Goal: Task Accomplishment & Management: Manage account settings

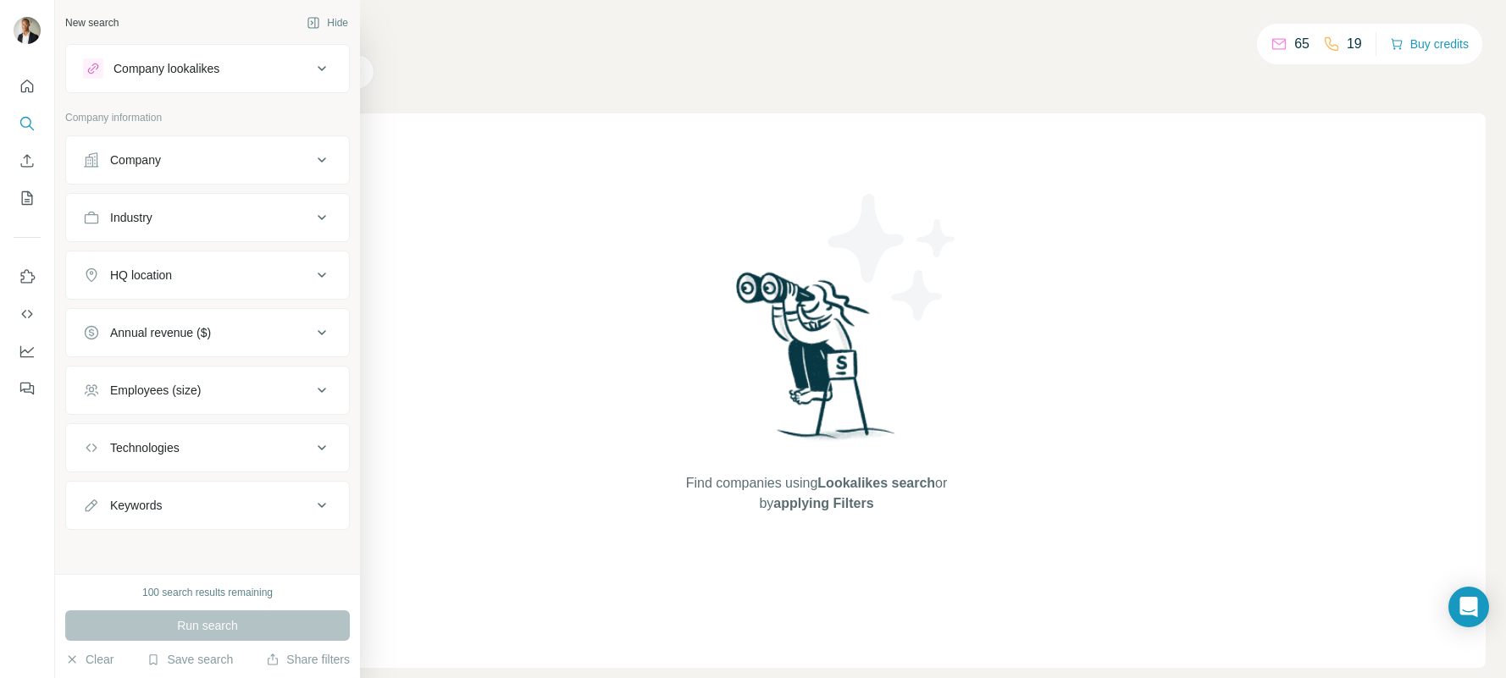
click at [142, 169] on button "Company" at bounding box center [207, 160] width 283 height 41
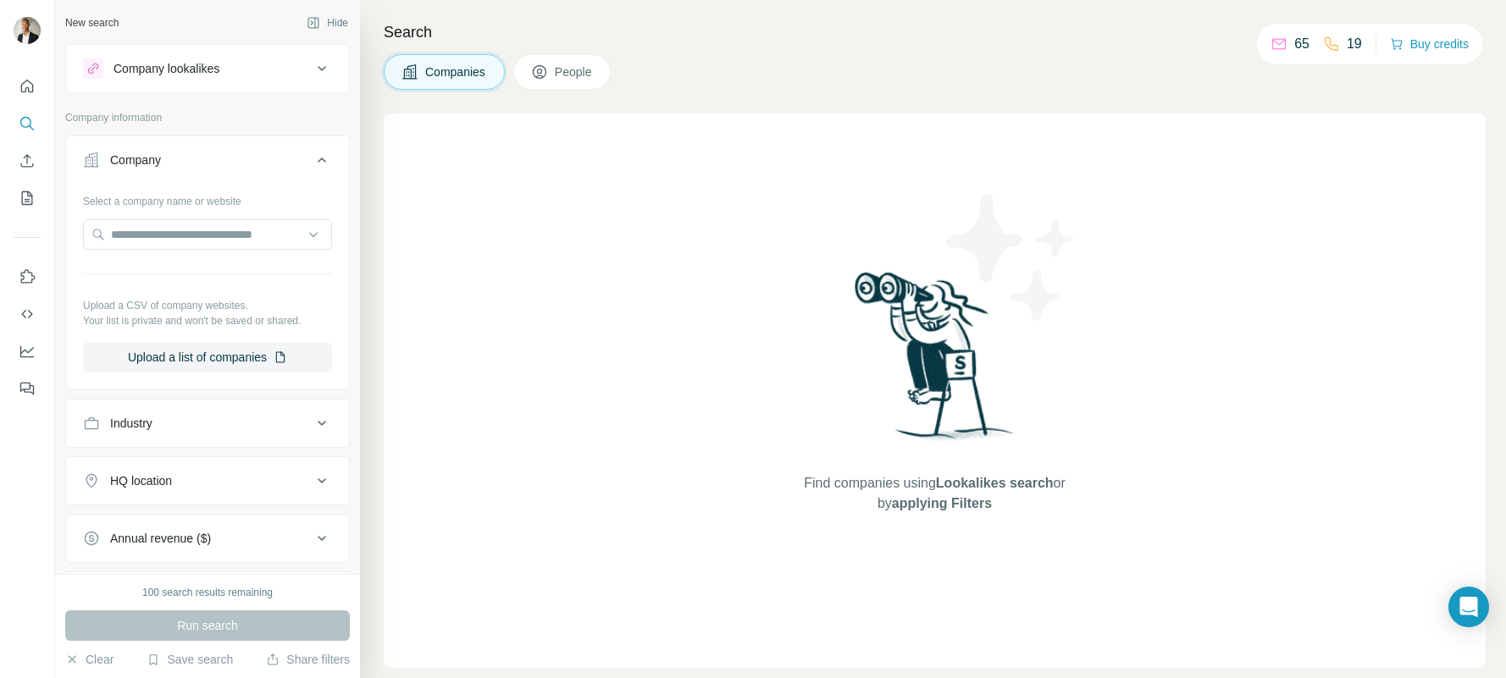
click at [126, 174] on button "Company" at bounding box center [207, 163] width 283 height 47
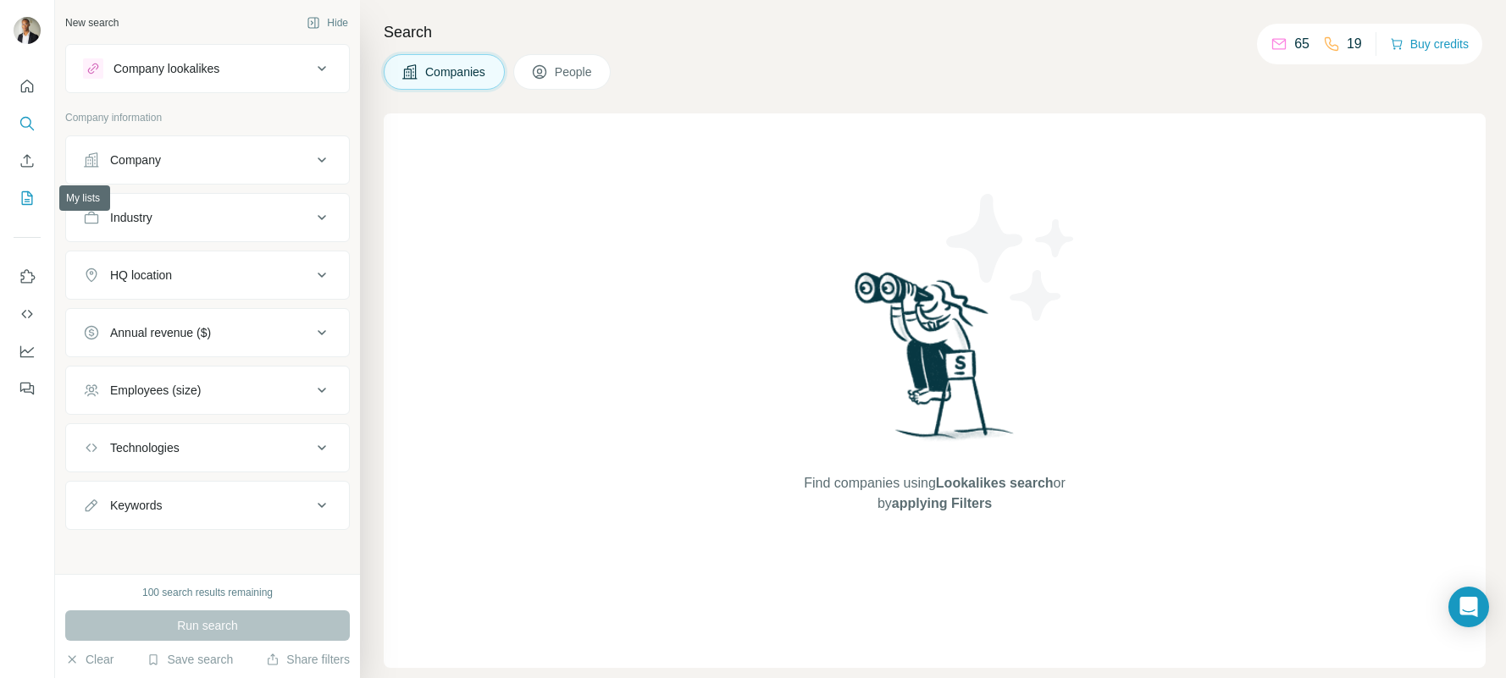
click at [25, 197] on icon "My lists" at bounding box center [27, 198] width 17 height 17
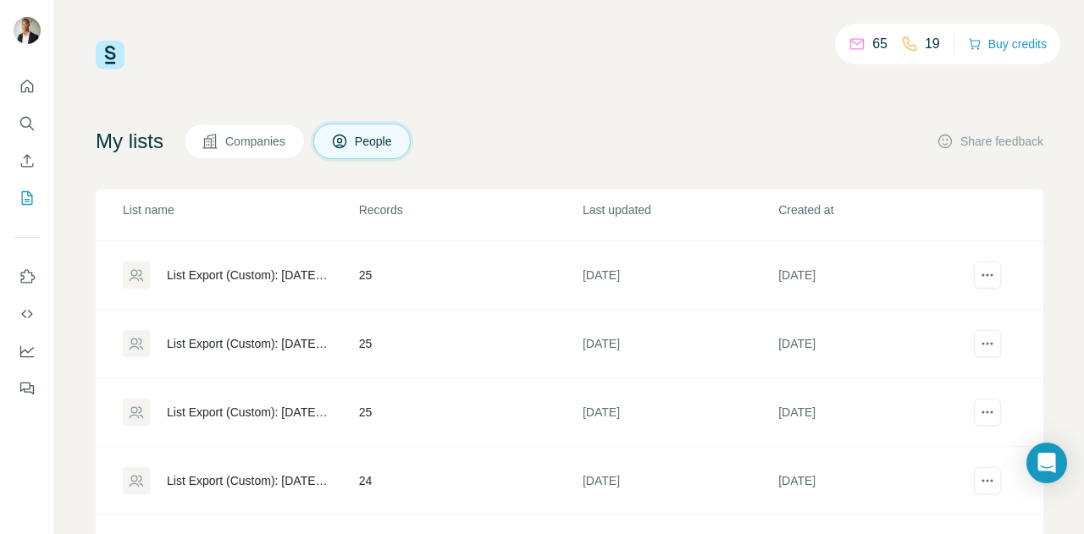
scroll to position [85, 0]
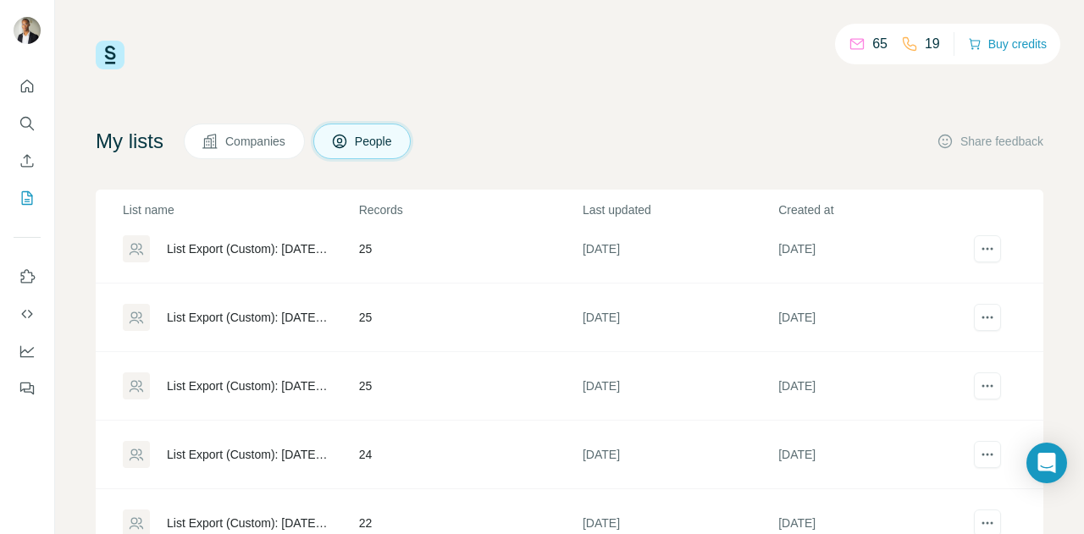
click at [218, 319] on div "List Export (Custom): 15/08/2025 08:12" at bounding box center [248, 317] width 163 height 17
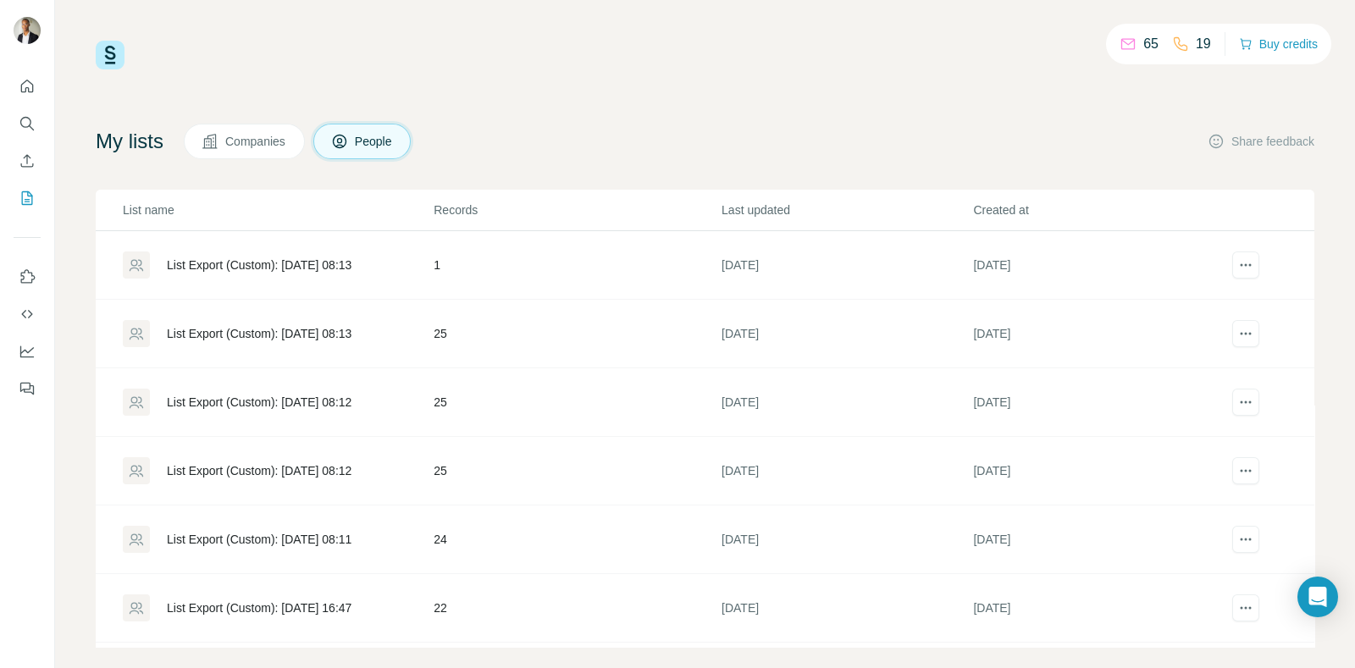
click at [340, 340] on div "List Export (Custom): 15/08/2025 08:13" at bounding box center [259, 333] width 185 height 17
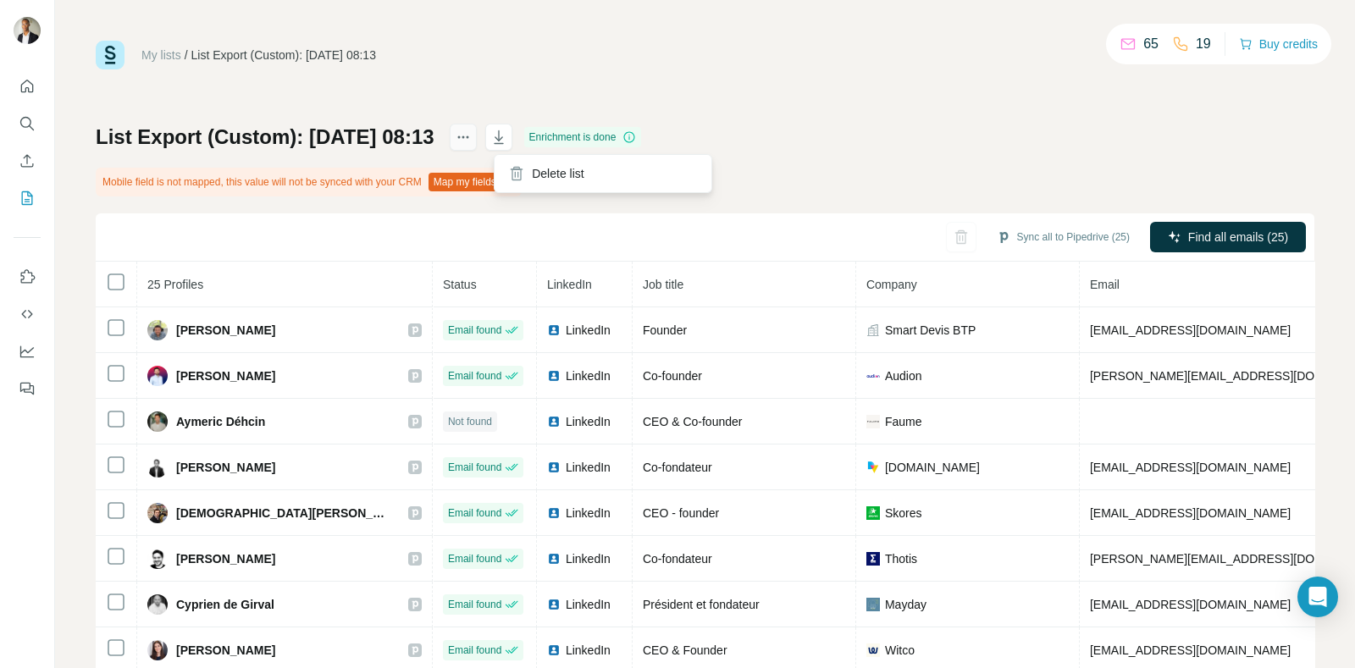
click at [472, 137] on icon "actions" at bounding box center [463, 137] width 17 height 17
click at [412, 122] on div "My lists / List Export (Custom): 15/08/2025 08:13 65 19 Buy credits List Export…" at bounding box center [705, 375] width 1219 height 668
click at [414, 121] on div "My lists / List Export (Custom): 15/08/2025 08:13 65 19 Buy credits List Export…" at bounding box center [705, 375] width 1219 height 668
click at [410, 129] on h1 "List Export (Custom): 15/08/2025 08:13" at bounding box center [265, 137] width 339 height 27
drag, startPoint x: 410, startPoint y: 129, endPoint x: 562, endPoint y: 132, distance: 152.5
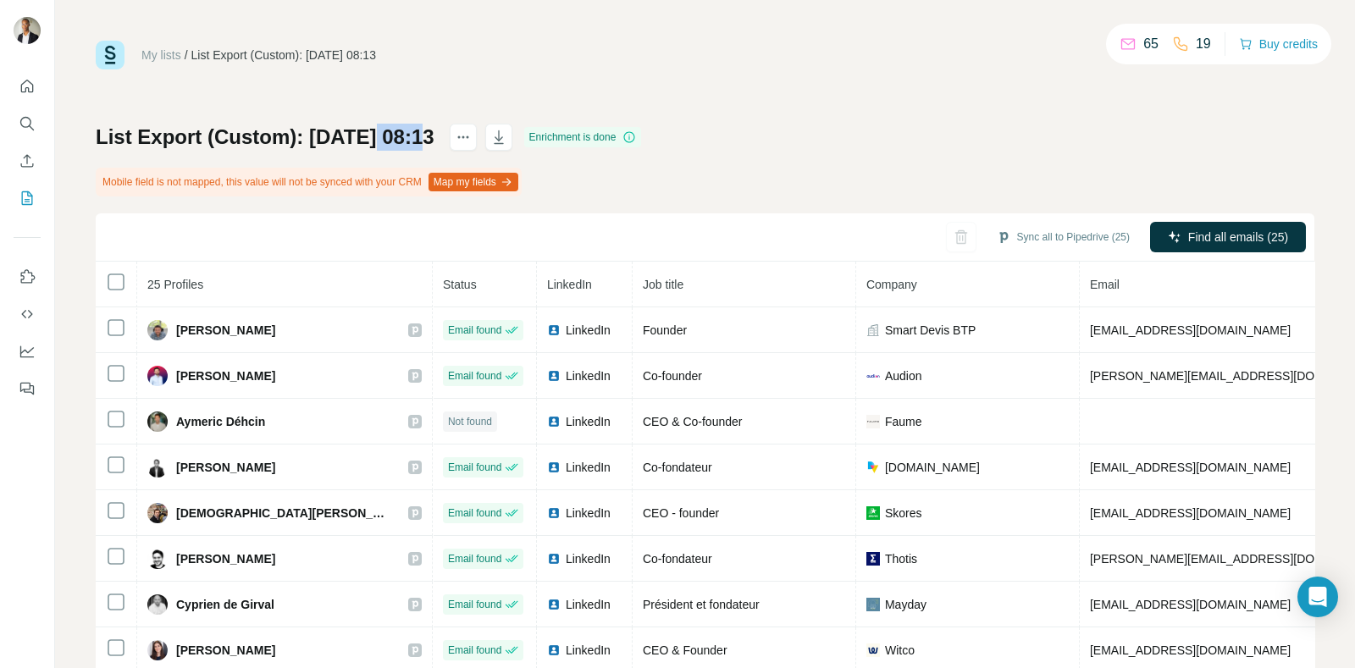
click at [410, 131] on h1 "List Export (Custom): 15/08/2025 08:13" at bounding box center [265, 137] width 339 height 27
click at [294, 144] on h1 "List Export (Custom): 15/08/2025 08:13" at bounding box center [265, 137] width 339 height 27
click at [262, 50] on div "List Export (Custom): 15/08/2025 08:13" at bounding box center [283, 55] width 185 height 17
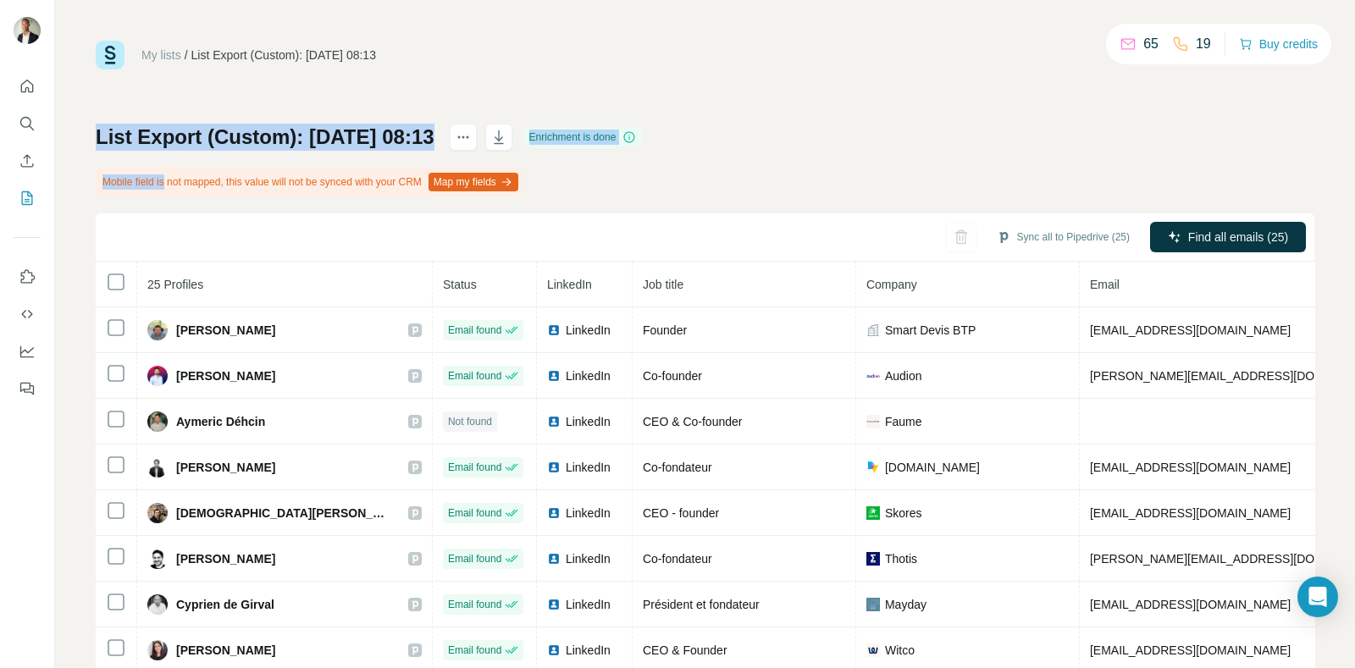
drag, startPoint x: 90, startPoint y: 156, endPoint x: 181, endPoint y: 180, distance: 94.7
click at [178, 180] on div "My lists / List Export (Custom): 15/08/2025 08:13 65 19 Buy credits List Export…" at bounding box center [705, 334] width 1300 height 668
click at [185, 149] on h1 "List Export (Custom): 15/08/2025 08:13" at bounding box center [265, 137] width 339 height 27
drag, startPoint x: 171, startPoint y: 138, endPoint x: 397, endPoint y: 141, distance: 226.1
click at [397, 141] on h1 "List Export (Custom): 15/08/2025 08:13" at bounding box center [265, 137] width 339 height 27
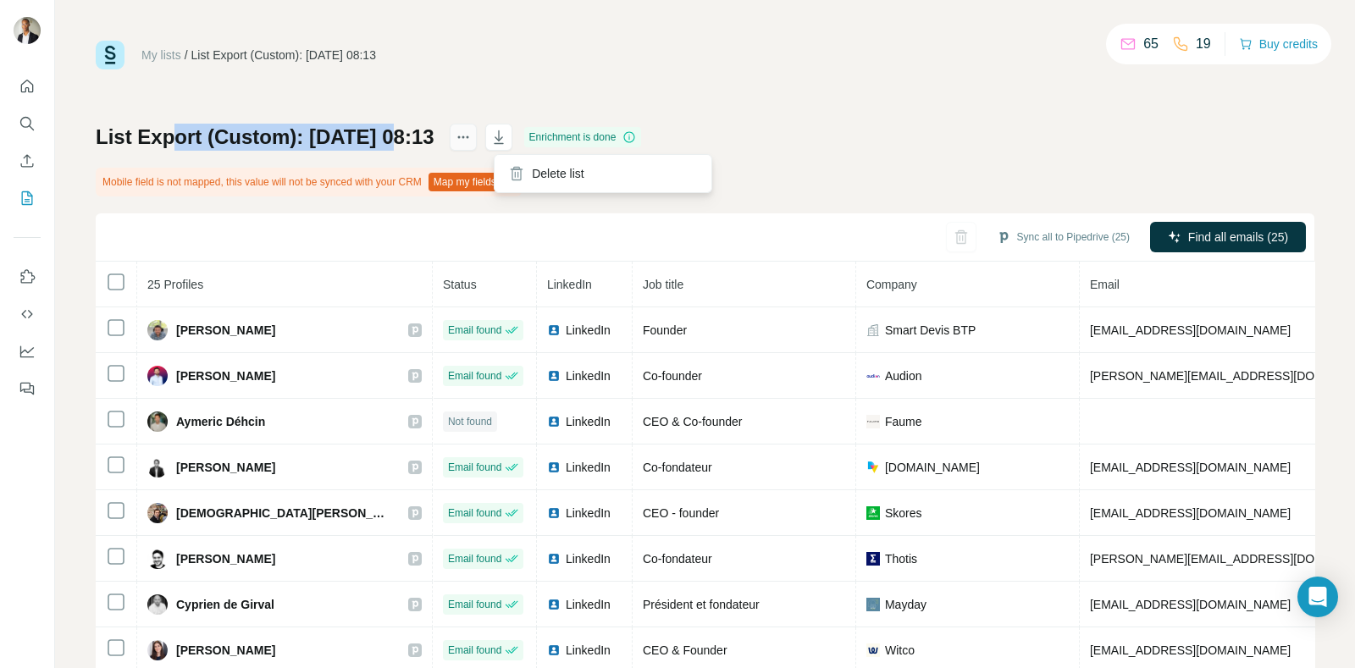
click at [477, 136] on button "actions" at bounding box center [463, 137] width 27 height 27
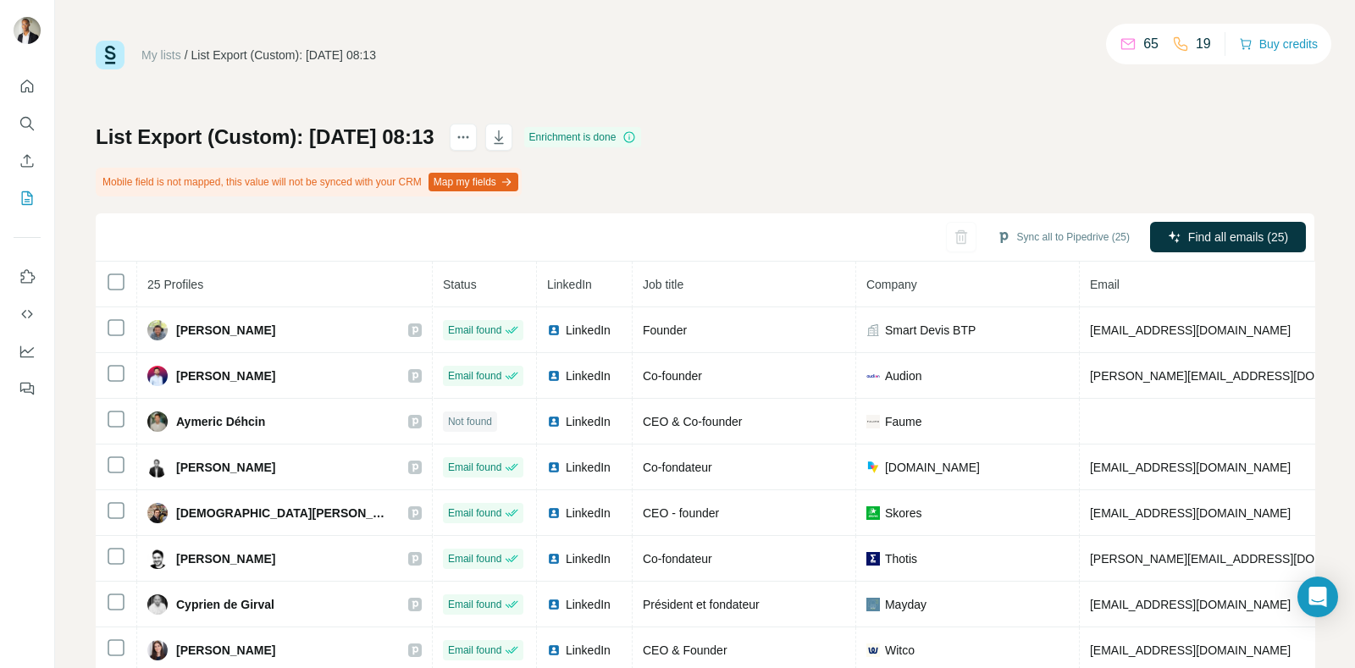
click at [636, 140] on icon at bounding box center [629, 137] width 14 height 14
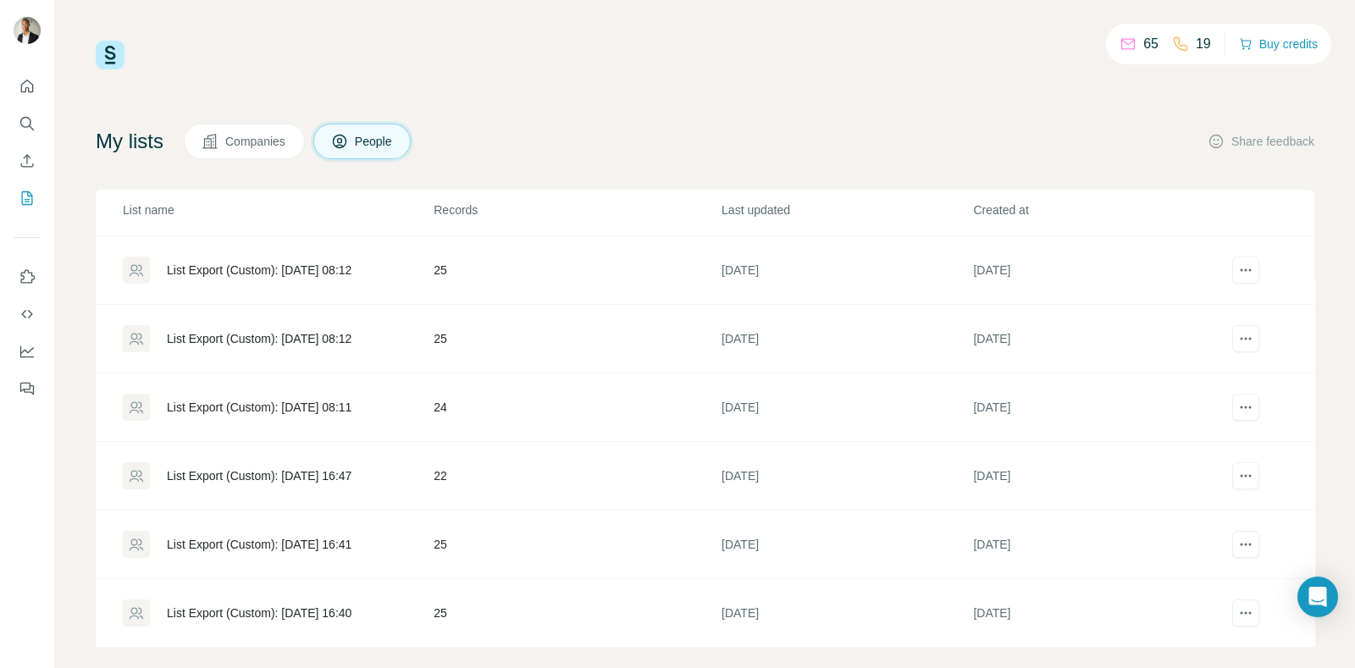
scroll to position [162, 0]
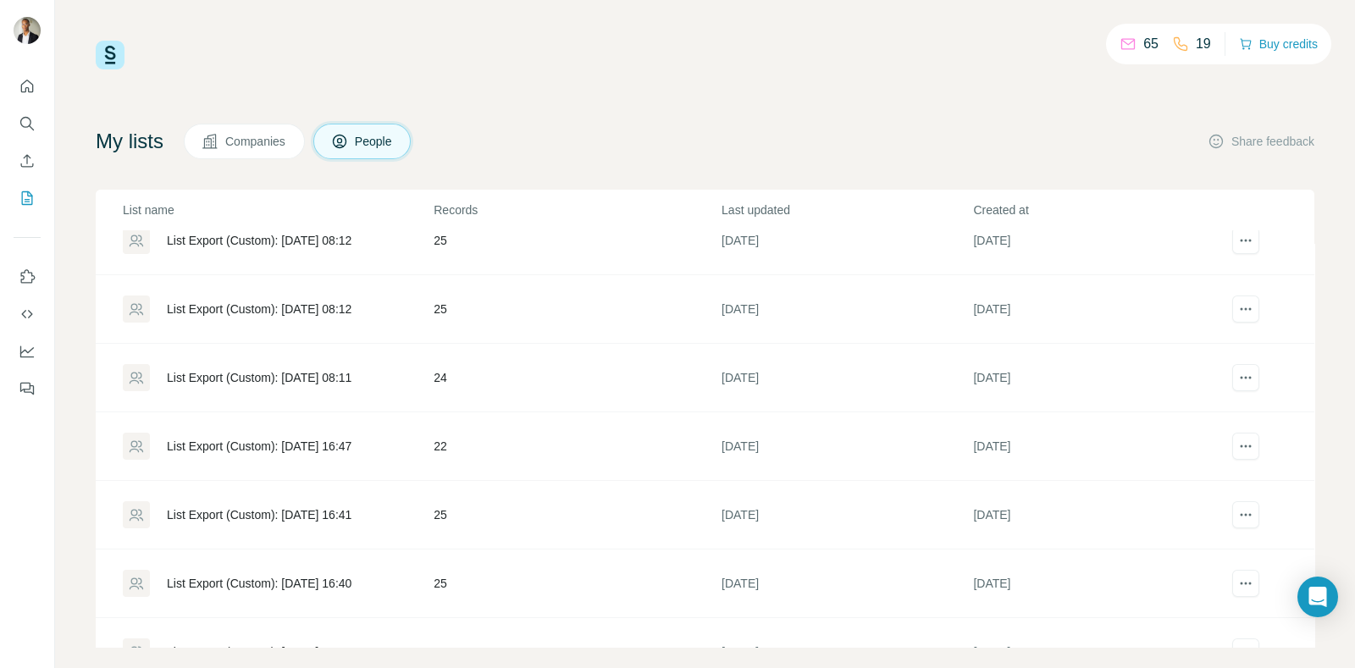
click at [305, 434] on div "List Export (Custom): [DATE] 16:47" at bounding box center [277, 446] width 309 height 27
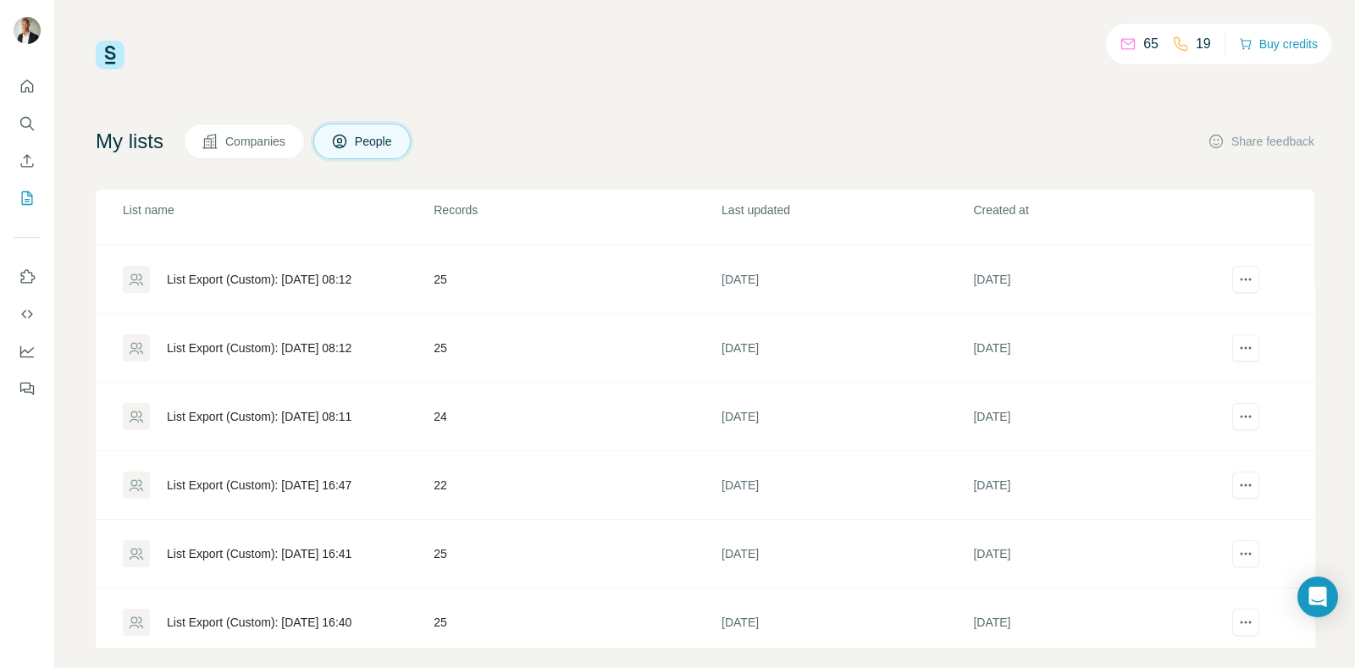
scroll to position [211, 0]
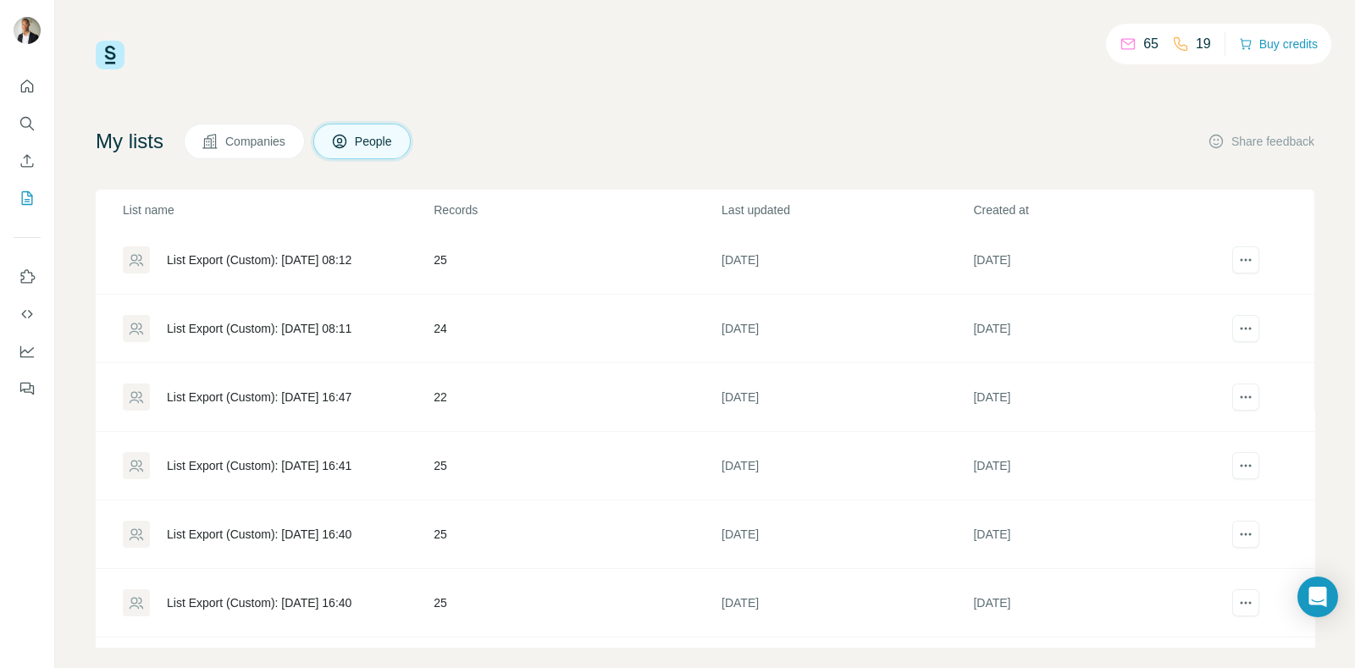
drag, startPoint x: 317, startPoint y: 397, endPoint x: 86, endPoint y: 465, distance: 240.9
click at [86, 465] on div "65 19 Buy credits My lists Companies People Share feedback List name Records La…" at bounding box center [705, 334] width 1300 height 668
click at [230, 466] on div "List Export (Custom): 13/08/2025 16:41" at bounding box center [259, 465] width 185 height 17
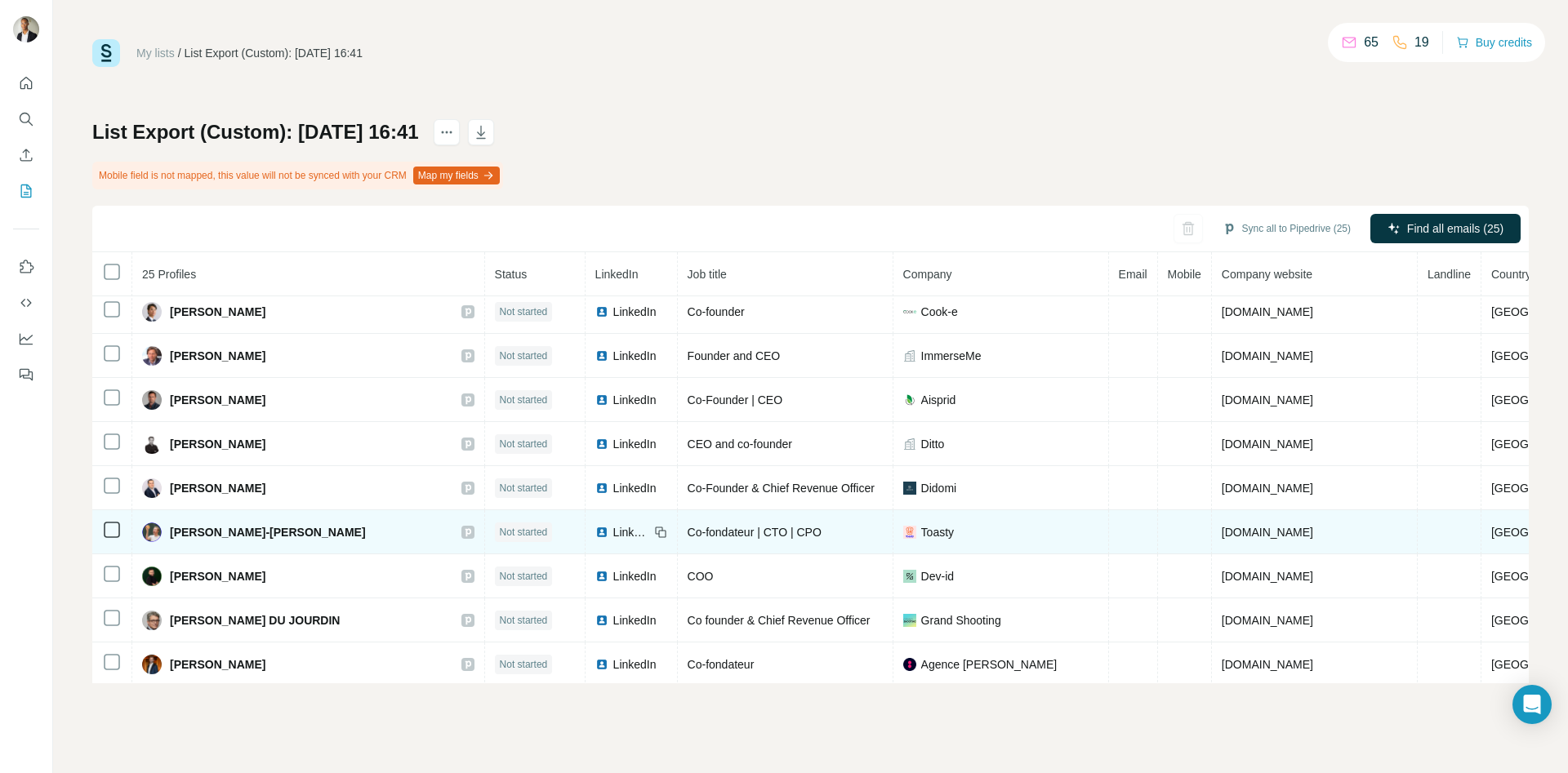
scroll to position [715, 0]
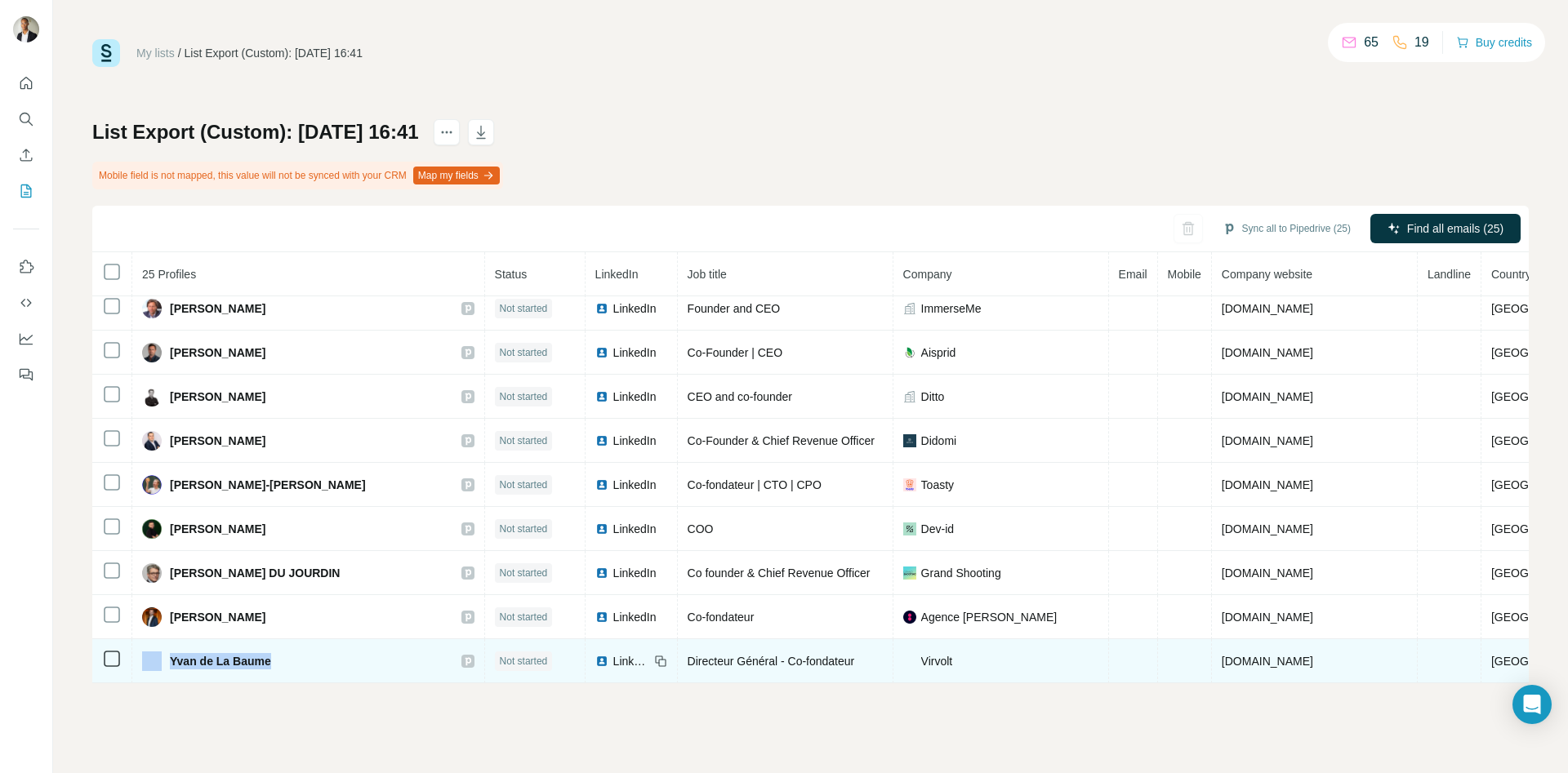
drag, startPoint x: 284, startPoint y: 655, endPoint x: 159, endPoint y: 658, distance: 125.0
click at [159, 653] on div "Yvan de La Baume" at bounding box center [308, 661] width 333 height 19
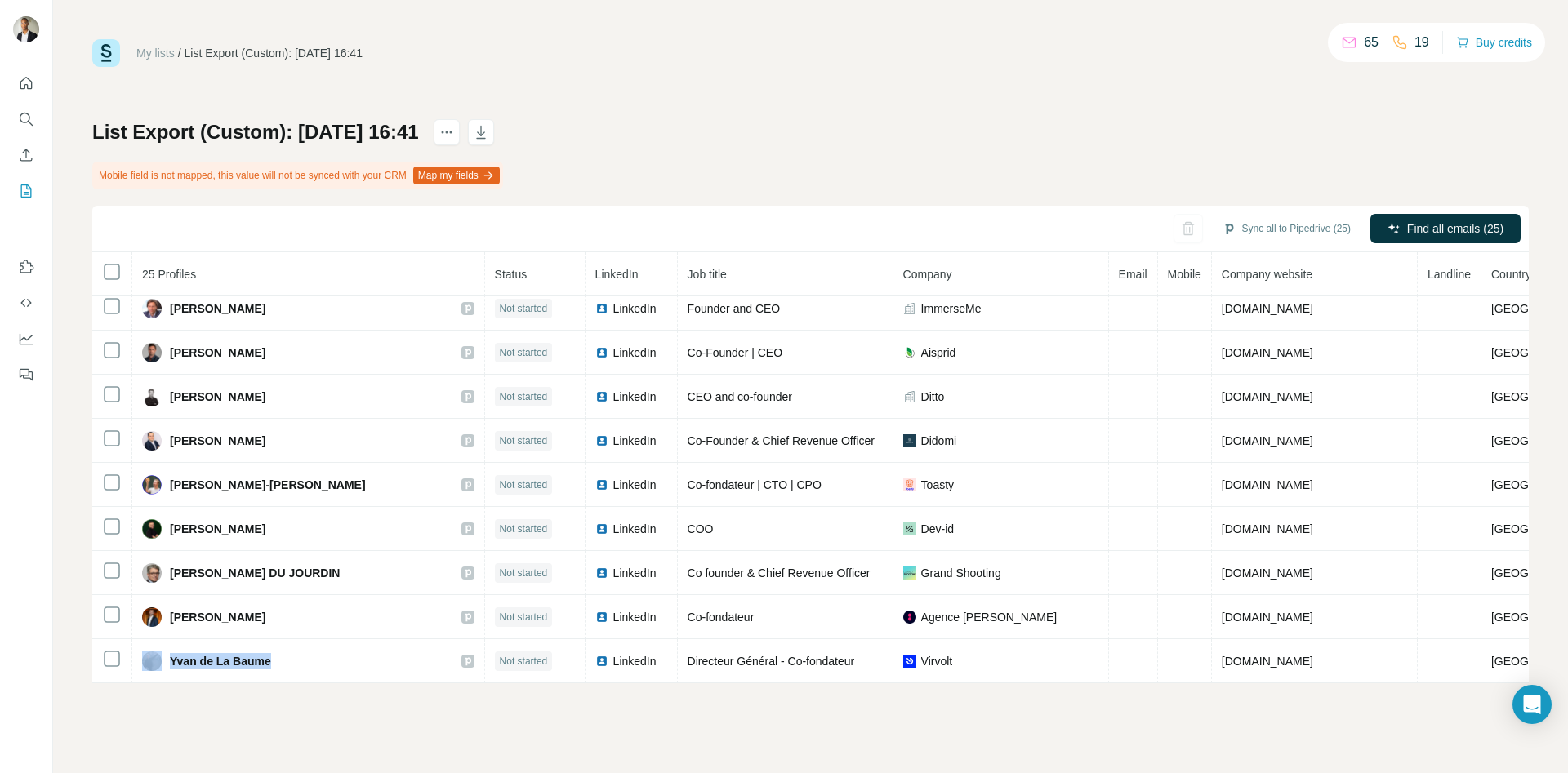
copy div "Yvan de La Baume"
click at [1191, 231] on button "button" at bounding box center [1205, 228] width 29 height 29
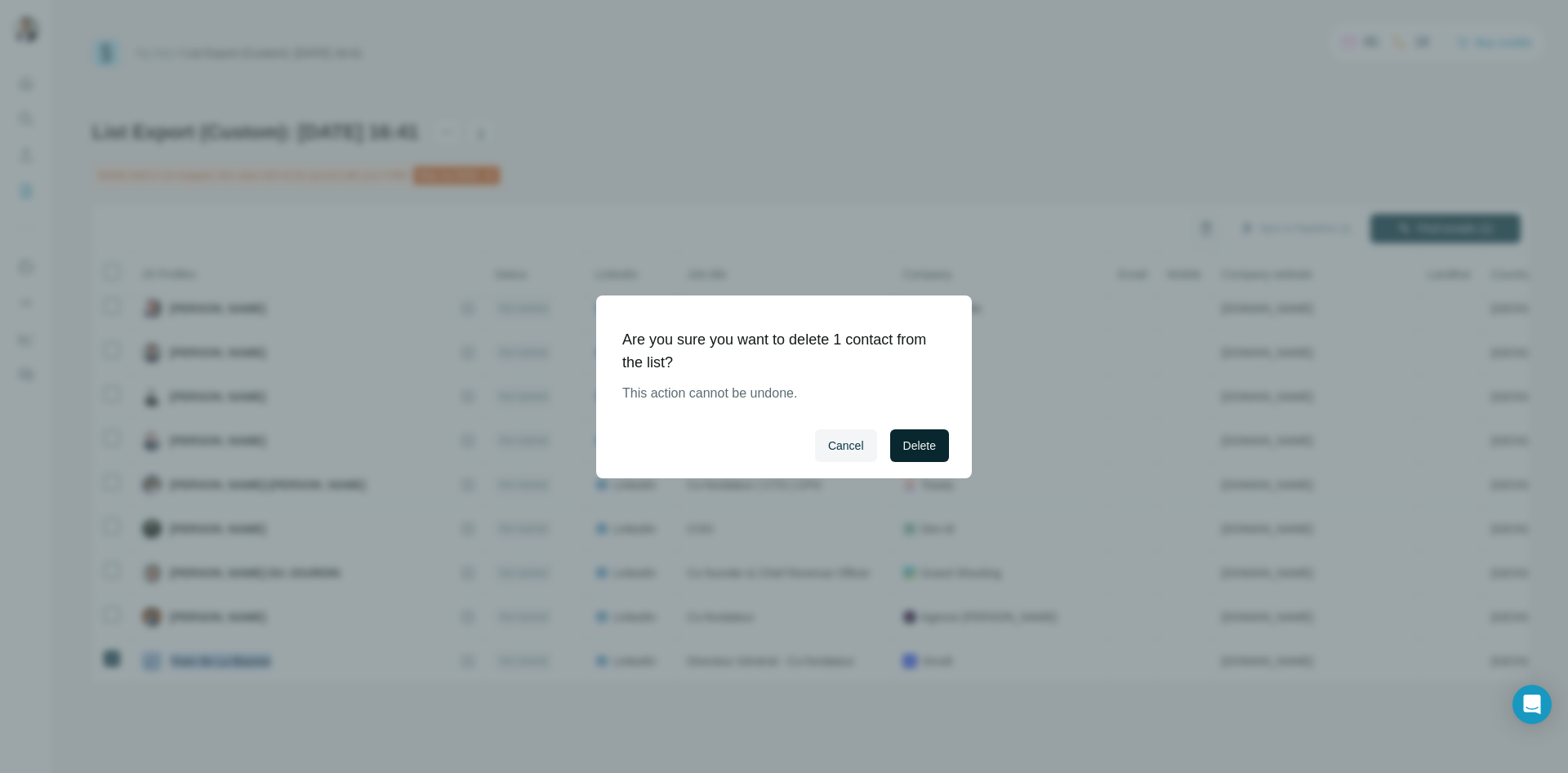
click at [925, 455] on button "Delete" at bounding box center [919, 445] width 59 height 33
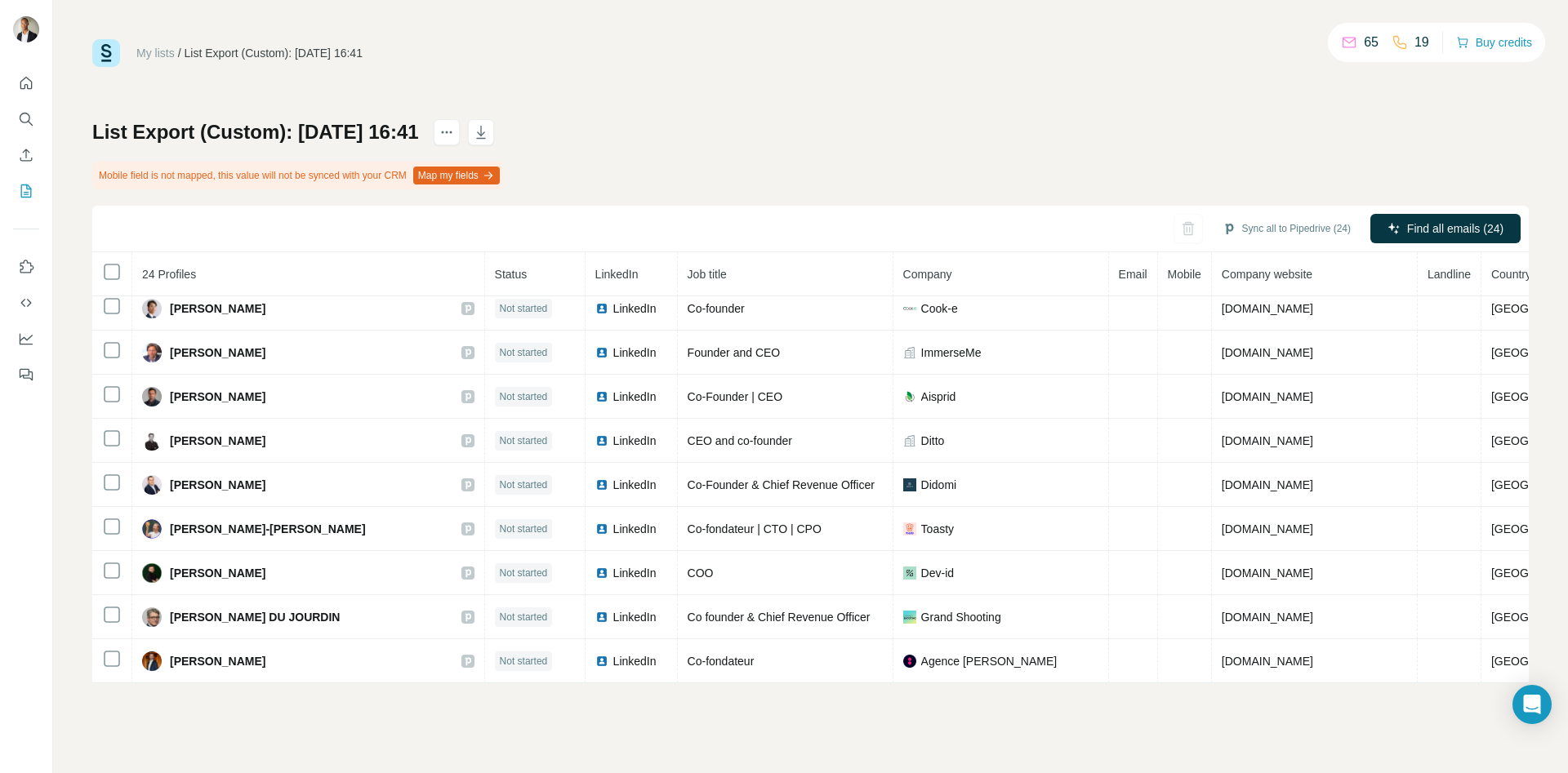
scroll to position [671, 0]
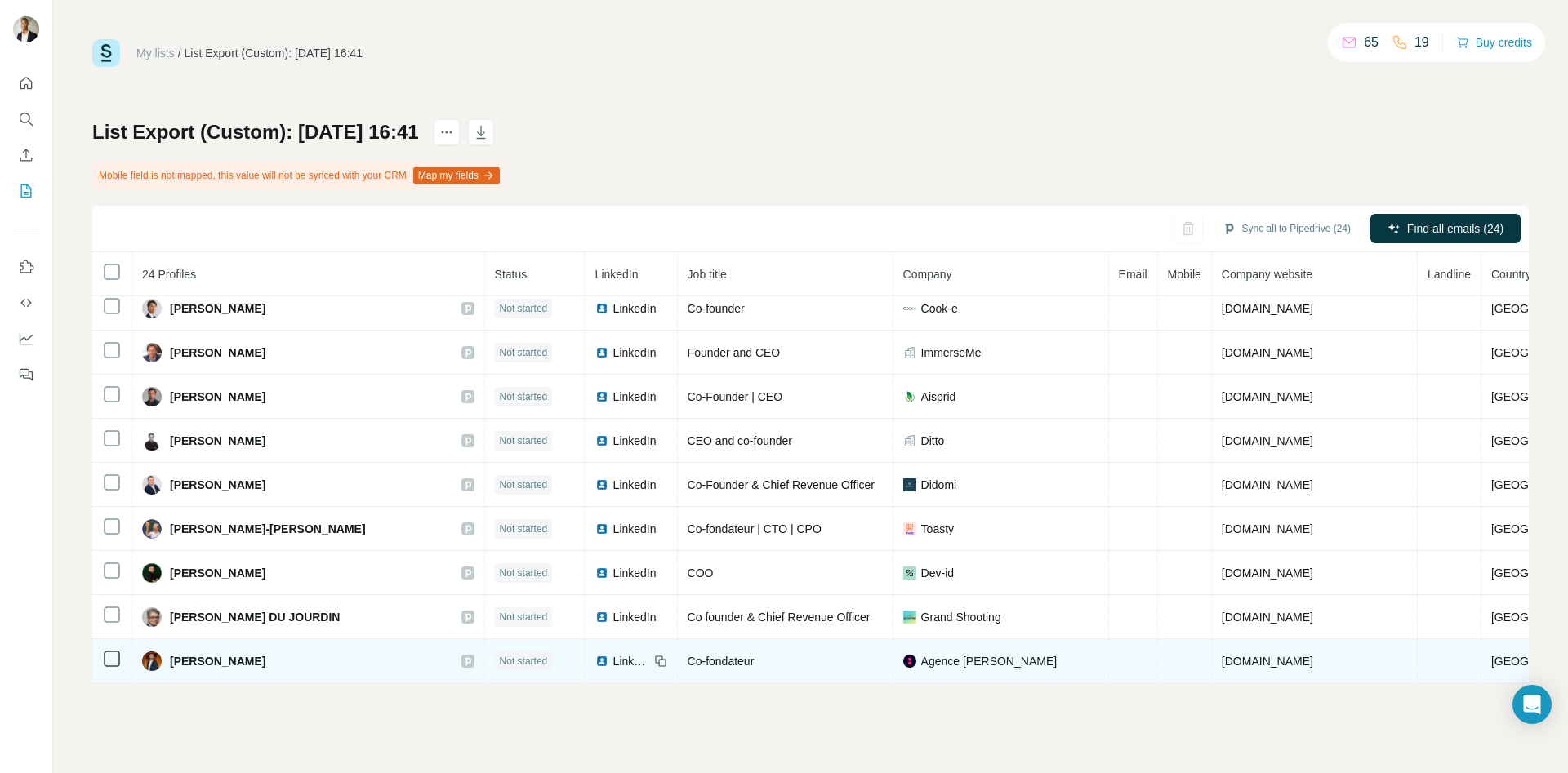
click at [219, 653] on span "Thomas Benzazon" at bounding box center [217, 660] width 95 height 16
click at [637, 653] on span "LinkedIn" at bounding box center [631, 660] width 36 height 16
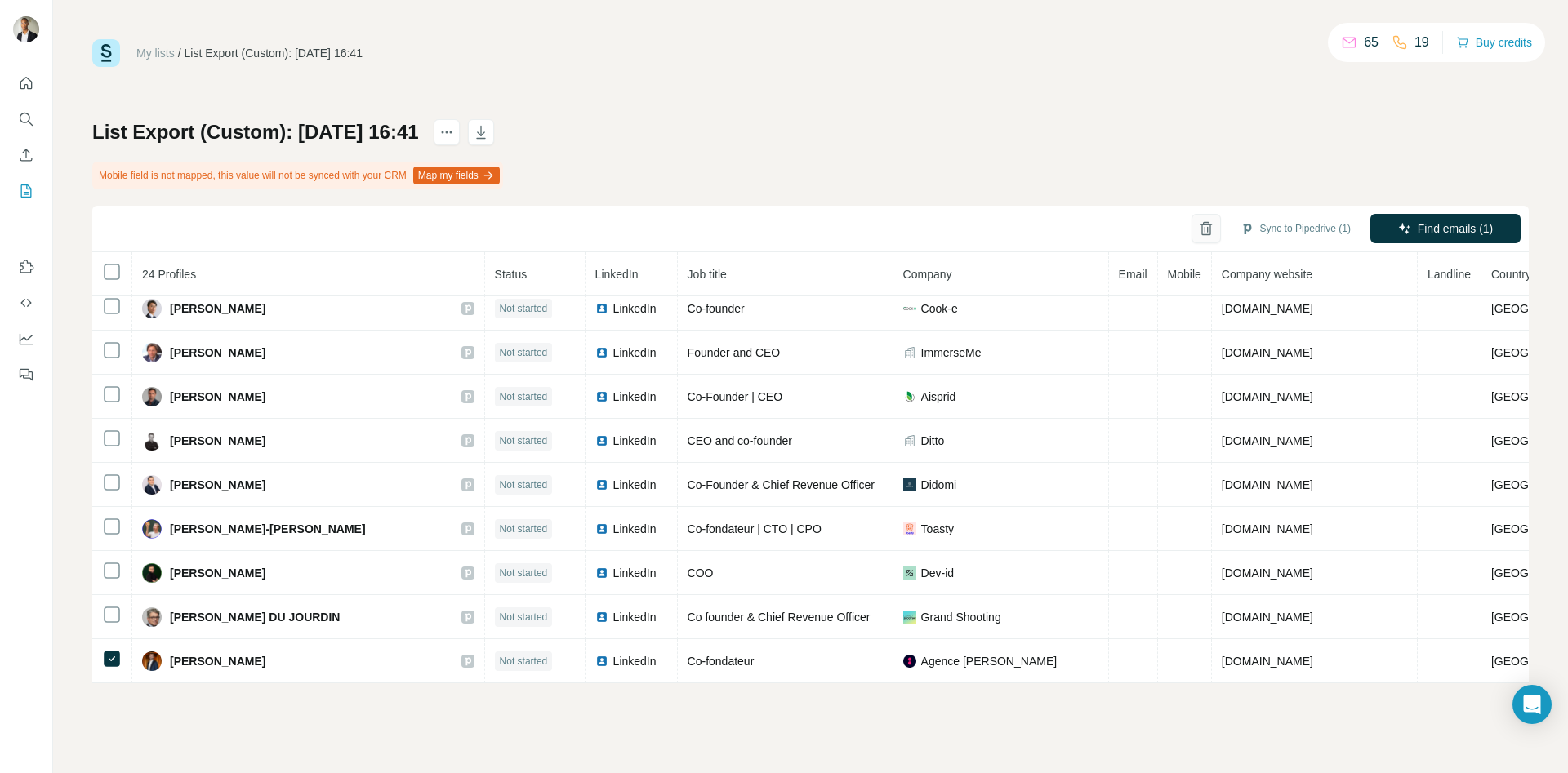
click at [1198, 229] on icon "button" at bounding box center [1205, 228] width 16 height 16
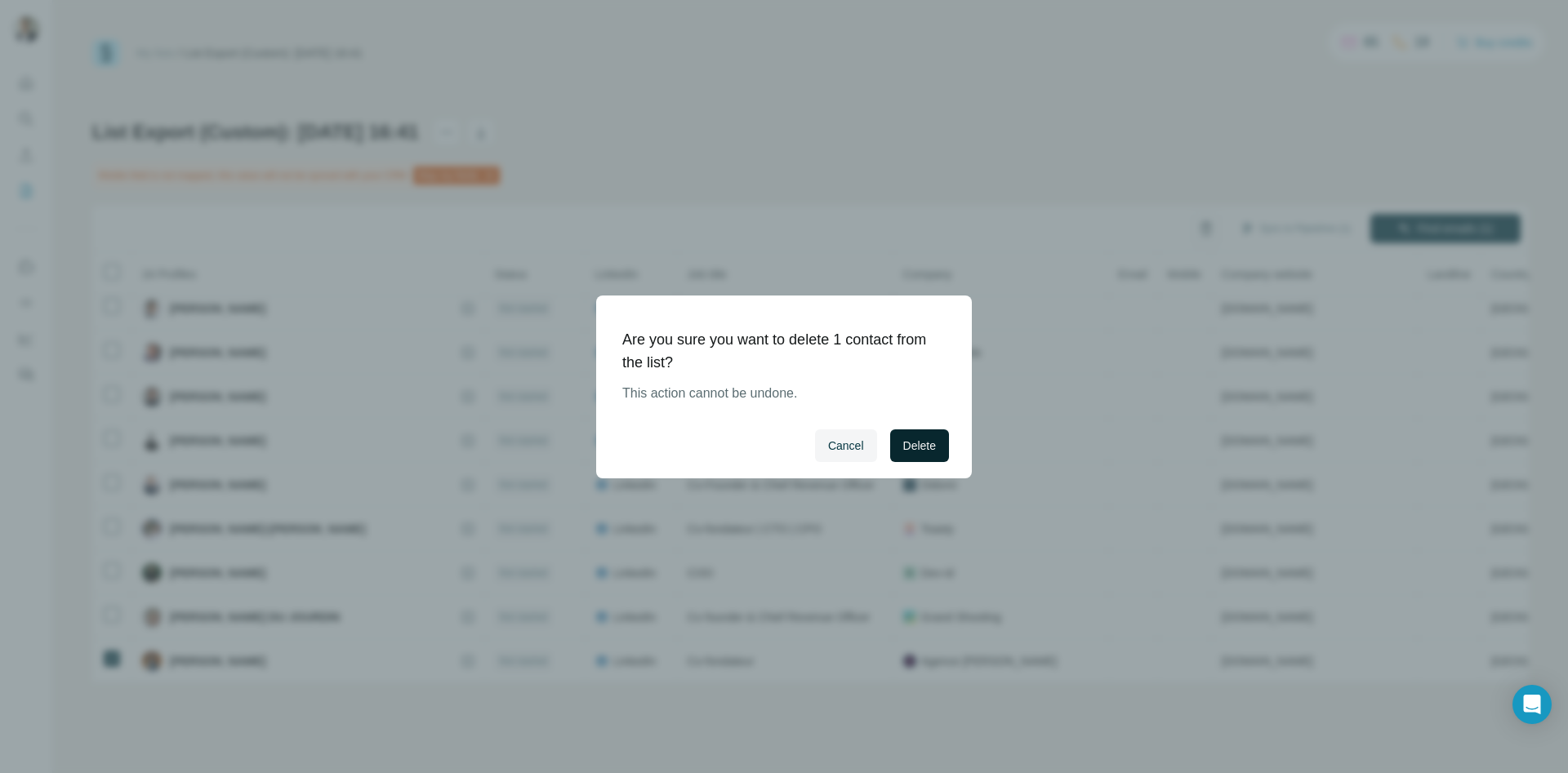
click at [932, 448] on span "Delete" at bounding box center [920, 445] width 33 height 16
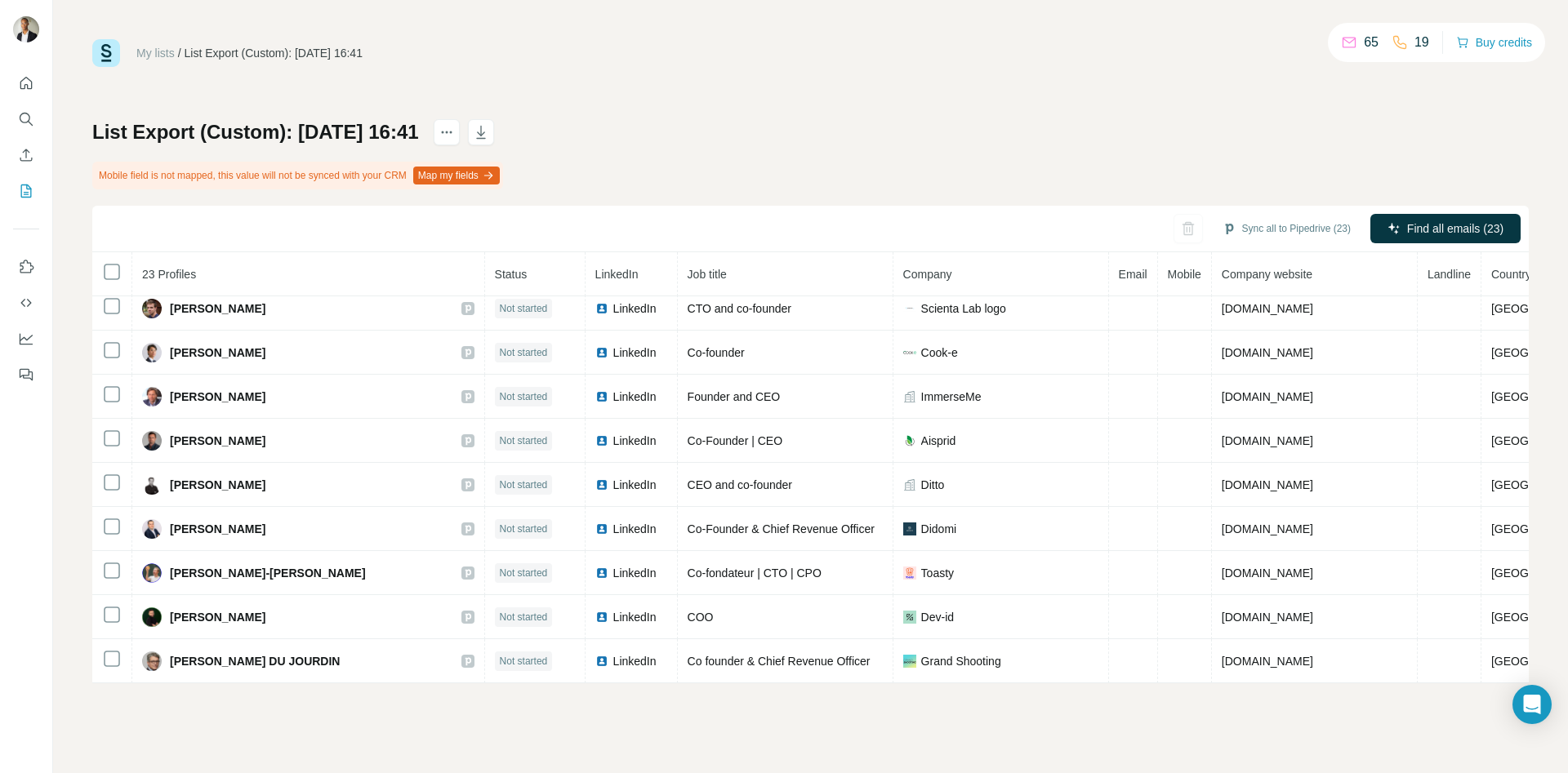
scroll to position [626, 0]
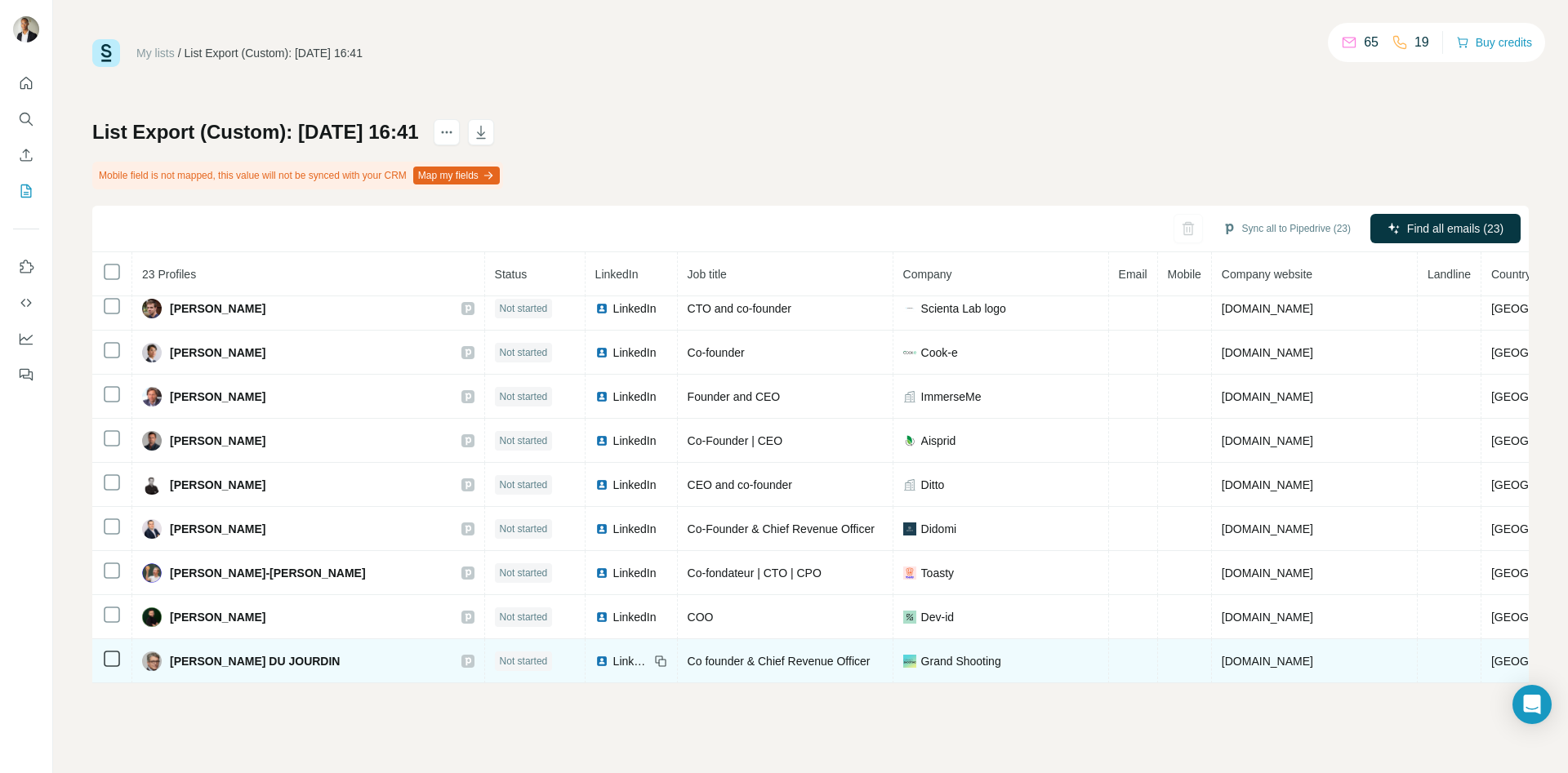
drag, startPoint x: 359, startPoint y: 671, endPoint x: 173, endPoint y: 673, distance: 186.0
click at [173, 653] on td "THIBAULT MOLLAT DU JOURDIN" at bounding box center [309, 661] width 353 height 44
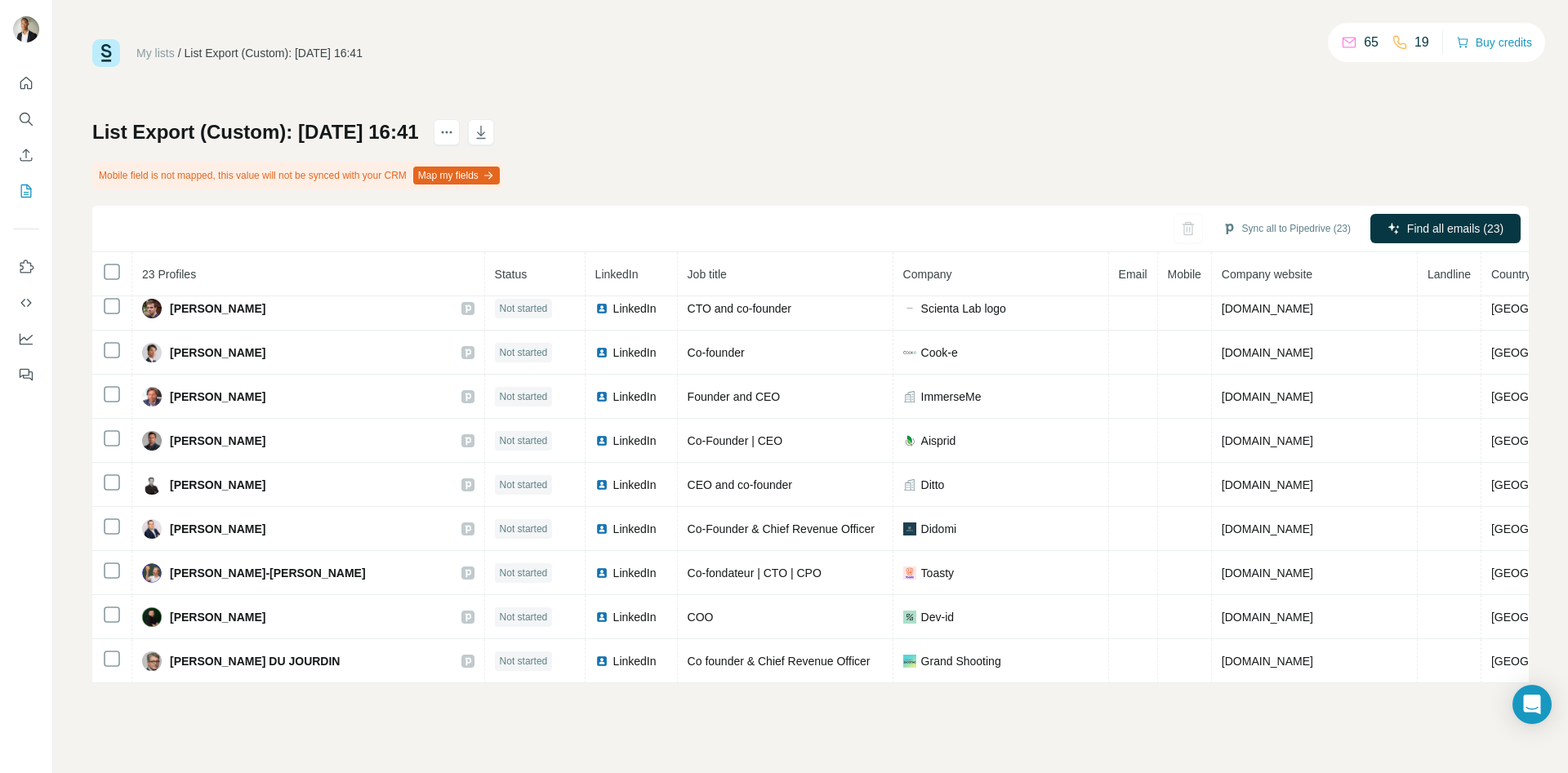
copy span "THIBAULT MOLLAT DU JOURDIN"
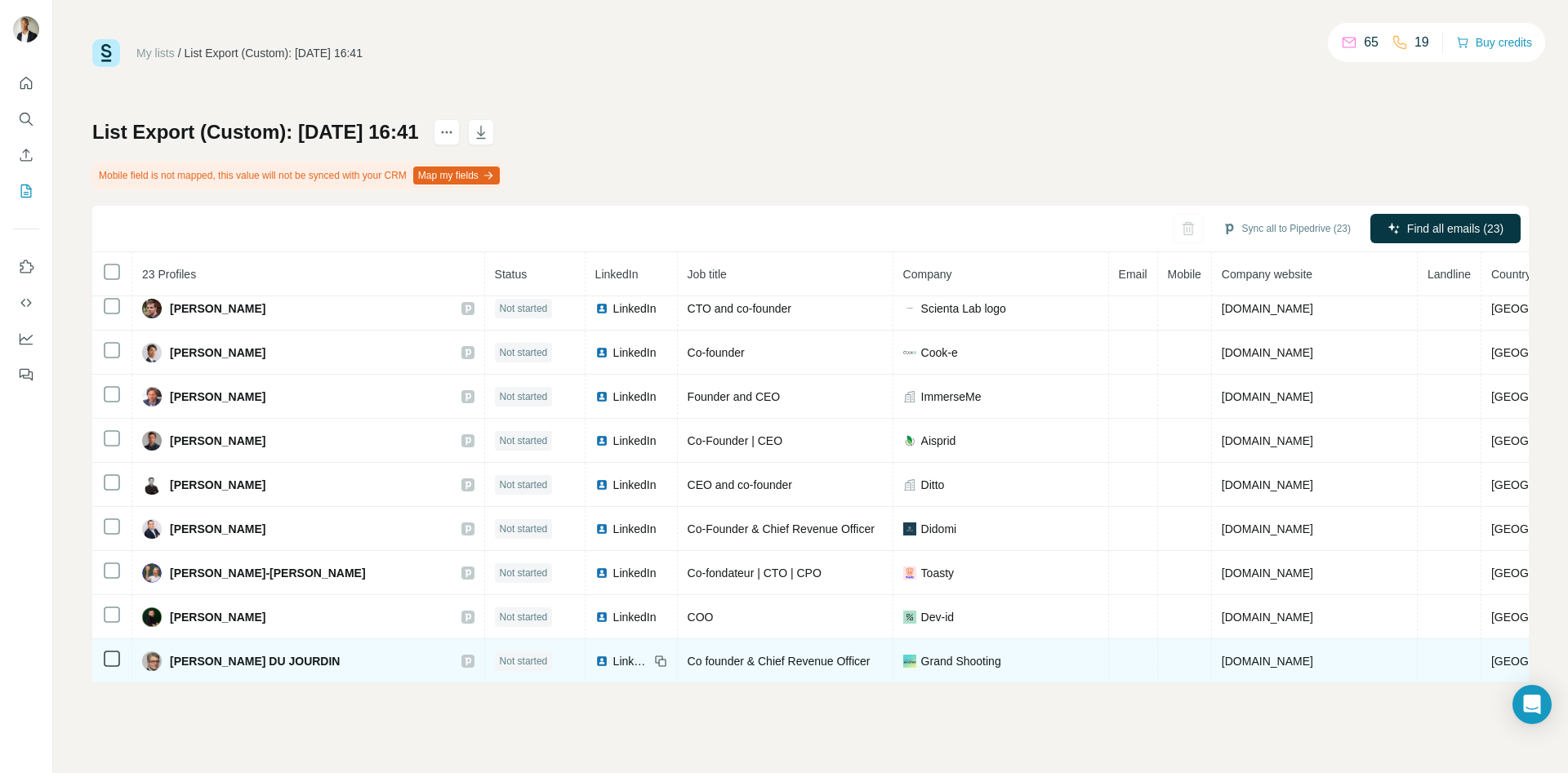
click at [264, 653] on span "THIBAULT MOLLAT DU JOURDIN" at bounding box center [255, 660] width 170 height 16
click at [273, 653] on span "THIBAULT MOLLAT DU JOURDIN" at bounding box center [255, 660] width 170 height 16
click at [646, 653] on span "LinkedIn" at bounding box center [631, 660] width 36 height 16
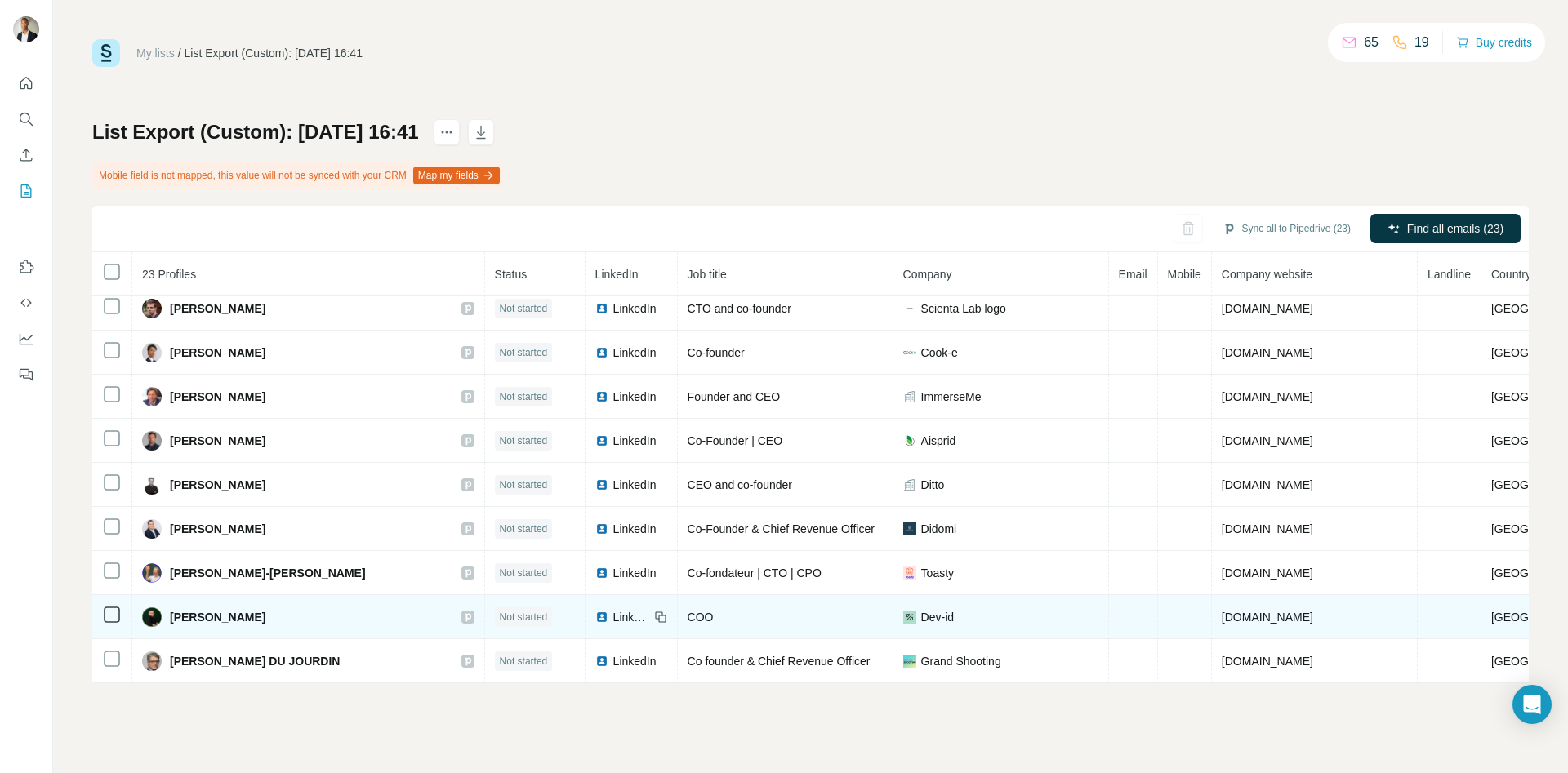
click at [618, 613] on span "LinkedIn" at bounding box center [631, 617] width 36 height 16
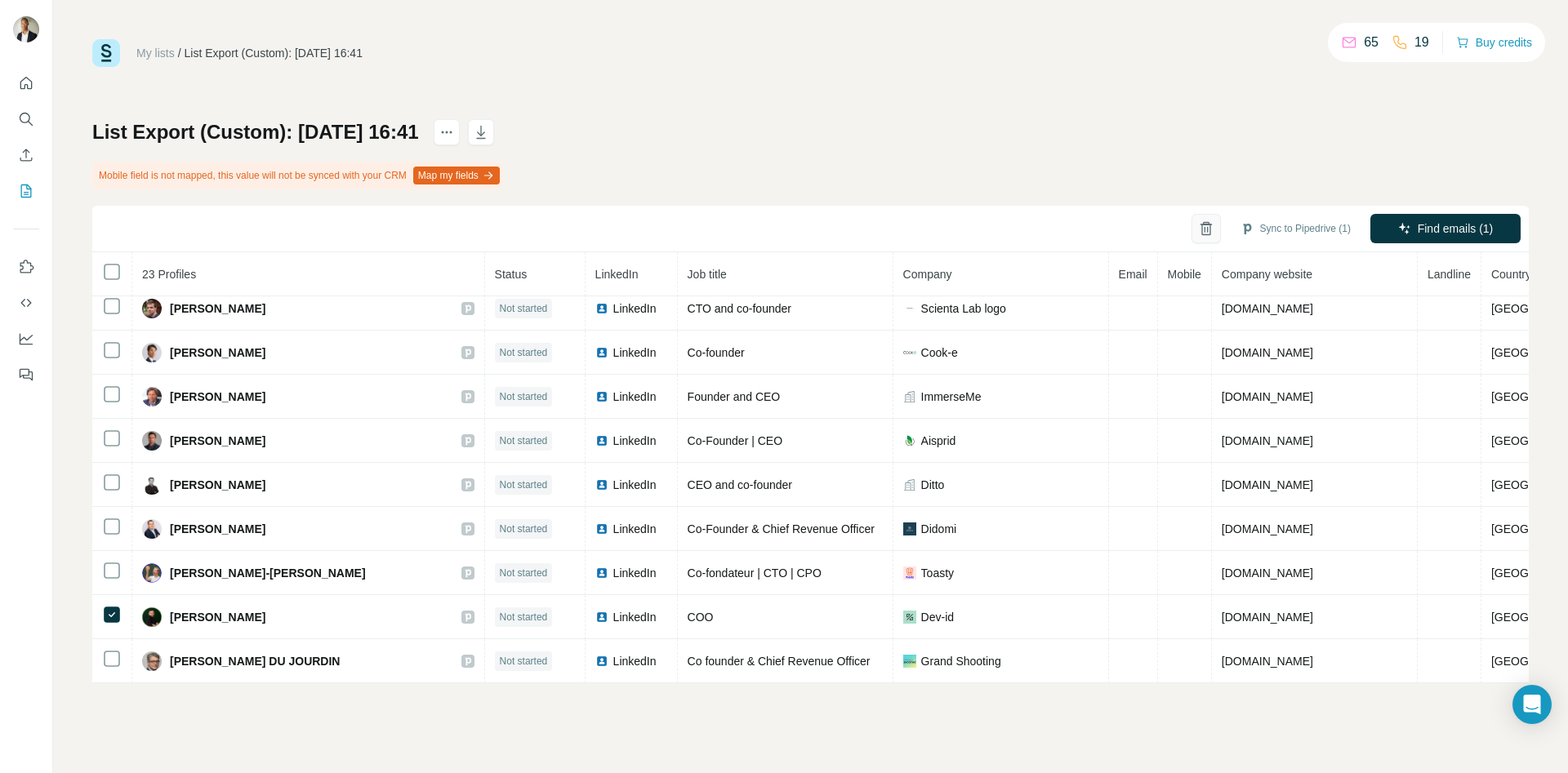
click at [1209, 228] on button "button" at bounding box center [1205, 228] width 29 height 29
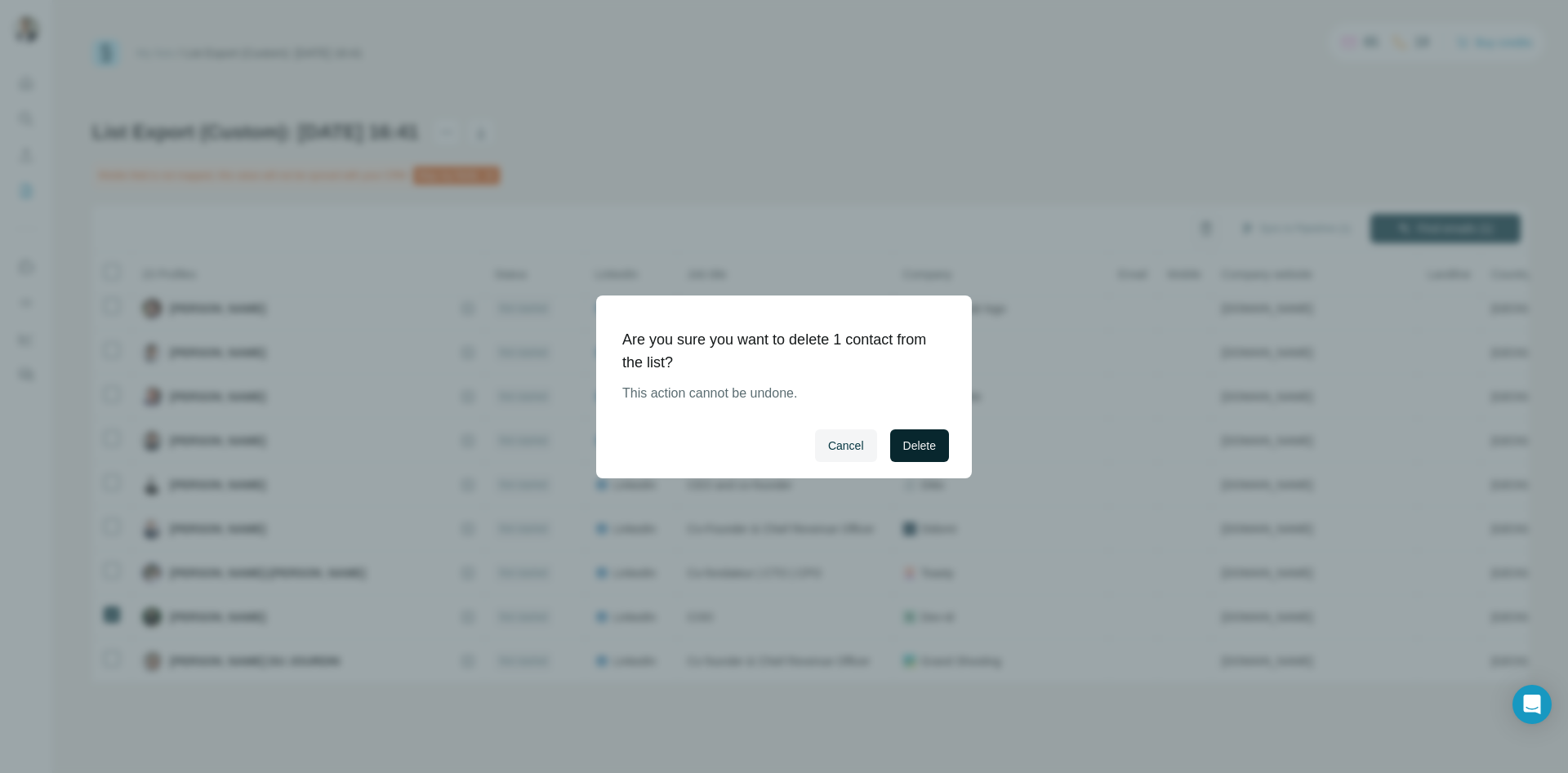
click at [936, 453] on button "Delete" at bounding box center [919, 445] width 59 height 33
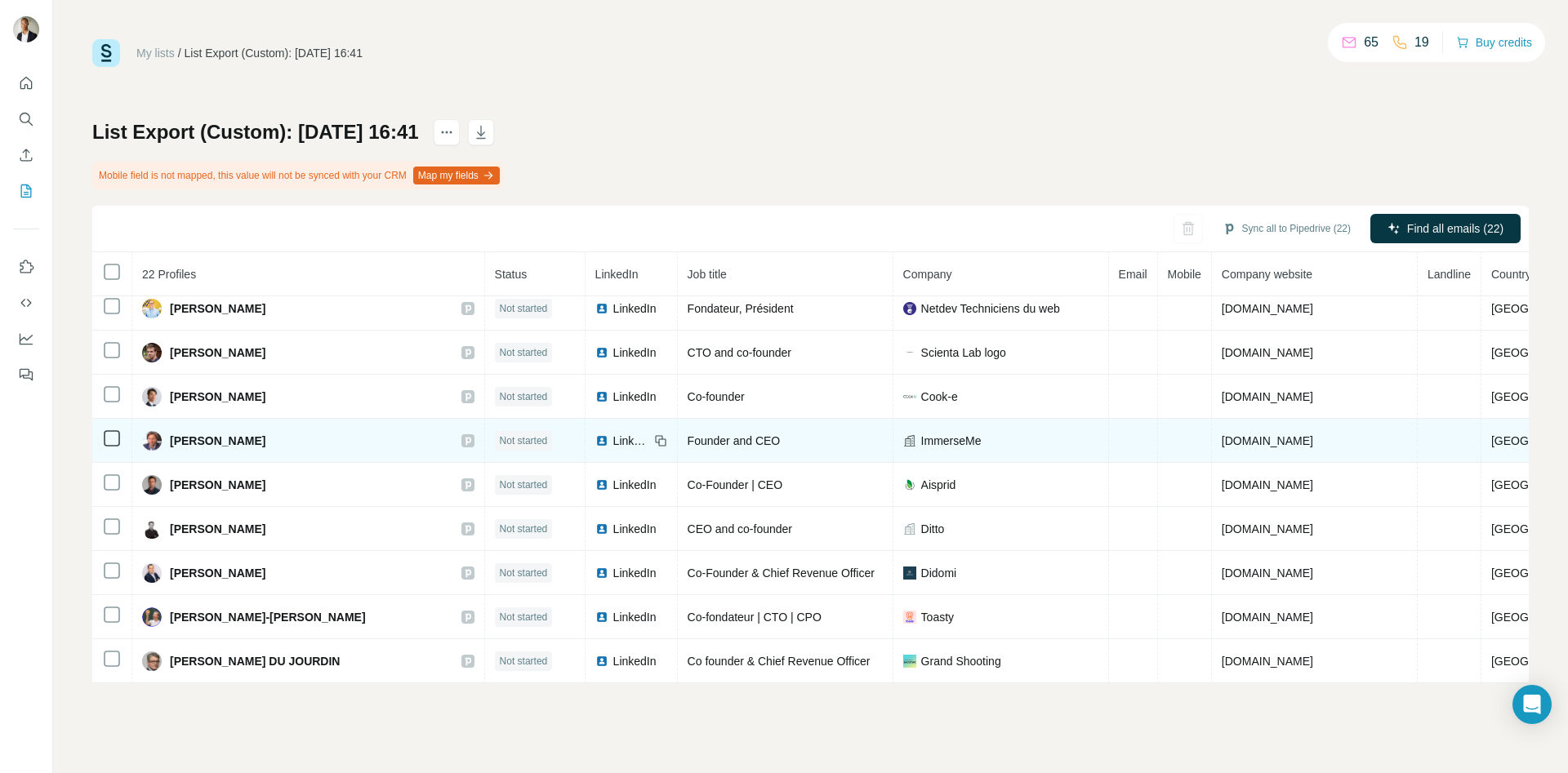
scroll to position [583, 0]
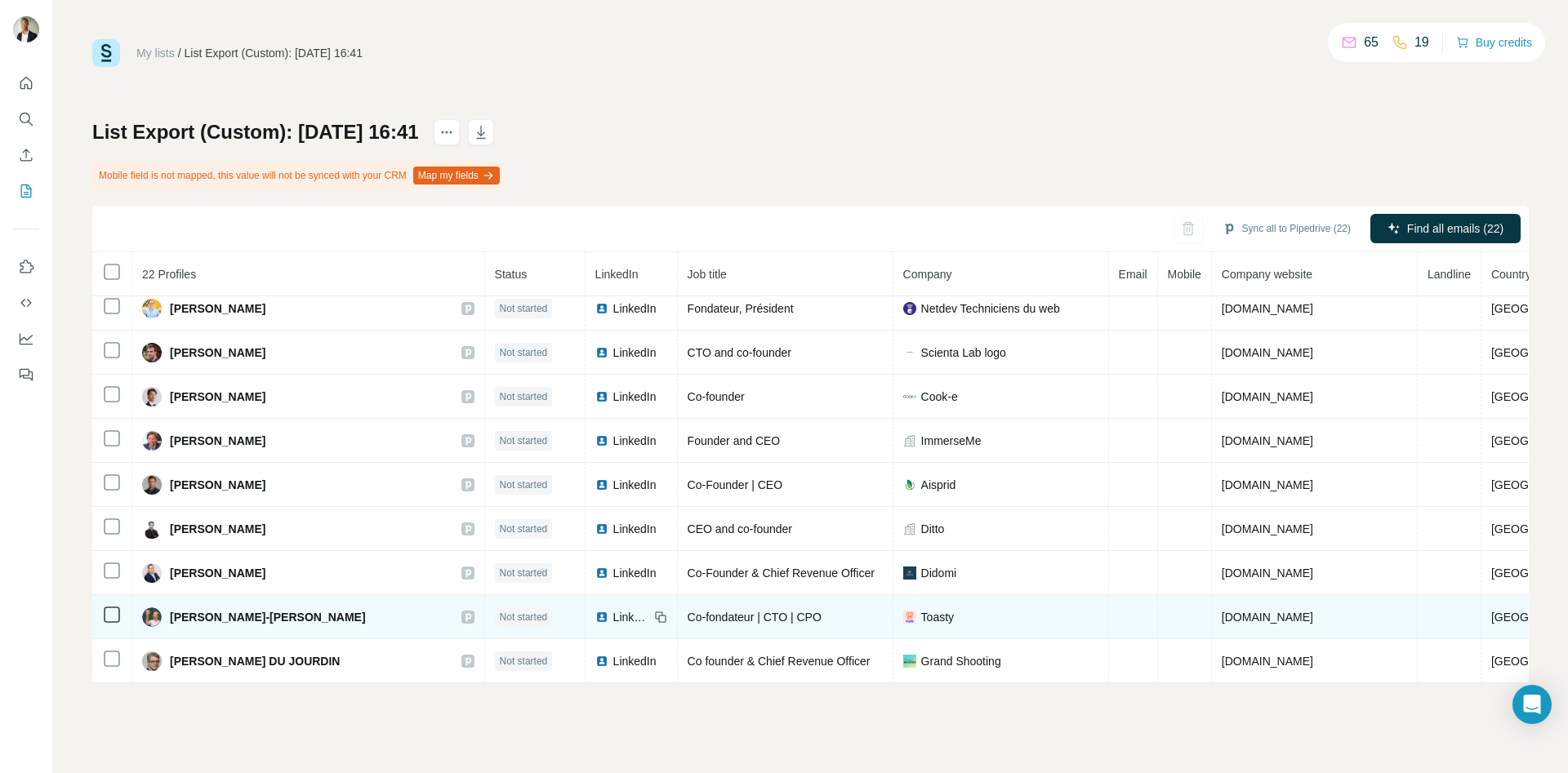
click at [158, 621] on img at bounding box center [151, 617] width 19 height 19
click at [625, 619] on span "LinkedIn" at bounding box center [631, 617] width 36 height 16
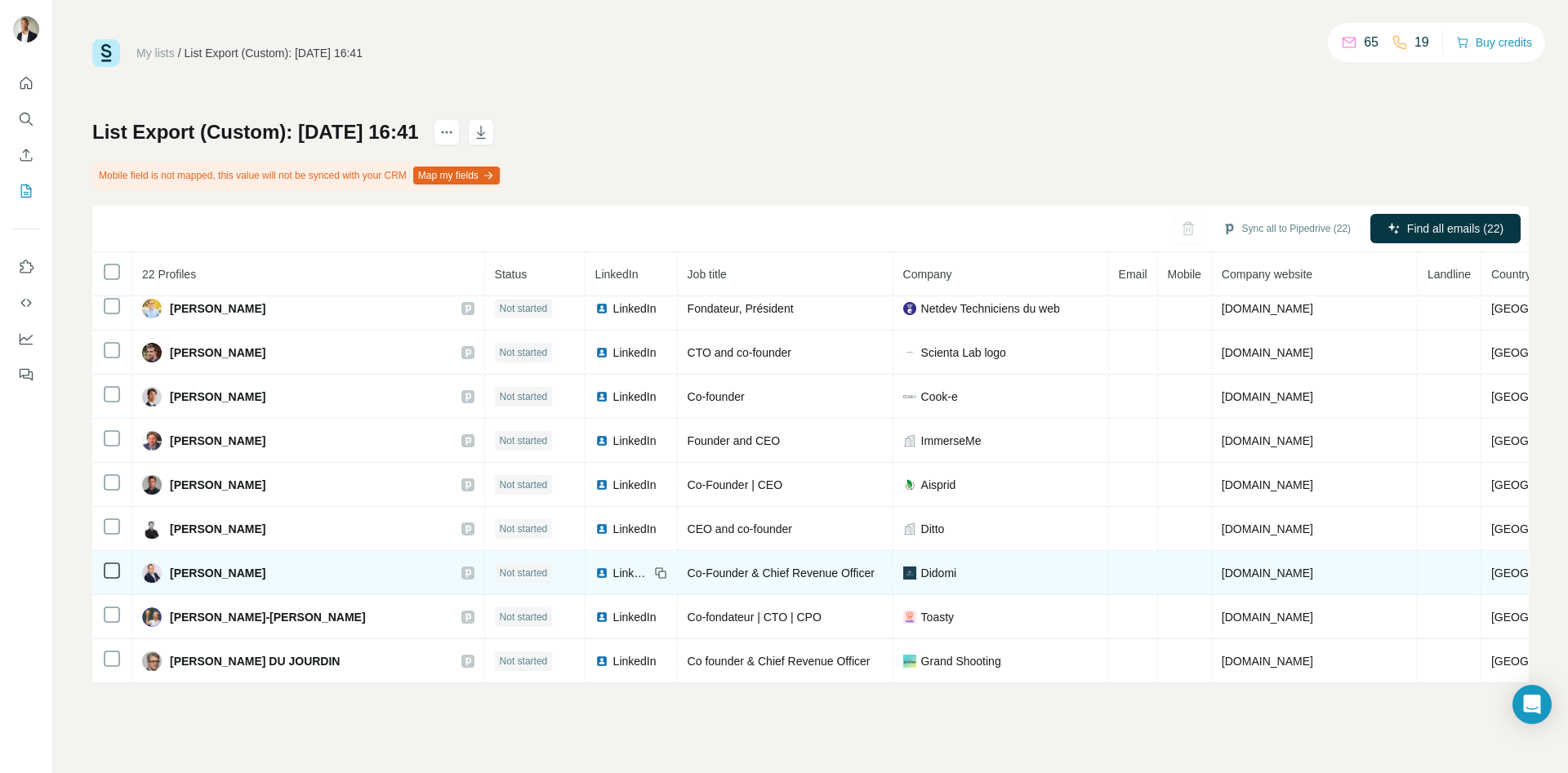
click at [634, 573] on span "LinkedIn" at bounding box center [631, 573] width 36 height 16
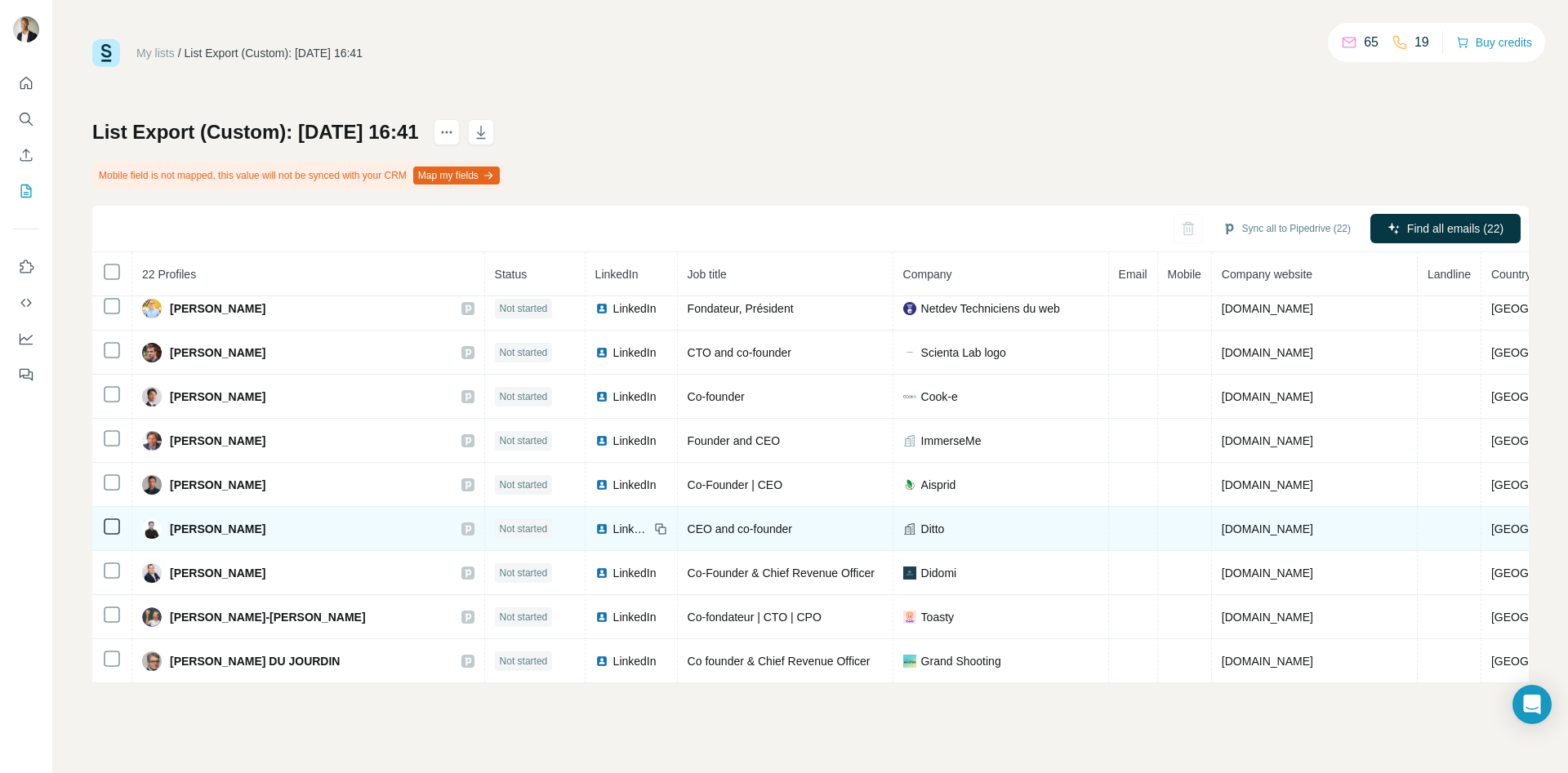
click at [633, 529] on span "LinkedIn" at bounding box center [631, 528] width 36 height 16
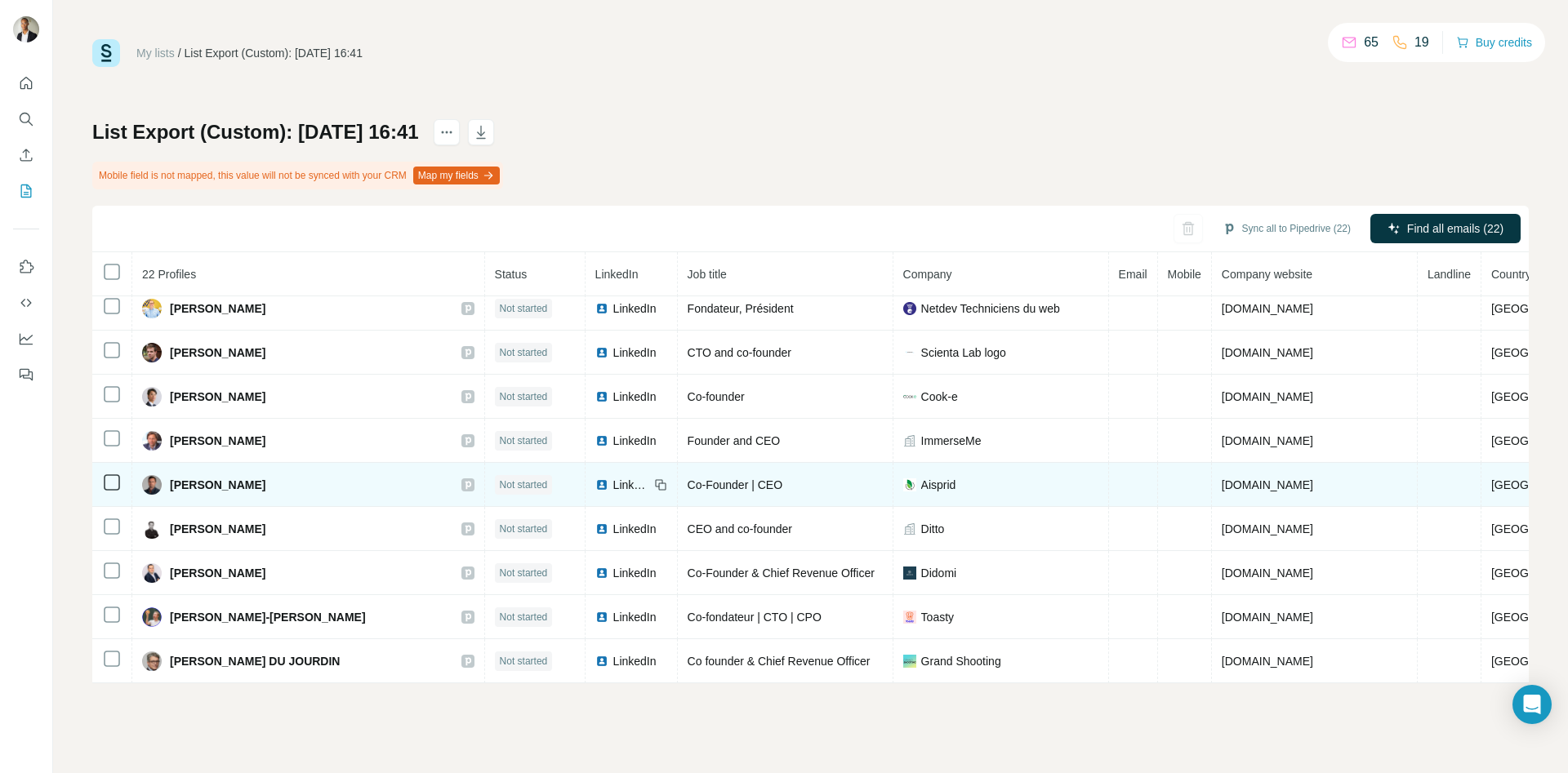
click at [630, 482] on span "LinkedIn" at bounding box center [631, 485] width 36 height 16
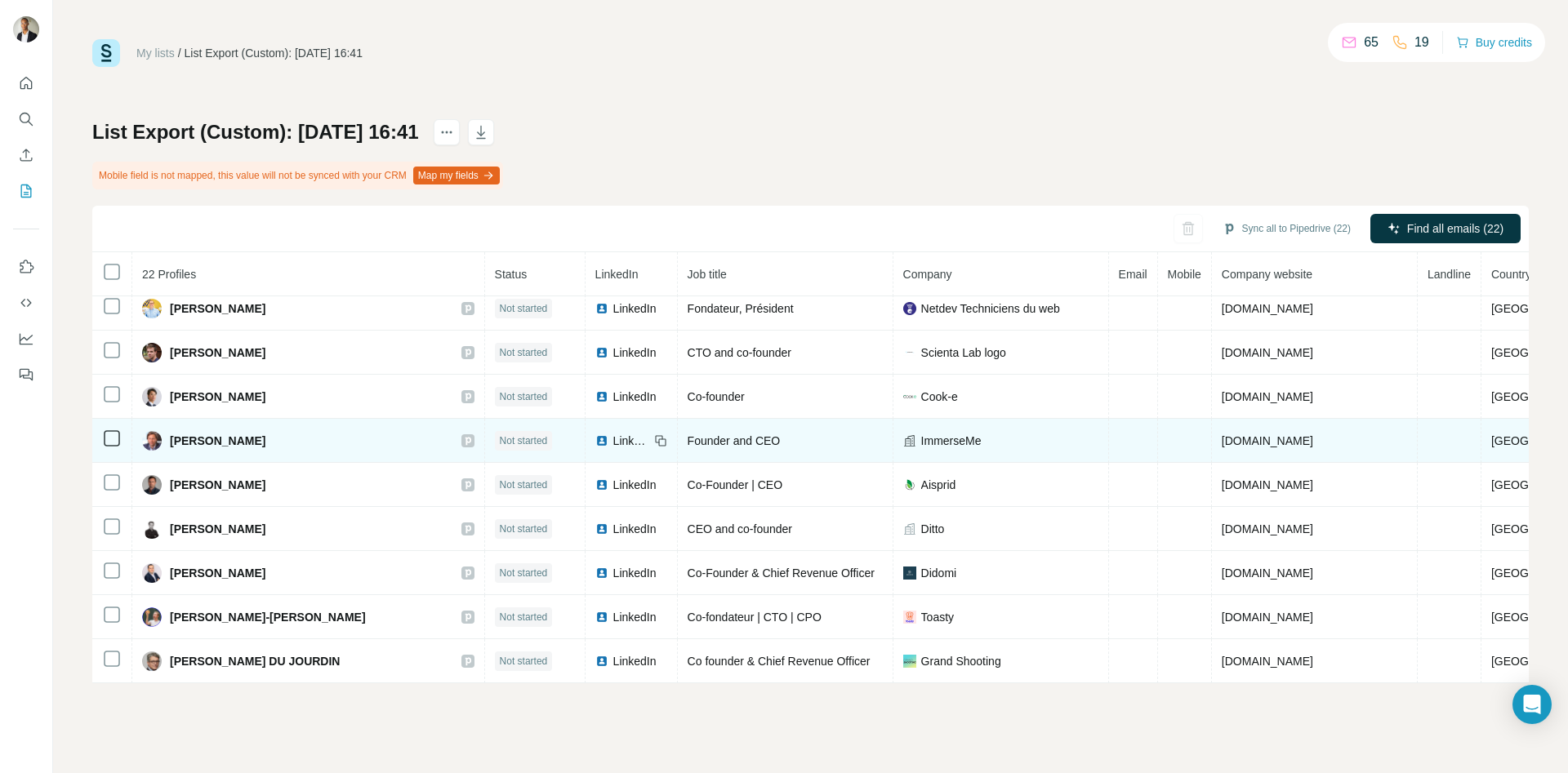
click at [629, 439] on span "LinkedIn" at bounding box center [631, 440] width 36 height 16
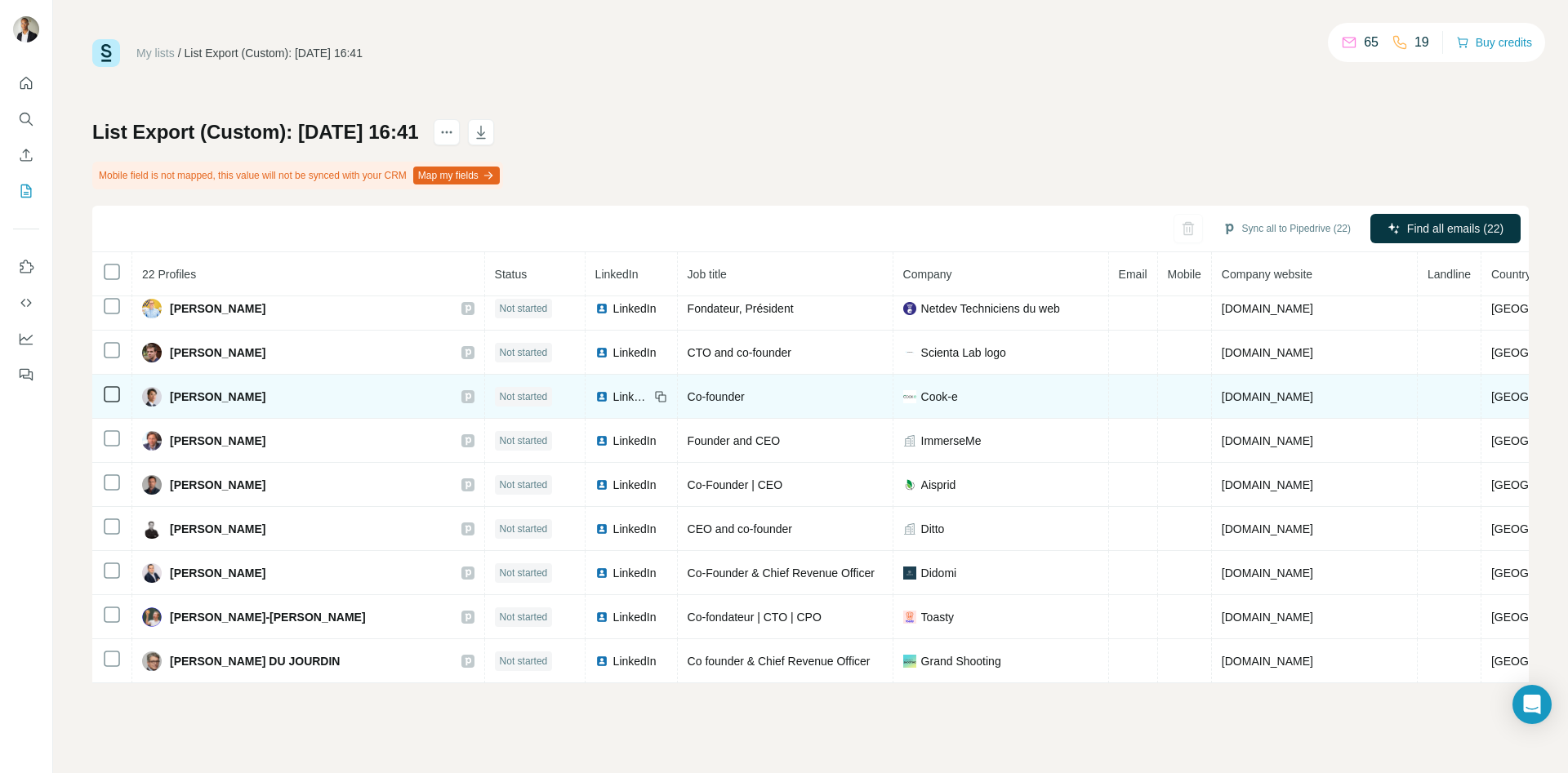
click at [628, 402] on span "LinkedIn" at bounding box center [631, 396] width 36 height 16
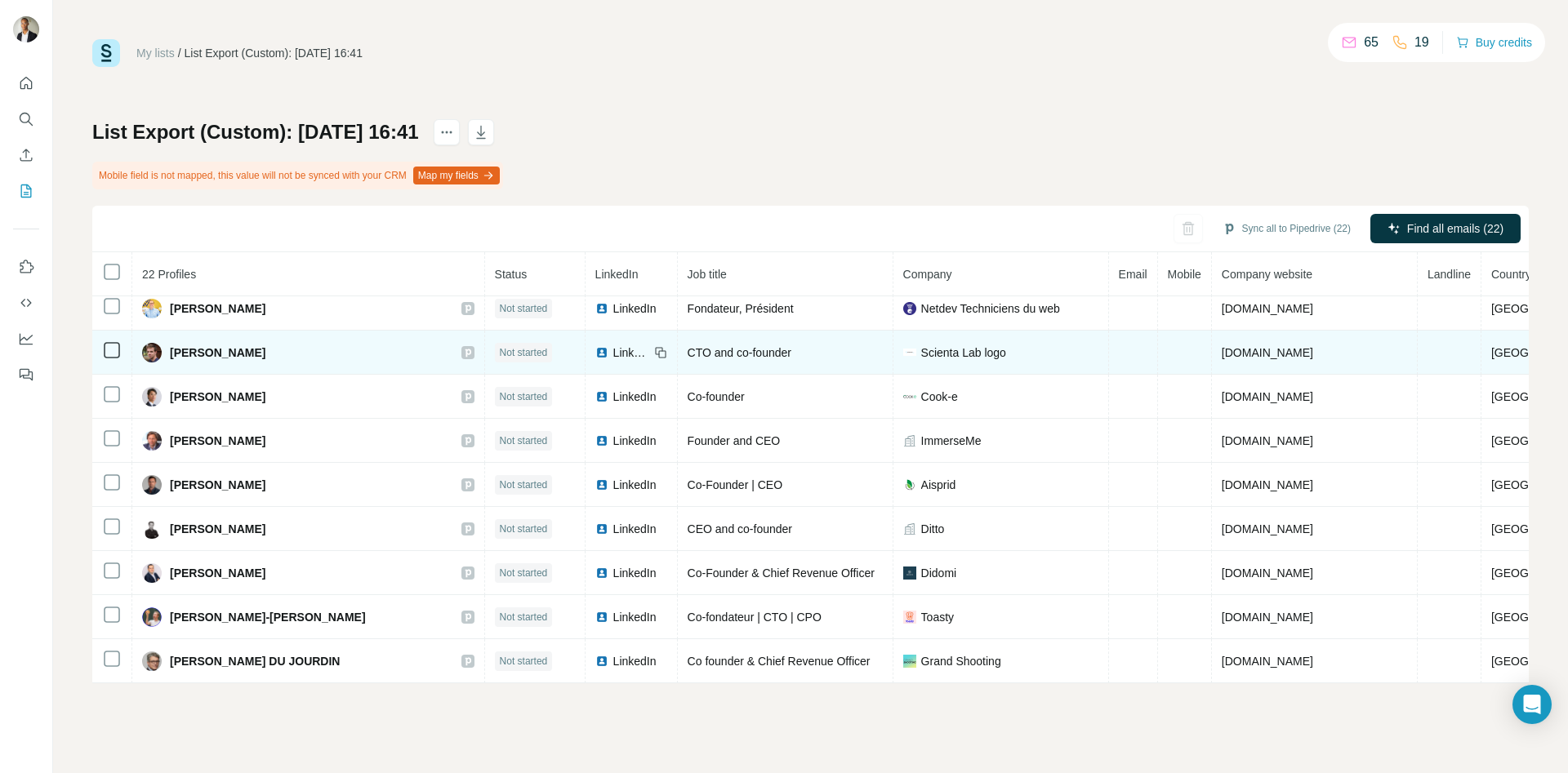
click at [624, 353] on span "LinkedIn" at bounding box center [631, 352] width 36 height 16
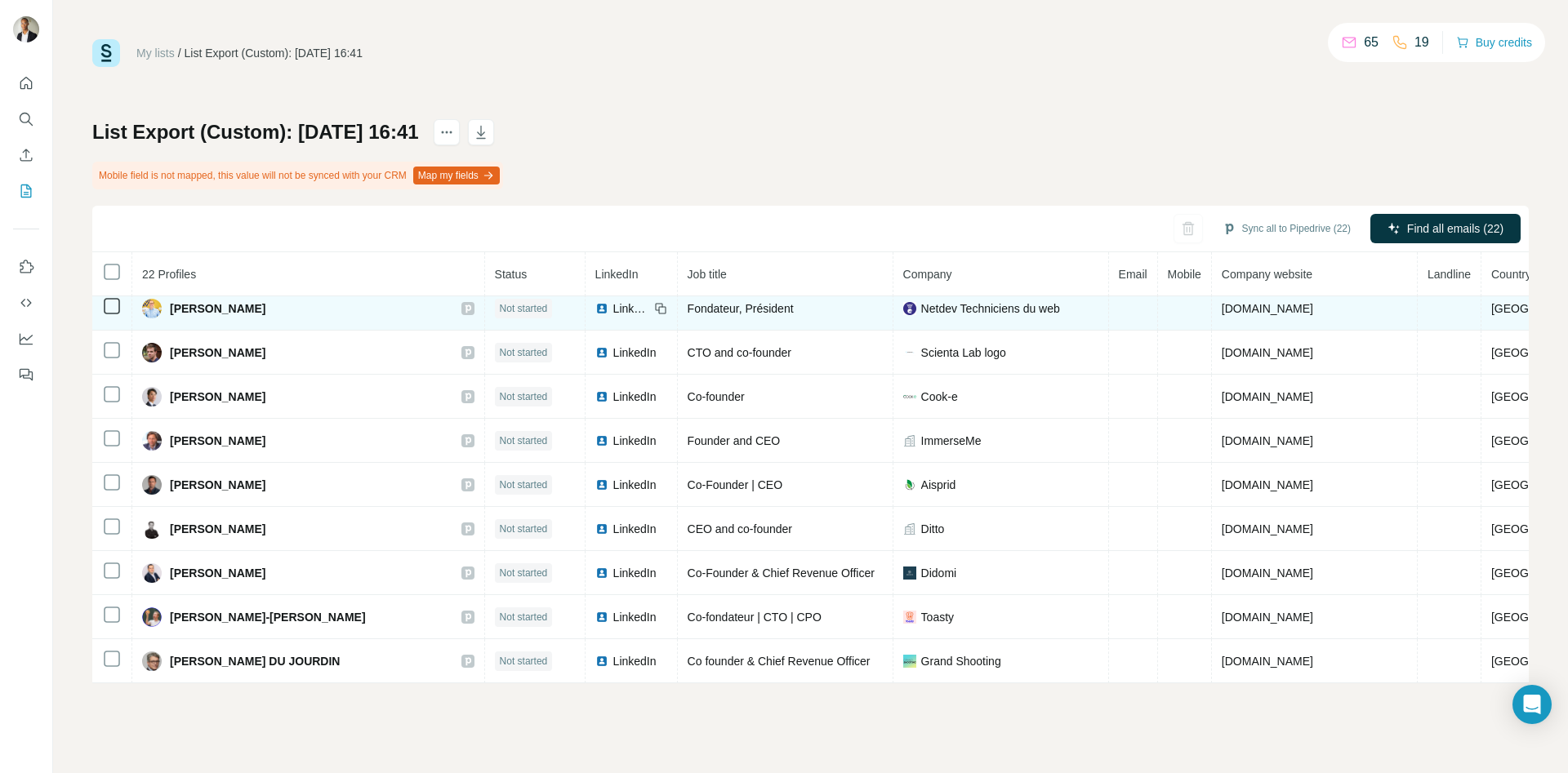
click at [624, 307] on span "LinkedIn" at bounding box center [631, 308] width 36 height 16
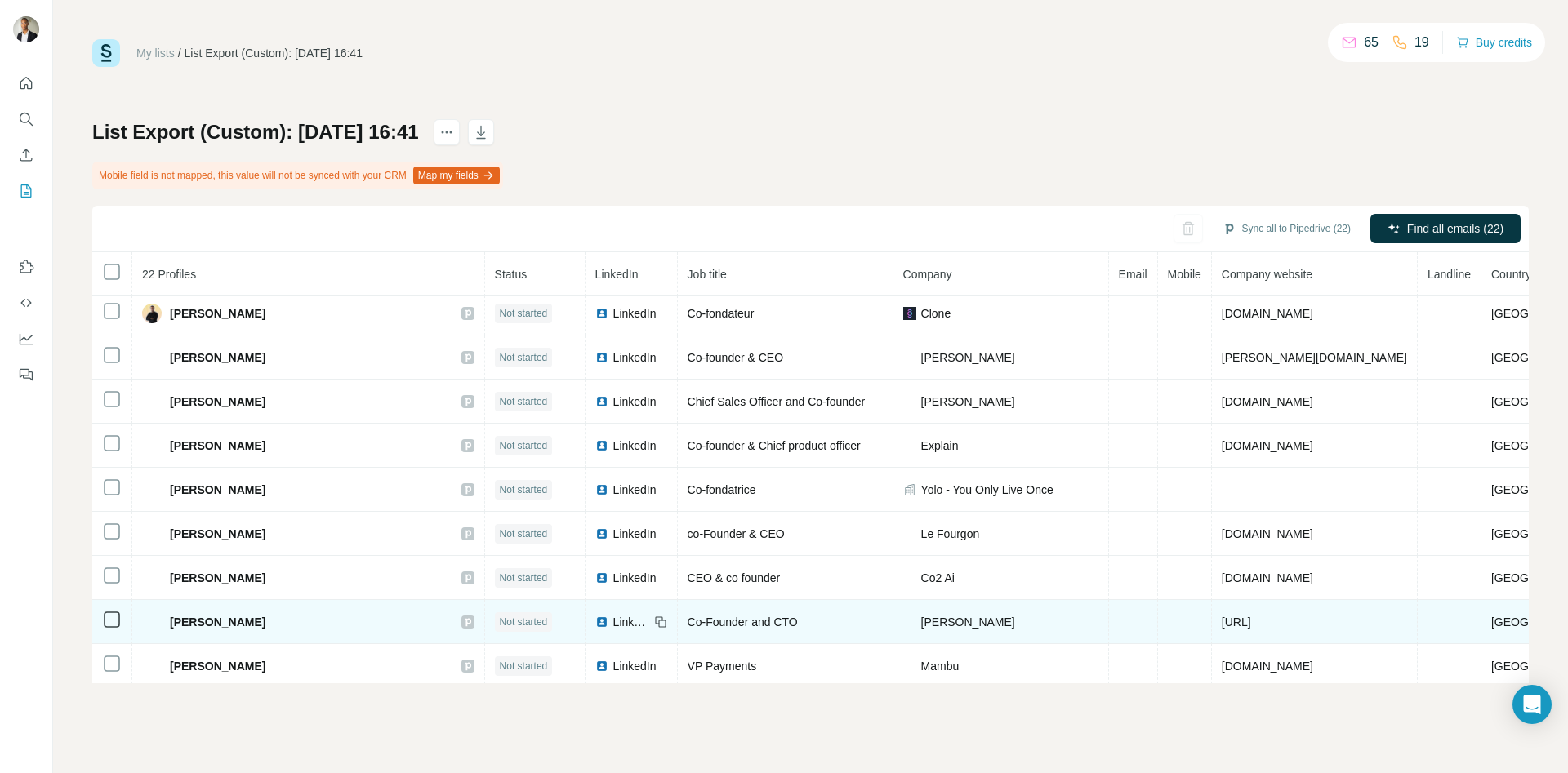
scroll to position [216, 0]
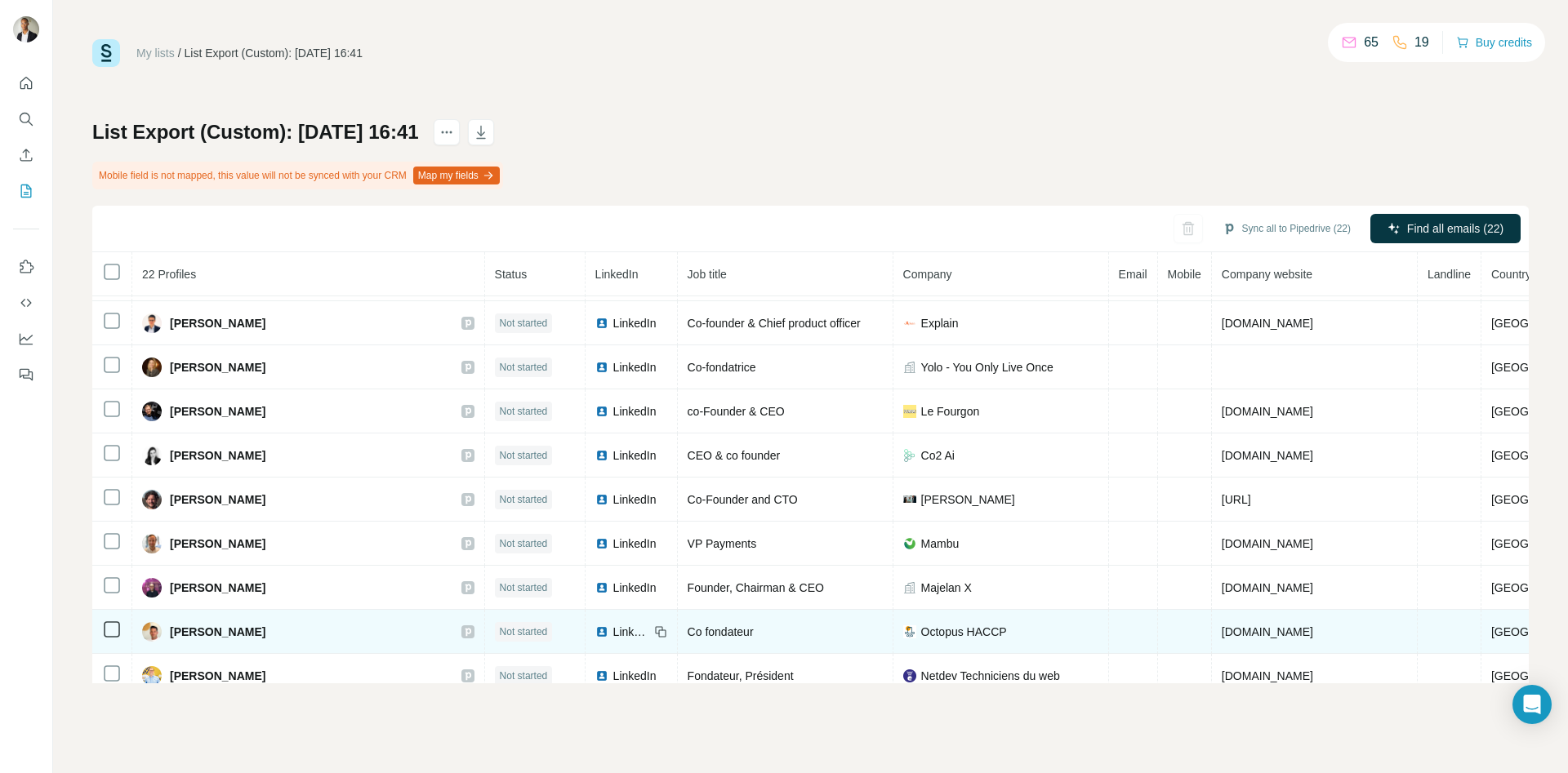
click at [608, 631] on img at bounding box center [602, 632] width 14 height 13
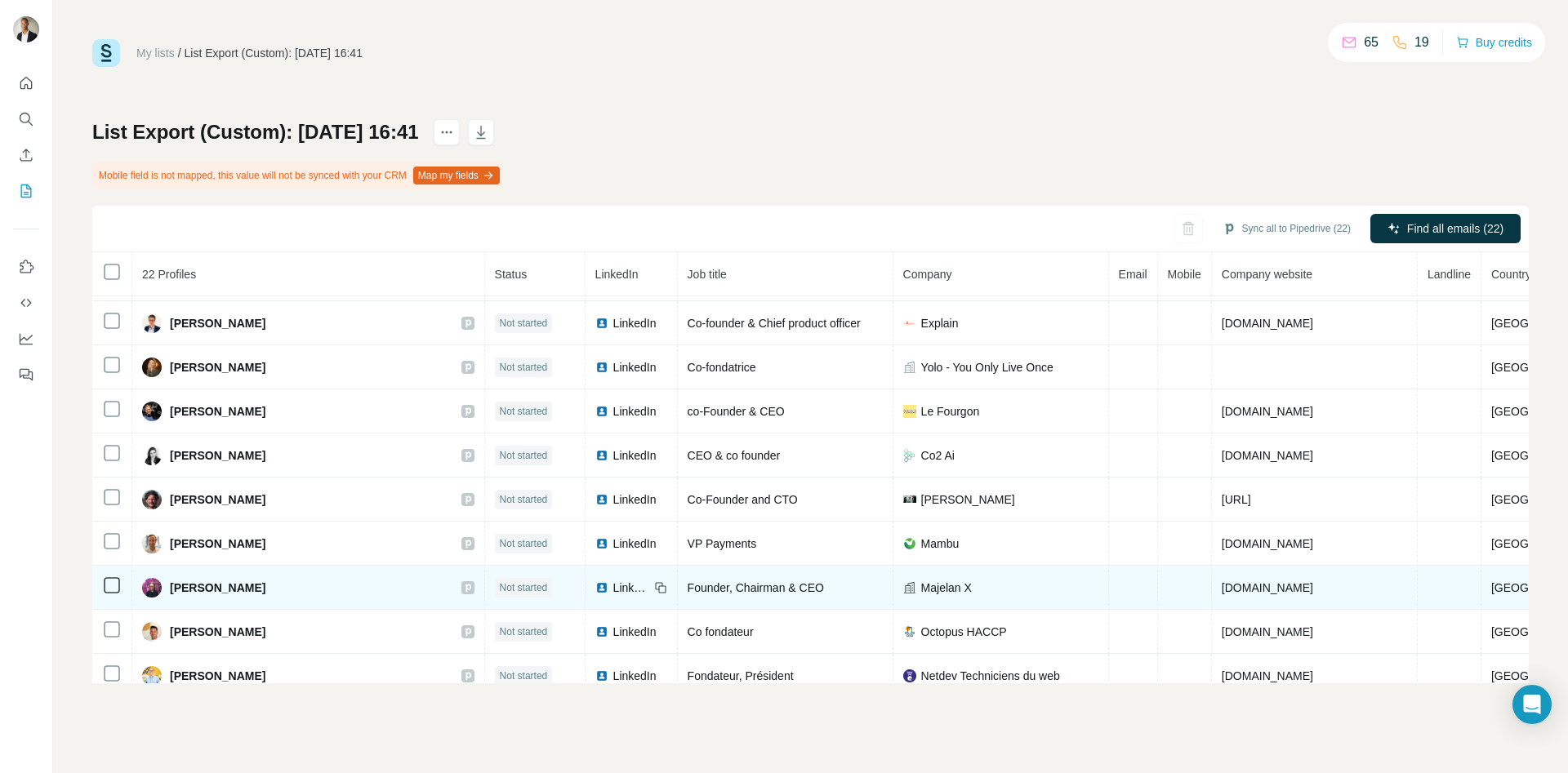
click at [626, 589] on span "LinkedIn" at bounding box center [631, 587] width 36 height 16
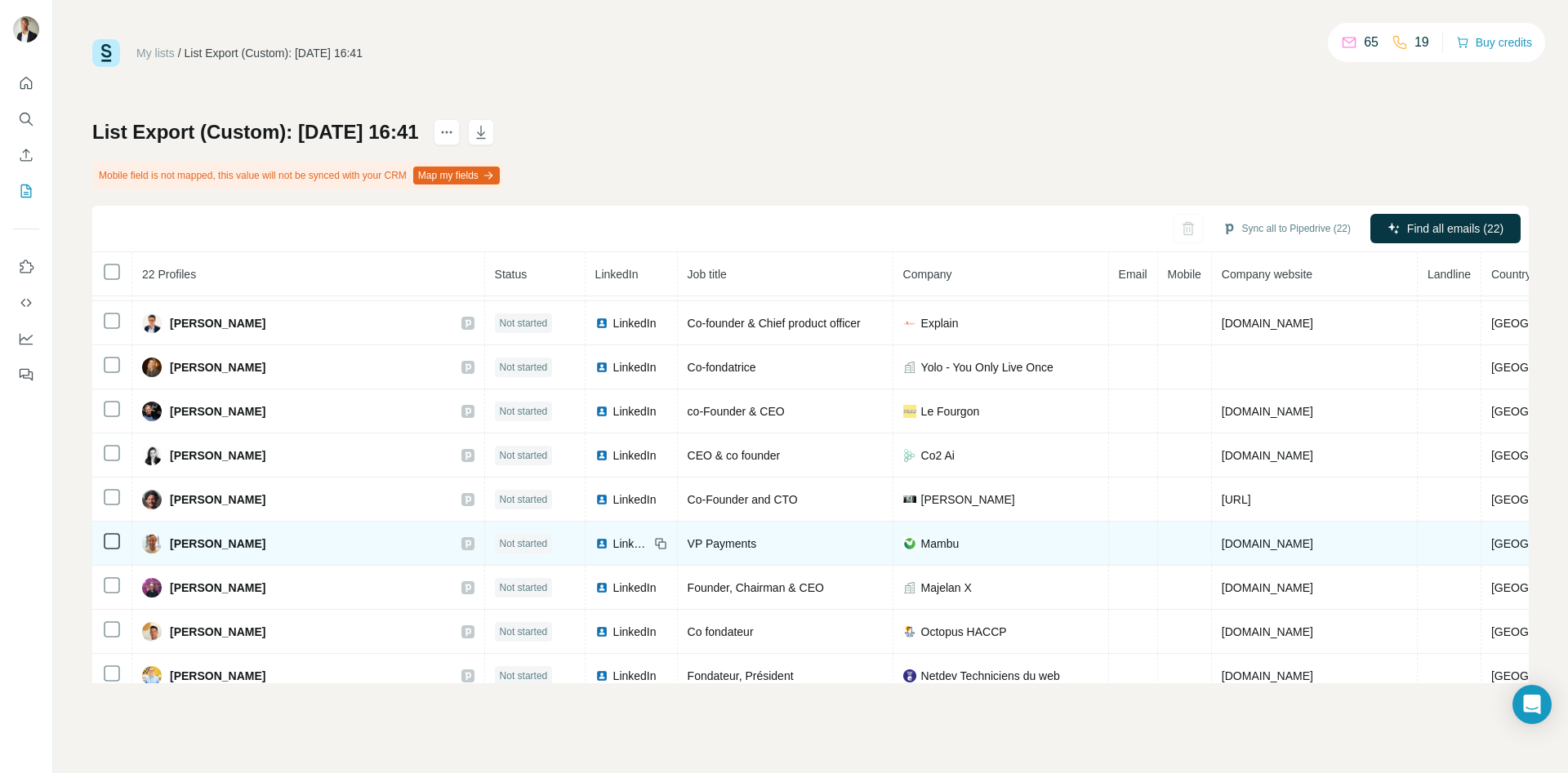
click at [634, 541] on span "LinkedIn" at bounding box center [631, 543] width 36 height 16
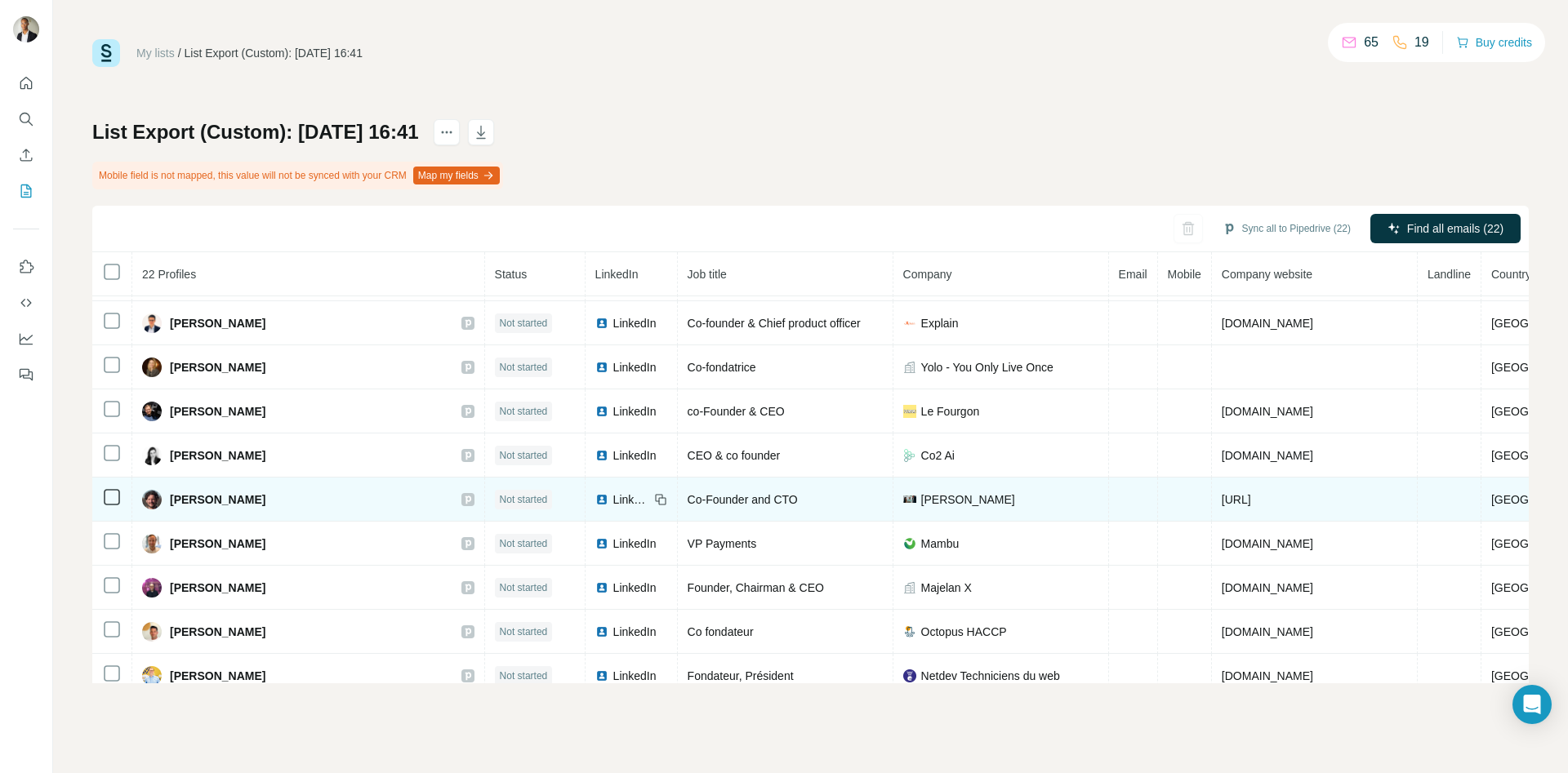
click at [632, 496] on span "LinkedIn" at bounding box center [631, 499] width 36 height 16
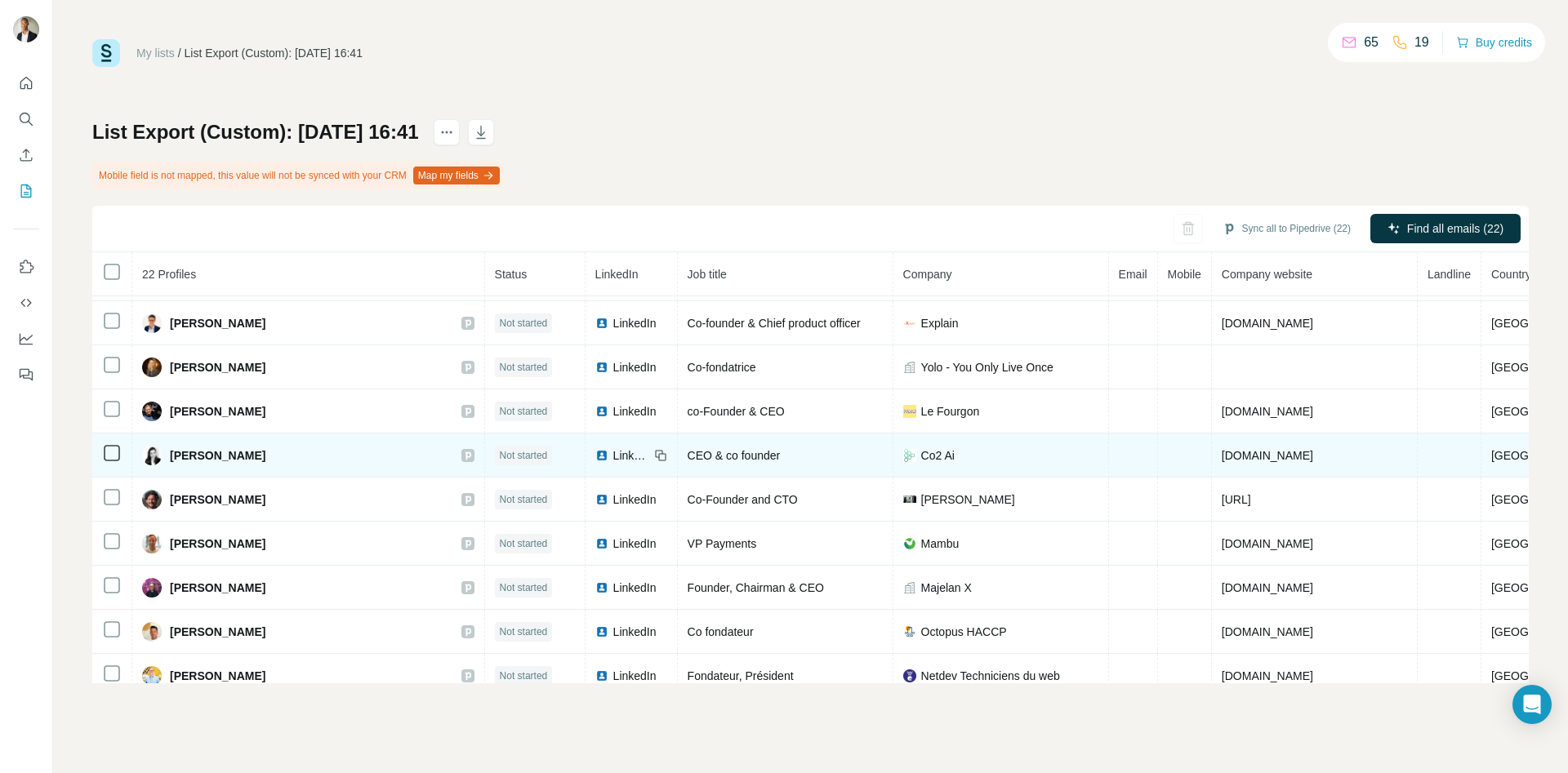
click at [629, 452] on span "LinkedIn" at bounding box center [631, 455] width 36 height 16
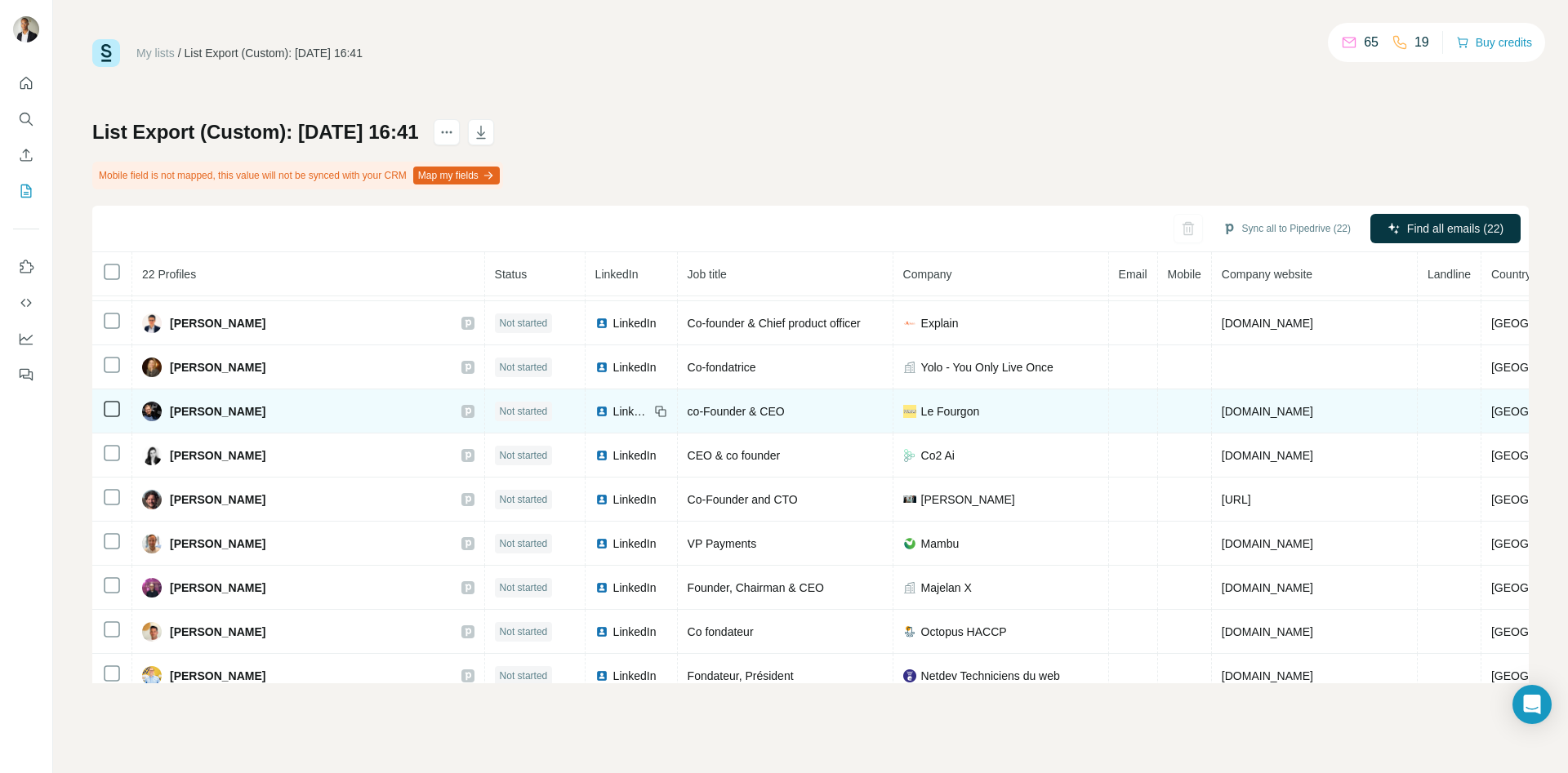
click at [628, 412] on span "LinkedIn" at bounding box center [631, 411] width 36 height 16
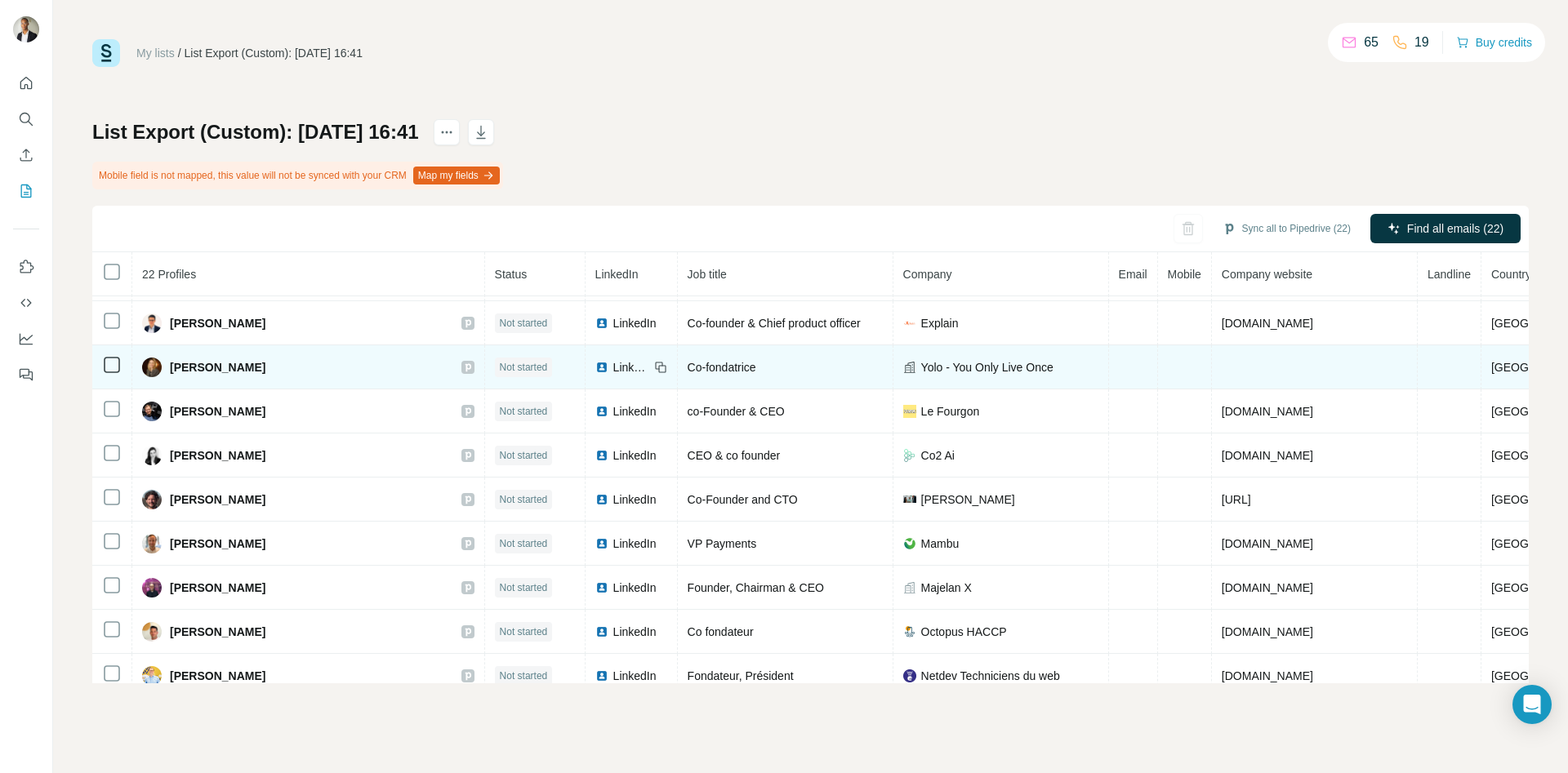
click at [629, 372] on span "LinkedIn" at bounding box center [631, 367] width 36 height 16
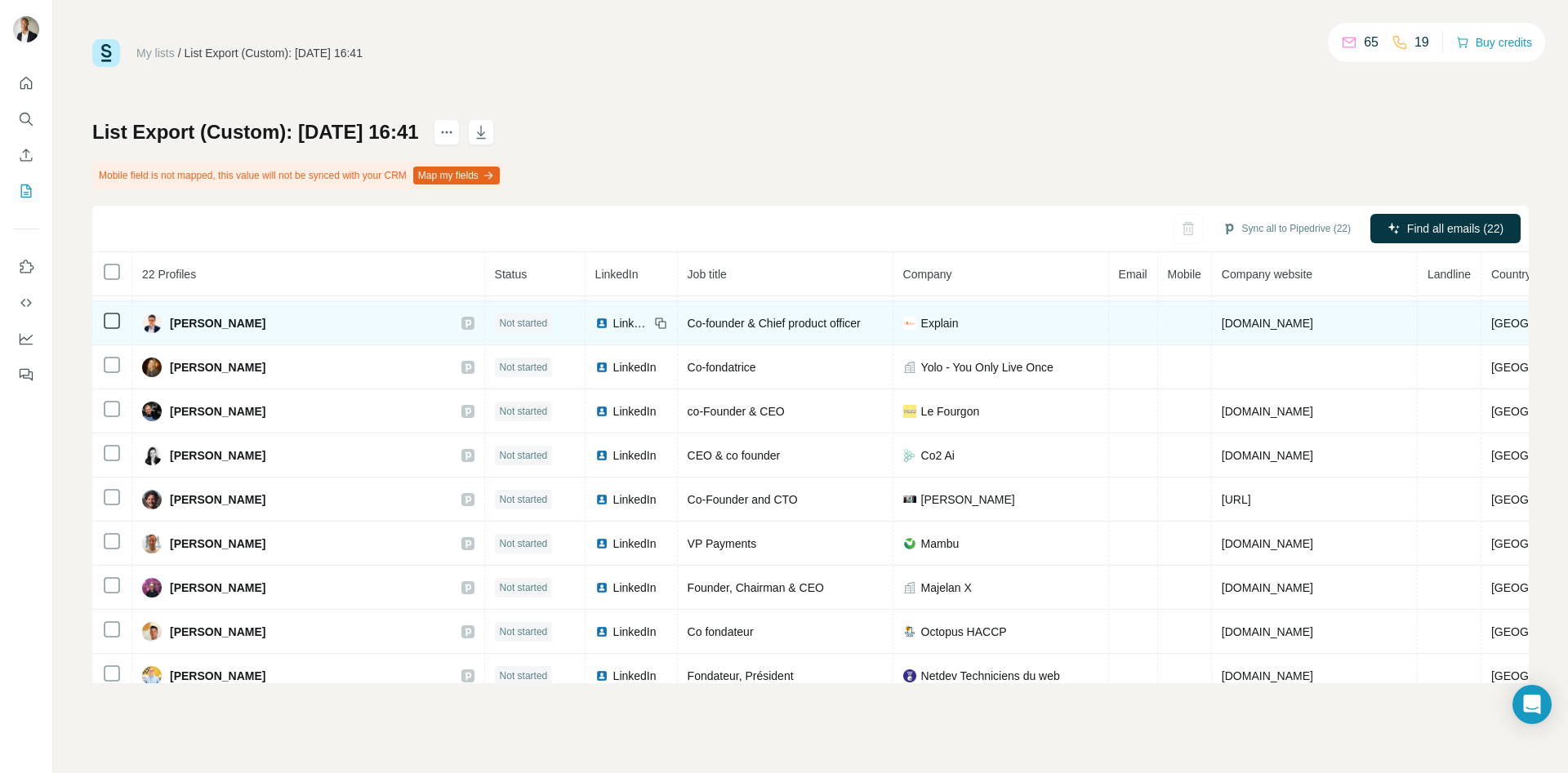
click at [624, 328] on span "LinkedIn" at bounding box center [631, 323] width 36 height 16
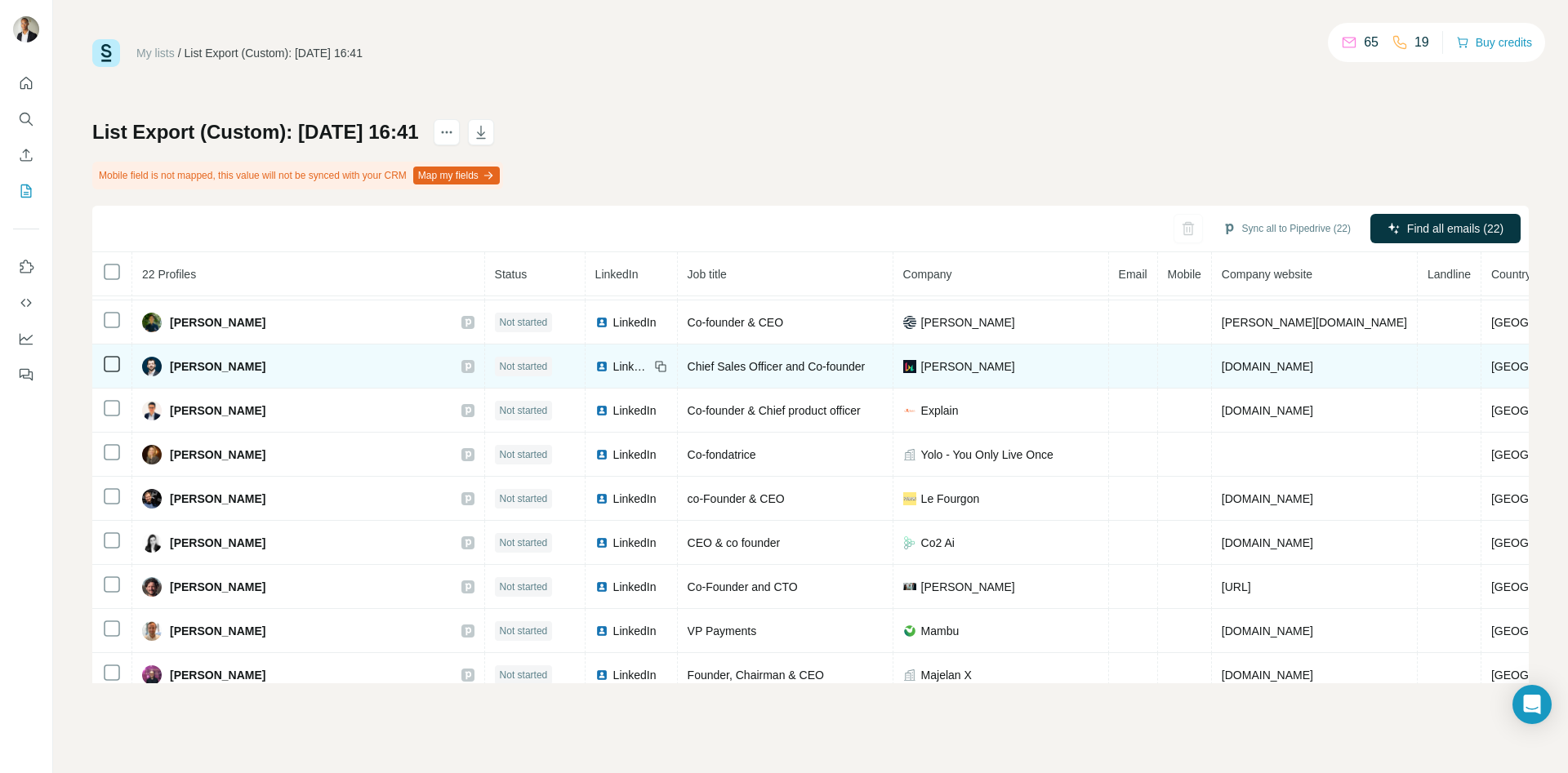
scroll to position [0, 0]
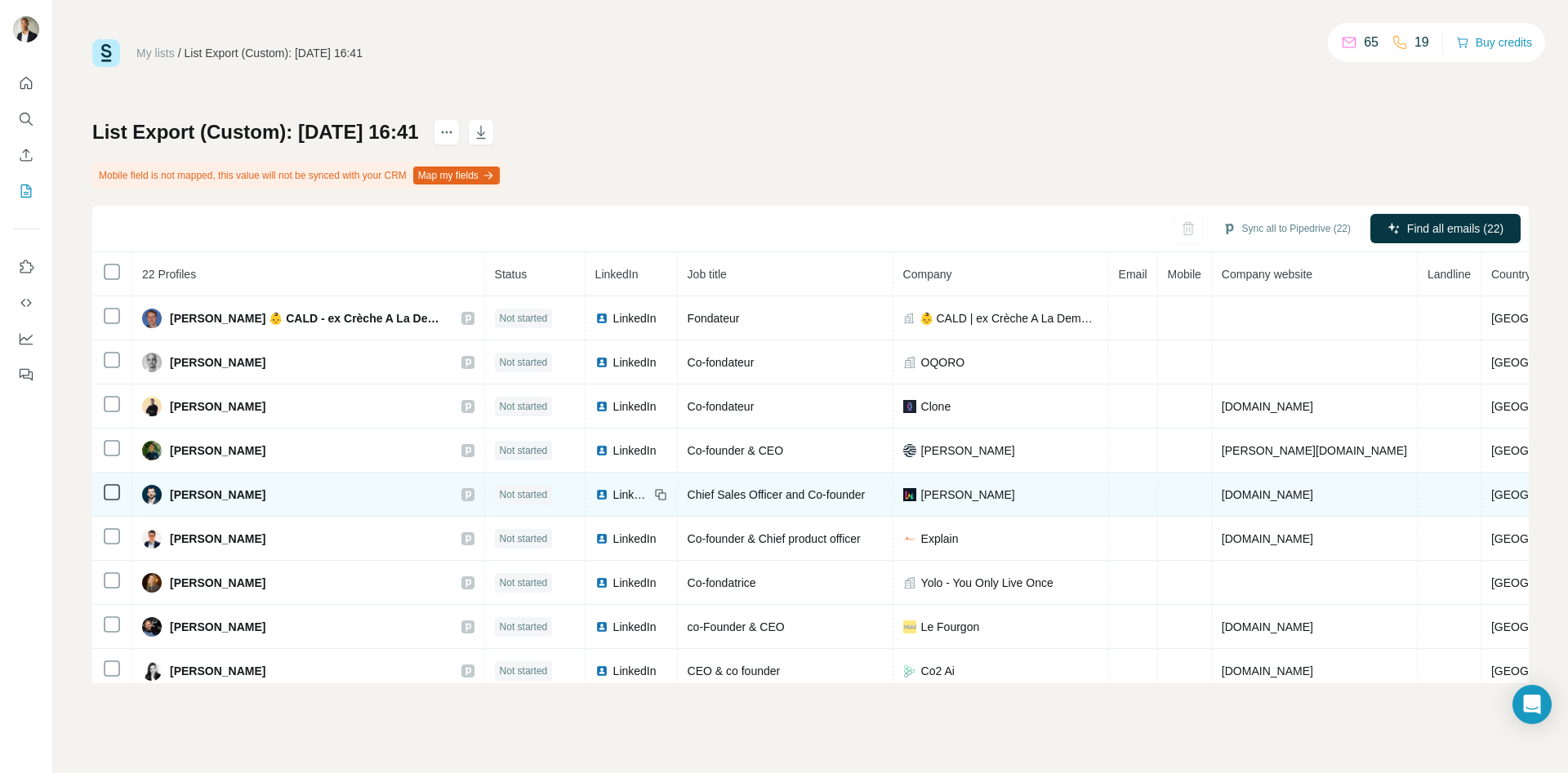
click at [630, 498] on span "LinkedIn" at bounding box center [631, 494] width 36 height 16
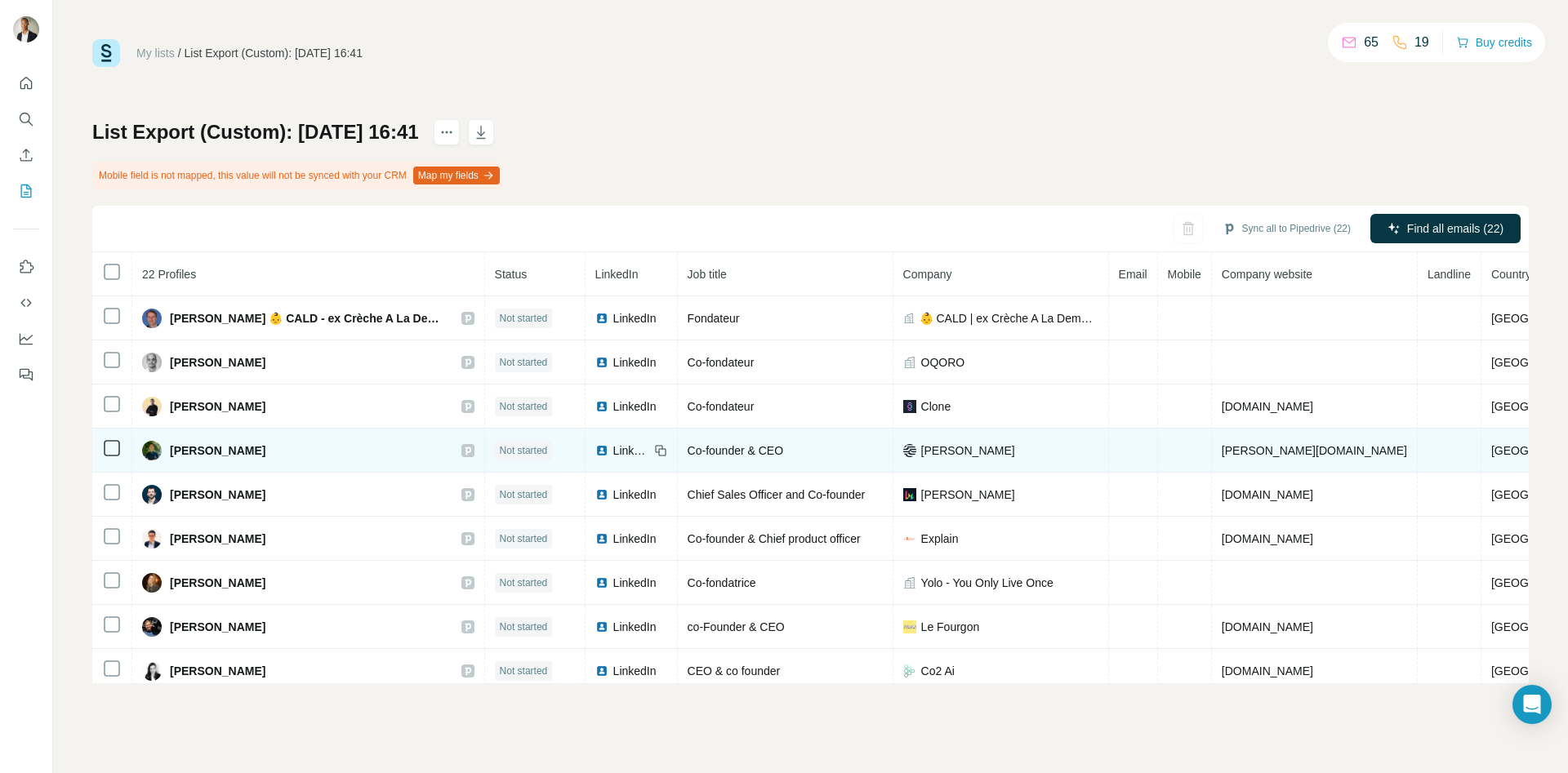
click at [634, 450] on span "LinkedIn" at bounding box center [631, 450] width 36 height 16
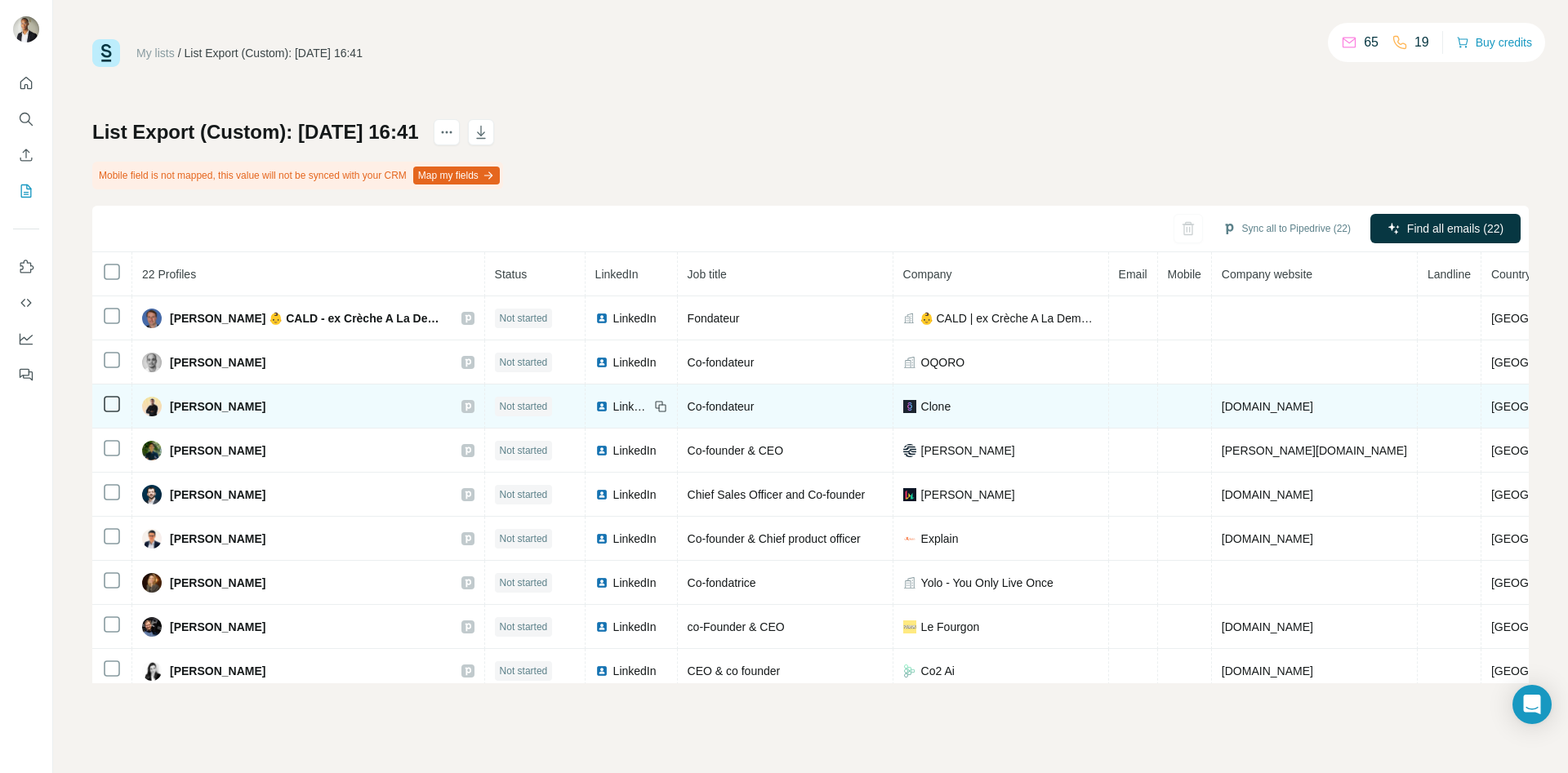
click at [630, 410] on span "LinkedIn" at bounding box center [631, 406] width 36 height 16
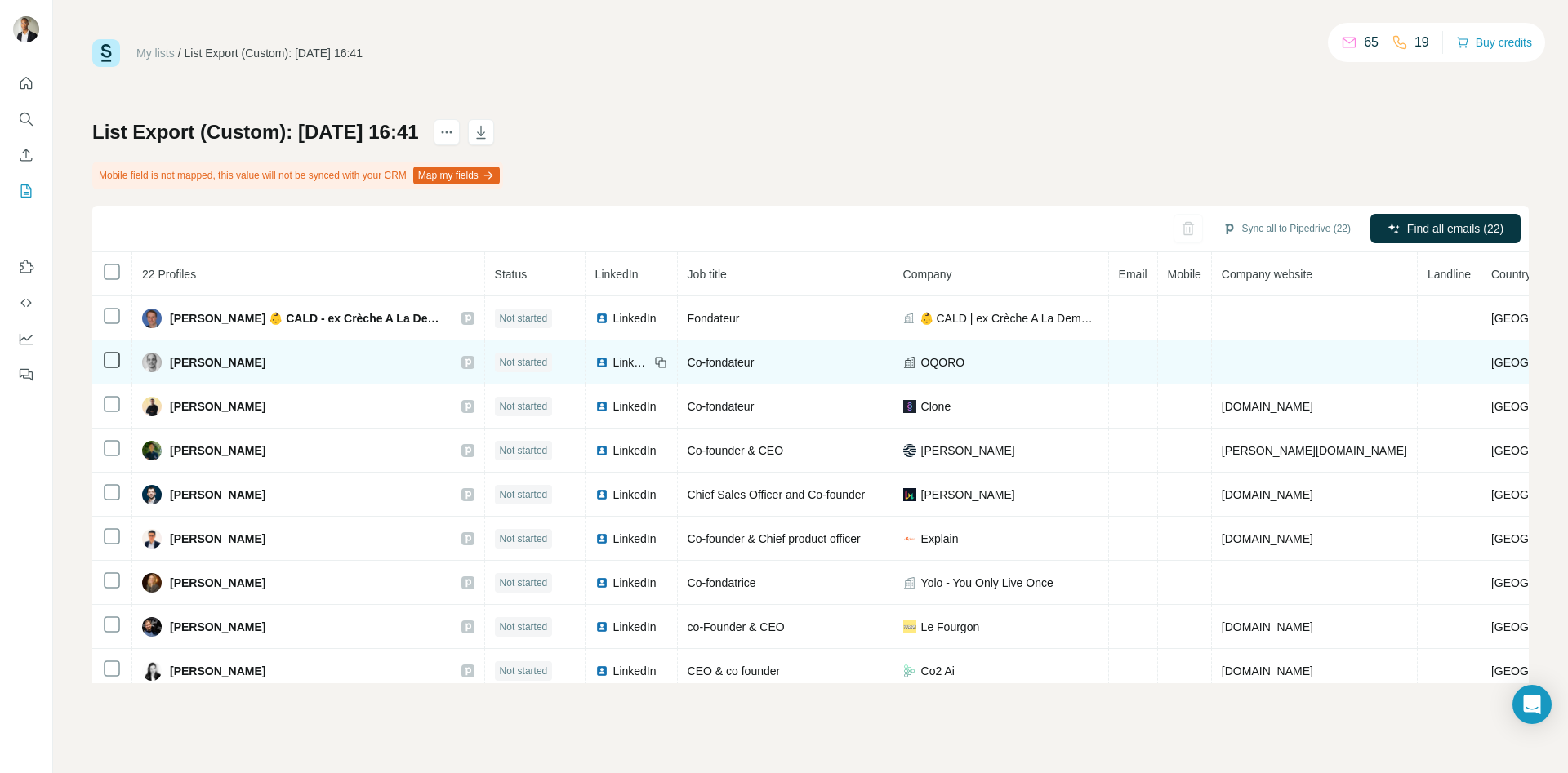
click at [625, 373] on td "LinkedIn" at bounding box center [632, 362] width 93 height 44
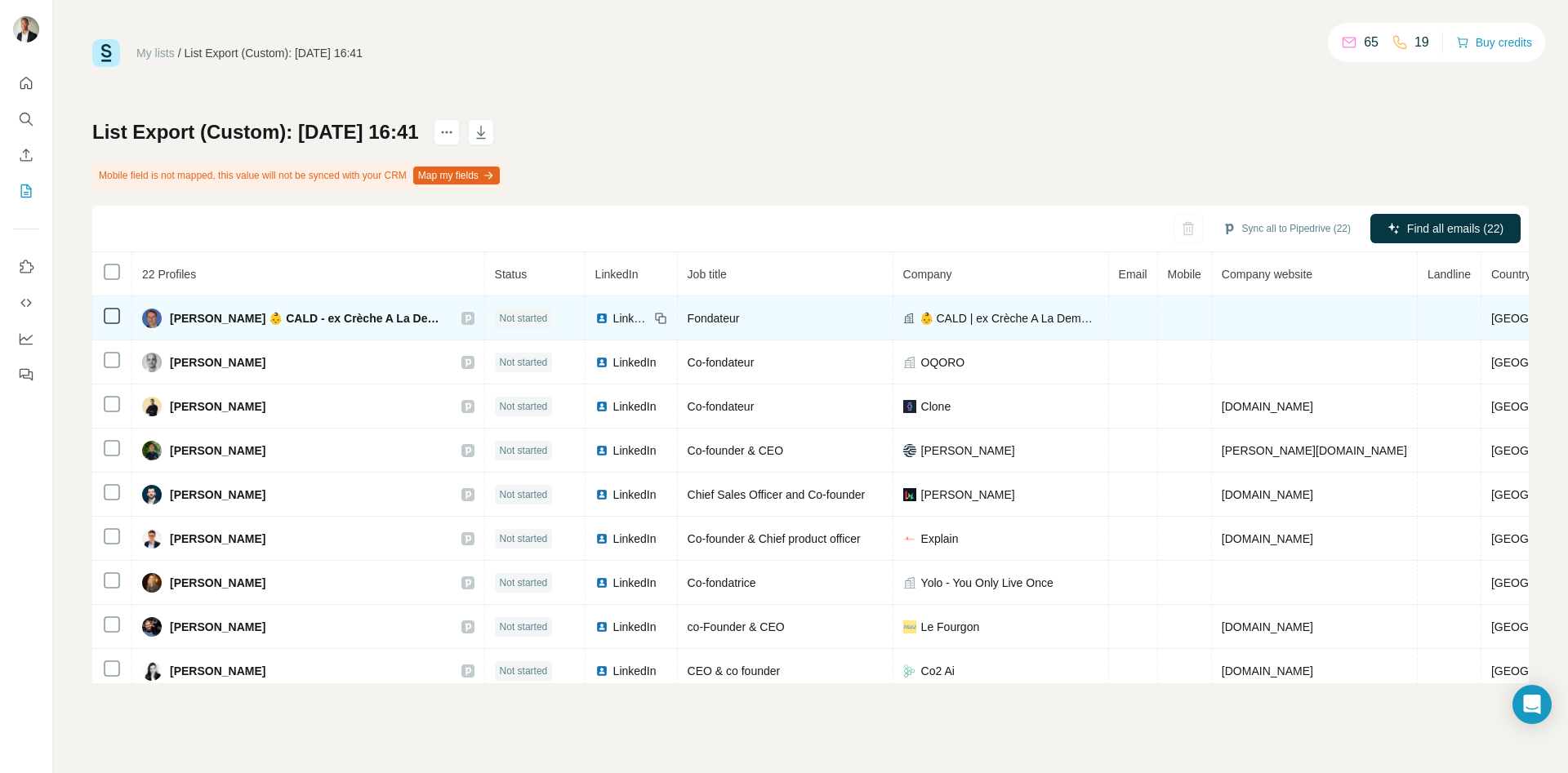
click at [621, 321] on span "LinkedIn" at bounding box center [631, 318] width 36 height 16
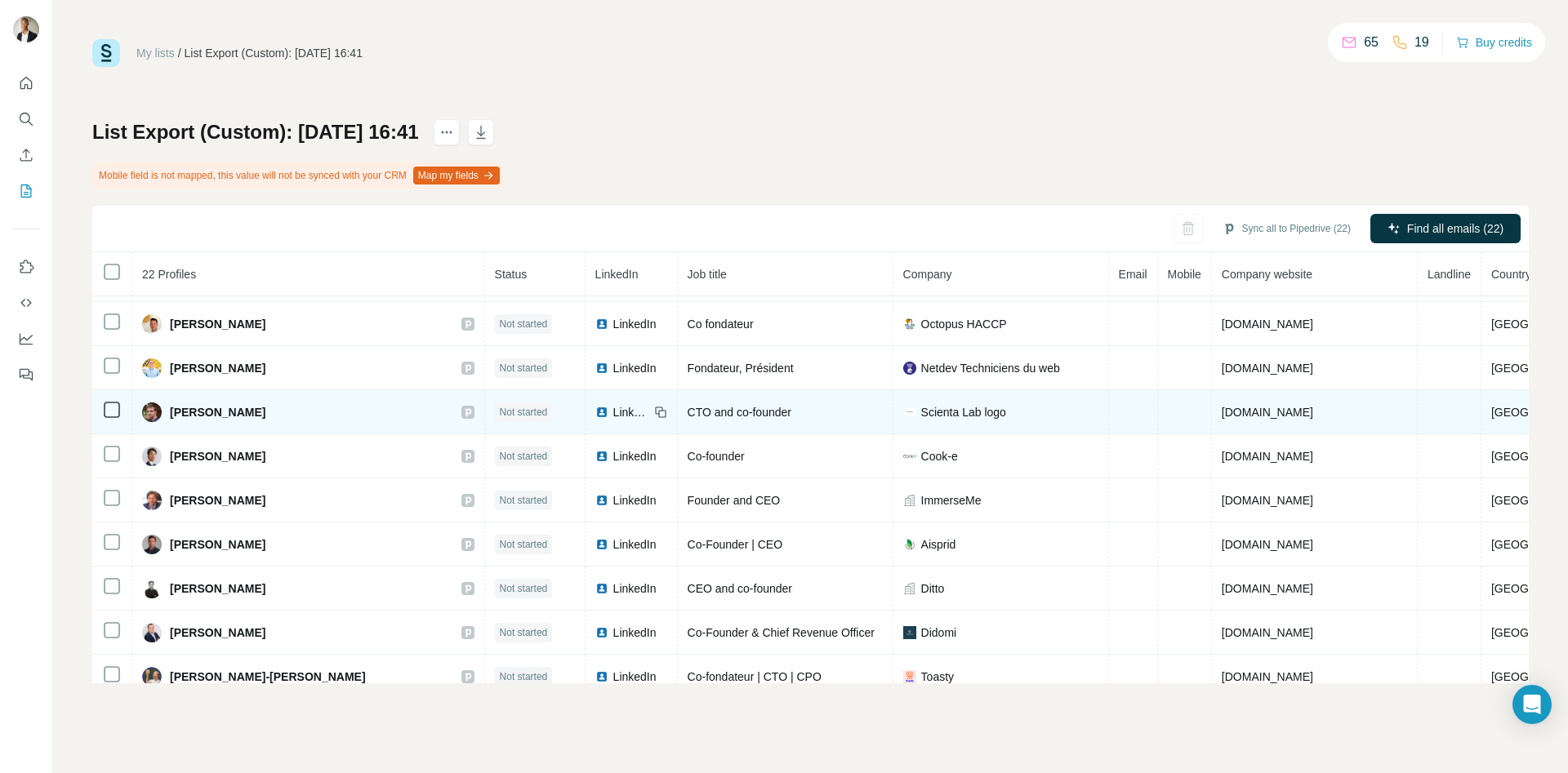
scroll to position [583, 0]
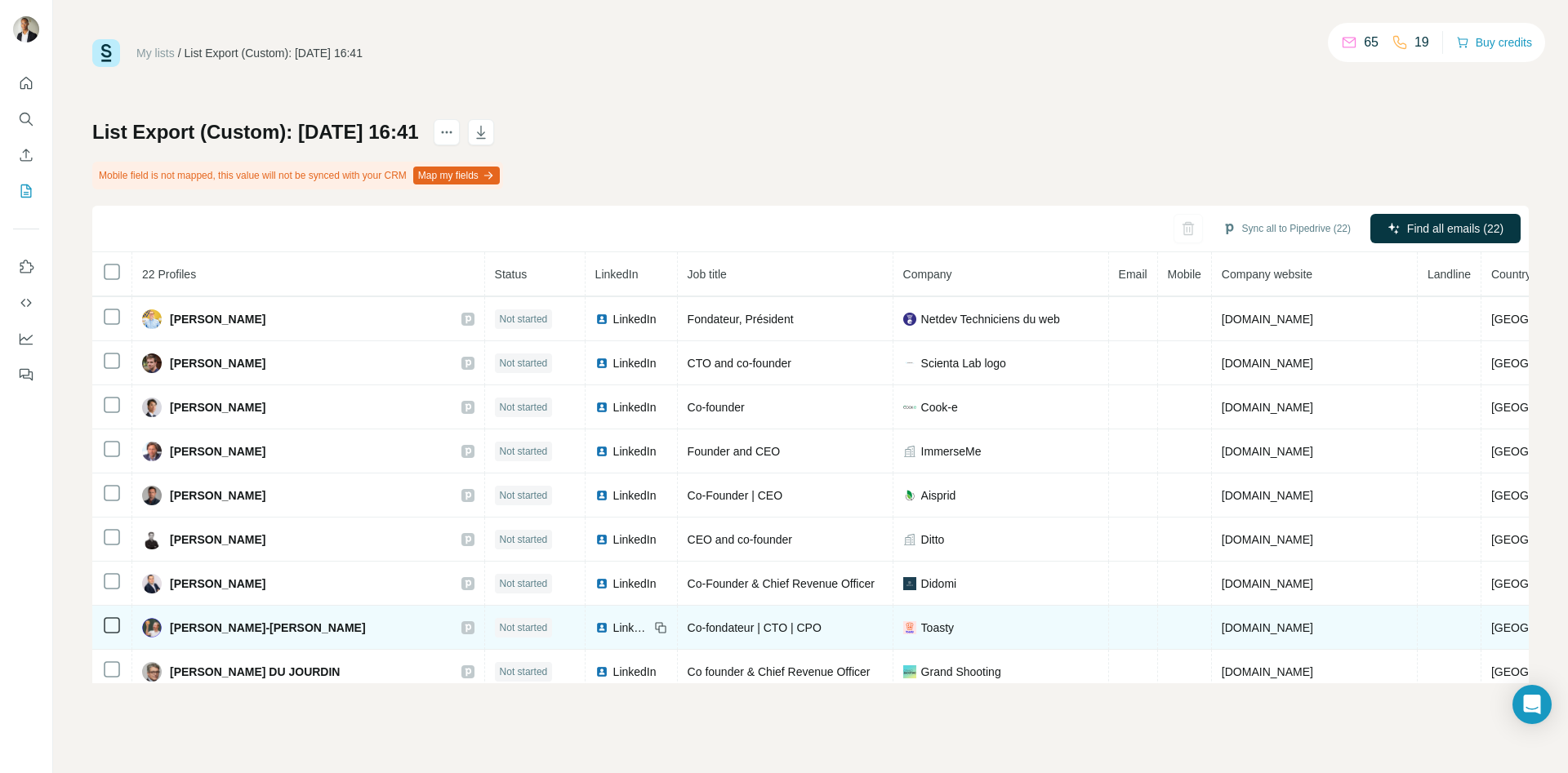
scroll to position [583, 0]
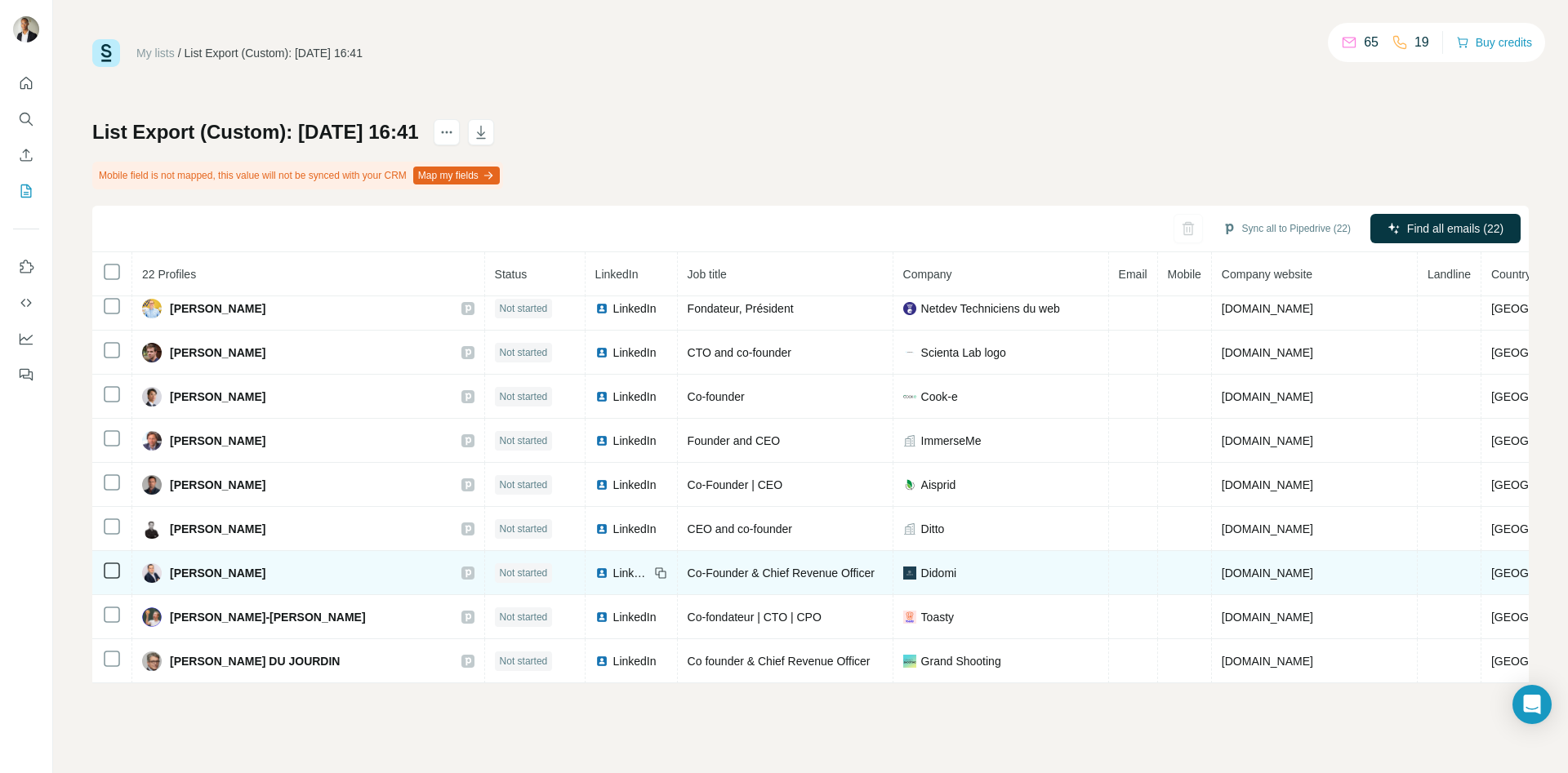
drag, startPoint x: 267, startPoint y: 573, endPoint x: 166, endPoint y: 586, distance: 101.8
click at [166, 586] on td "Raphaël Boukris" at bounding box center [309, 573] width 353 height 44
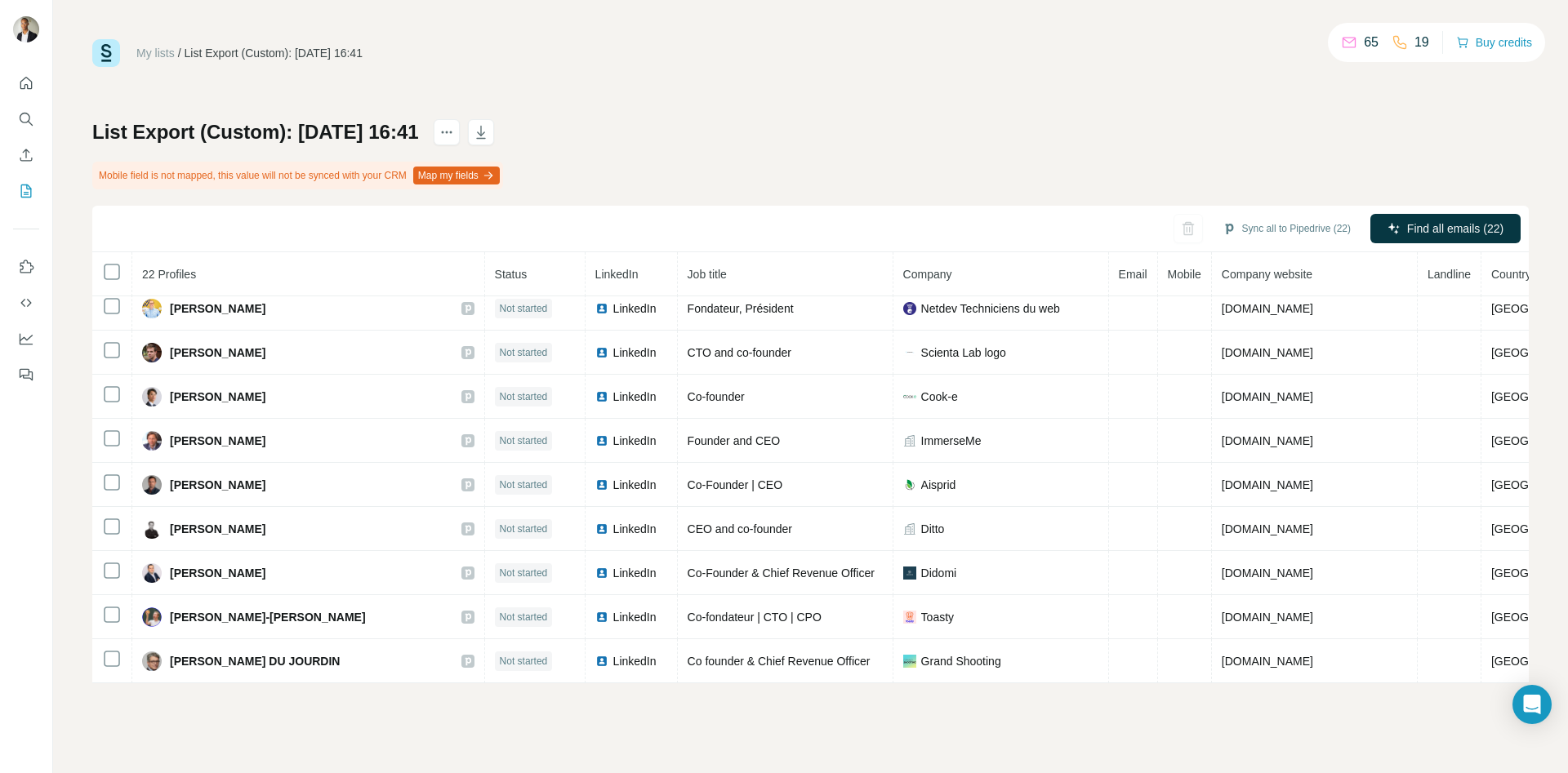
copy div "Raphaël Boukris"
click at [1198, 229] on icon "button" at bounding box center [1205, 228] width 16 height 16
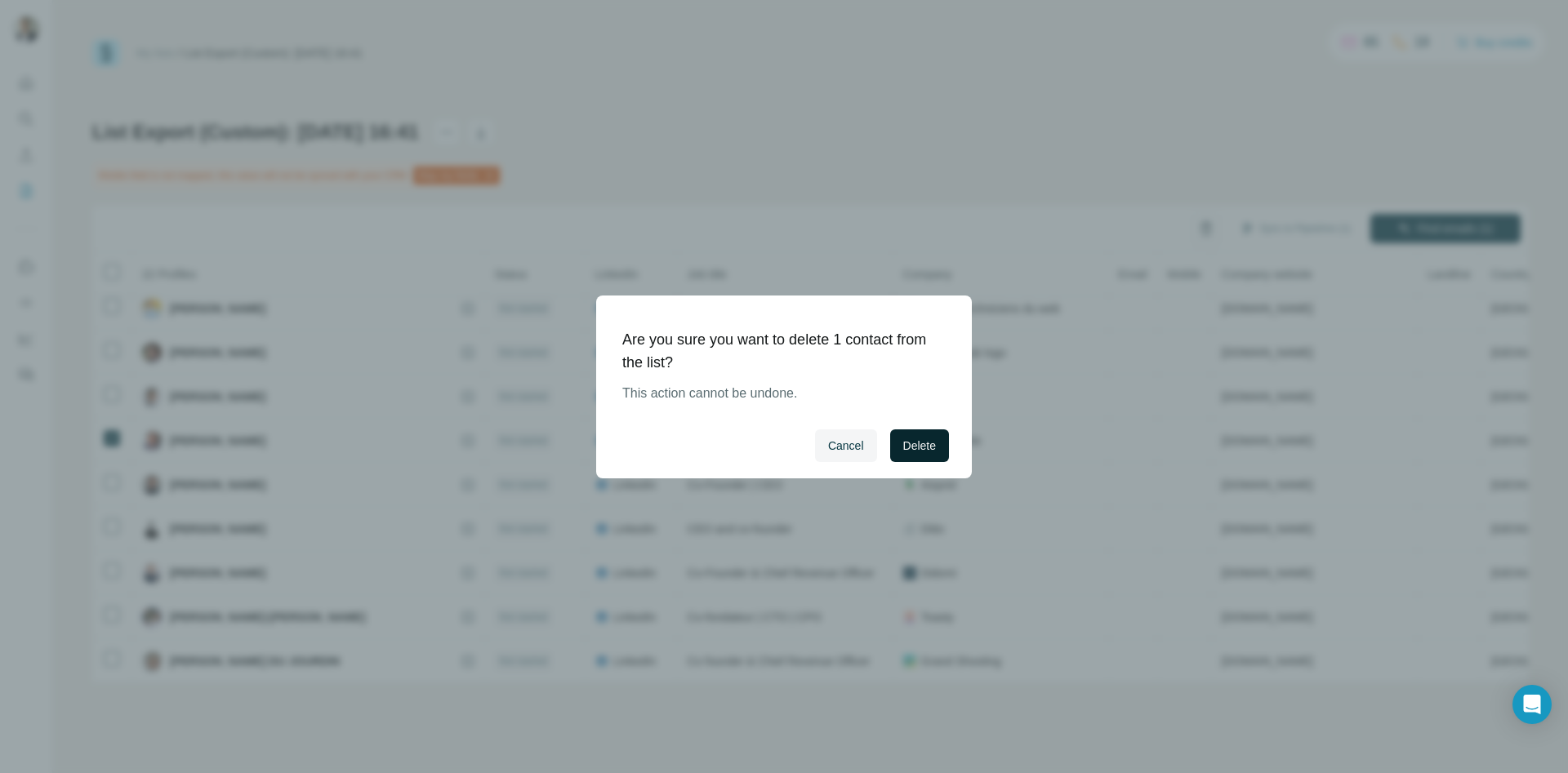
click at [927, 443] on span "Delete" at bounding box center [920, 445] width 33 height 16
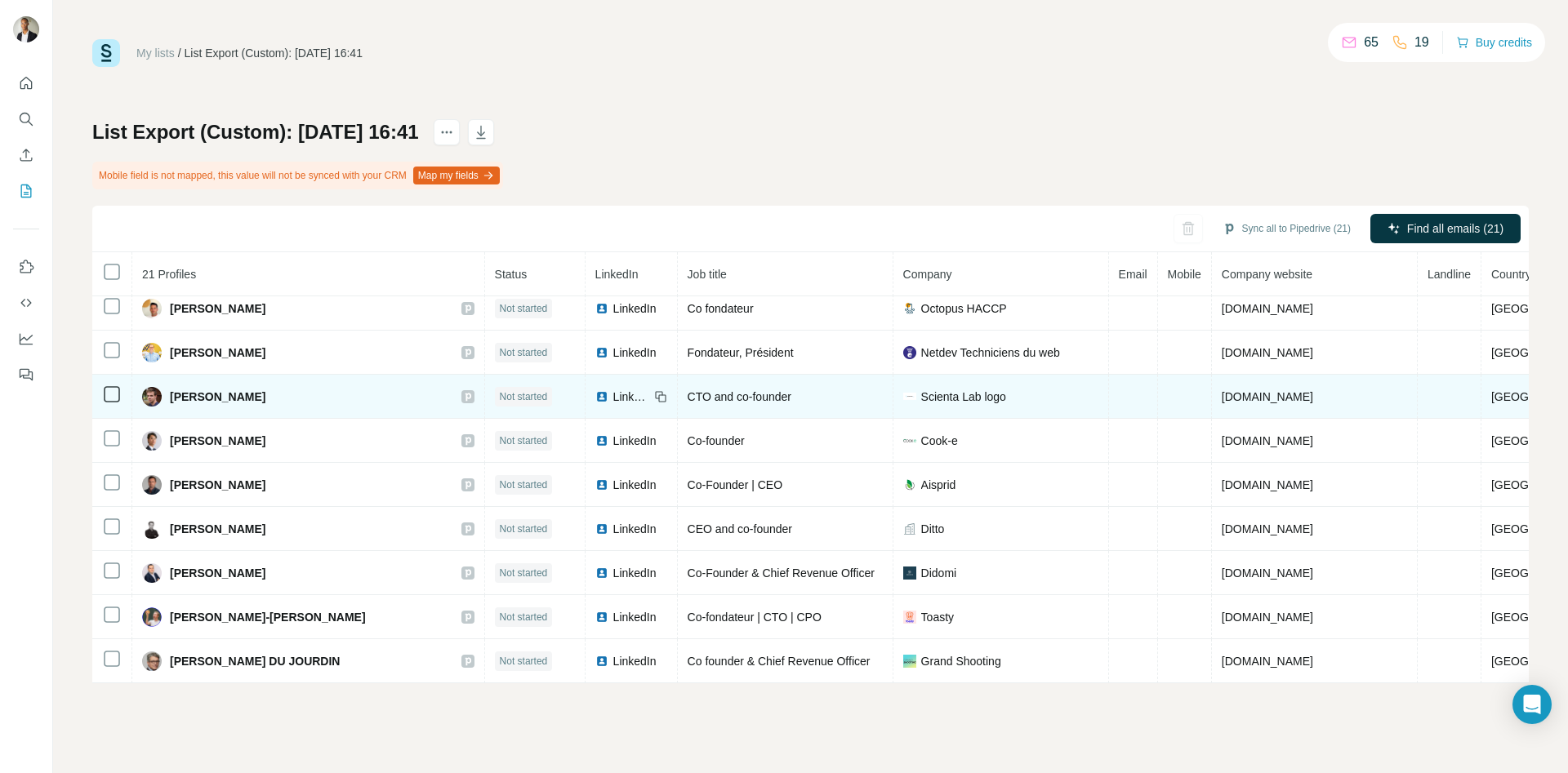
scroll to position [416, 0]
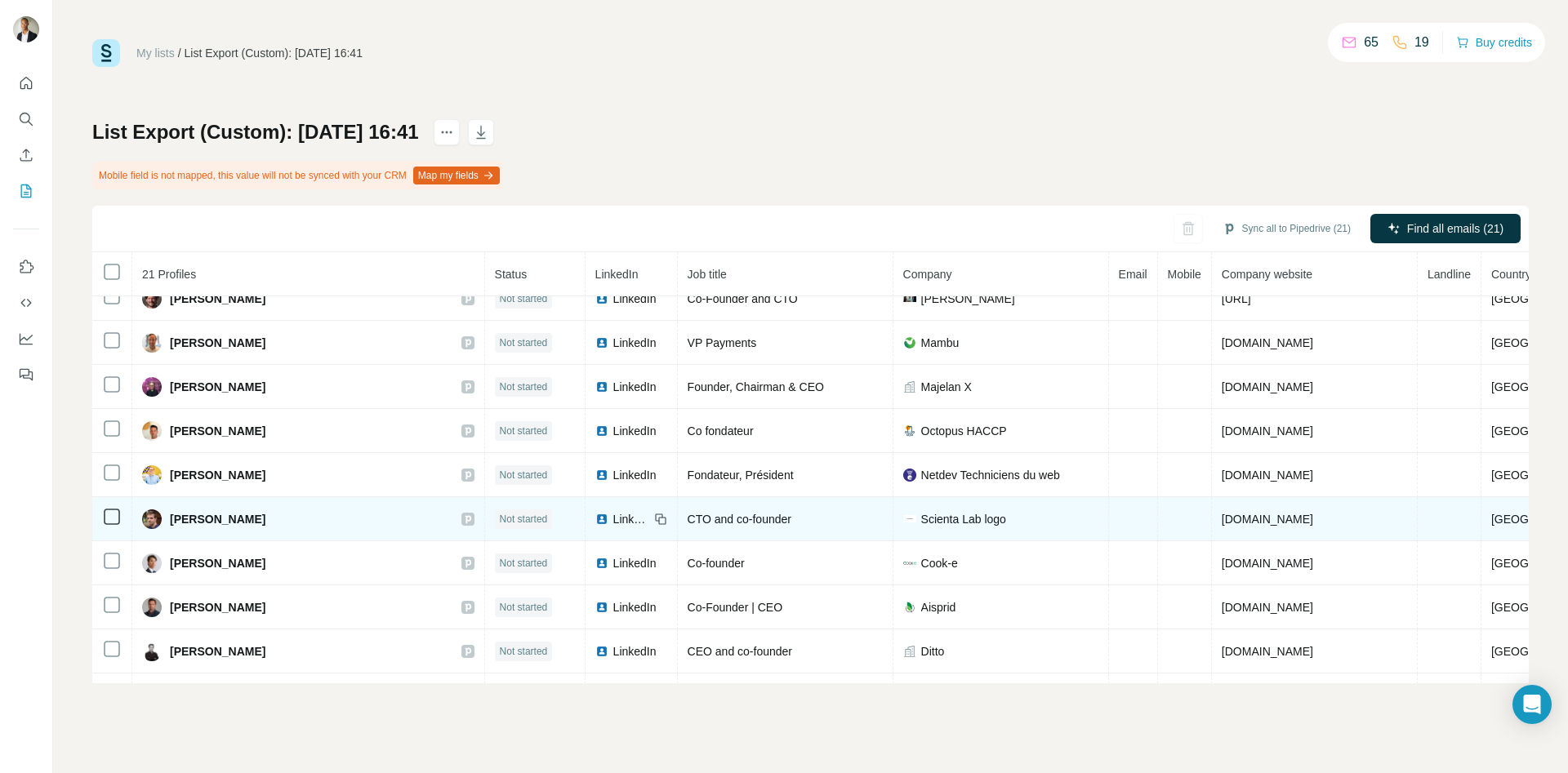
drag, startPoint x: 296, startPoint y: 526, endPoint x: 166, endPoint y: 528, distance: 130.0
click at [166, 528] on td "Julien Duquesne" at bounding box center [309, 520] width 353 height 44
copy span "Julien Duquesne"
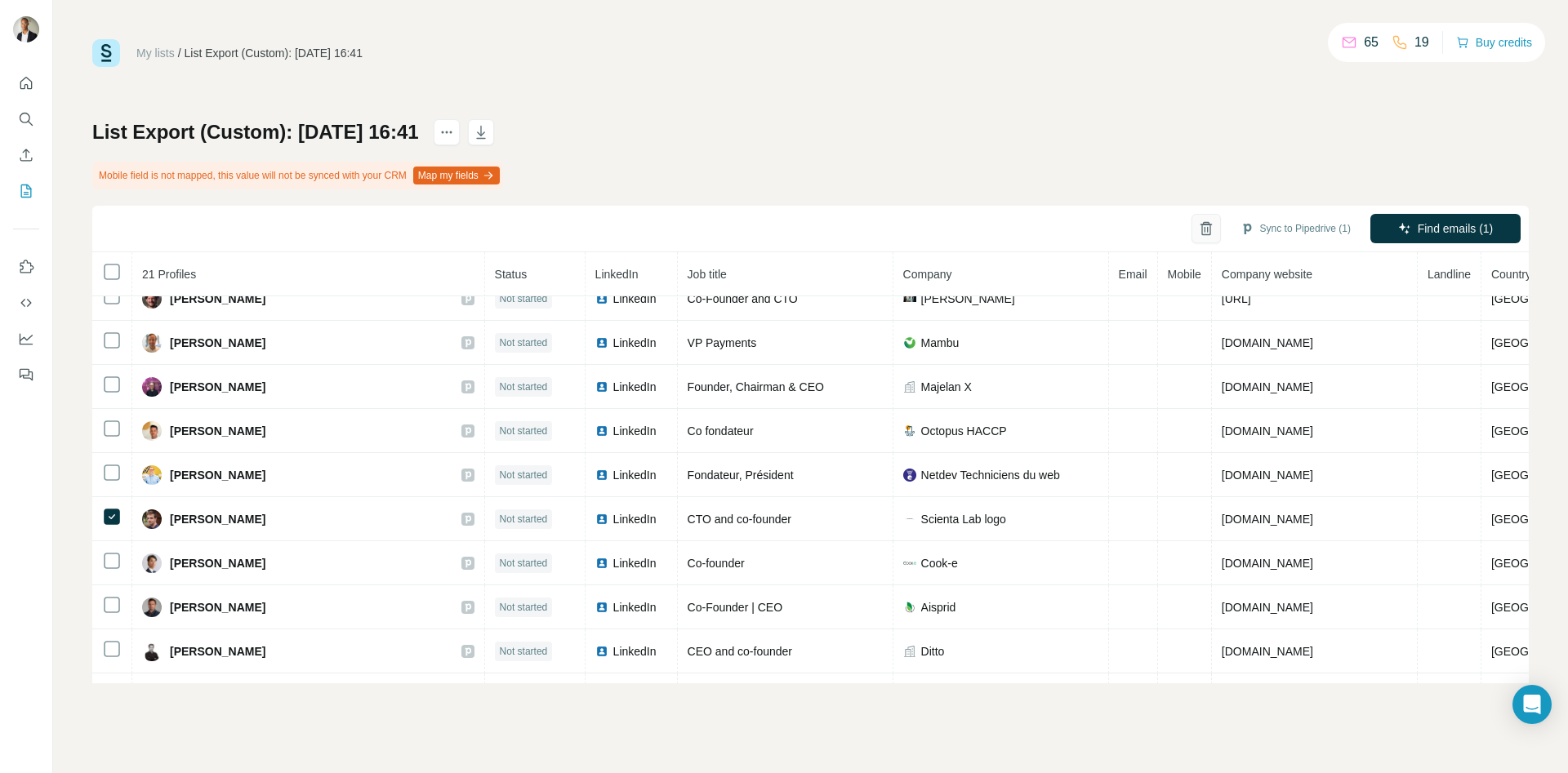
click at [1198, 233] on icon "button" at bounding box center [1205, 228] width 16 height 16
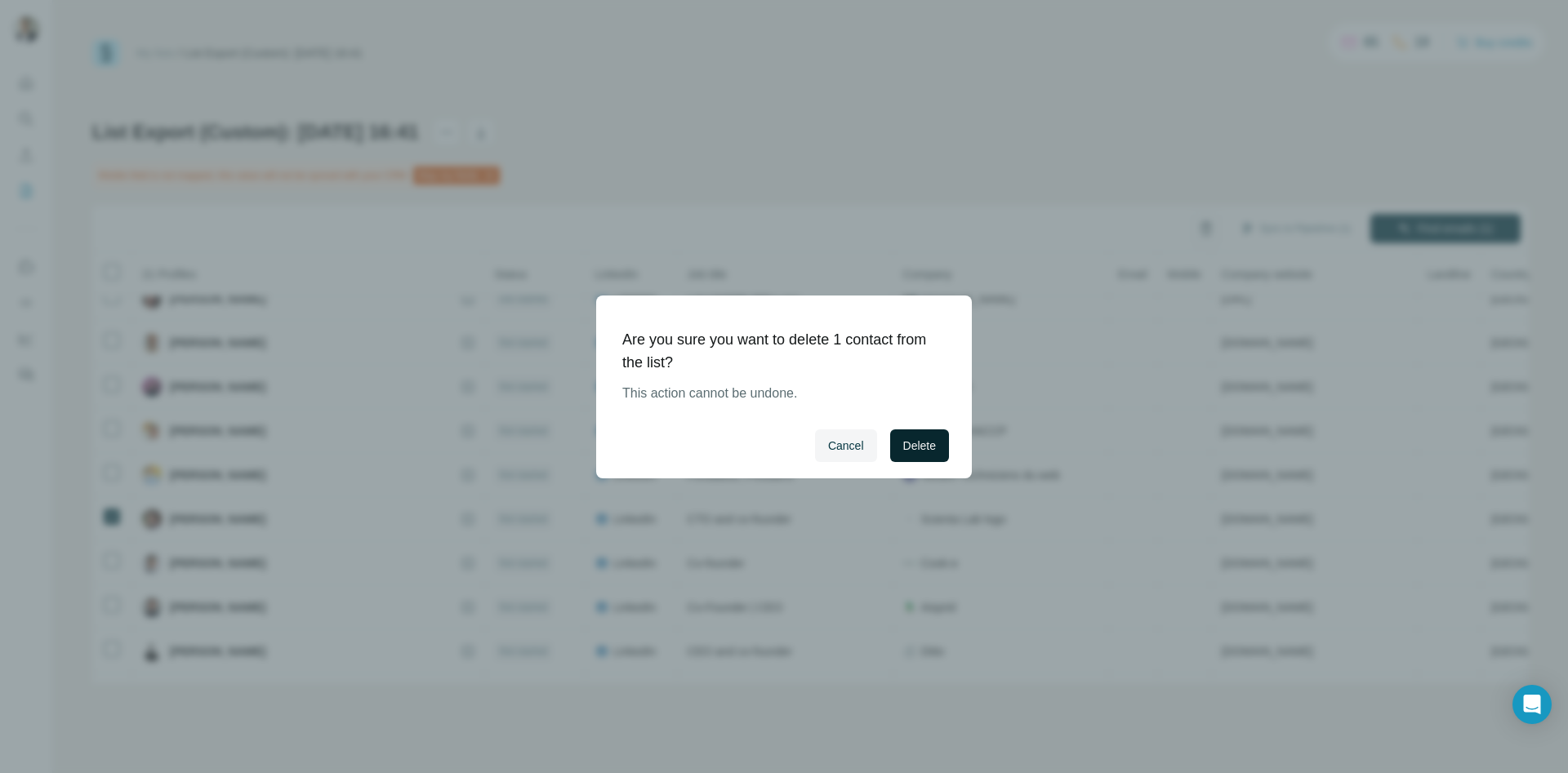
click at [914, 440] on span "Delete" at bounding box center [920, 445] width 33 height 16
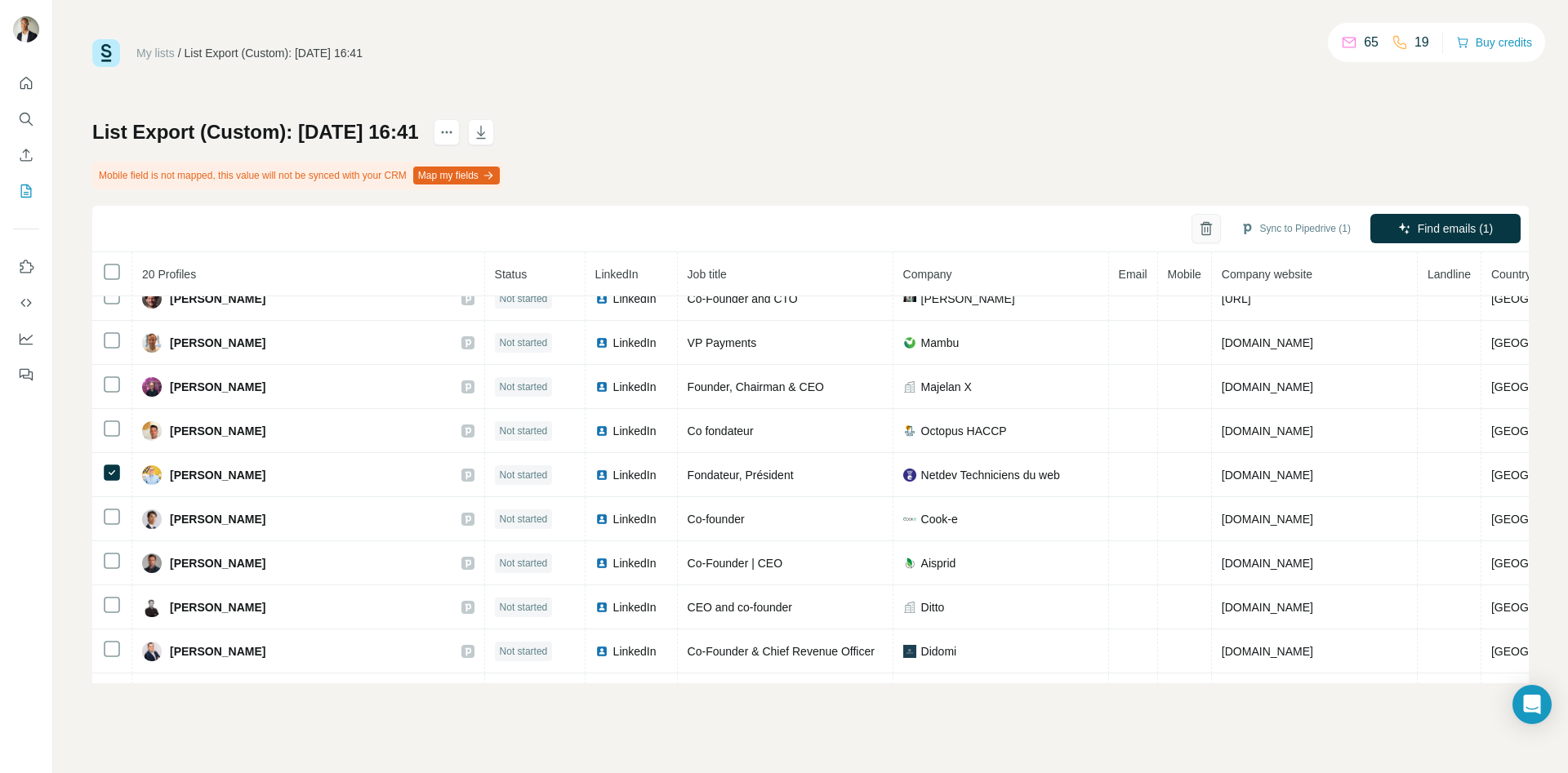
click at [1200, 233] on icon "button" at bounding box center [1205, 228] width 16 height 16
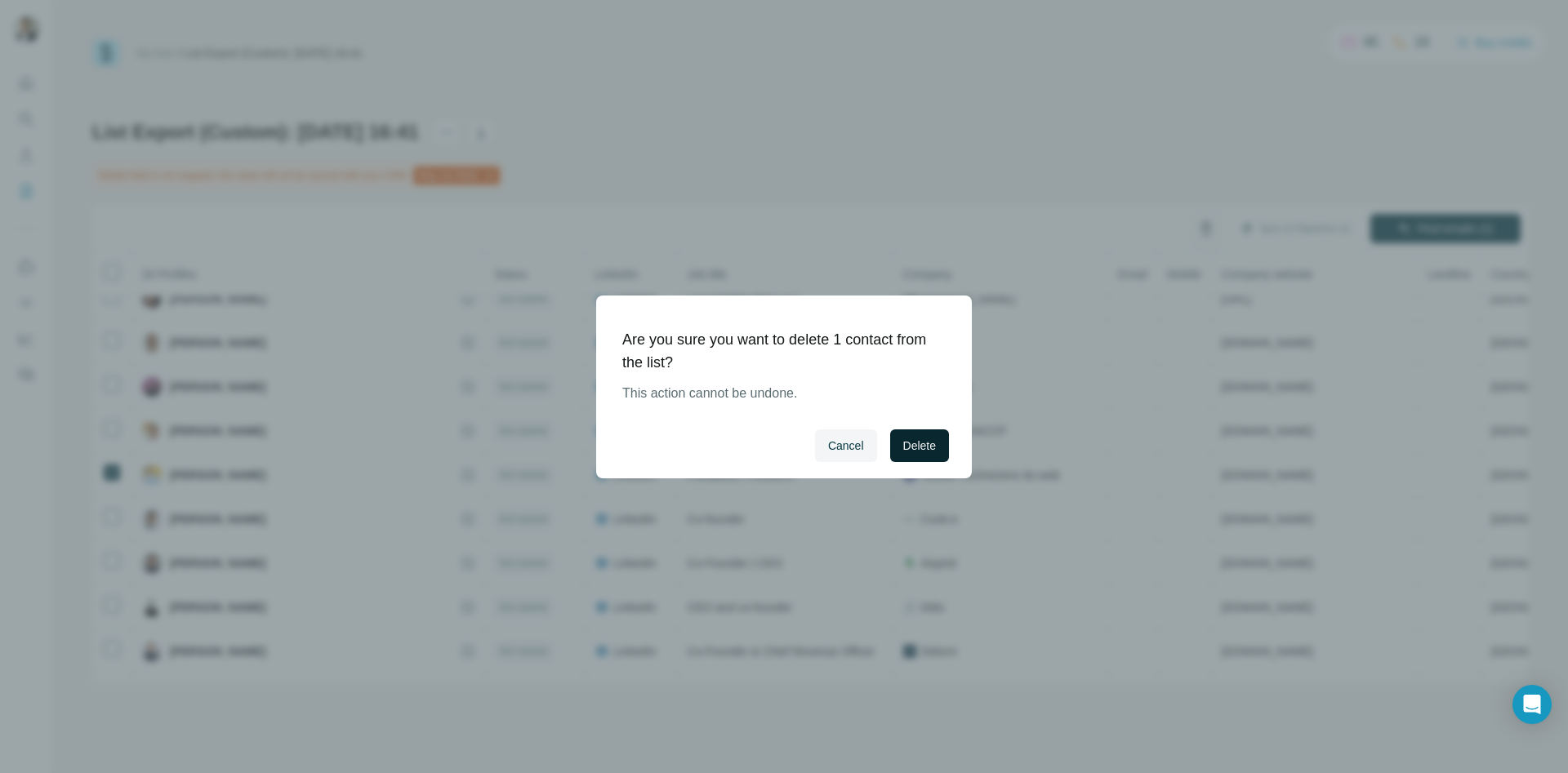
click at [921, 446] on span "Delete" at bounding box center [920, 445] width 33 height 16
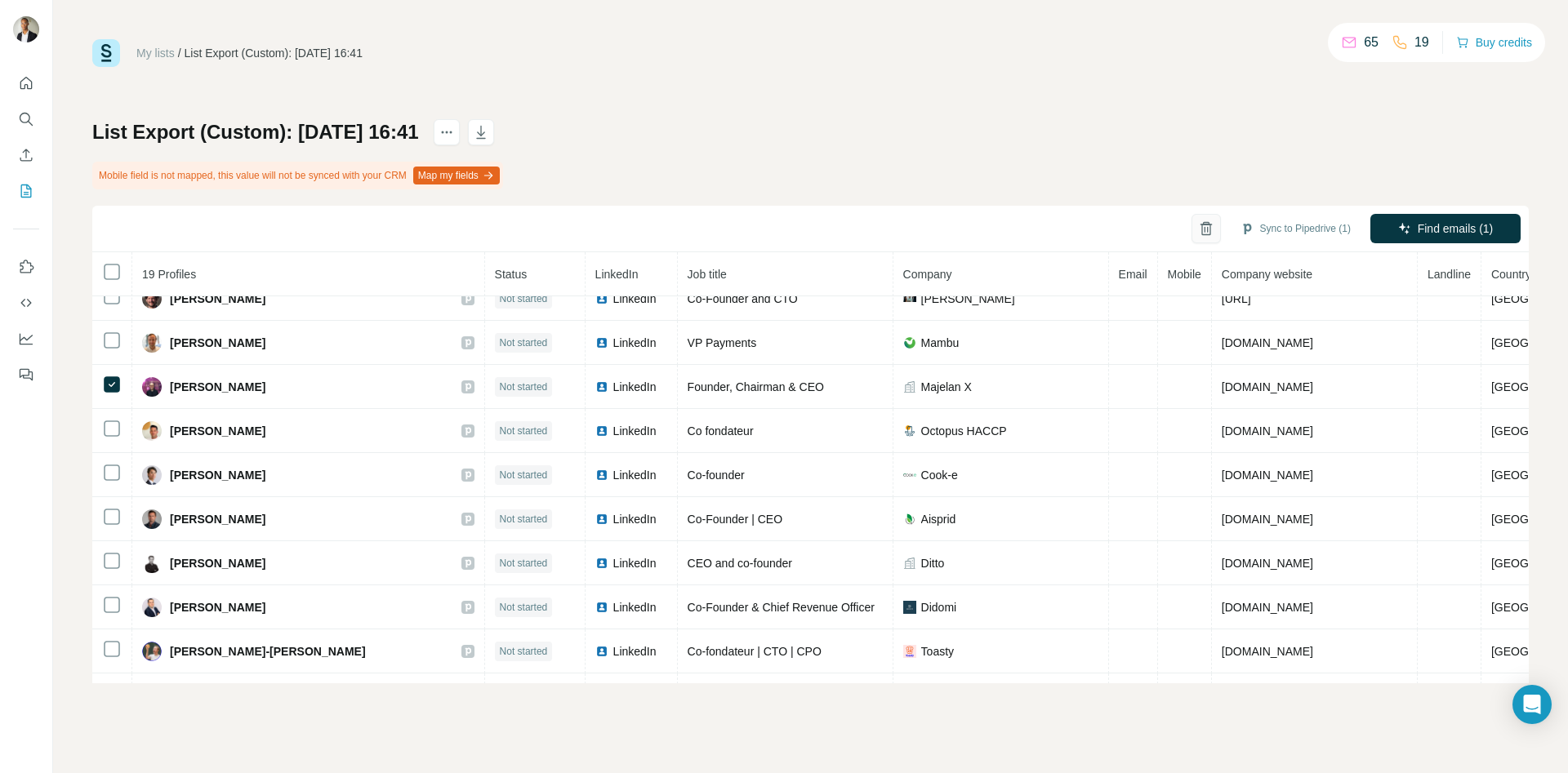
click at [1191, 228] on button "button" at bounding box center [1205, 228] width 29 height 29
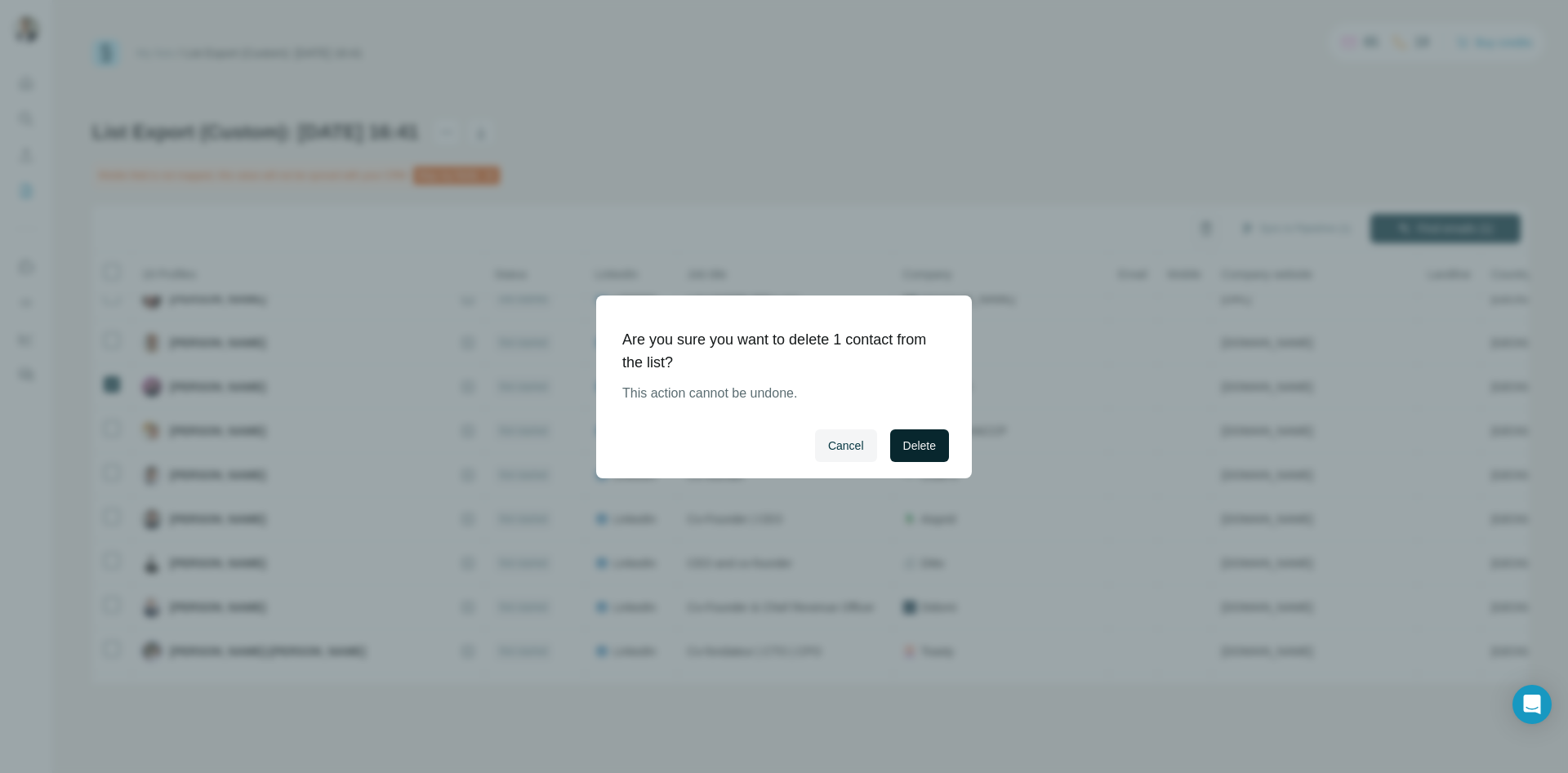
click at [914, 447] on span "Delete" at bounding box center [920, 445] width 33 height 16
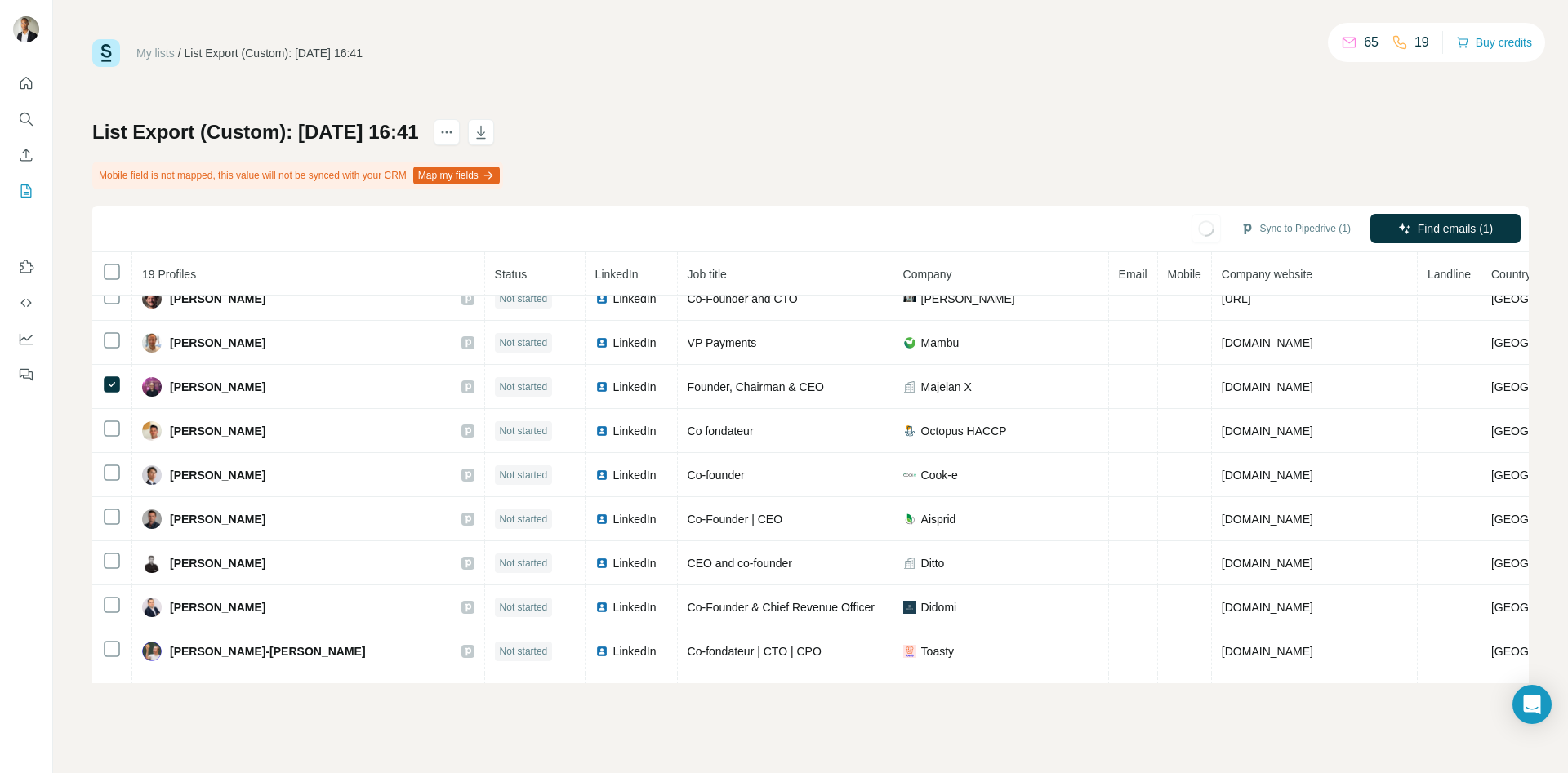
scroll to position [407, 0]
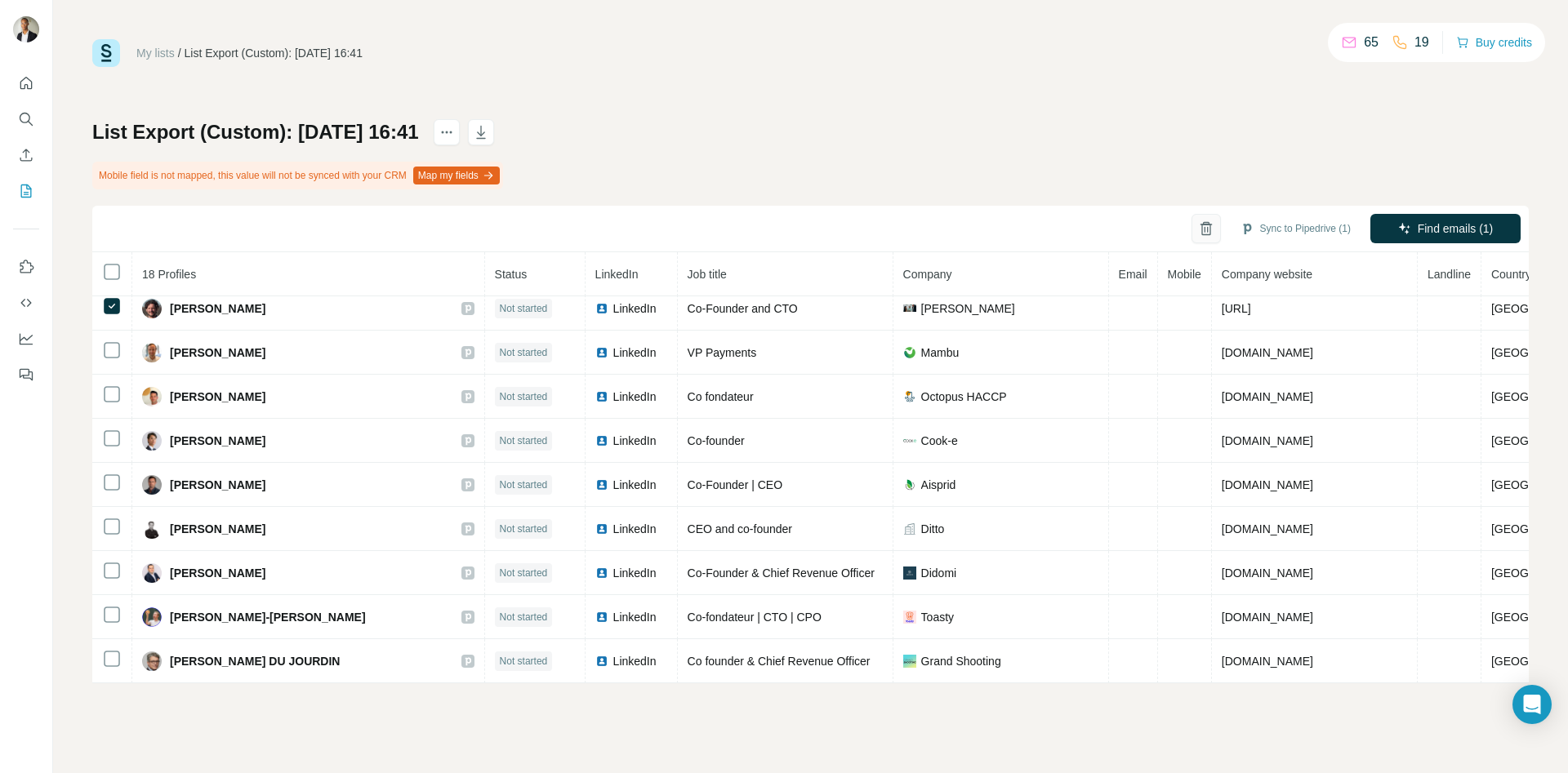
click at [1207, 221] on icon "button" at bounding box center [1205, 228] width 16 height 16
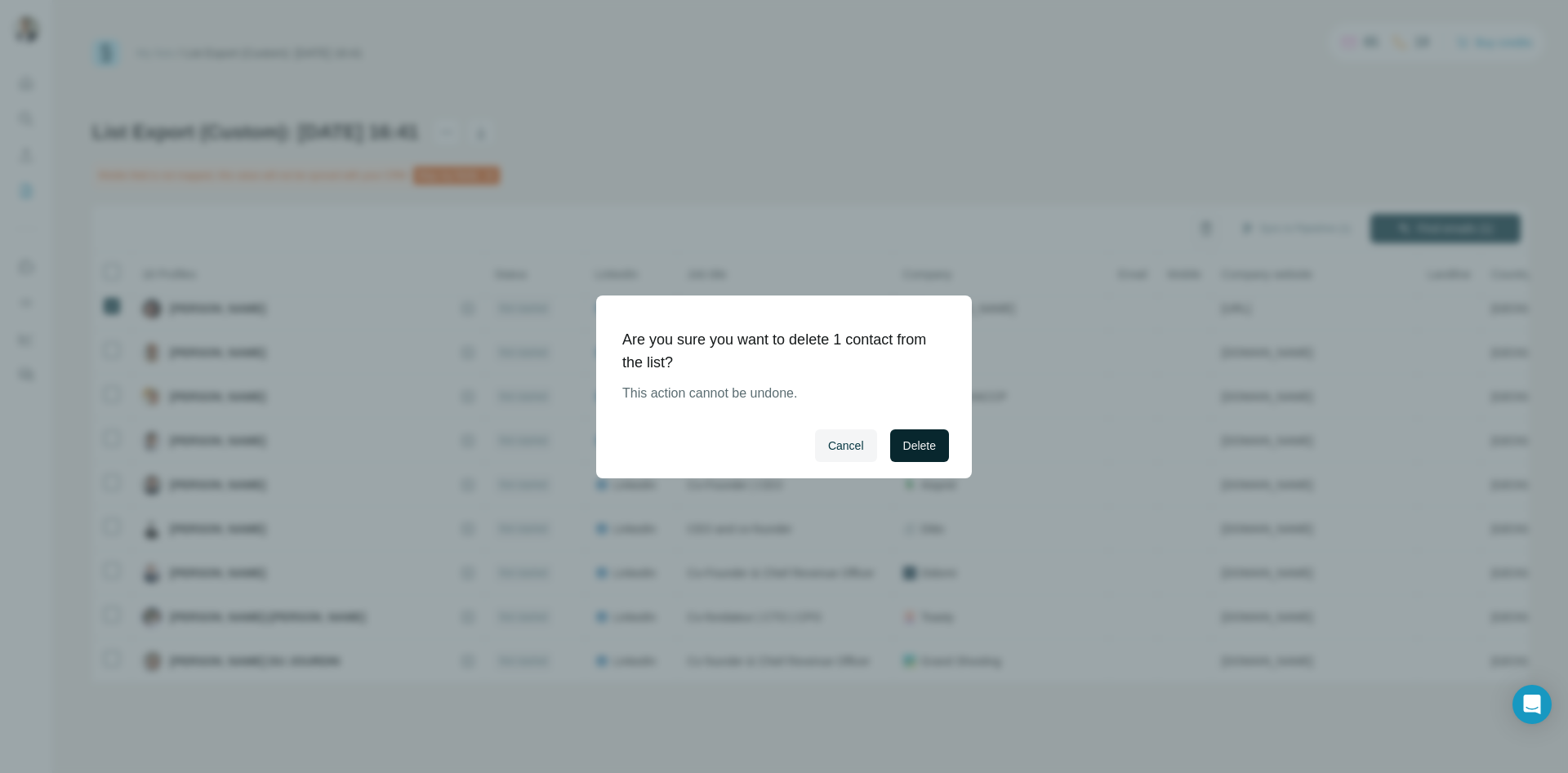
click at [938, 440] on button "Delete" at bounding box center [919, 445] width 59 height 33
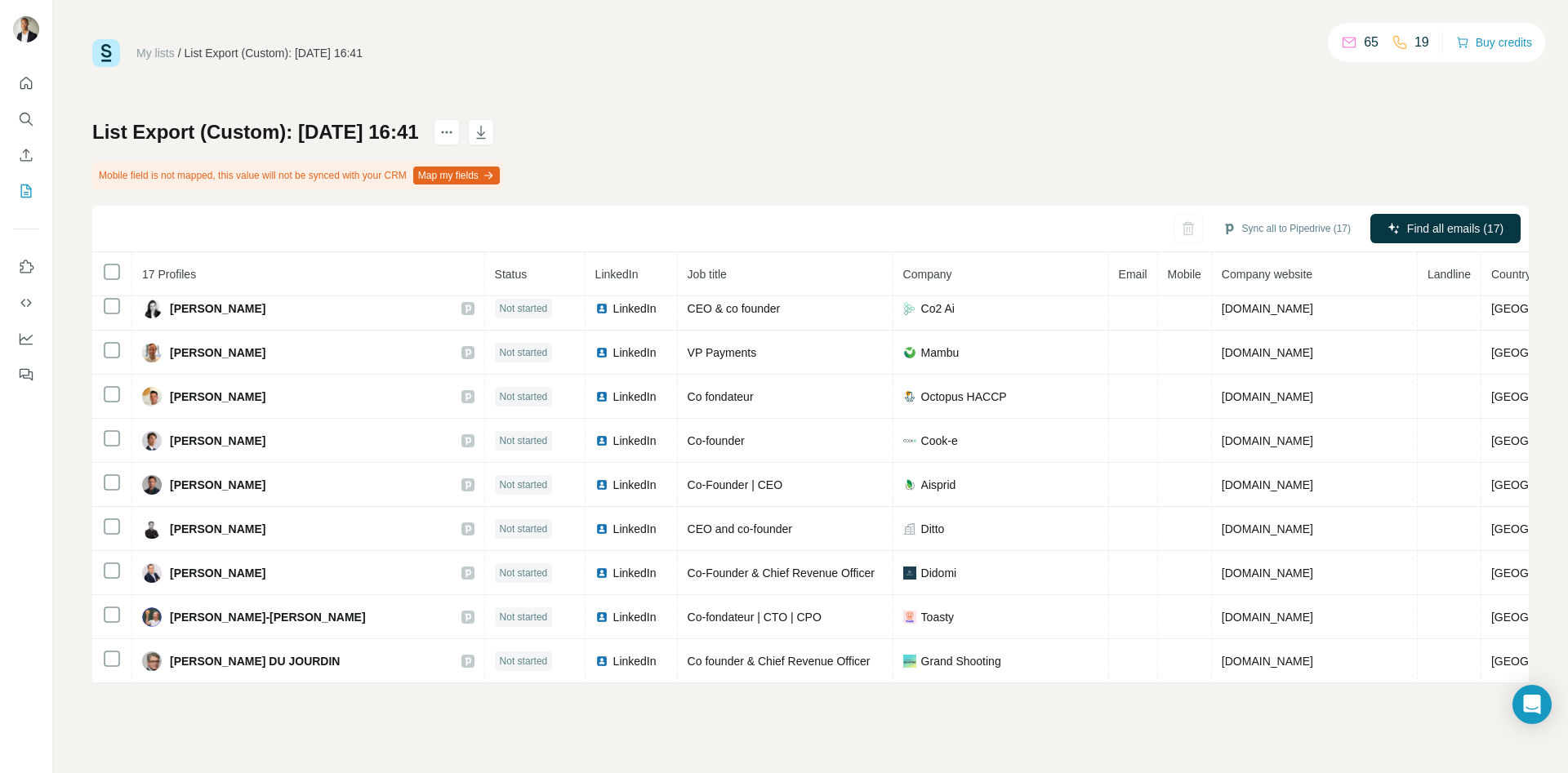
scroll to position [240, 0]
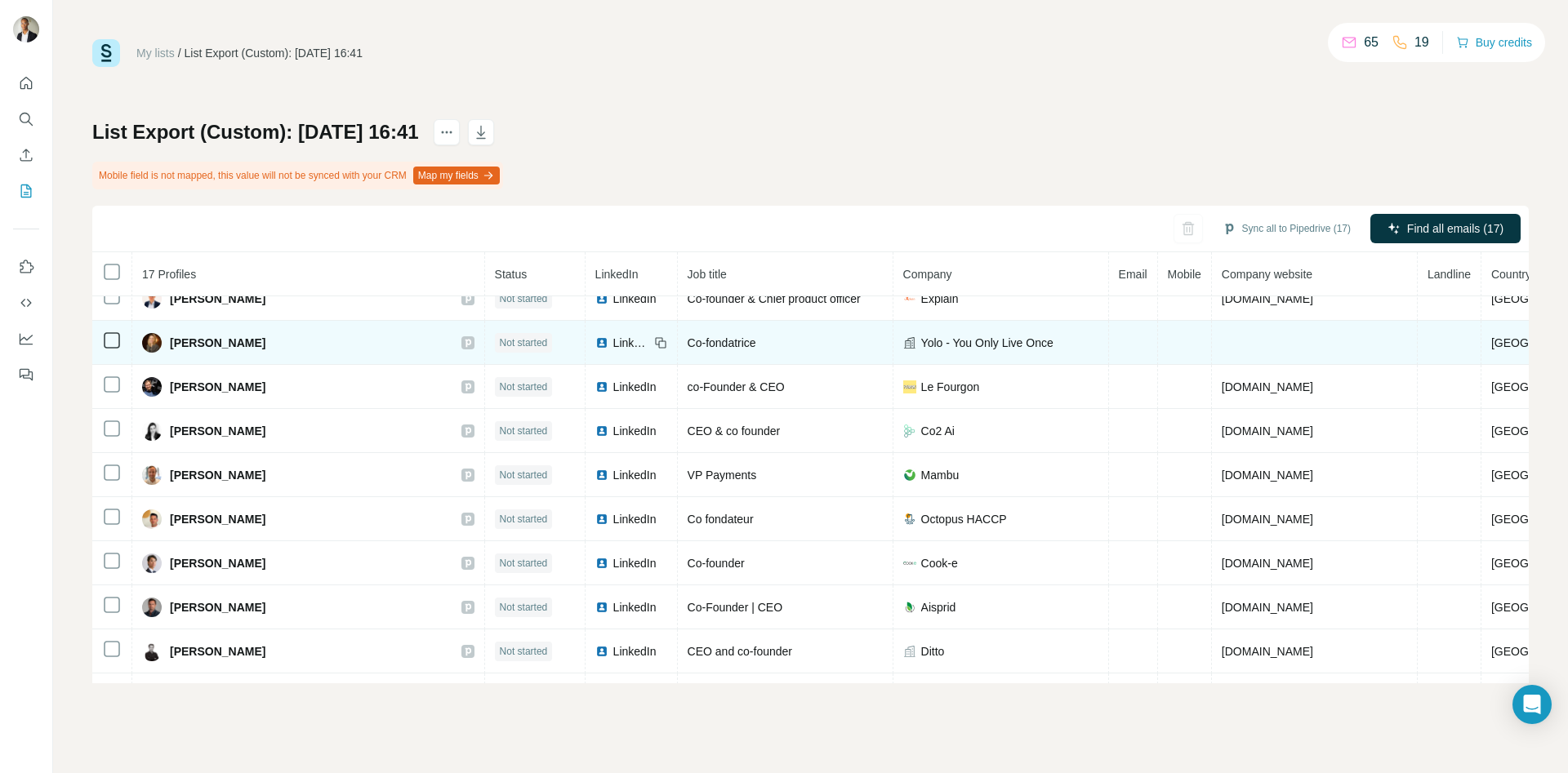
click at [102, 347] on icon at bounding box center [112, 340] width 19 height 19
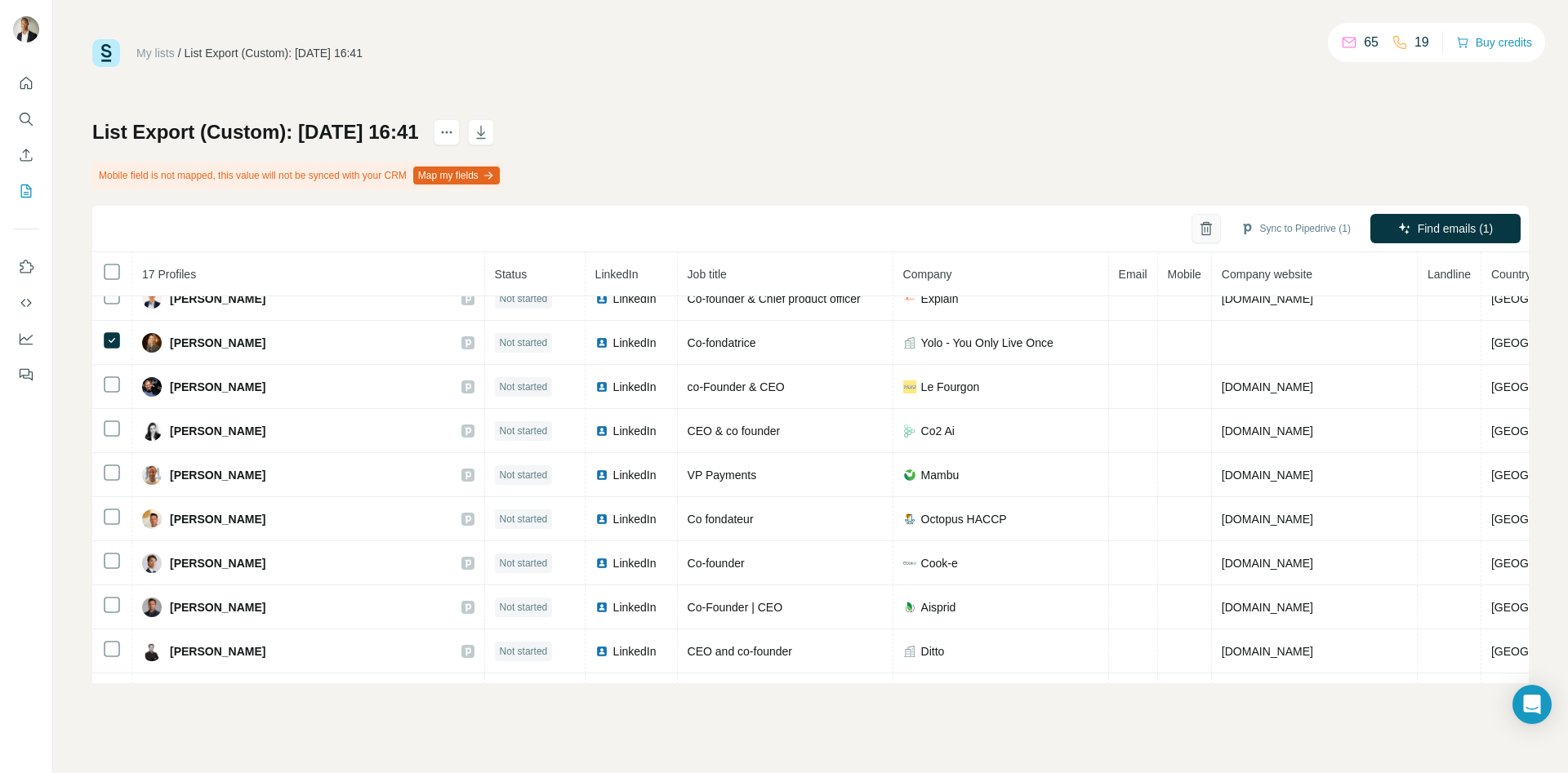
click at [1198, 227] on icon "button" at bounding box center [1205, 228] width 16 height 16
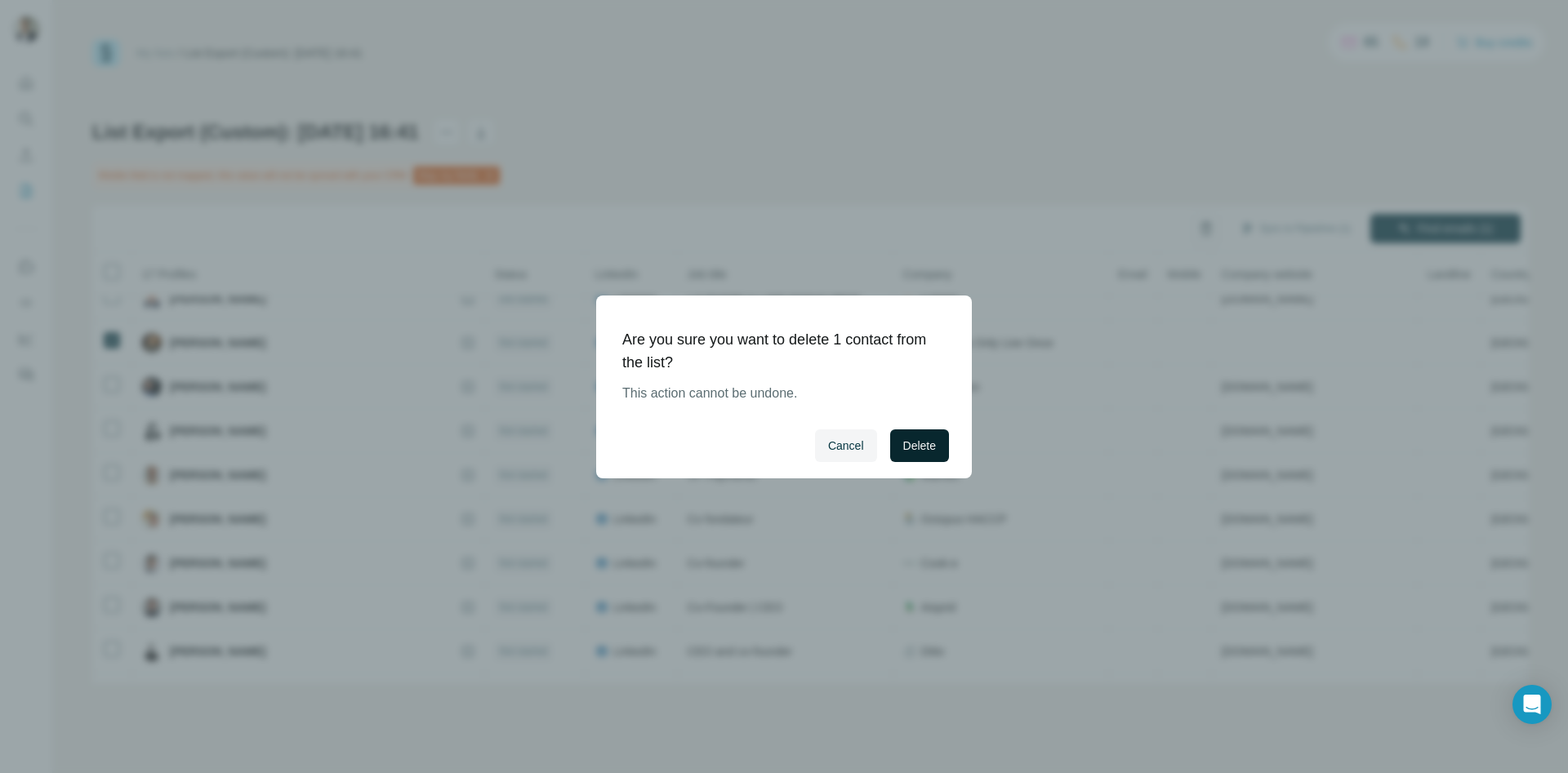
click at [909, 458] on button "Delete" at bounding box center [919, 445] width 59 height 33
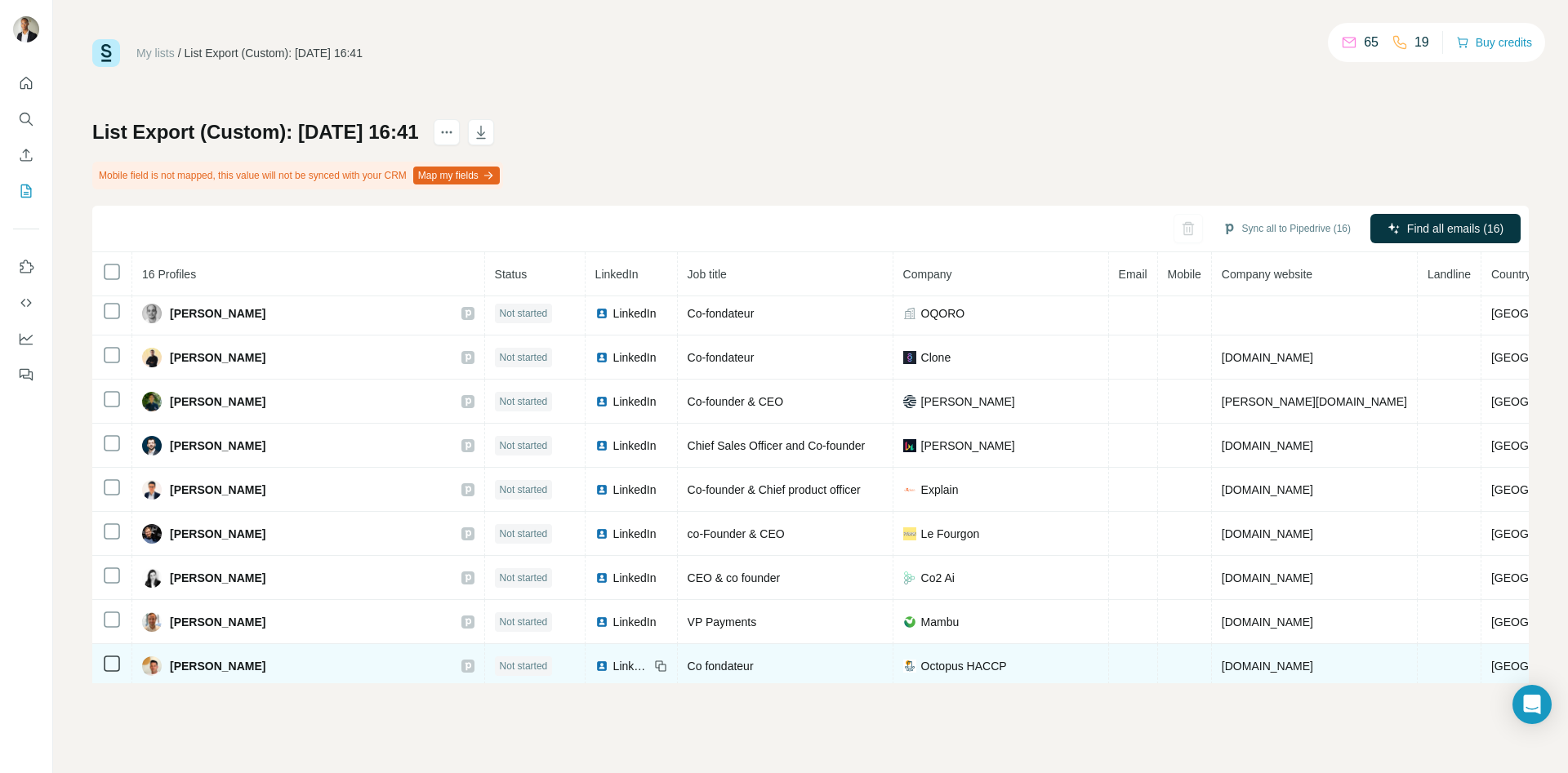
scroll to position [0, 0]
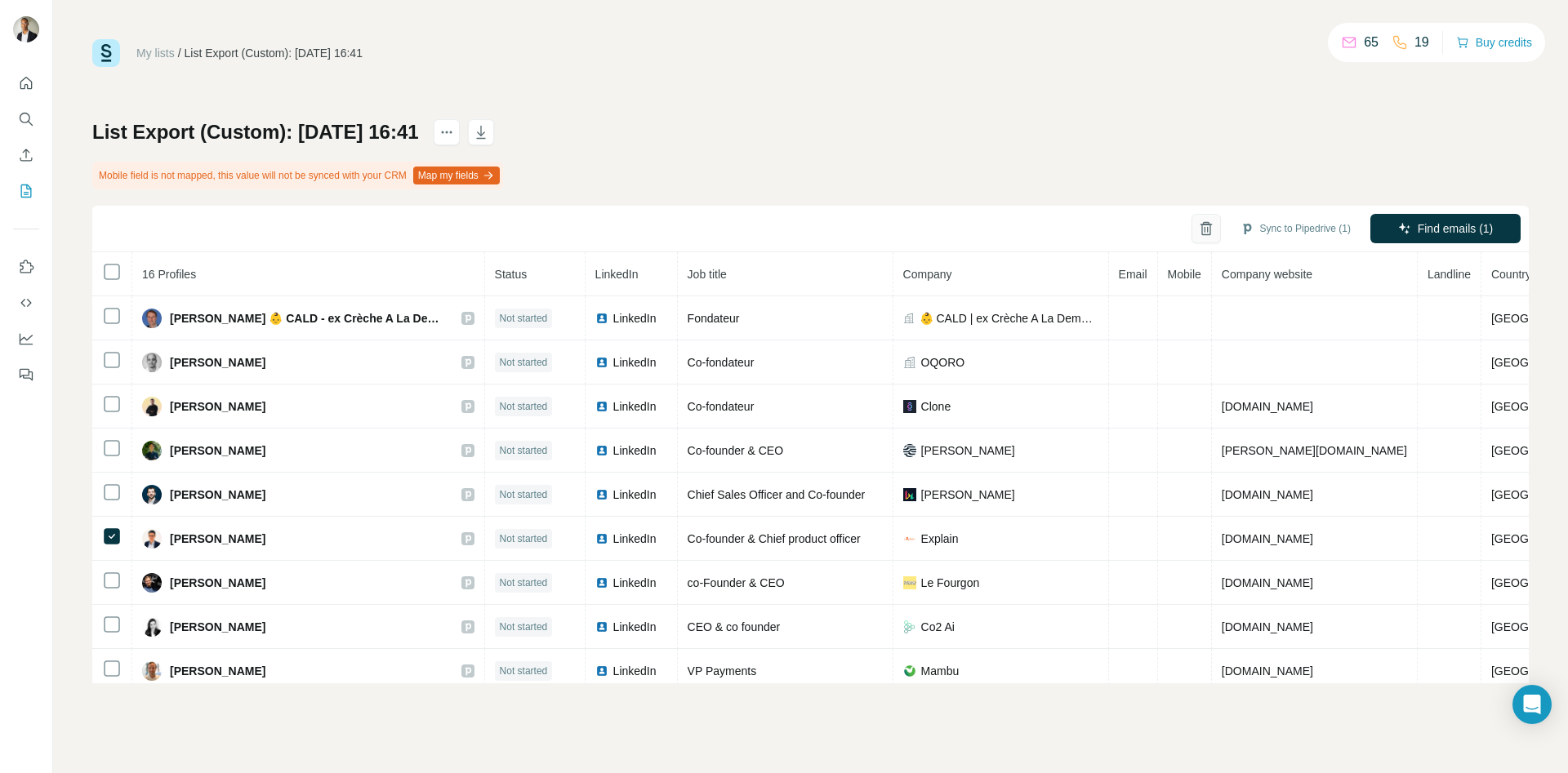
click at [1198, 230] on icon "button" at bounding box center [1205, 228] width 16 height 16
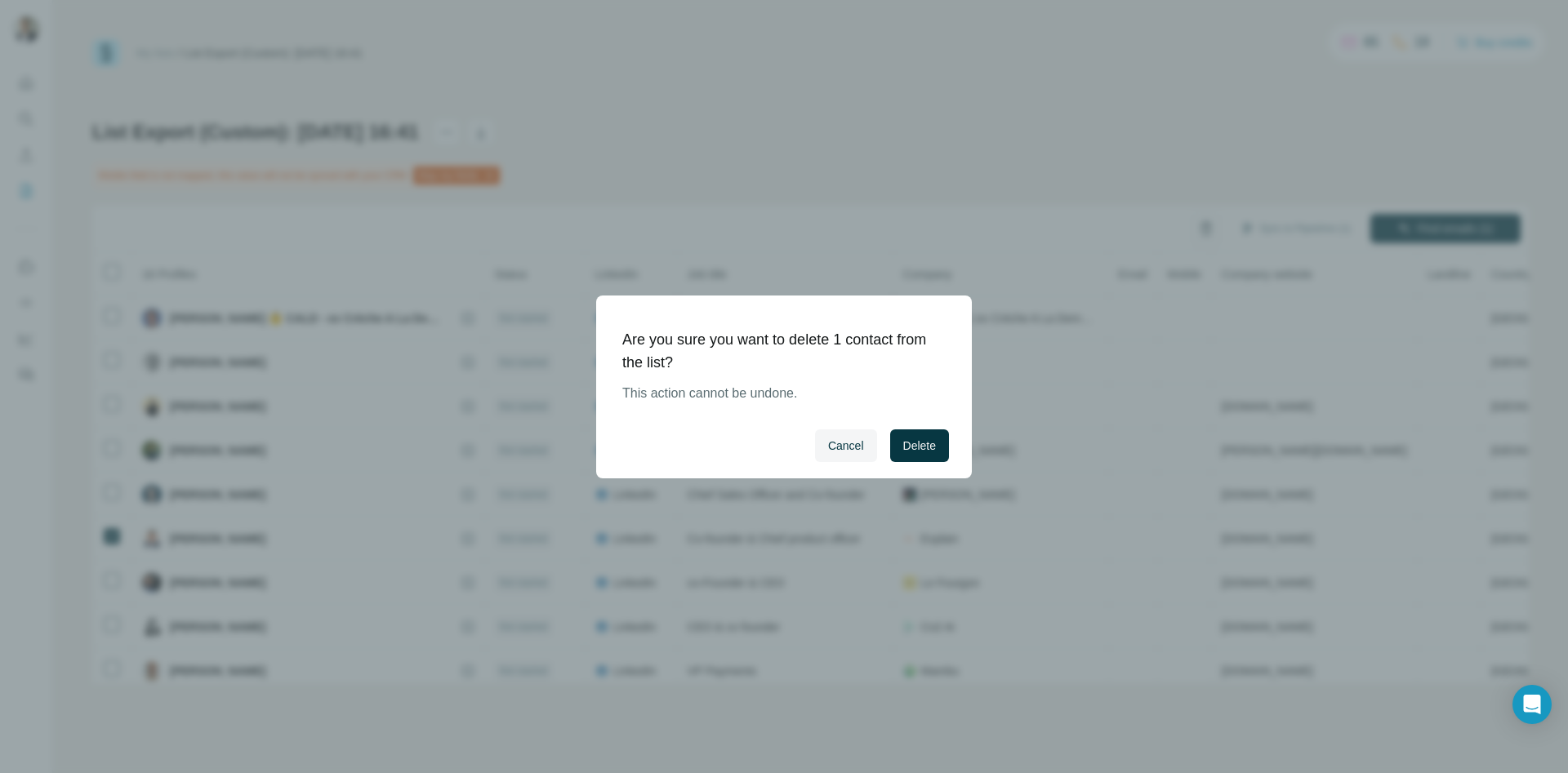
click at [958, 434] on div "Cancel Delete" at bounding box center [784, 445] width 376 height 66
click at [948, 434] on button "Delete" at bounding box center [919, 445] width 59 height 33
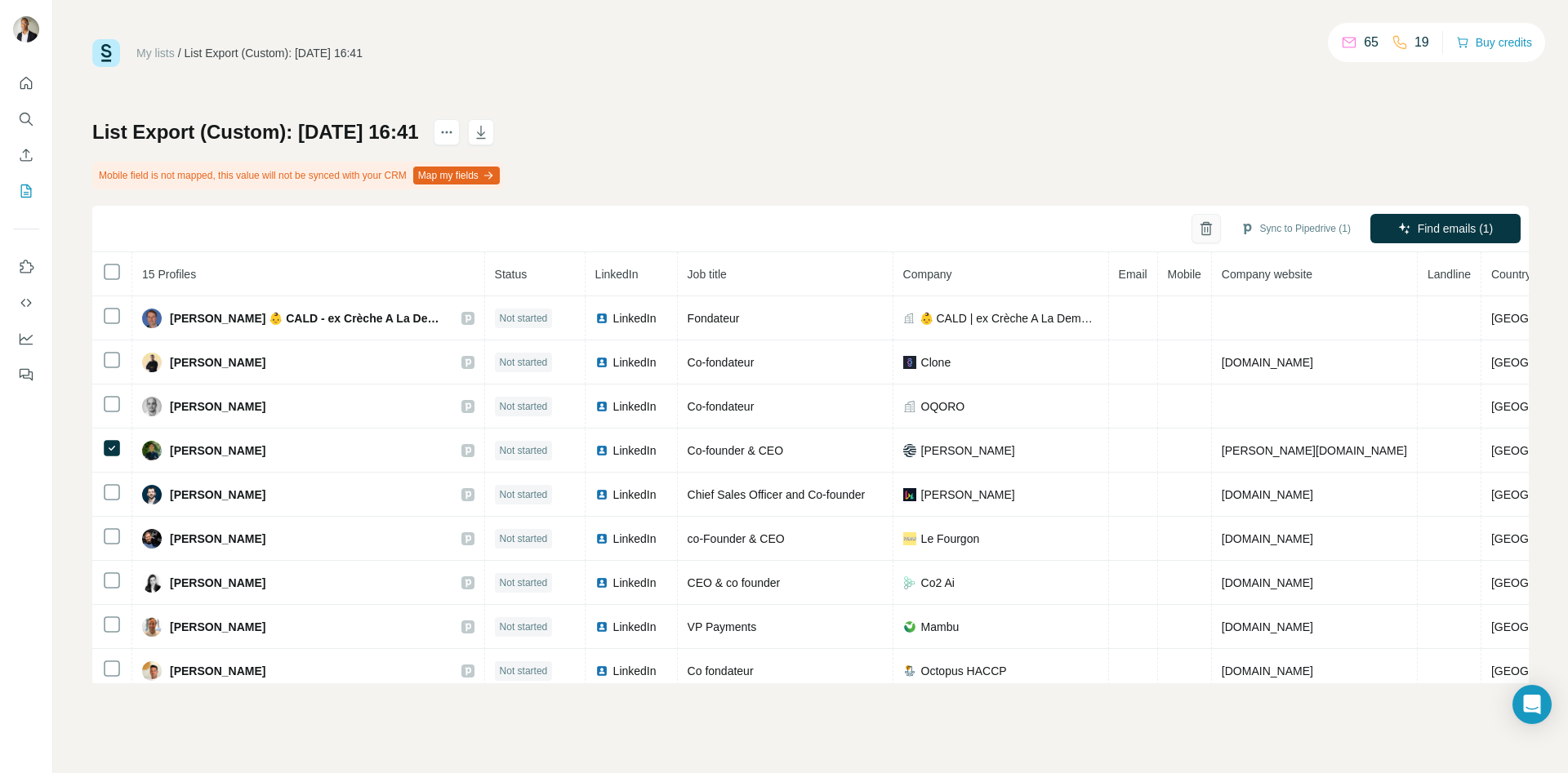
click at [1191, 228] on button "button" at bounding box center [1205, 228] width 29 height 29
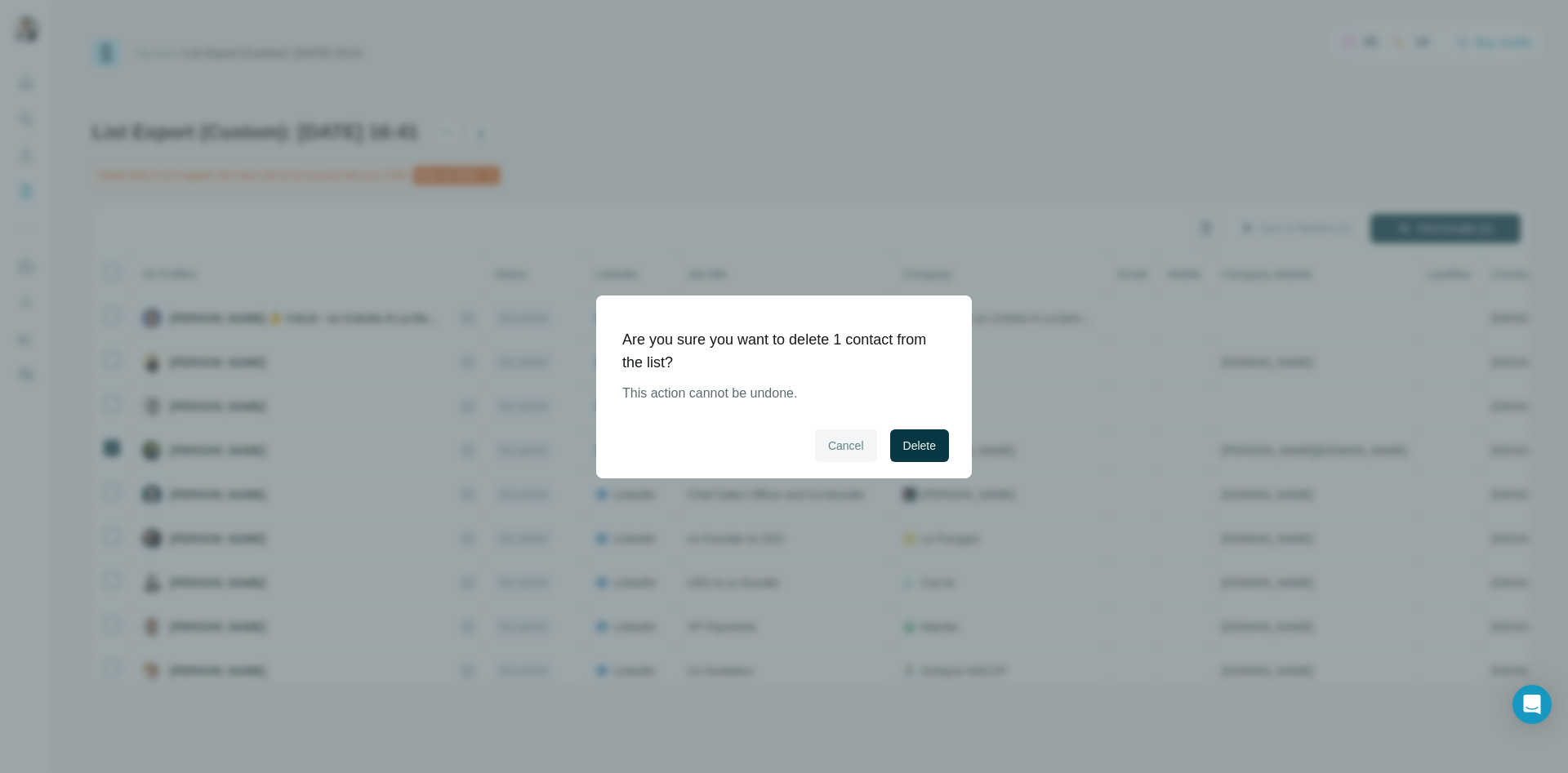
click at [818, 455] on button "Cancel" at bounding box center [846, 445] width 62 height 33
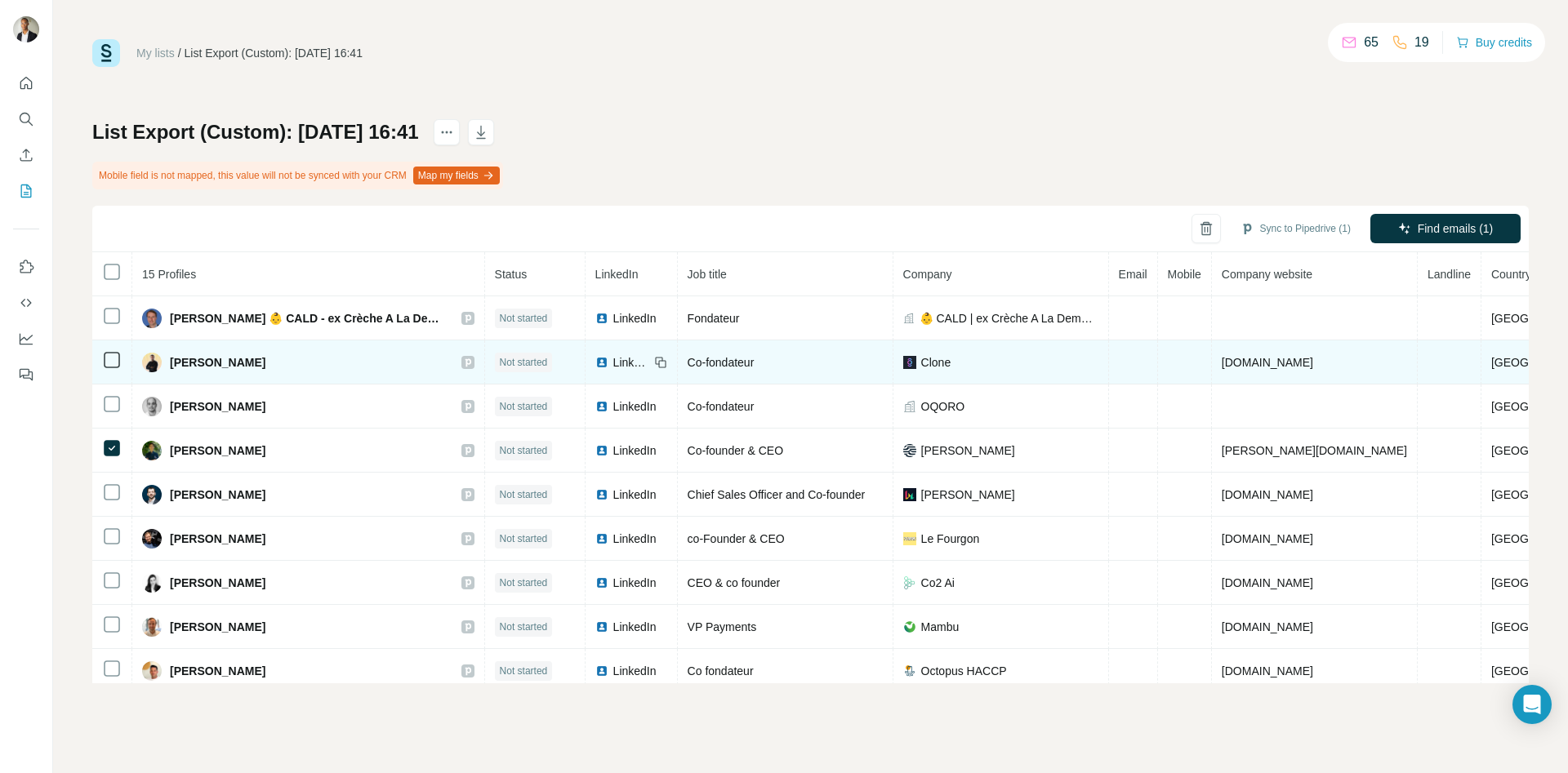
drag, startPoint x: 277, startPoint y: 370, endPoint x: 168, endPoint y: 376, distance: 109.2
click at [168, 376] on td "Alexandre Haggai" at bounding box center [309, 362] width 353 height 44
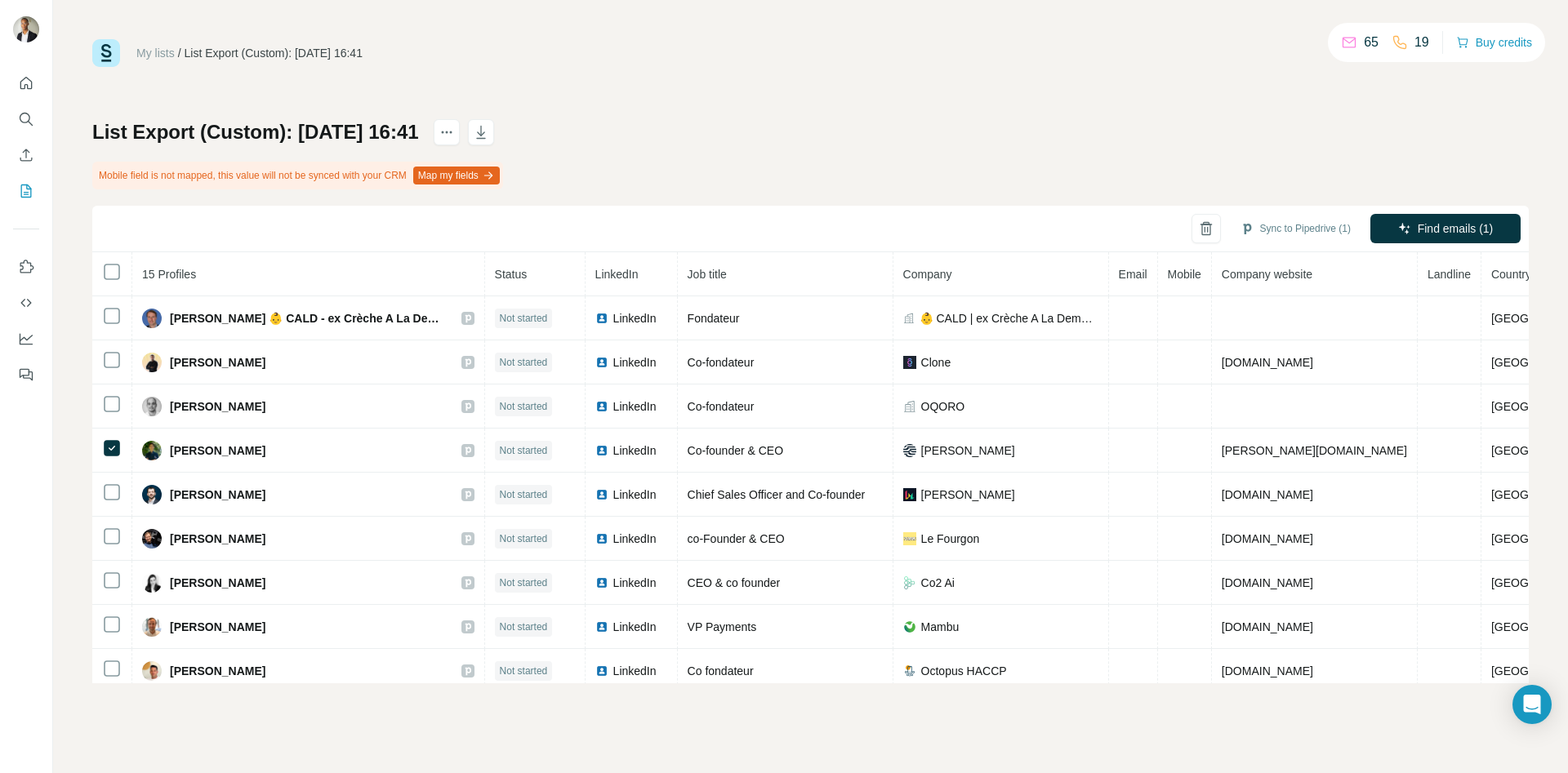
copy span "Alexandre Haggai"
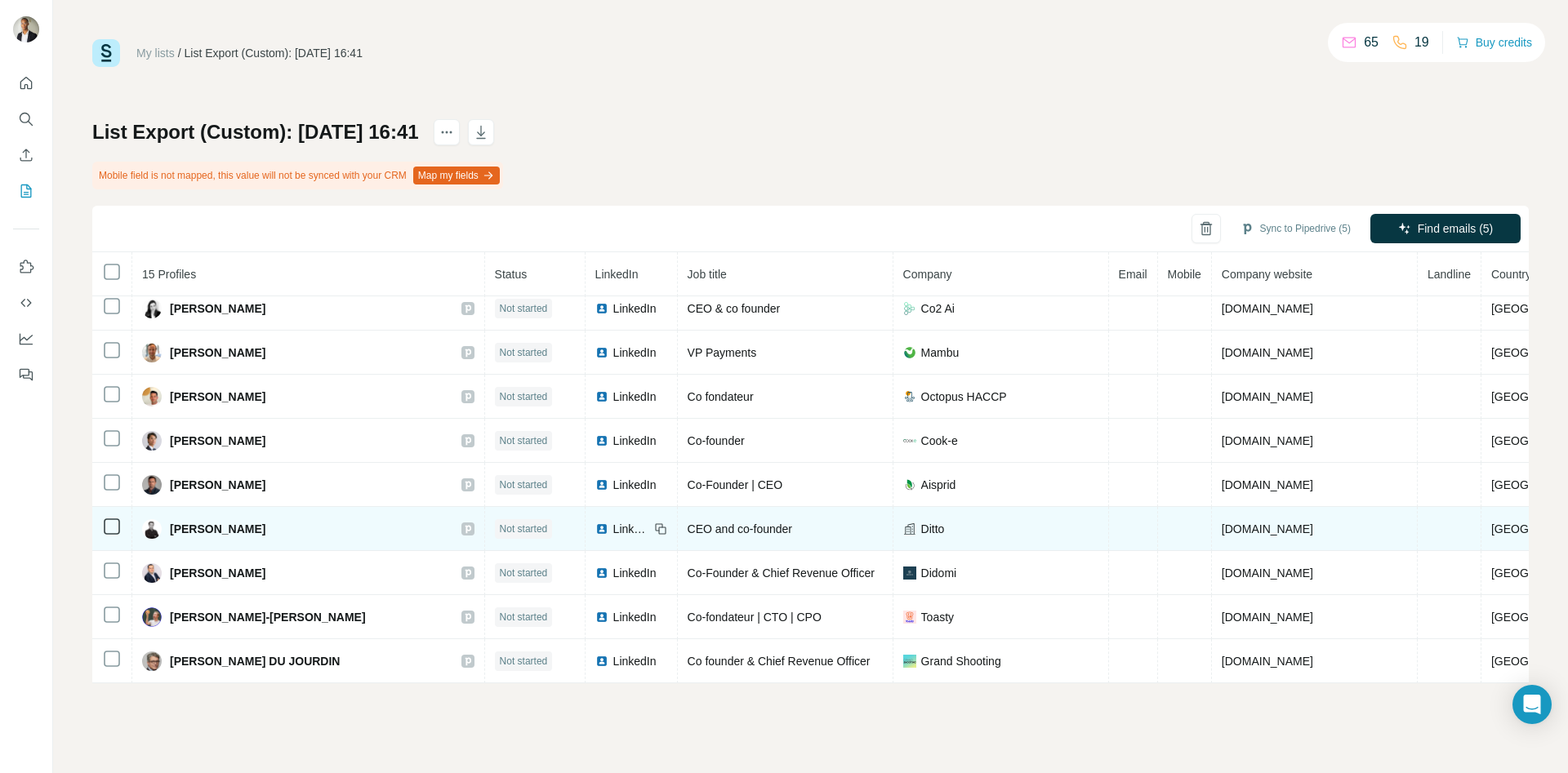
scroll to position [29, 0]
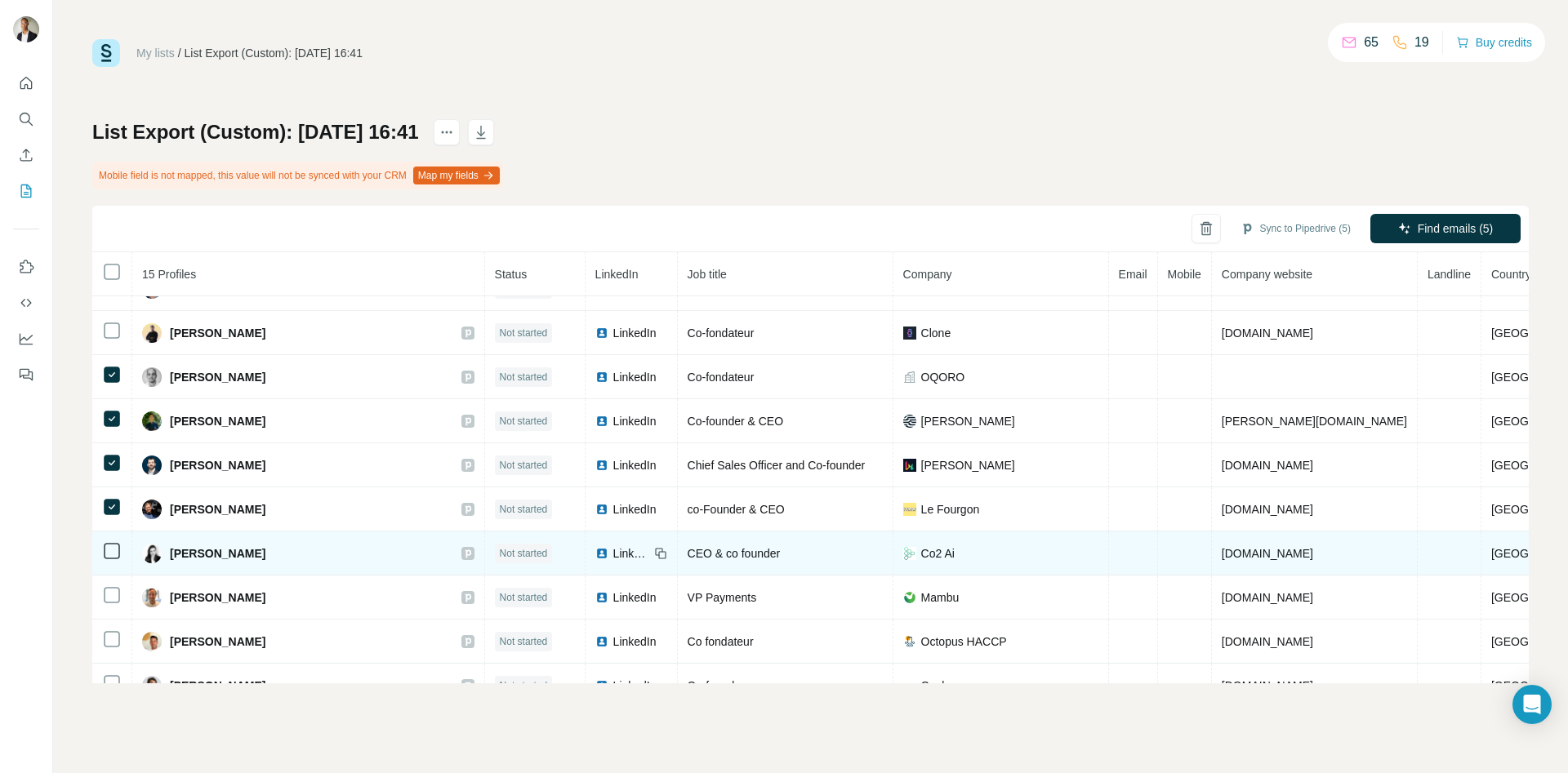
click at [121, 547] on icon at bounding box center [112, 550] width 19 height 19
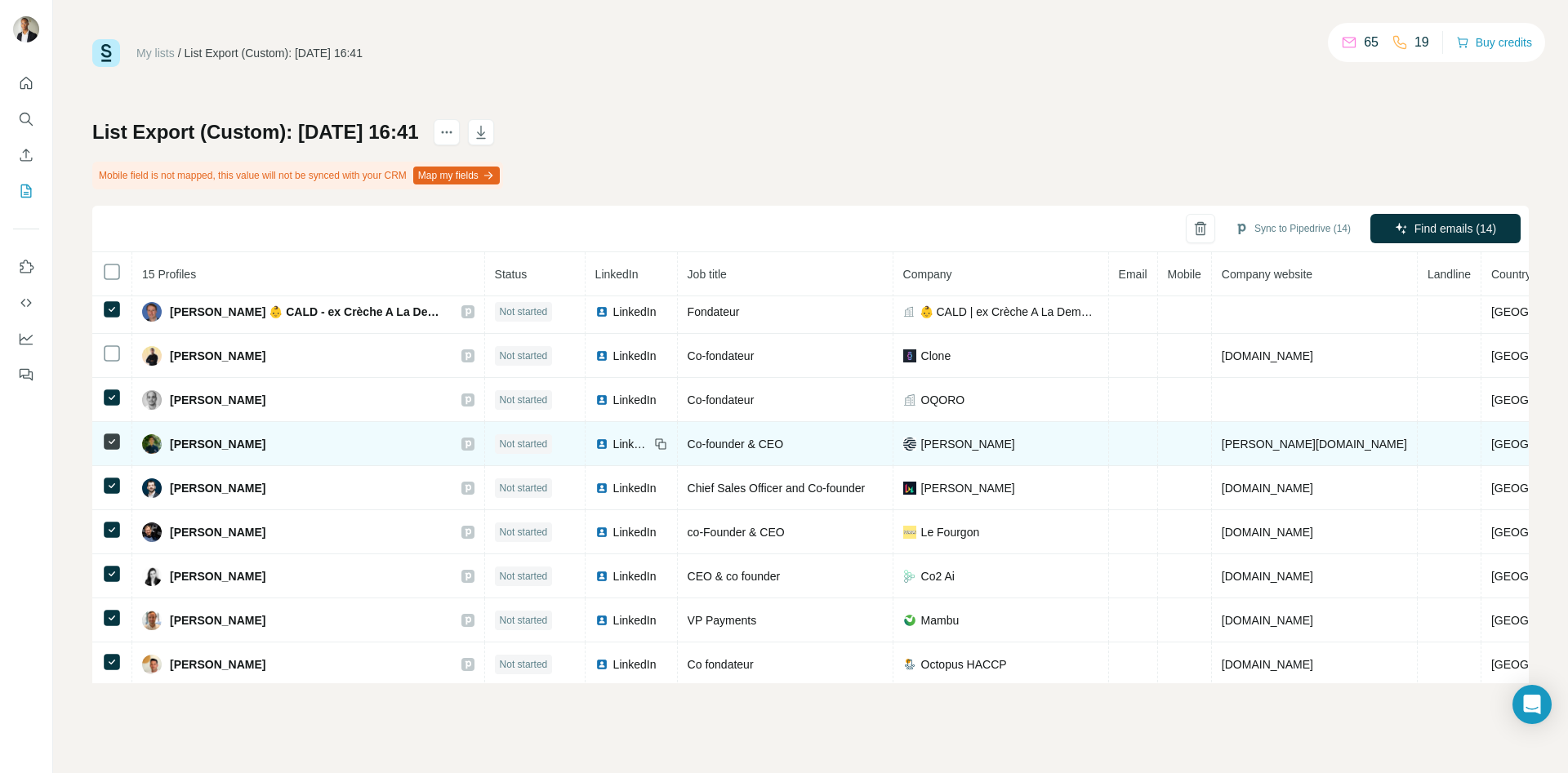
scroll to position [0, 0]
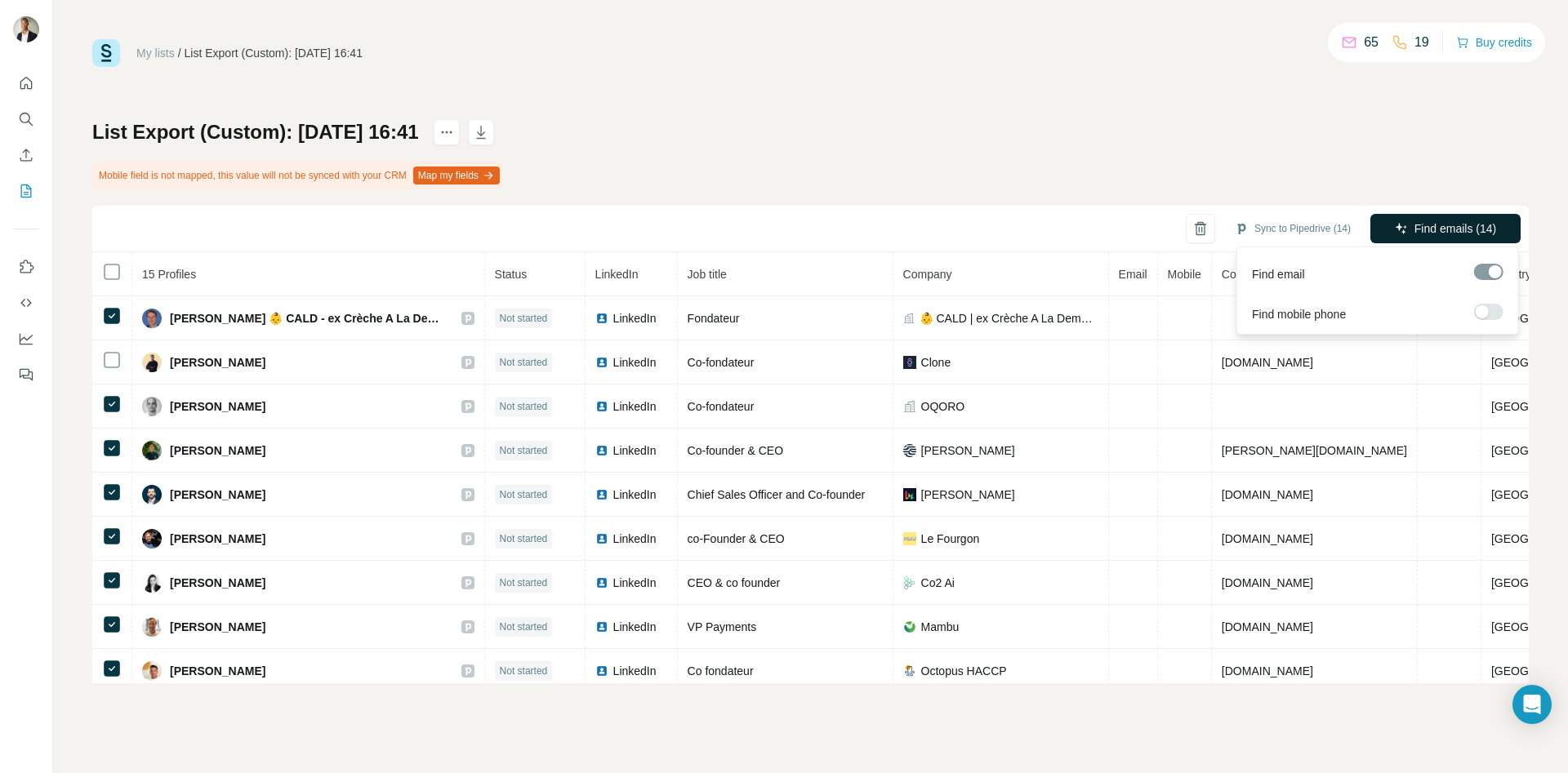
click at [1436, 227] on span "Find emails (14)" at bounding box center [1455, 228] width 82 height 16
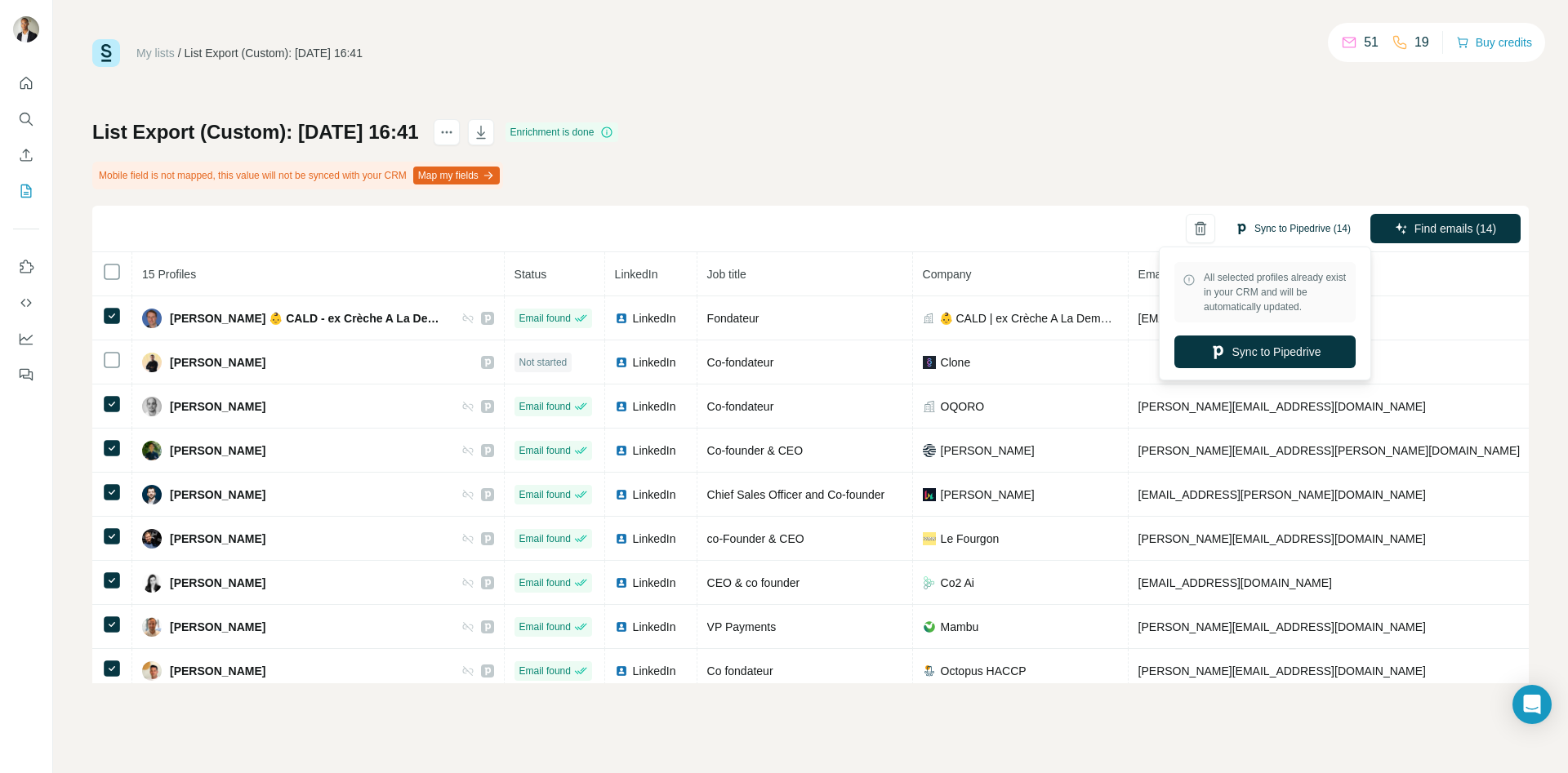
click at [1289, 219] on button "Sync to Pipedrive (14)" at bounding box center [1292, 227] width 139 height 24
click at [1296, 342] on button "Sync to Pipedrive" at bounding box center [1265, 352] width 181 height 33
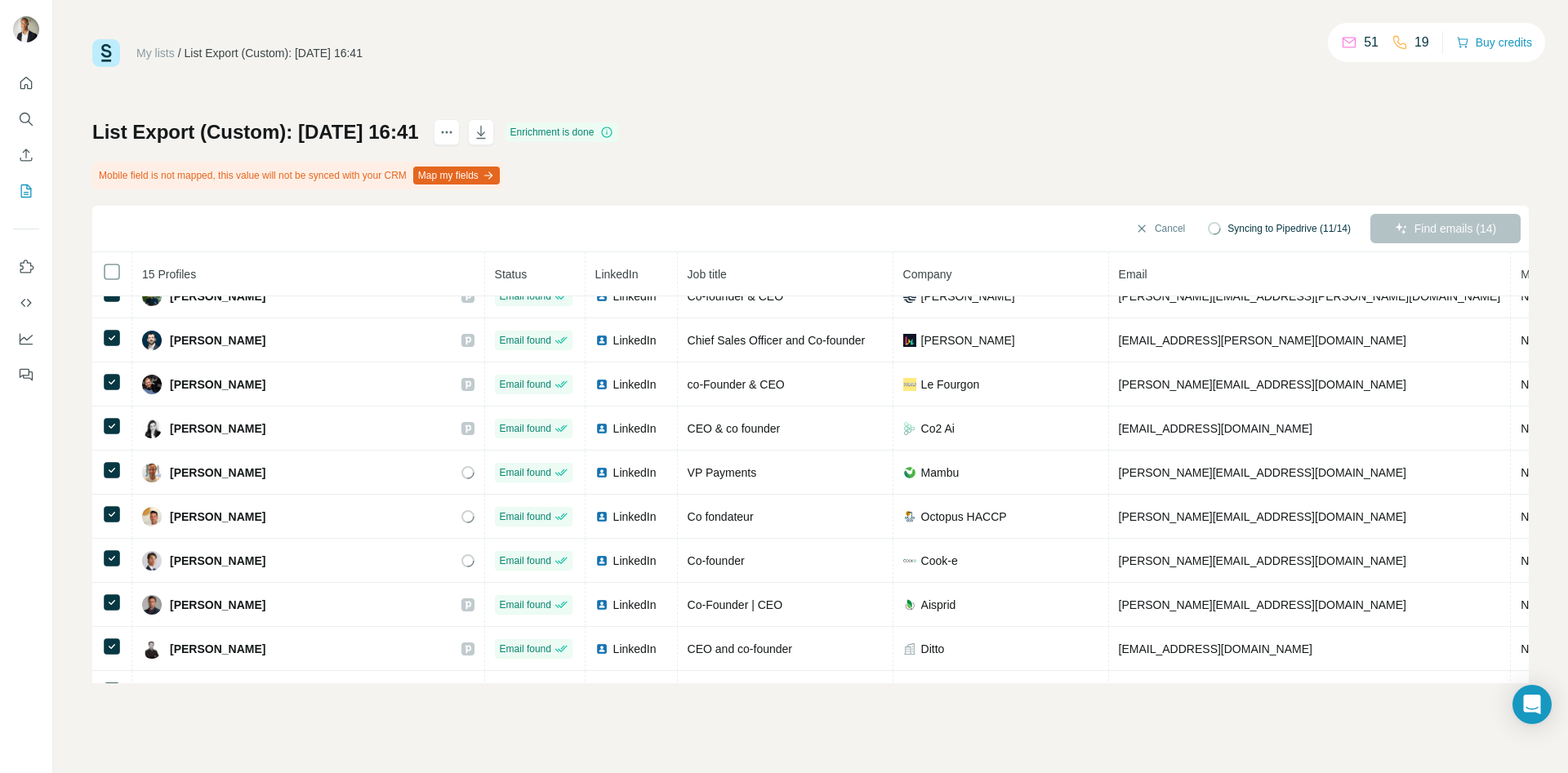
scroll to position [286, 0]
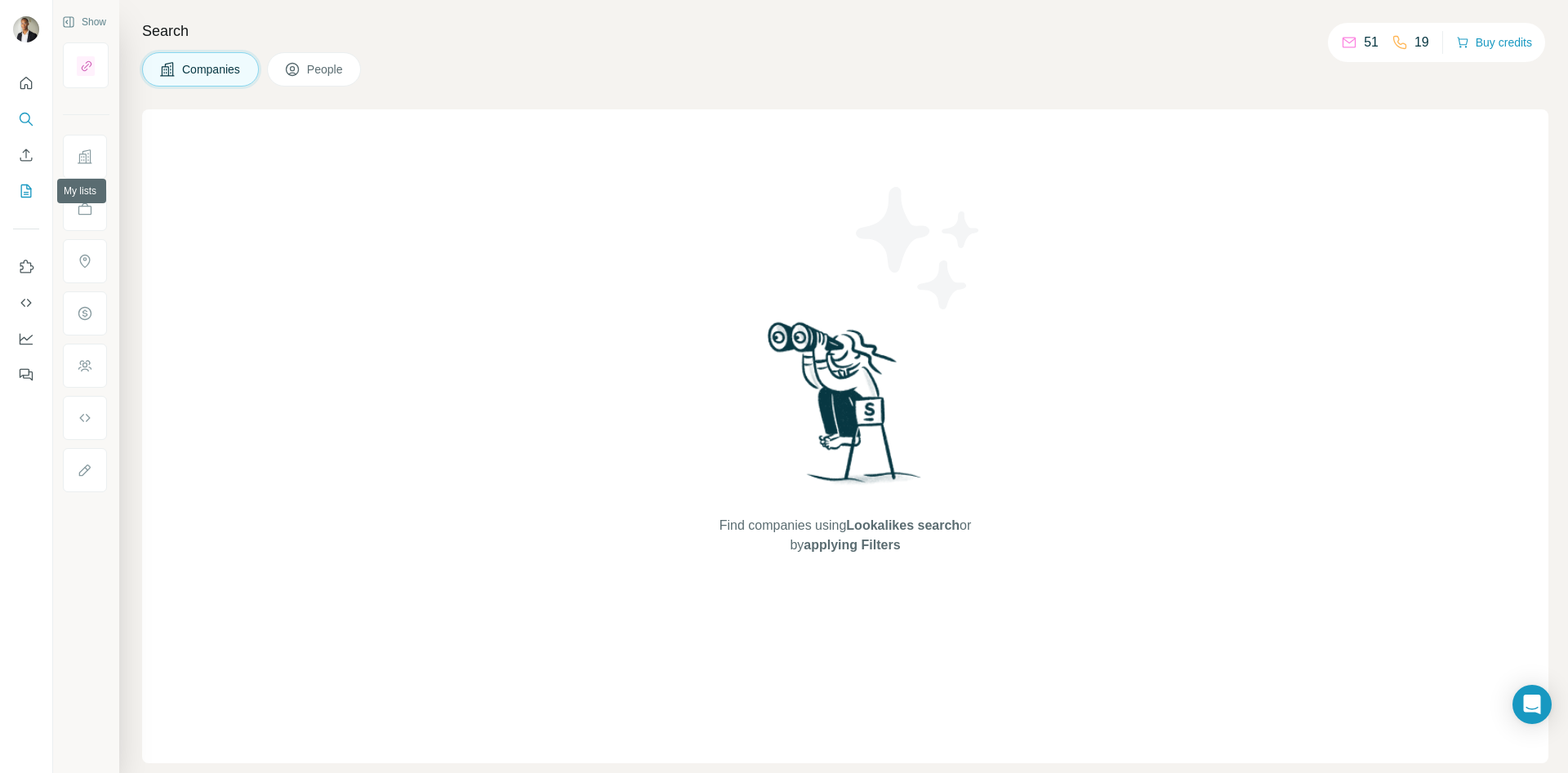
click at [24, 184] on icon "My lists" at bounding box center [26, 191] width 11 height 13
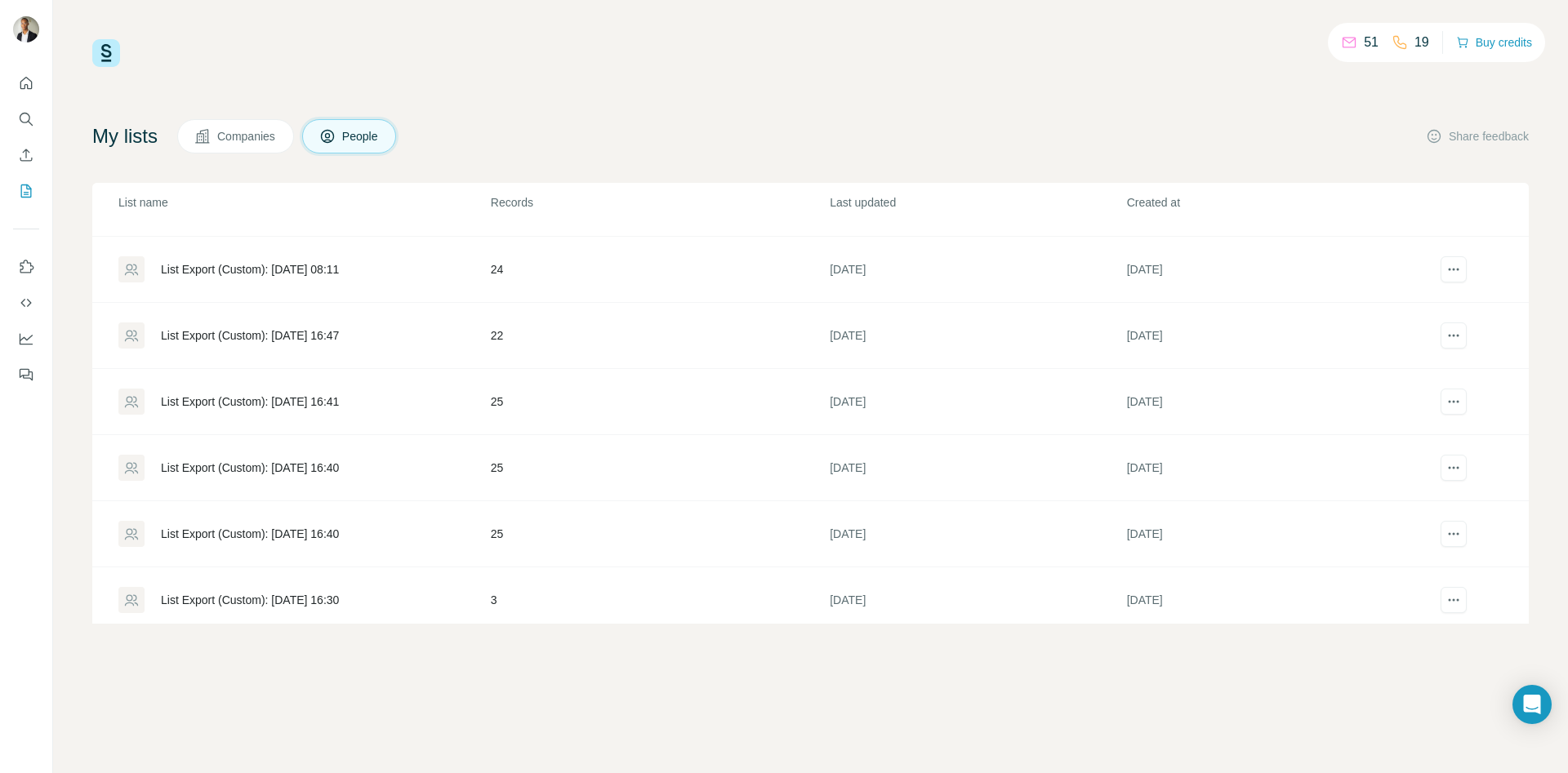
scroll to position [260, 0]
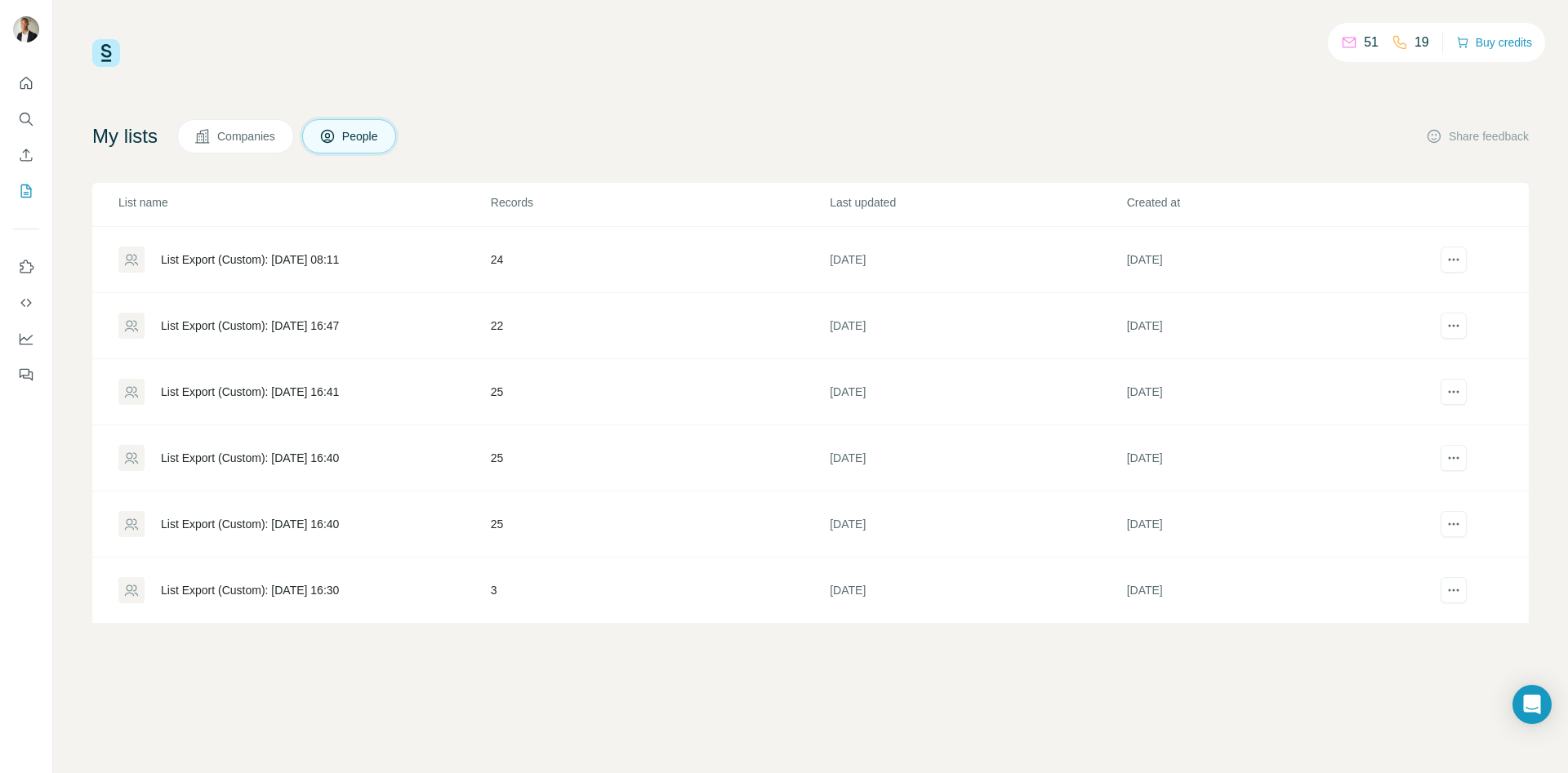
click at [315, 461] on div "List Export (Custom): 13/08/2025 16:40" at bounding box center [250, 458] width 178 height 16
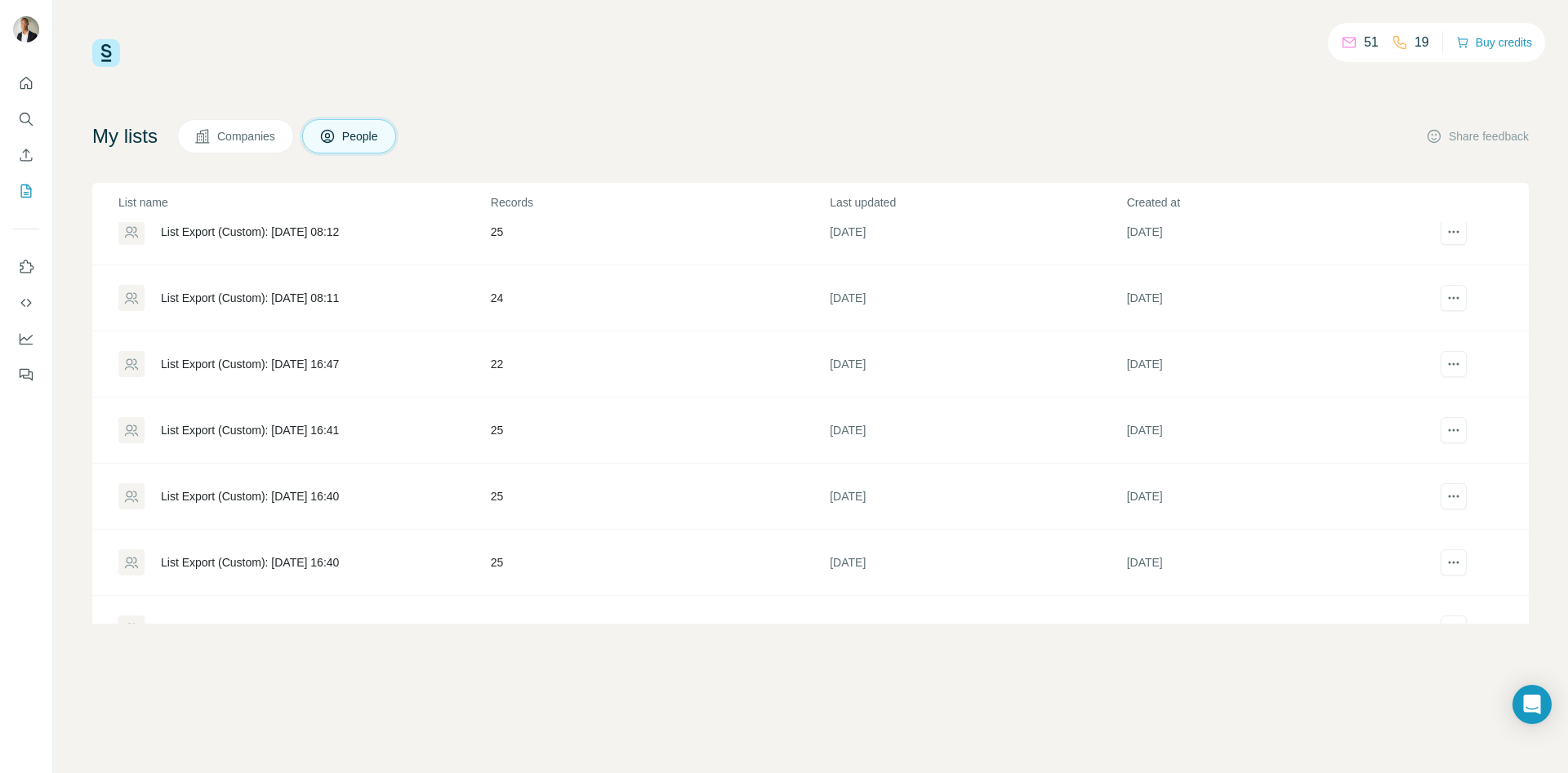
scroll to position [270, 0]
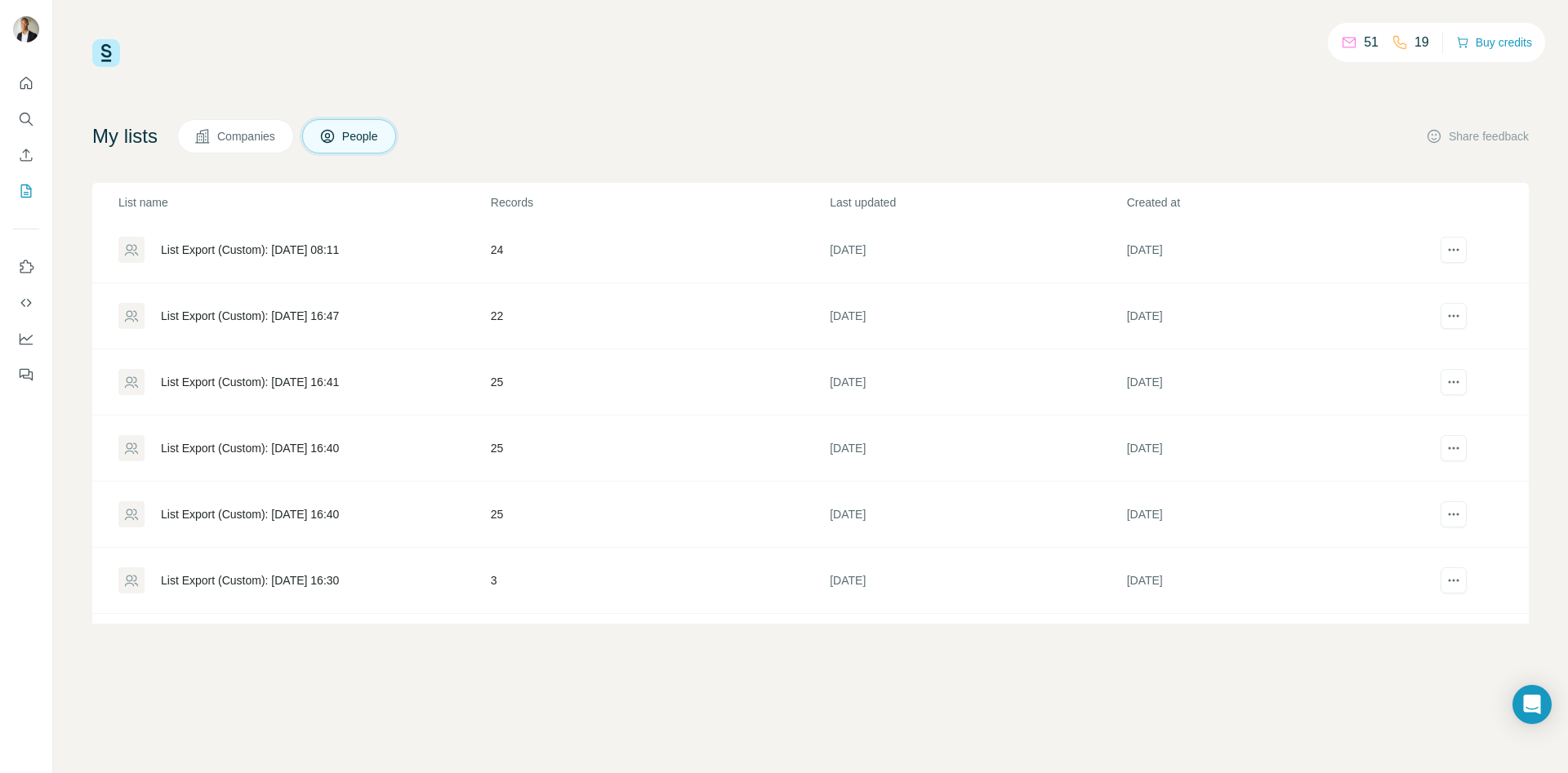
click at [256, 308] on div "List Export (Custom): [DATE] 16:47" at bounding box center [250, 315] width 178 height 16
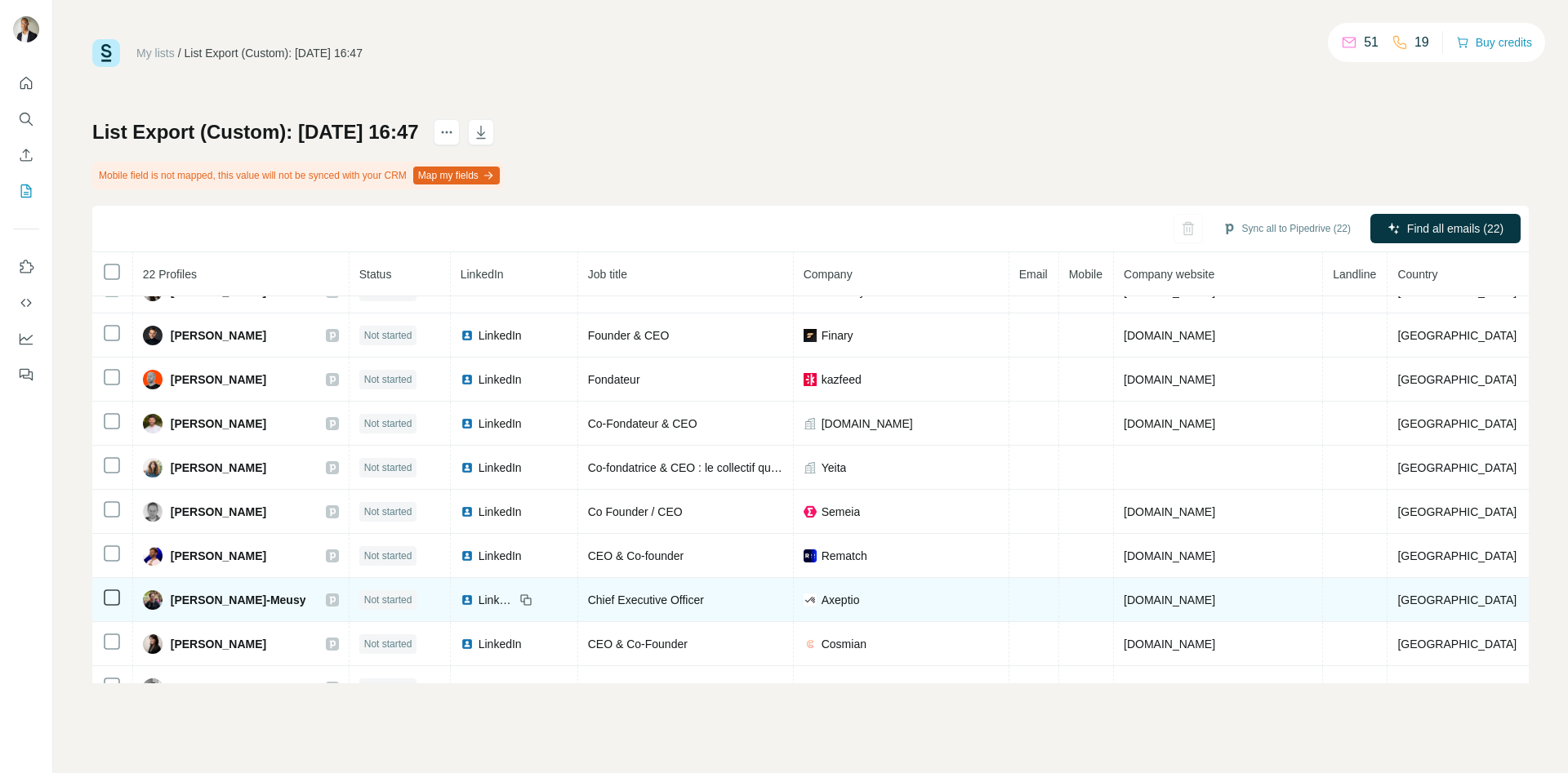
scroll to position [583, 0]
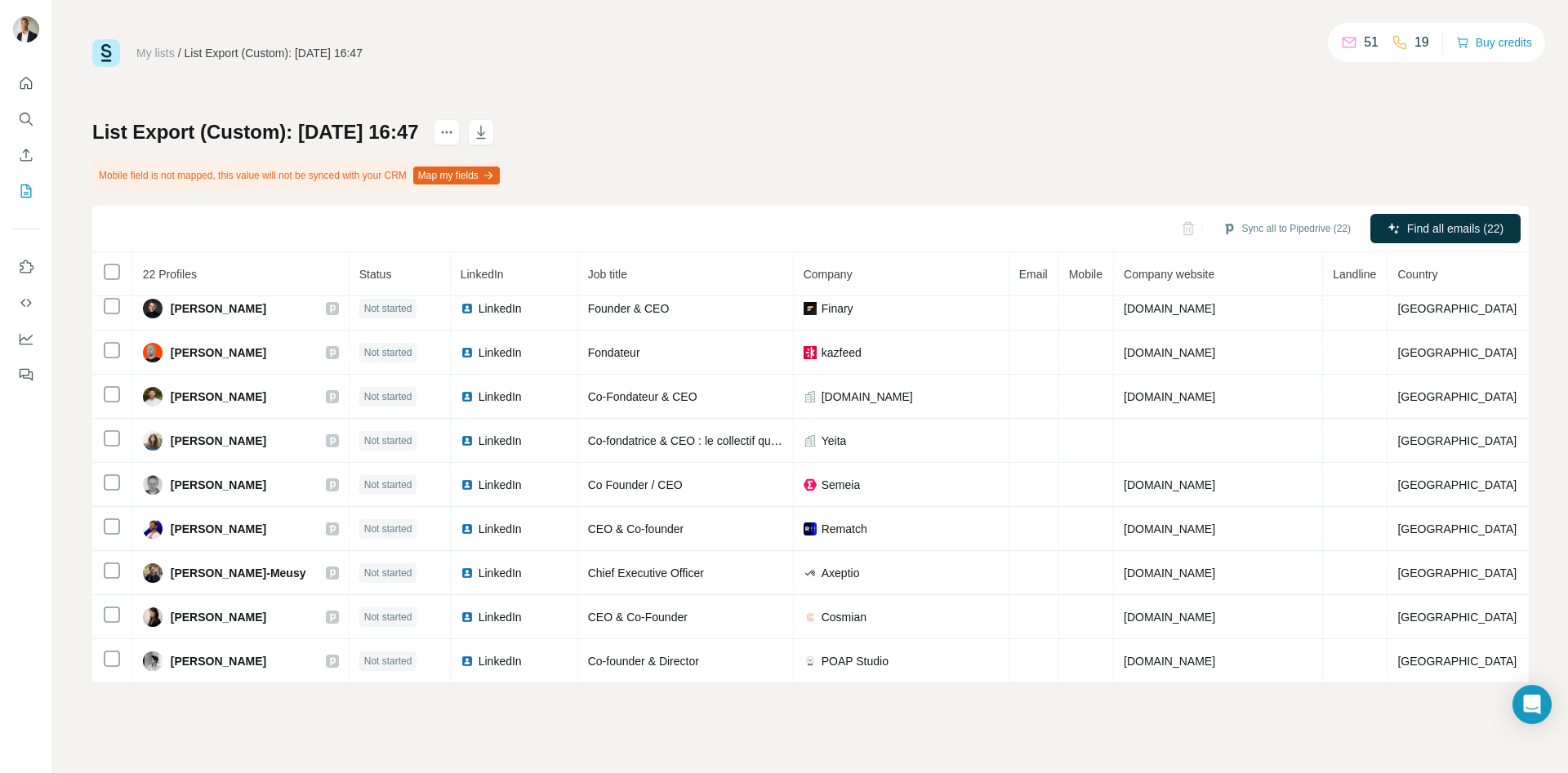
drag, startPoint x: 296, startPoint y: 669, endPoint x: 1501, endPoint y: 200, distance: 1293.1
click at [180, 673] on td "[PERSON_NAME]" at bounding box center [241, 661] width 216 height 44
copy span "[PERSON_NAME]"
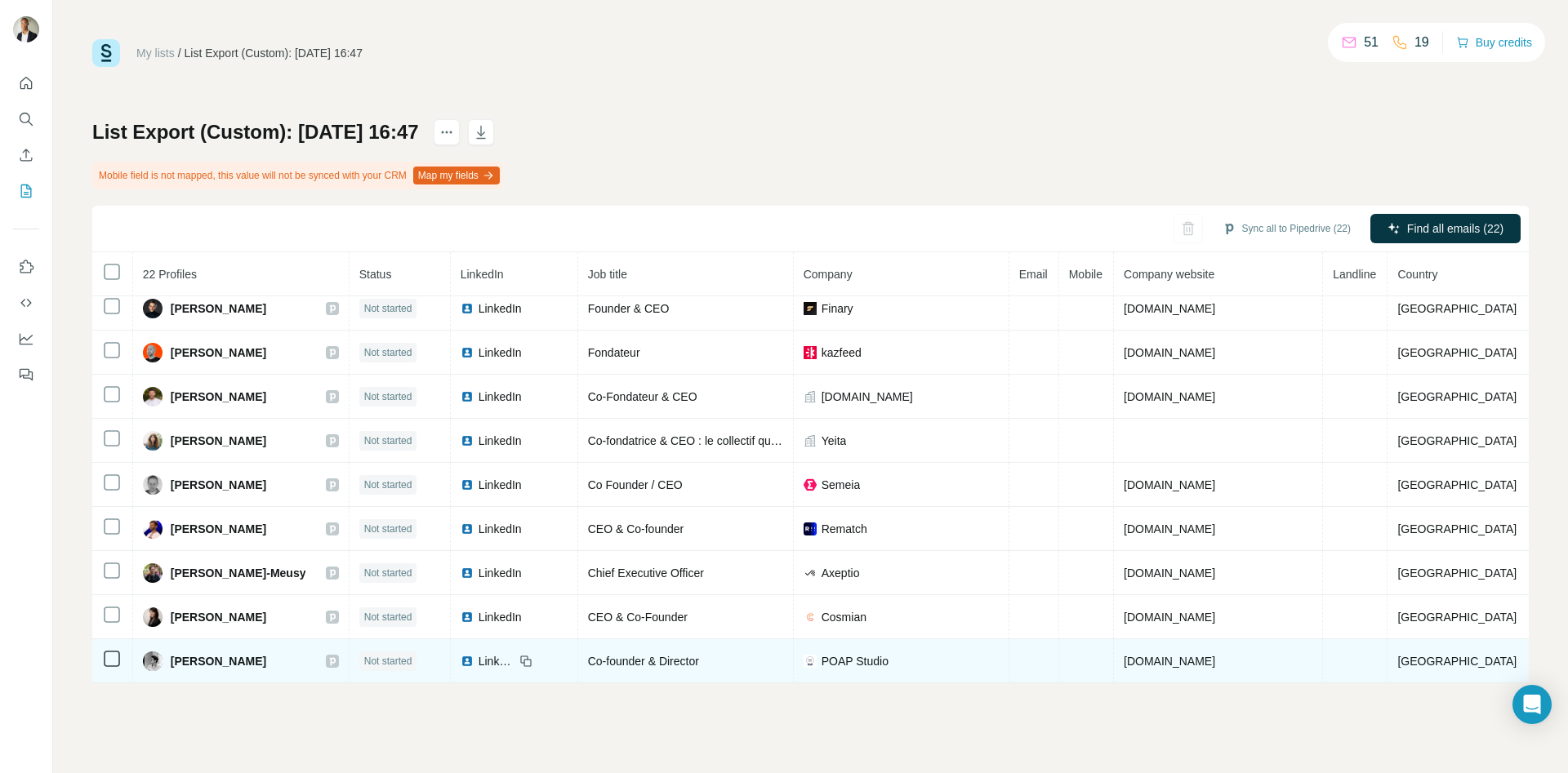
click at [514, 663] on span "LinkedIn" at bounding box center [496, 660] width 36 height 16
click at [110, 668] on div at bounding box center [112, 658] width 19 height 19
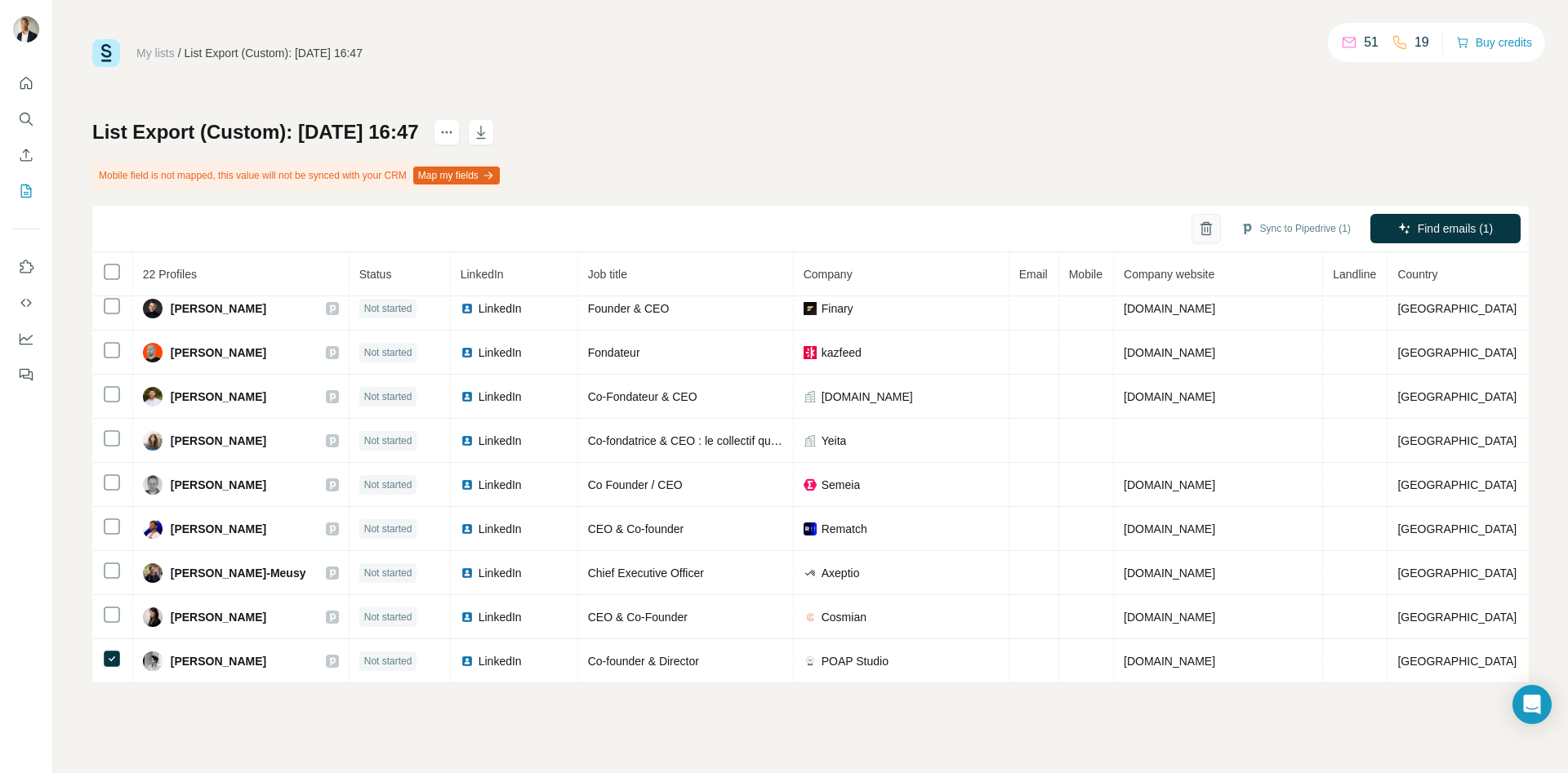
click at [1203, 227] on icon "button" at bounding box center [1205, 228] width 16 height 16
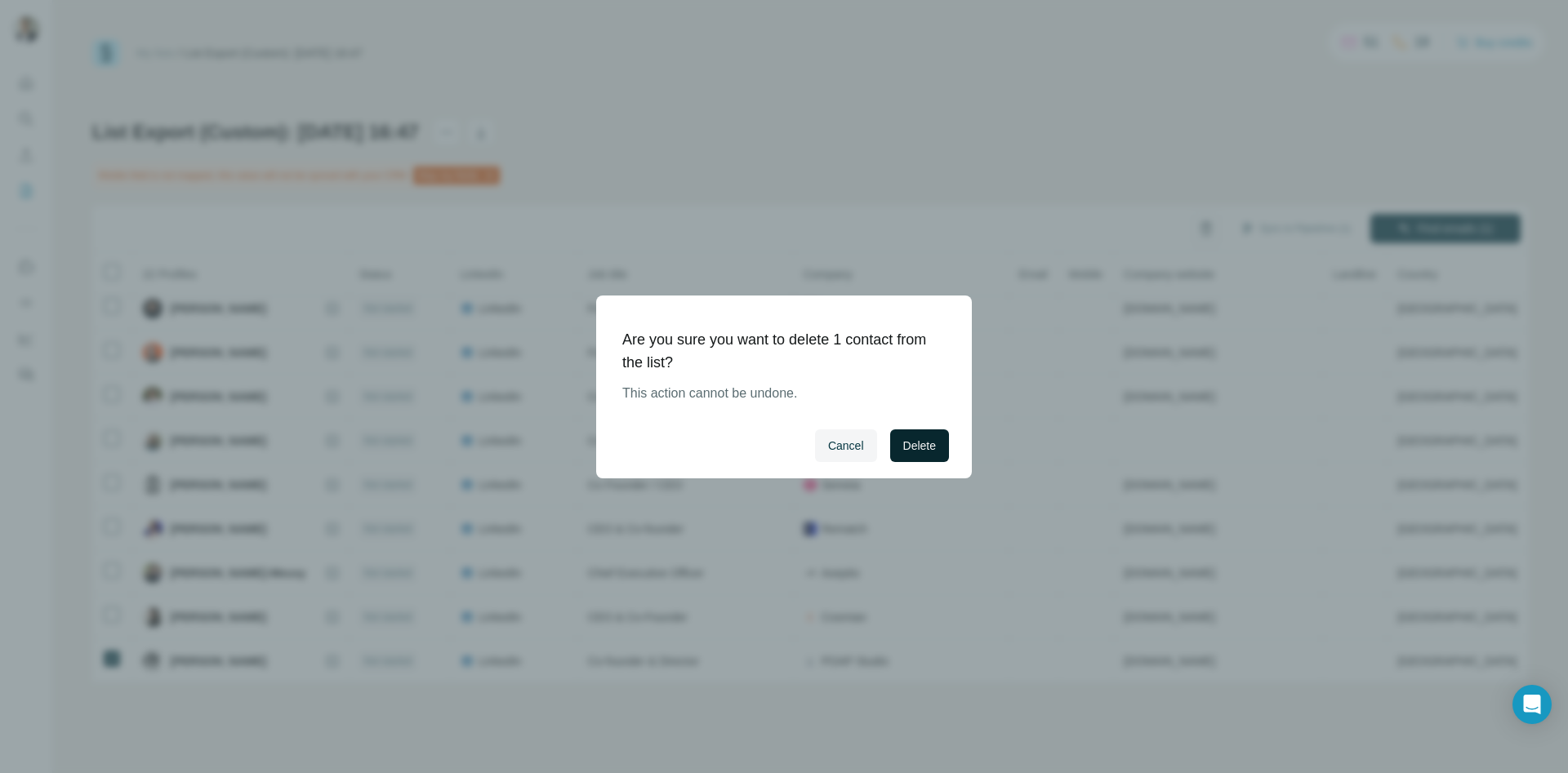
click at [912, 450] on span "Delete" at bounding box center [920, 445] width 33 height 16
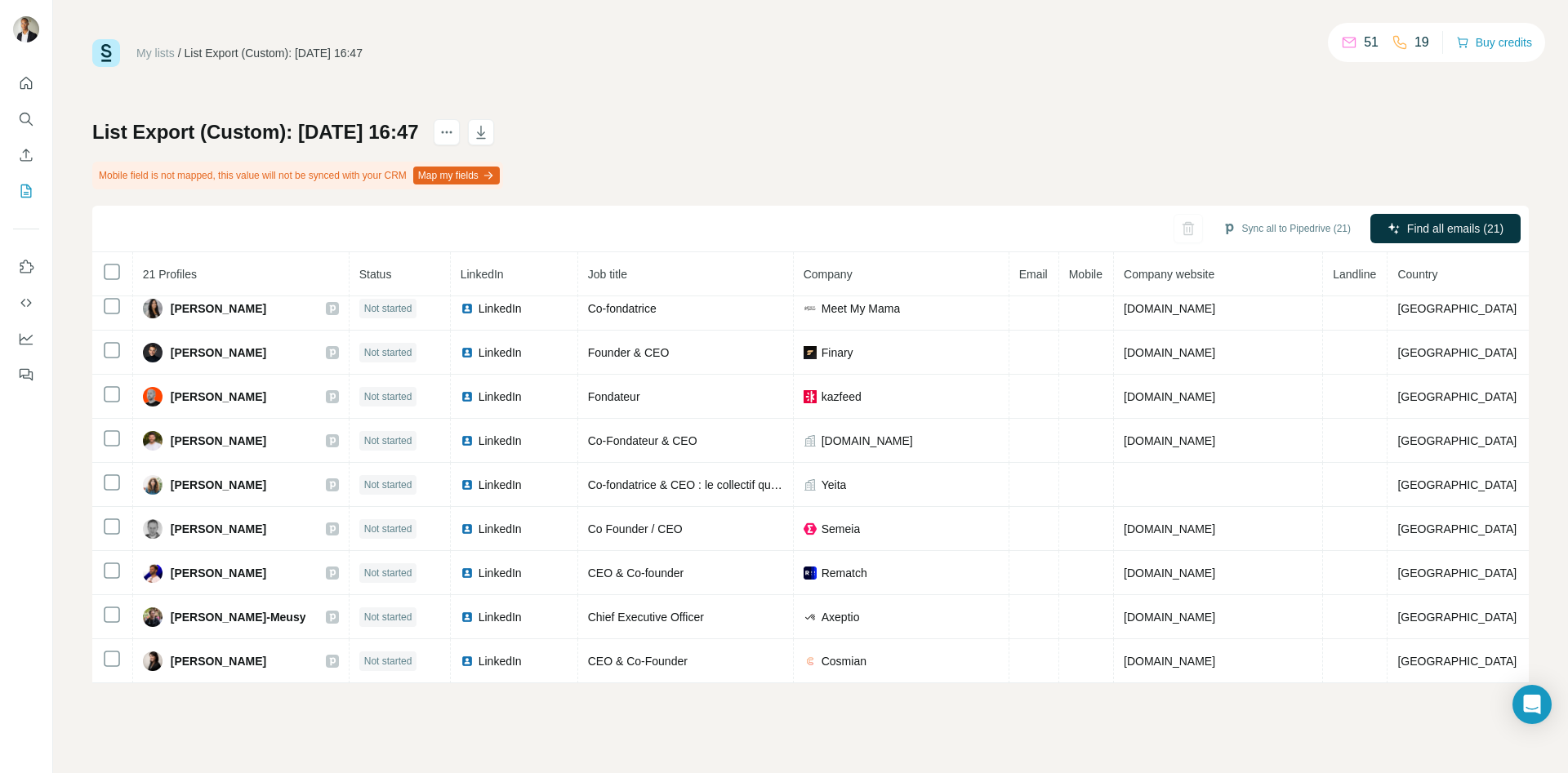
scroll to position [539, 0]
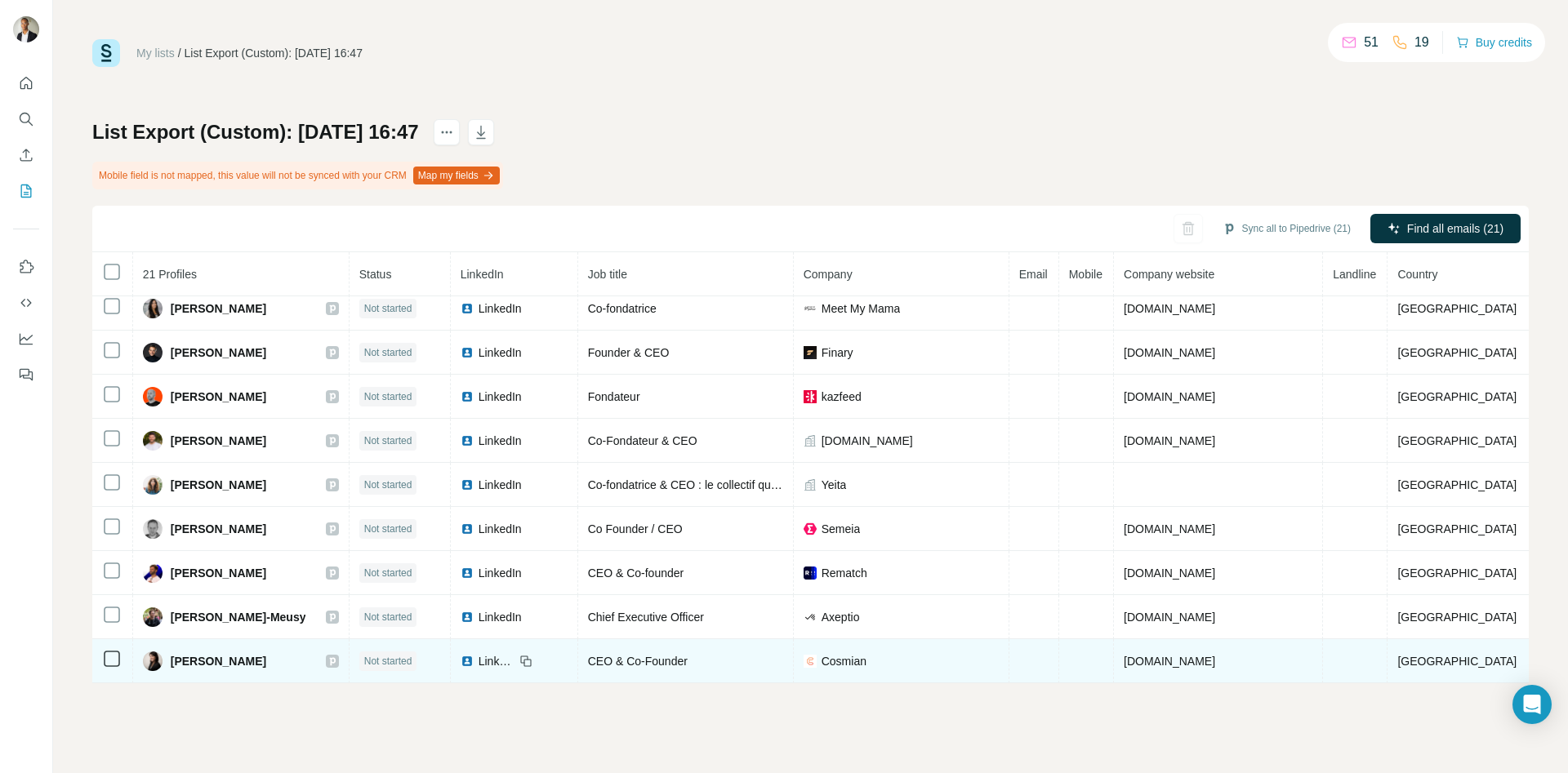
click at [514, 663] on span "LinkedIn" at bounding box center [496, 660] width 36 height 16
drag, startPoint x: 282, startPoint y: 668, endPoint x: 178, endPoint y: 680, distance: 104.7
click at [178, 680] on td "[PERSON_NAME]" at bounding box center [241, 661] width 216 height 44
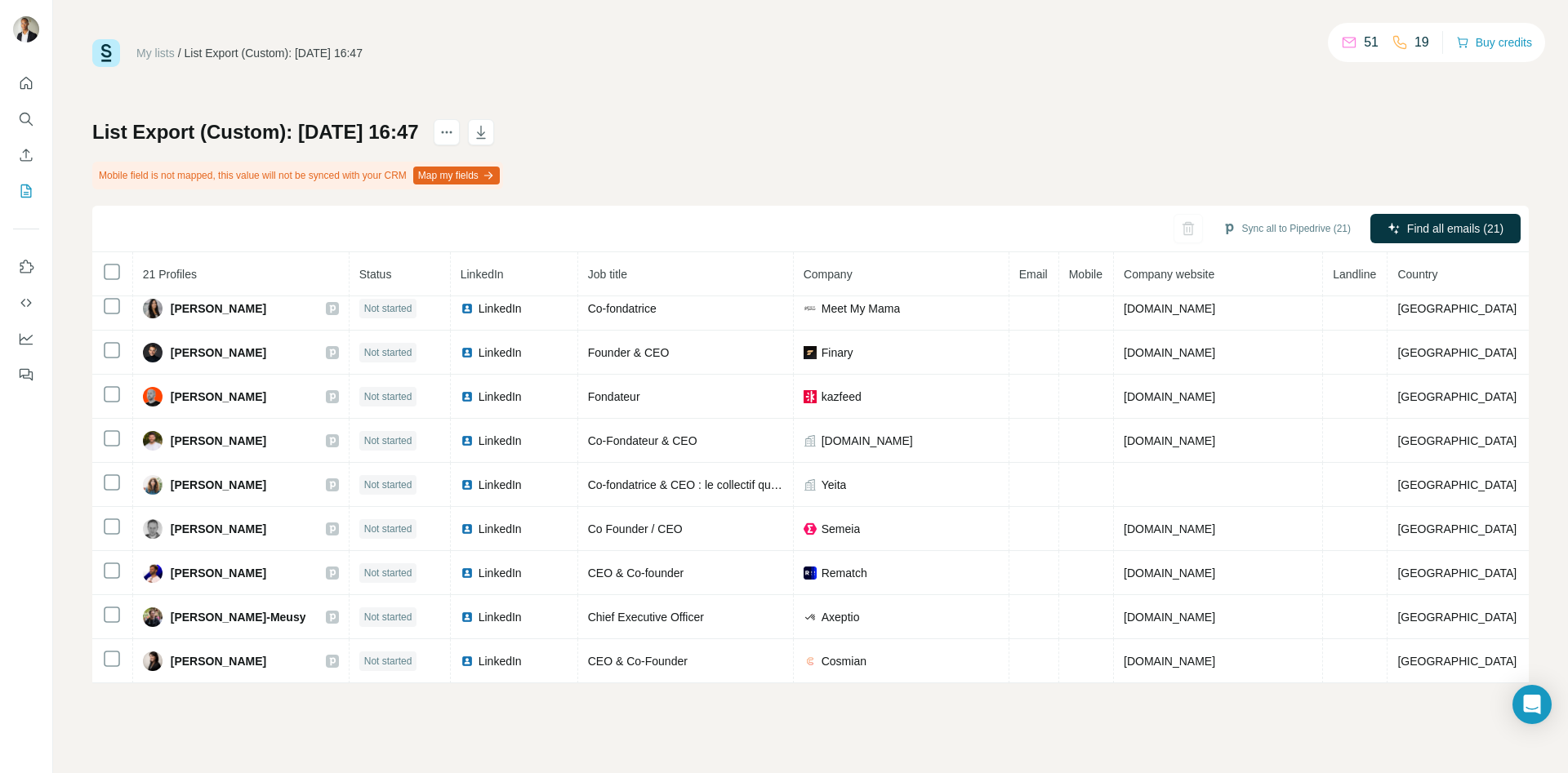
copy span "[PERSON_NAME]"
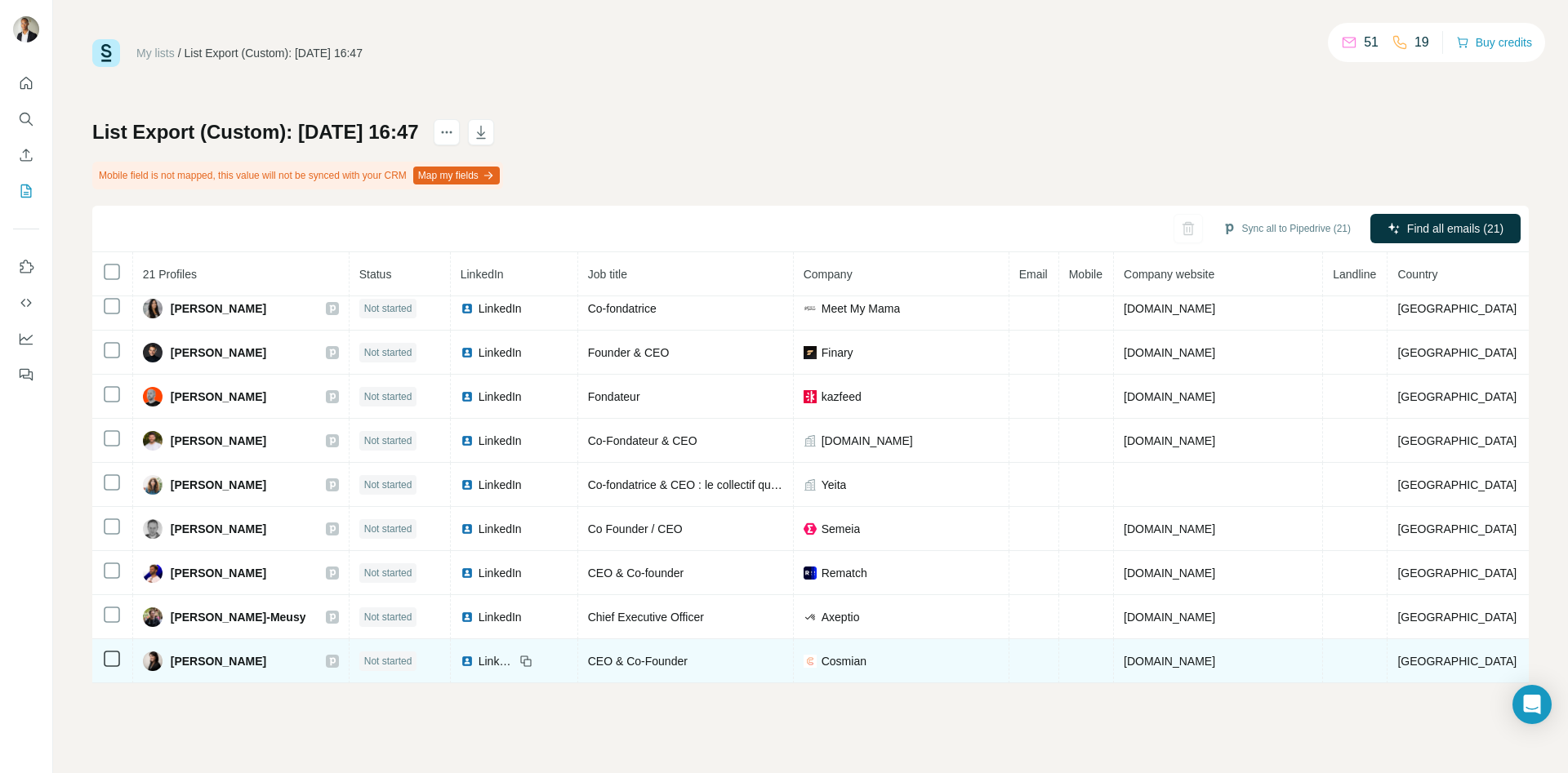
click at [103, 660] on icon at bounding box center [112, 658] width 19 height 19
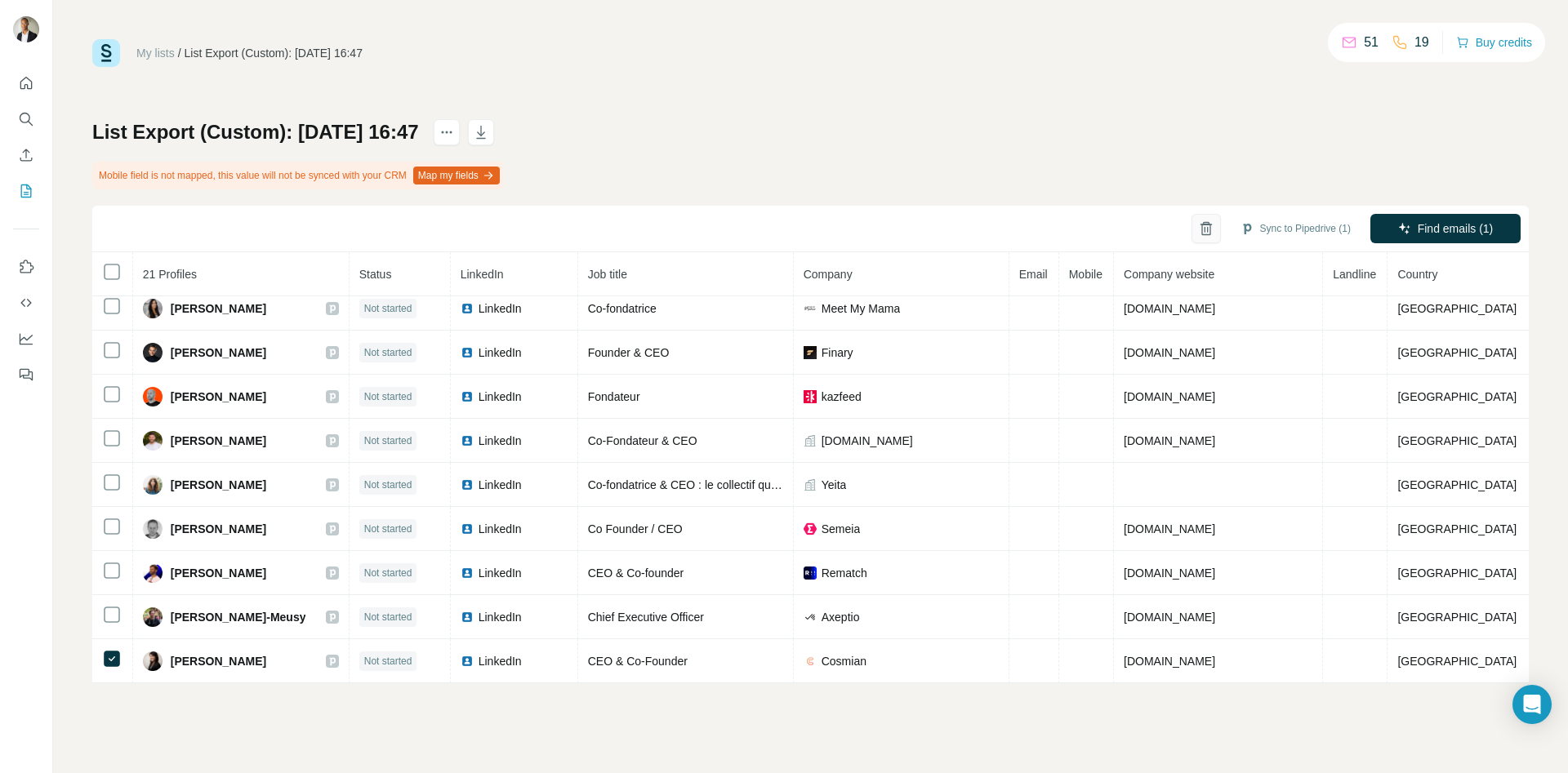
click at [1203, 225] on icon "button" at bounding box center [1205, 223] width 7 height 3
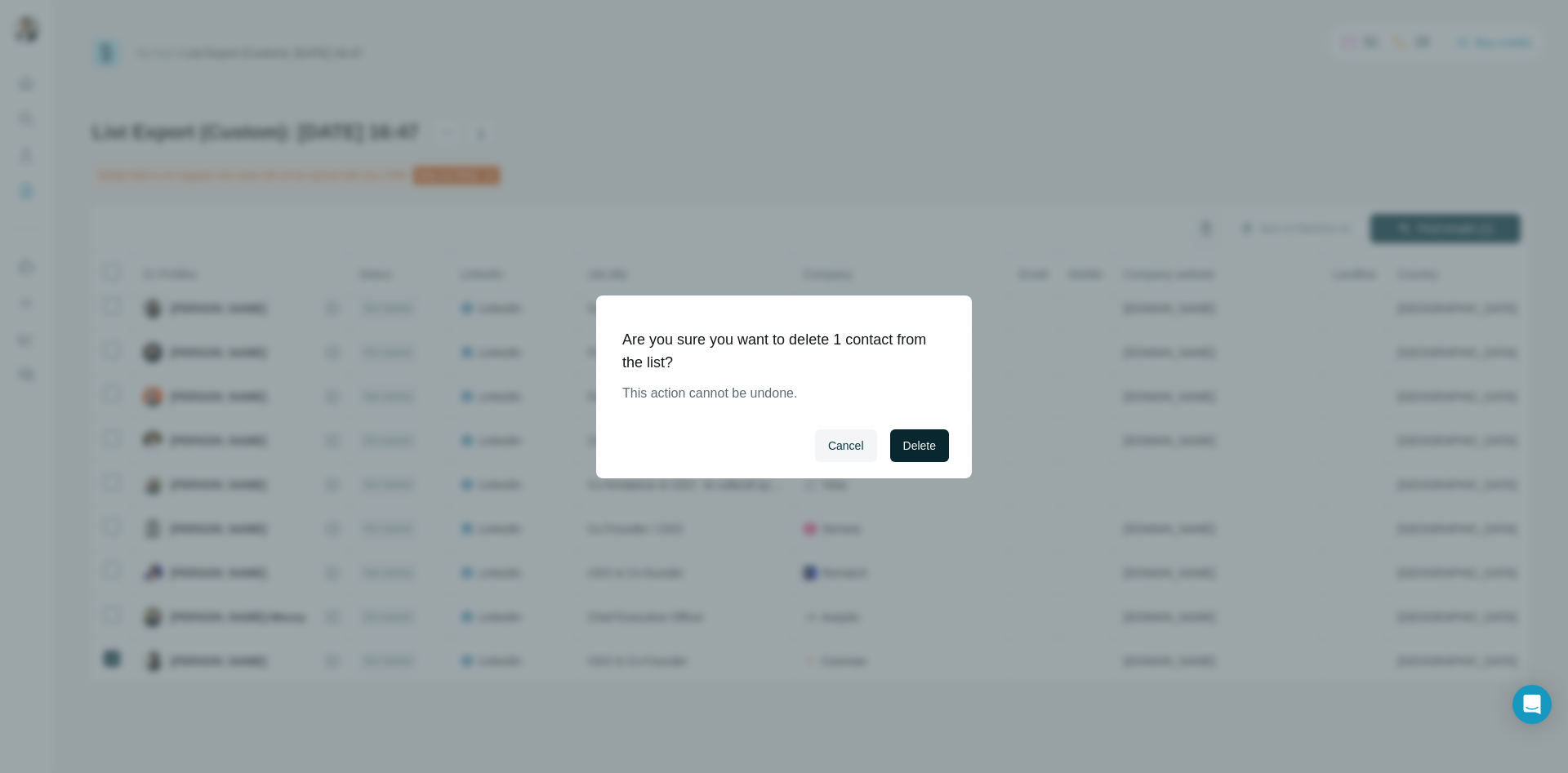
click at [930, 448] on span "Delete" at bounding box center [920, 445] width 33 height 16
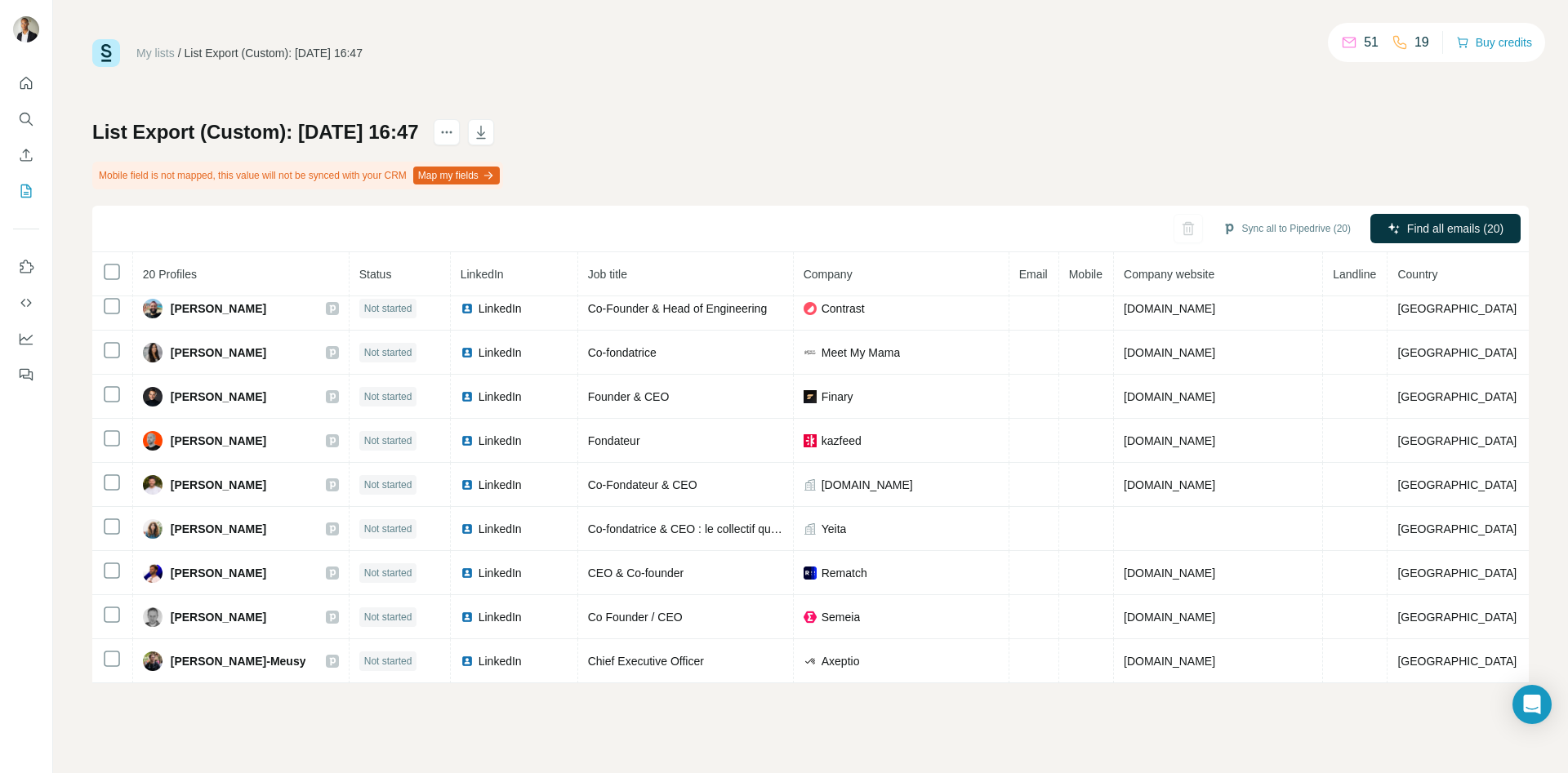
scroll to position [494, 0]
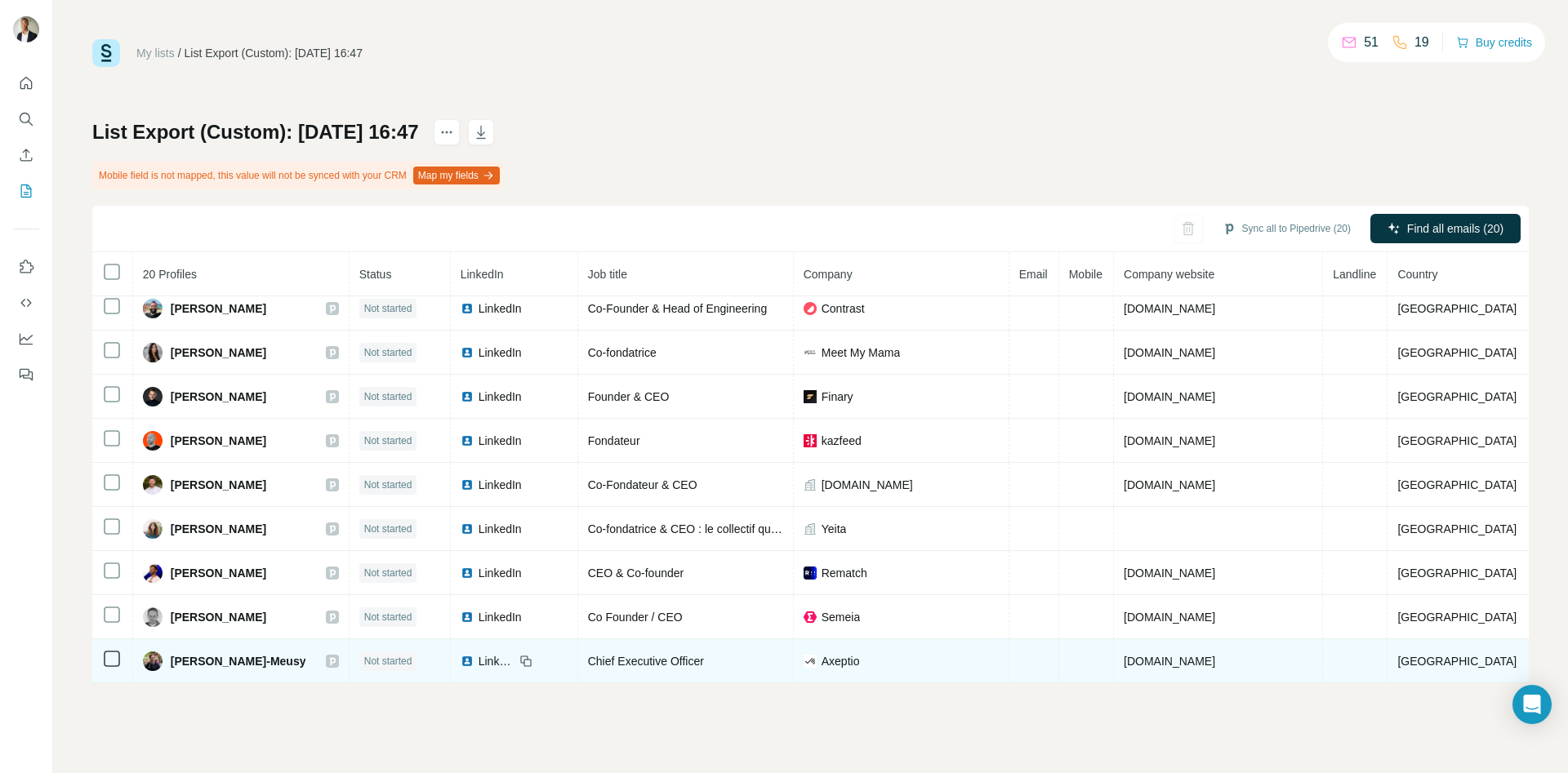
drag, startPoint x: 323, startPoint y: 667, endPoint x: 179, endPoint y: 677, distance: 144.3
click at [179, 677] on td "[PERSON_NAME]-Meusy" at bounding box center [241, 661] width 216 height 44
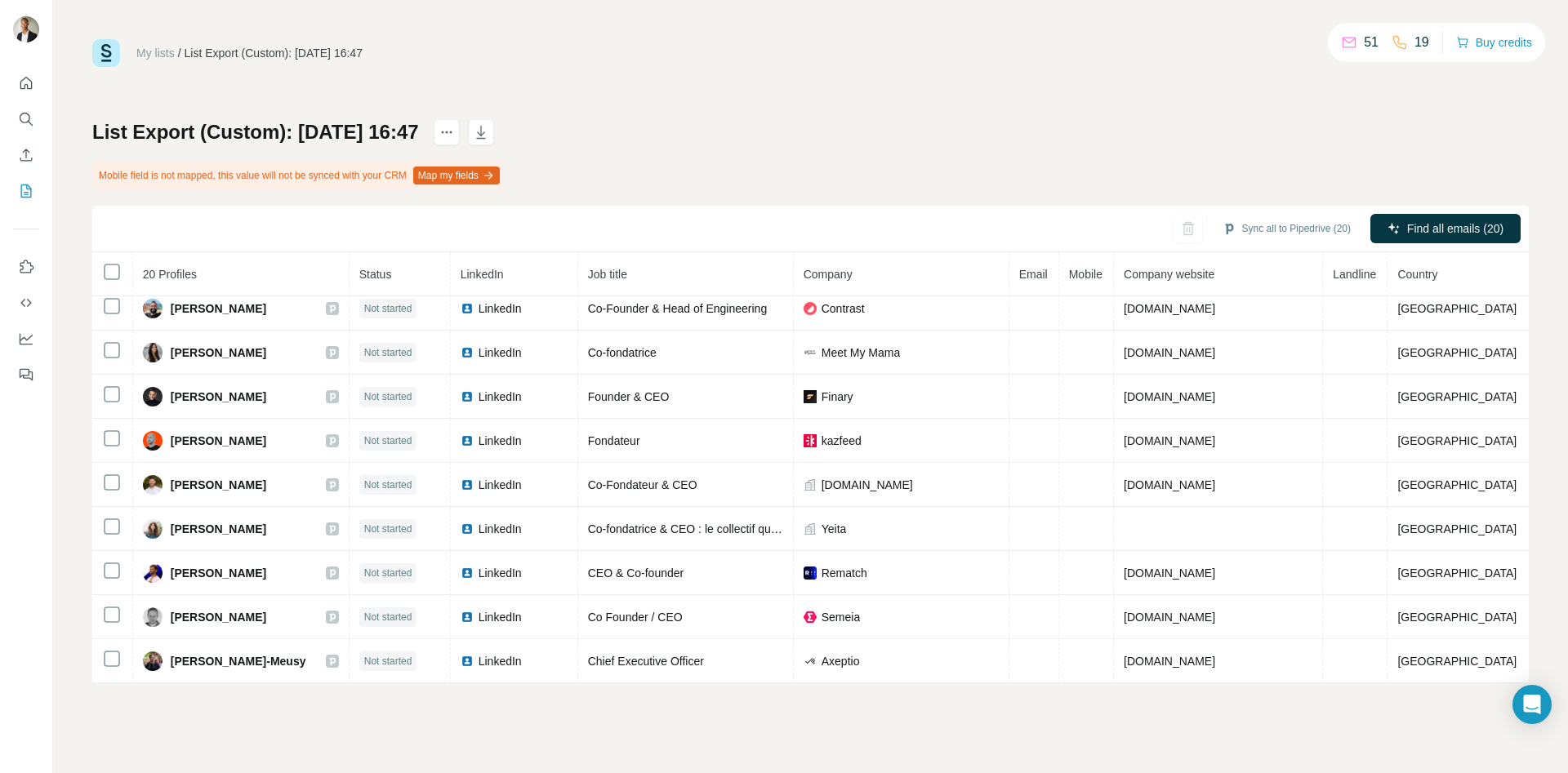
copy span "[PERSON_NAME]-Meusy"
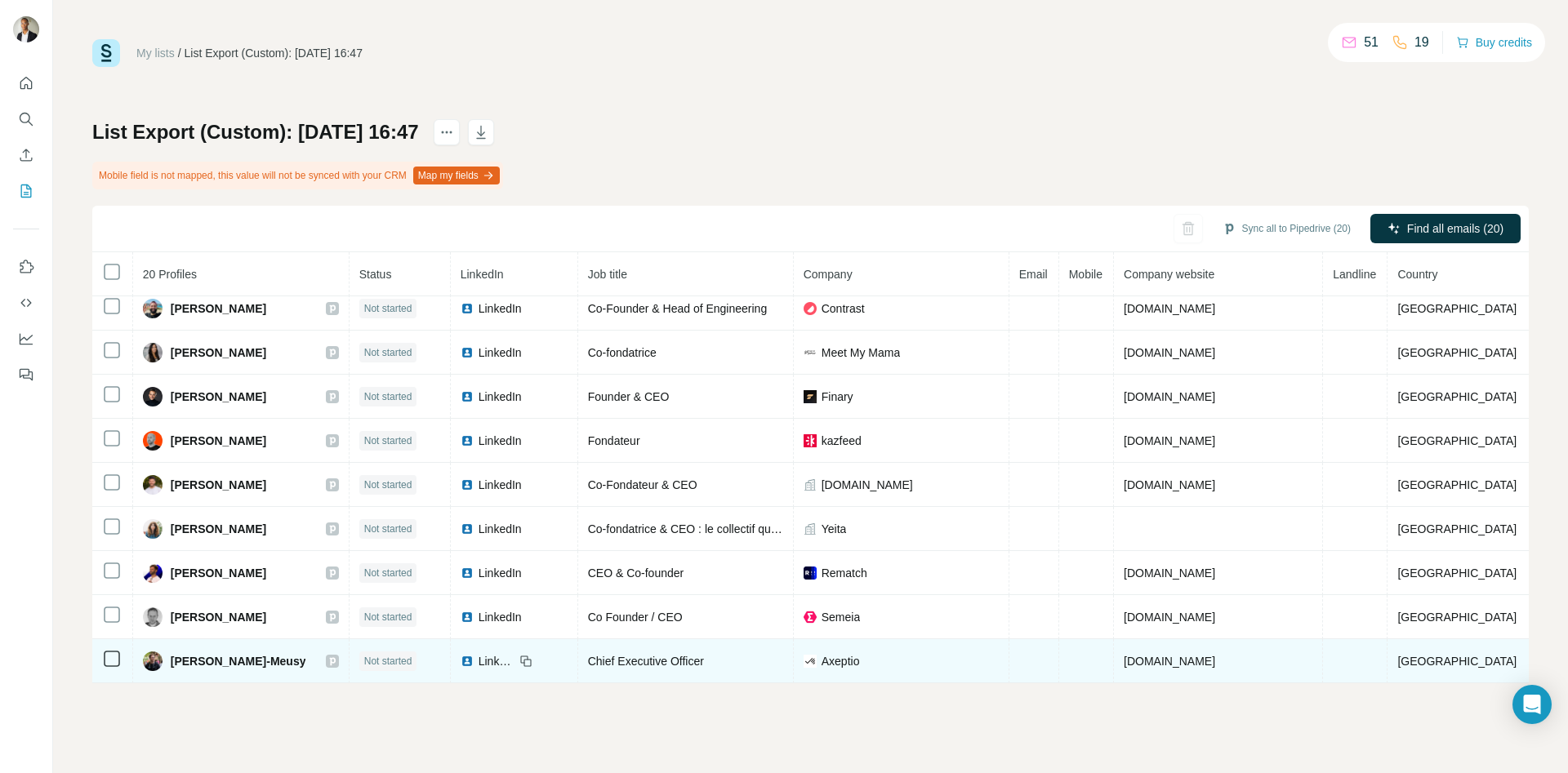
click at [233, 658] on span "[PERSON_NAME]-Meusy" at bounding box center [238, 660] width 136 height 16
click at [514, 663] on span "LinkedIn" at bounding box center [496, 660] width 36 height 16
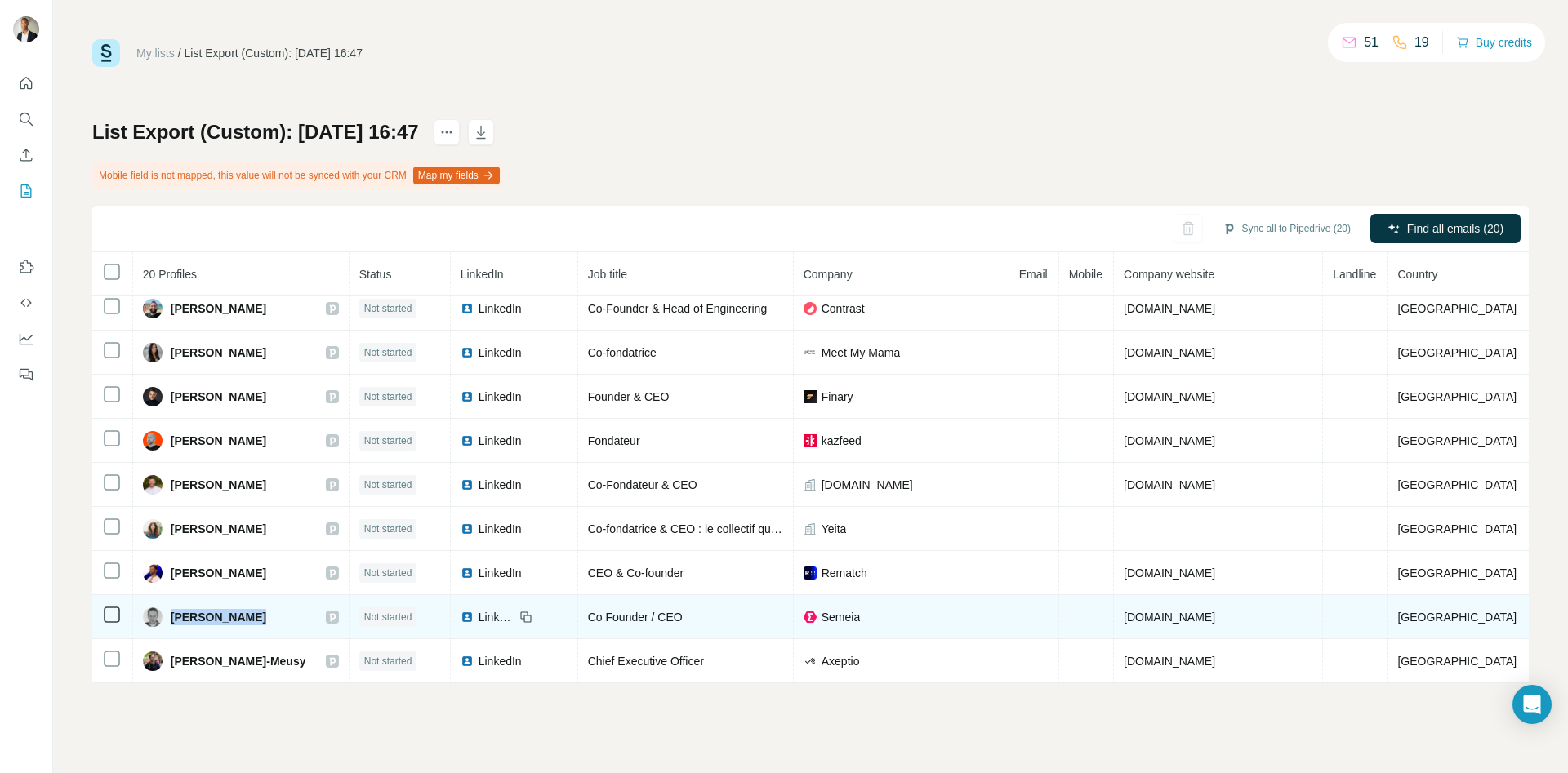
drag, startPoint x: 272, startPoint y: 614, endPoint x: 178, endPoint y: 629, distance: 95.2
click at [178, 629] on td "[PERSON_NAME]" at bounding box center [241, 617] width 216 height 44
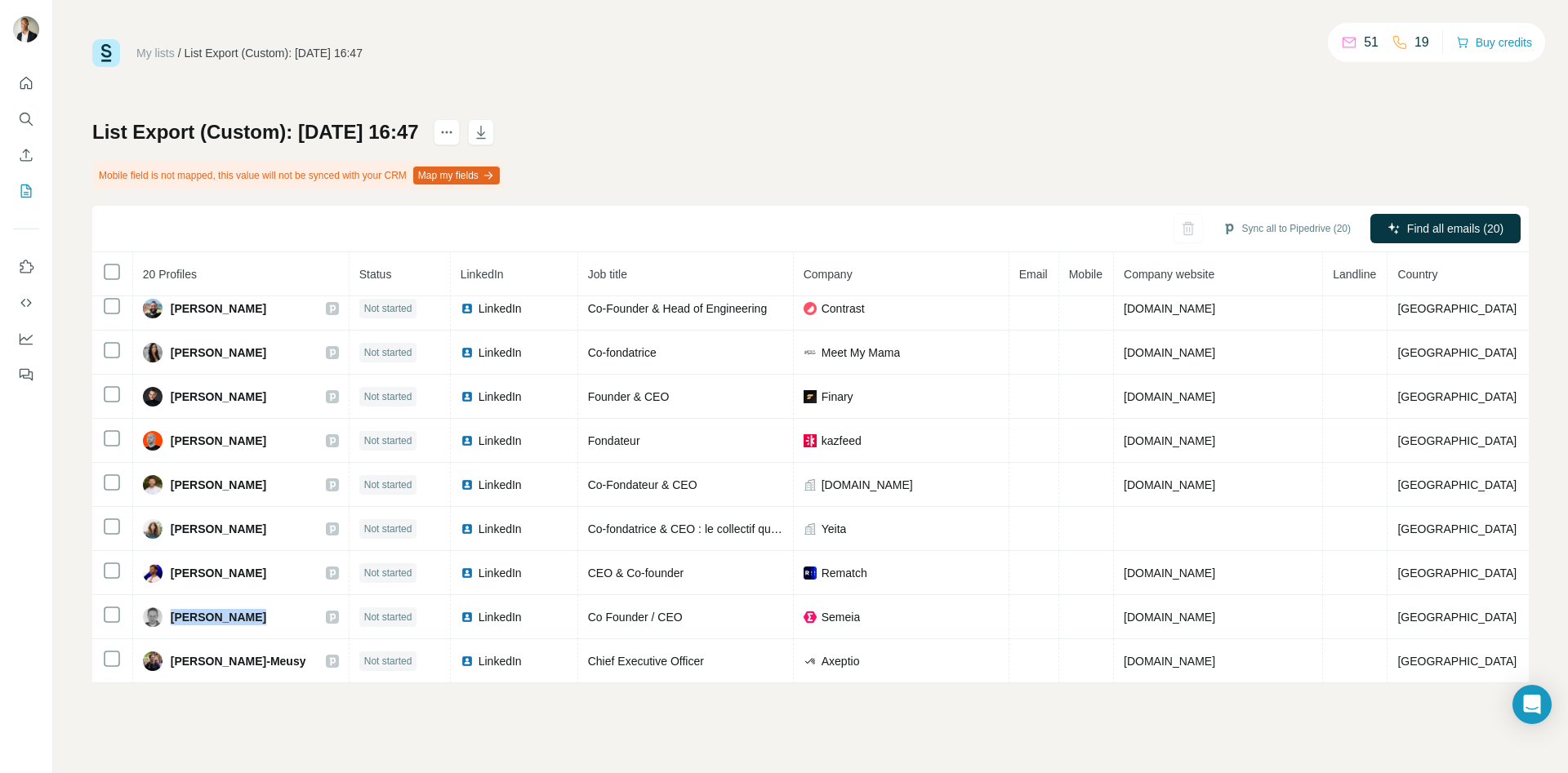
copy span "[PERSON_NAME]"
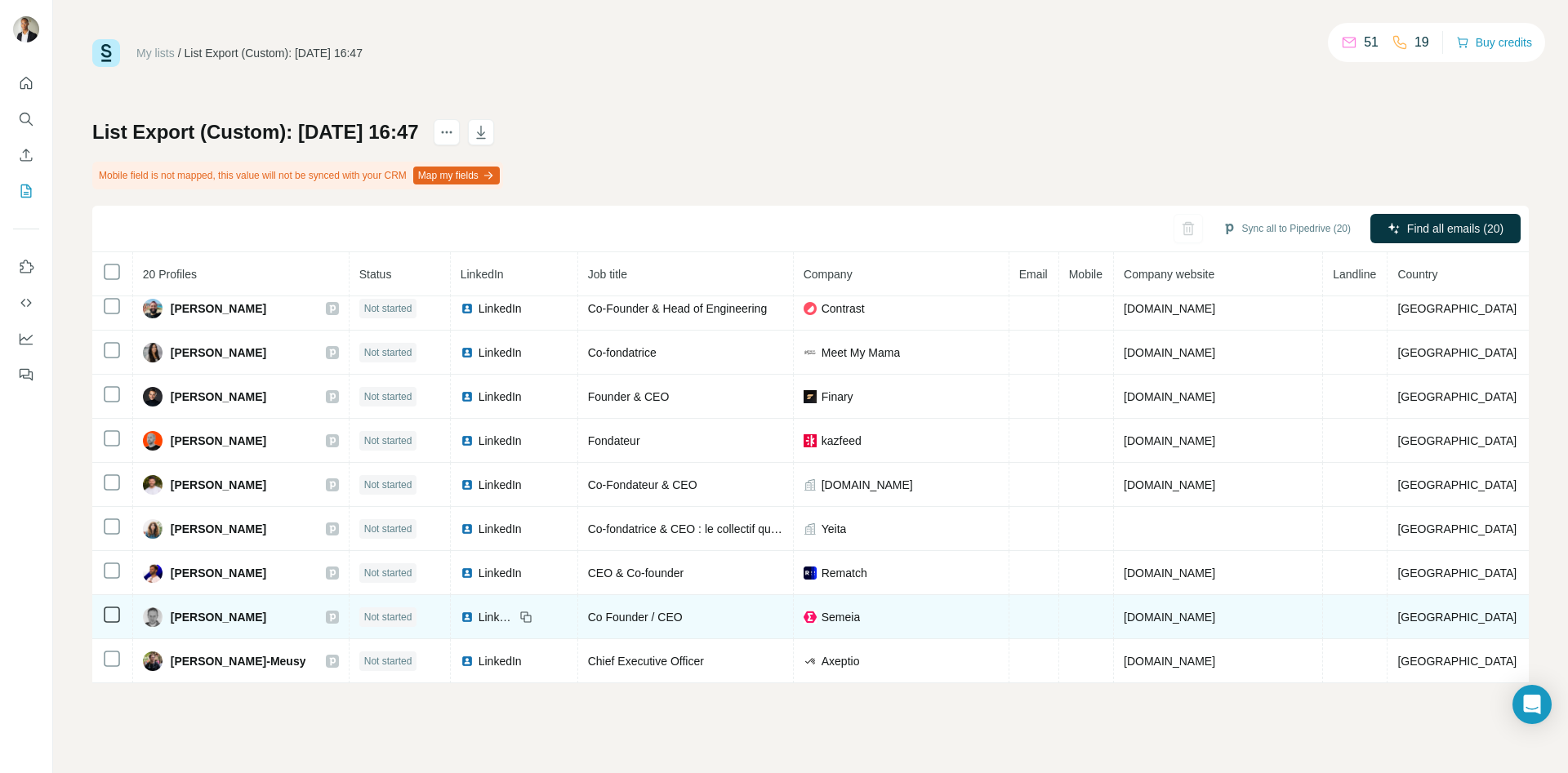
click at [532, 614] on icon at bounding box center [527, 617] width 14 height 13
click at [530, 615] on icon at bounding box center [527, 619] width 8 height 8
click at [532, 617] on icon at bounding box center [527, 617] width 14 height 13
click at [514, 623] on span "LinkedIn" at bounding box center [496, 617] width 36 height 16
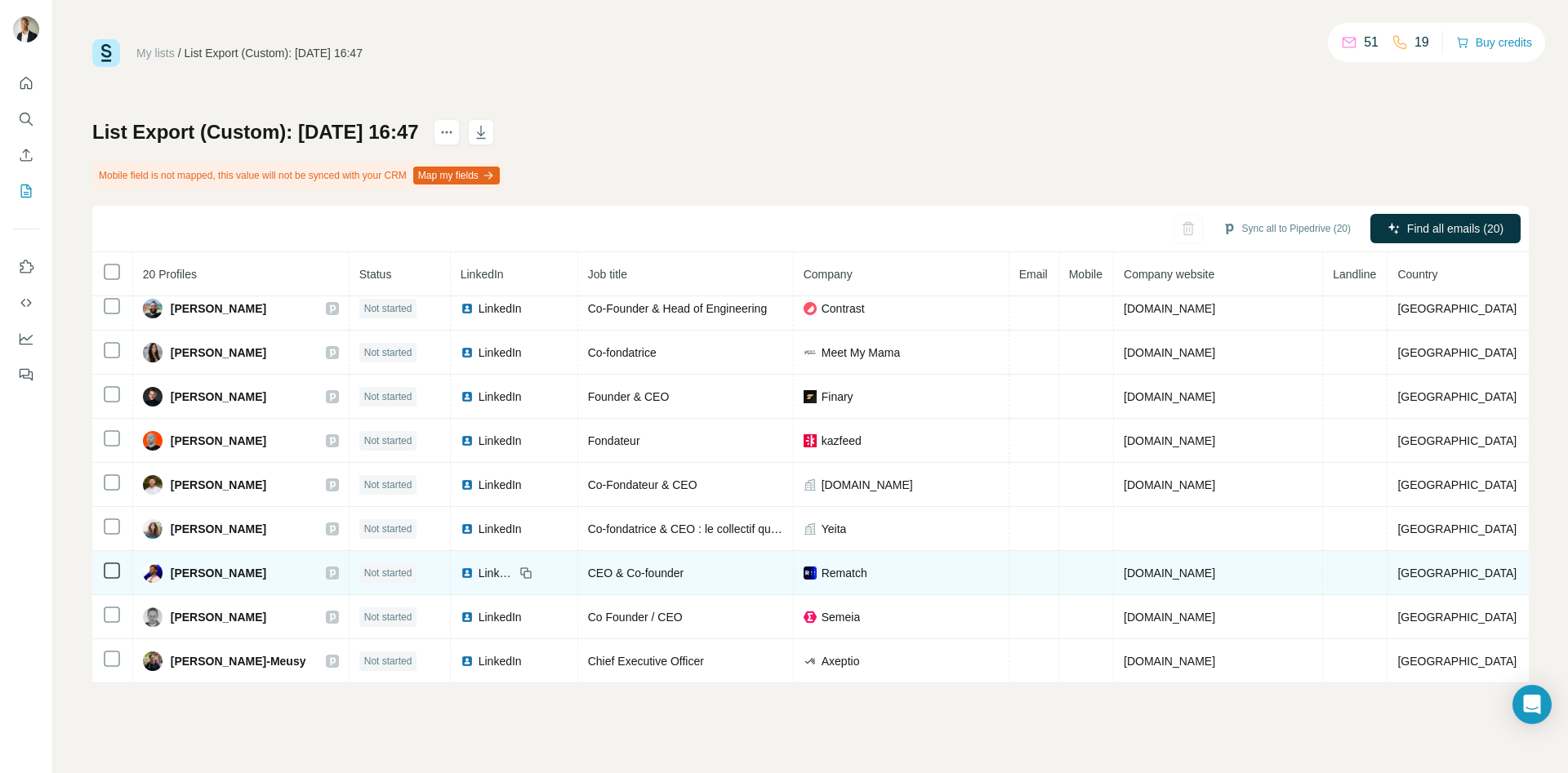
click at [473, 573] on img at bounding box center [468, 573] width 14 height 13
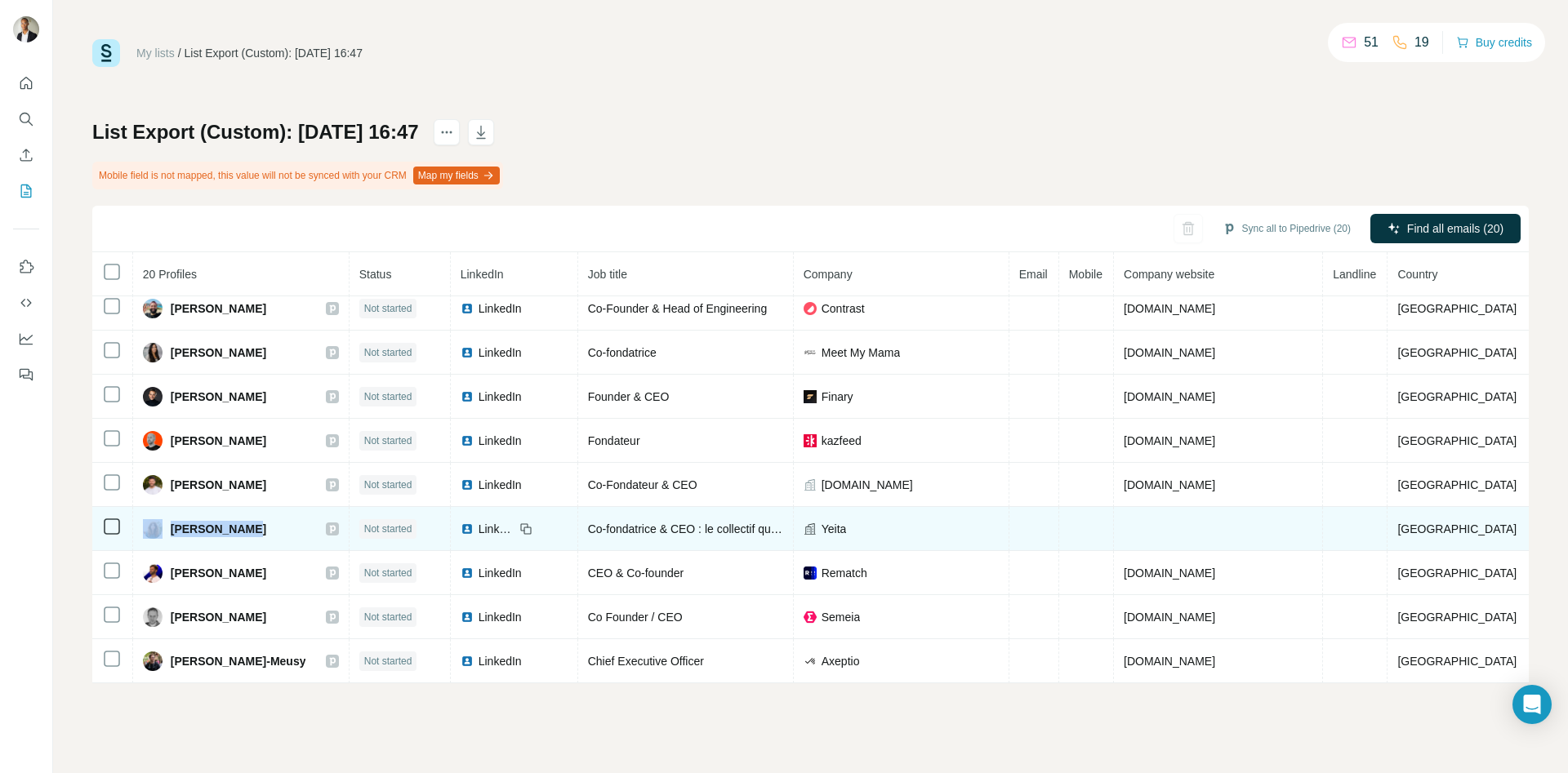
drag, startPoint x: 174, startPoint y: 529, endPoint x: 275, endPoint y: 529, distance: 101.0
click at [275, 529] on div "[PERSON_NAME]" at bounding box center [240, 529] width 196 height 19
copy div "[PERSON_NAME]"
click at [514, 521] on span "LinkedIn" at bounding box center [496, 528] width 36 height 16
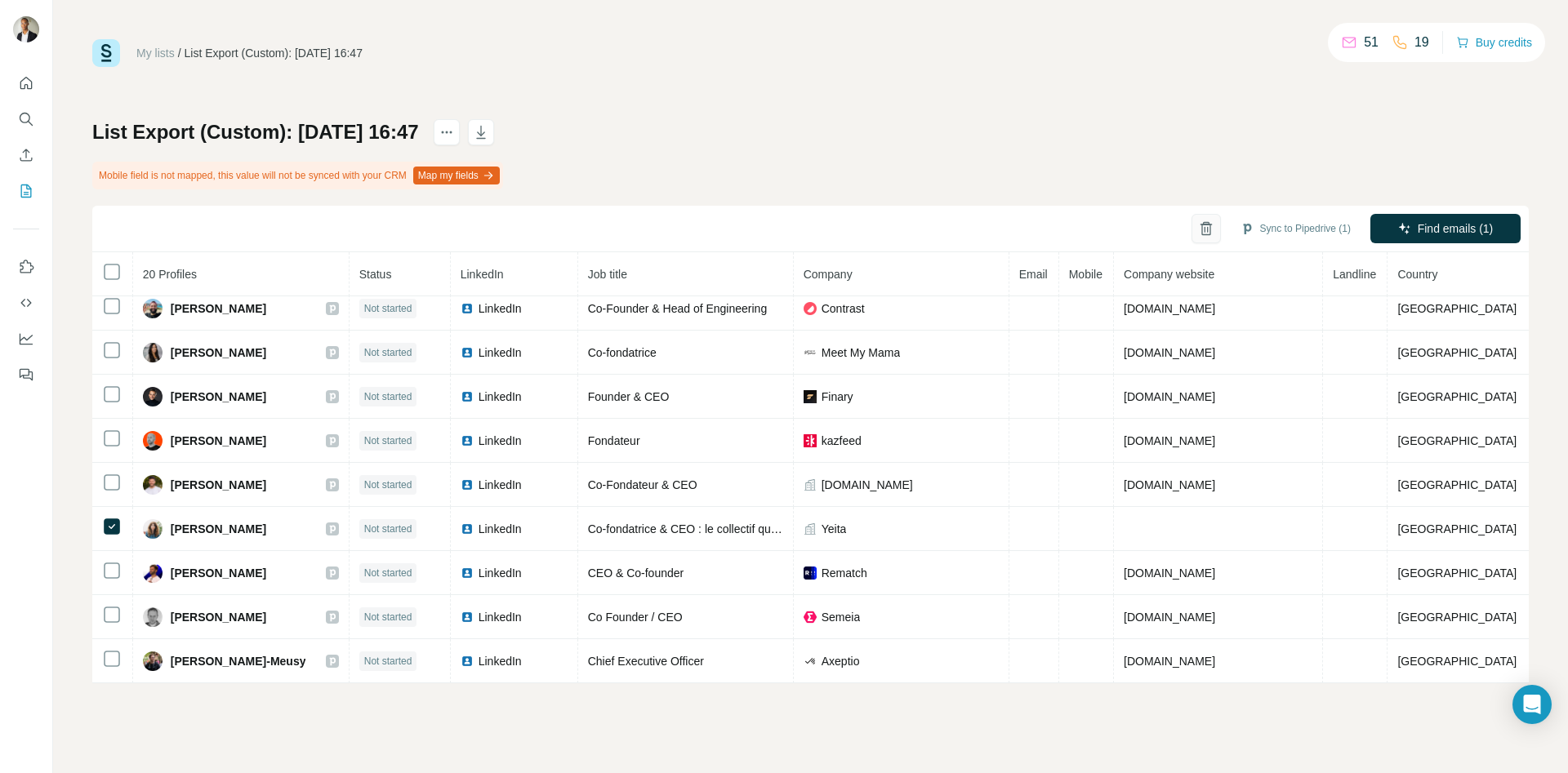
click at [1191, 232] on button "button" at bounding box center [1205, 228] width 29 height 29
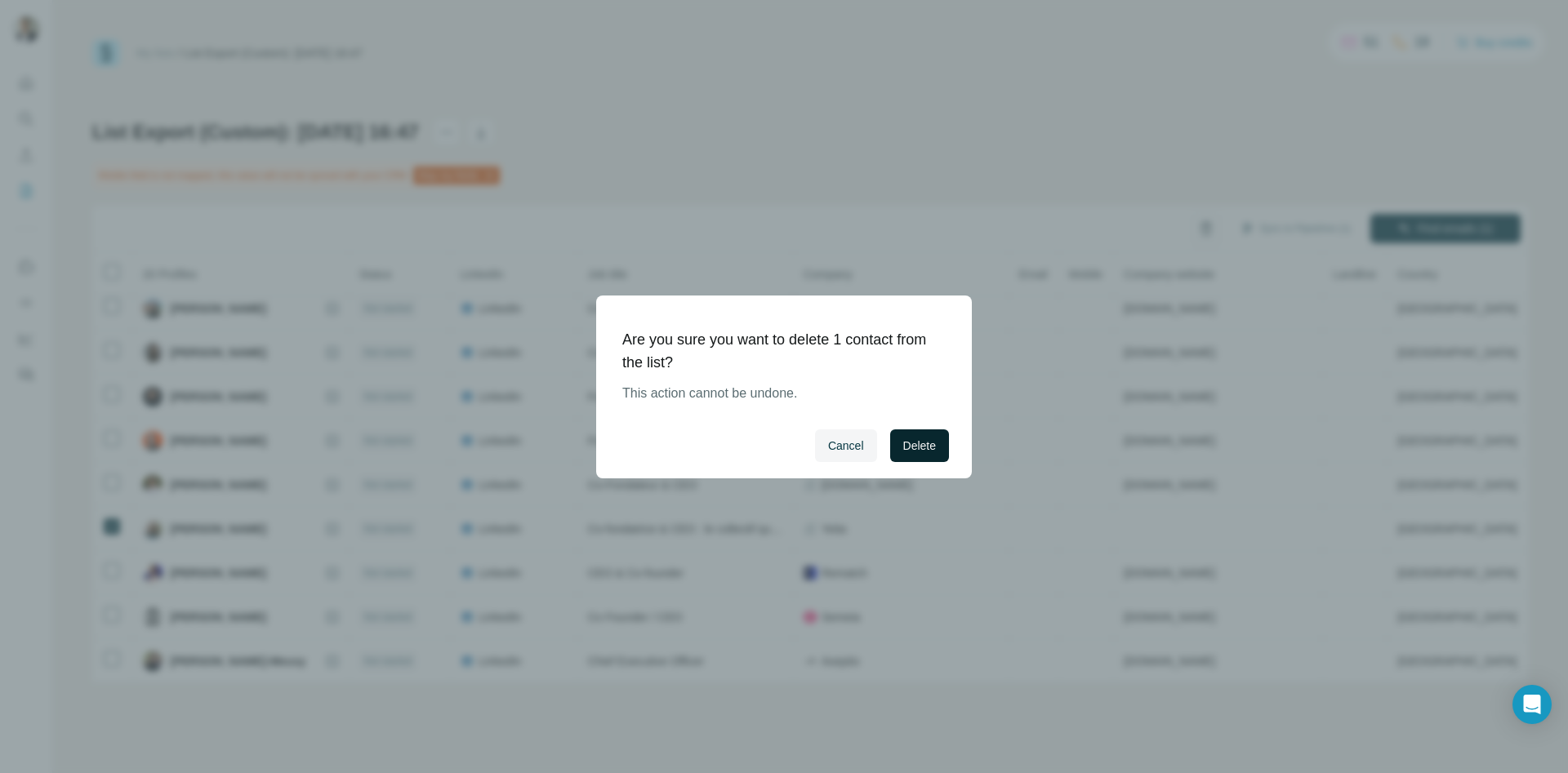
click at [904, 438] on span "Delete" at bounding box center [920, 445] width 33 height 16
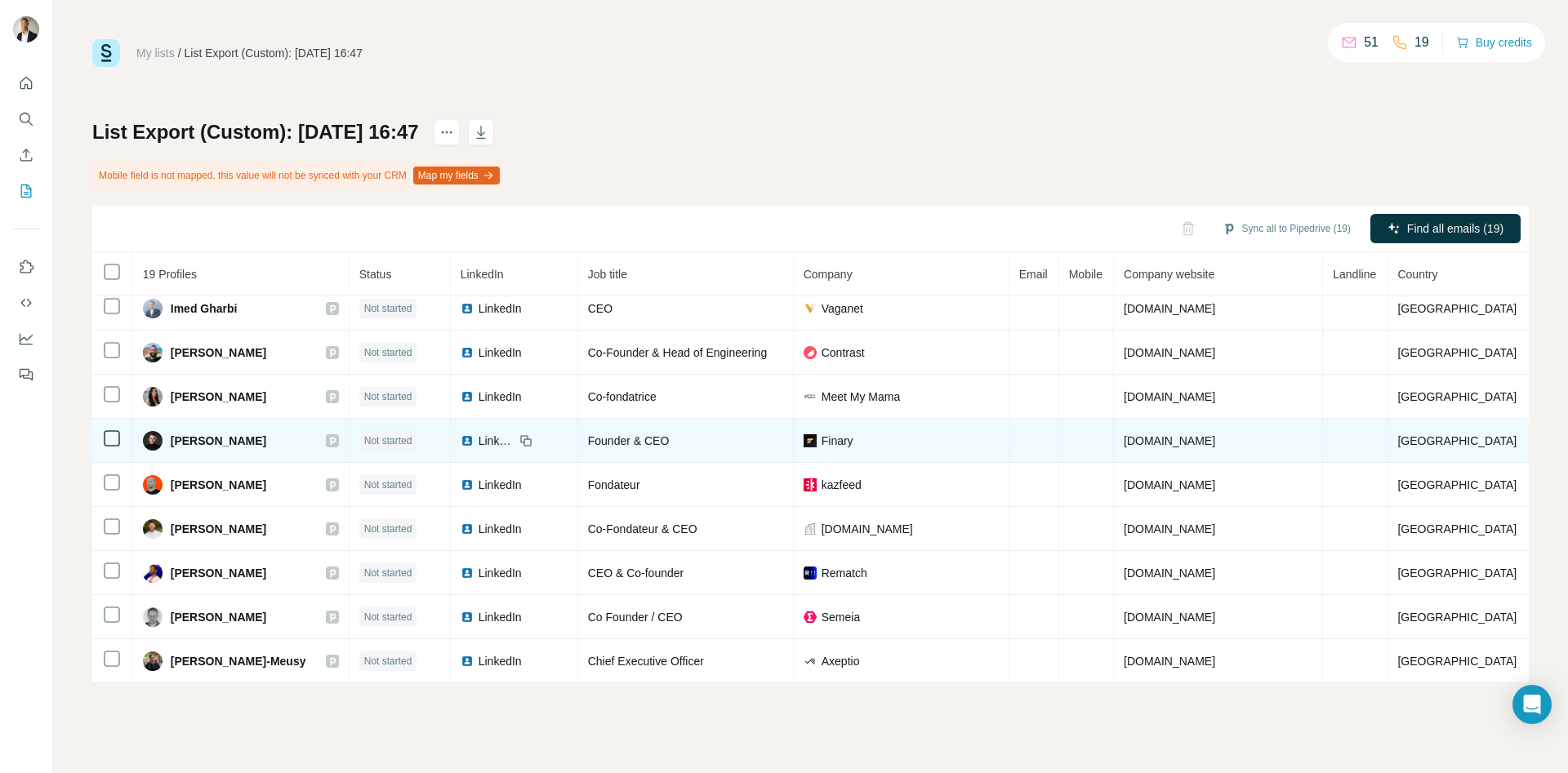
scroll to position [450, 0]
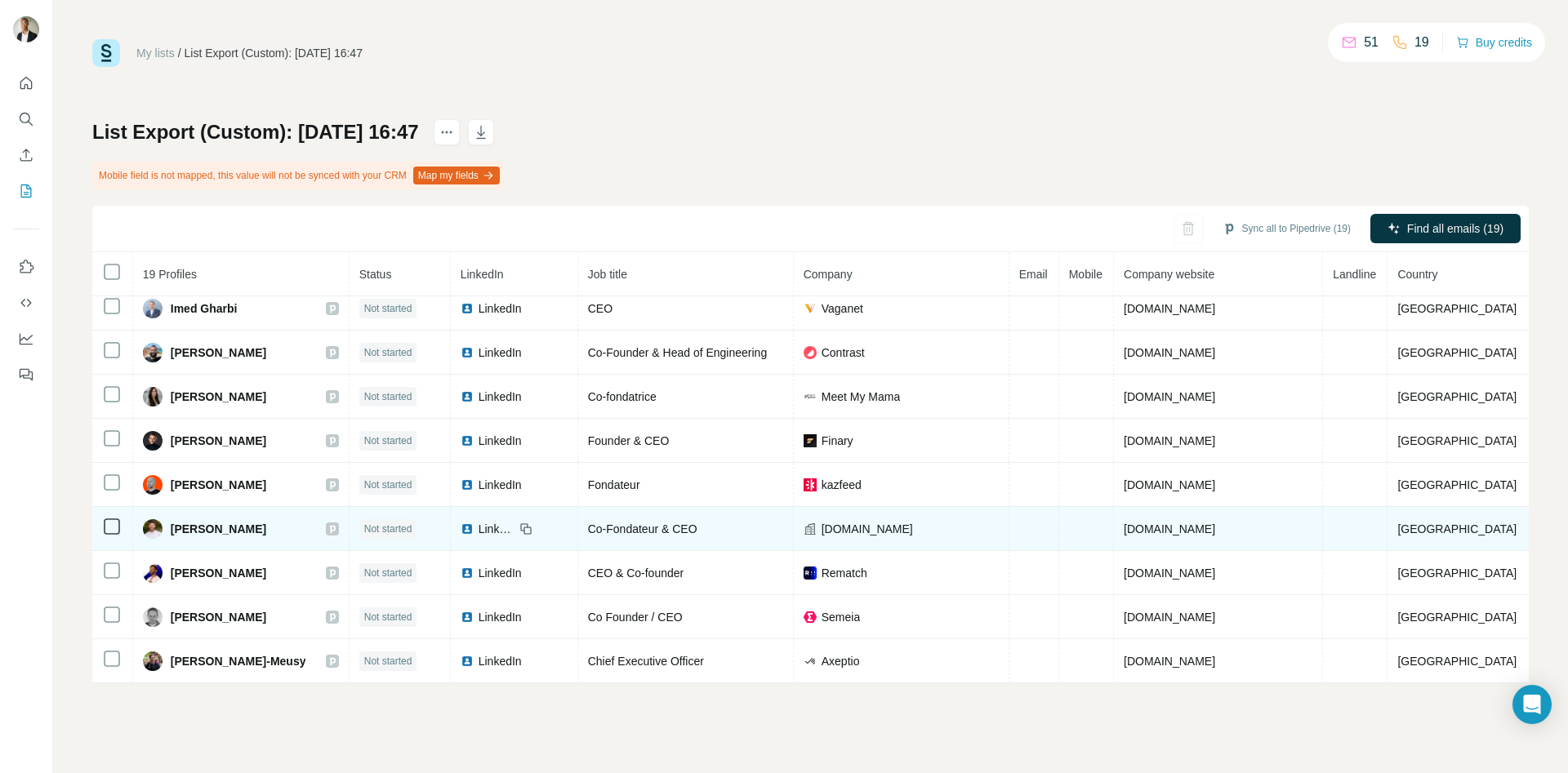
drag, startPoint x: 283, startPoint y: 530, endPoint x: 175, endPoint y: 538, distance: 108.3
click at [175, 538] on td "[PERSON_NAME]" at bounding box center [241, 529] width 216 height 44
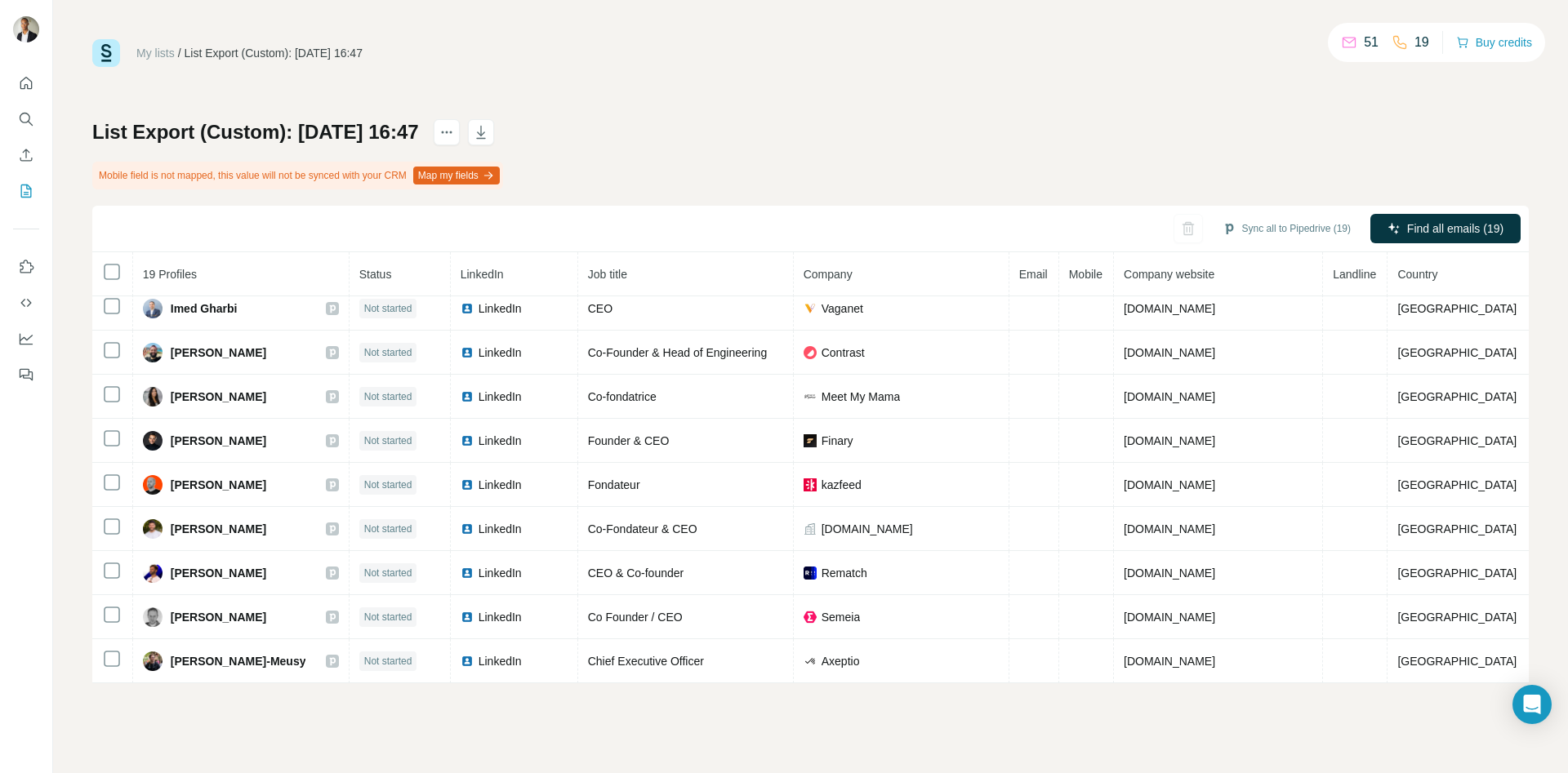
copy div "[PERSON_NAME]"
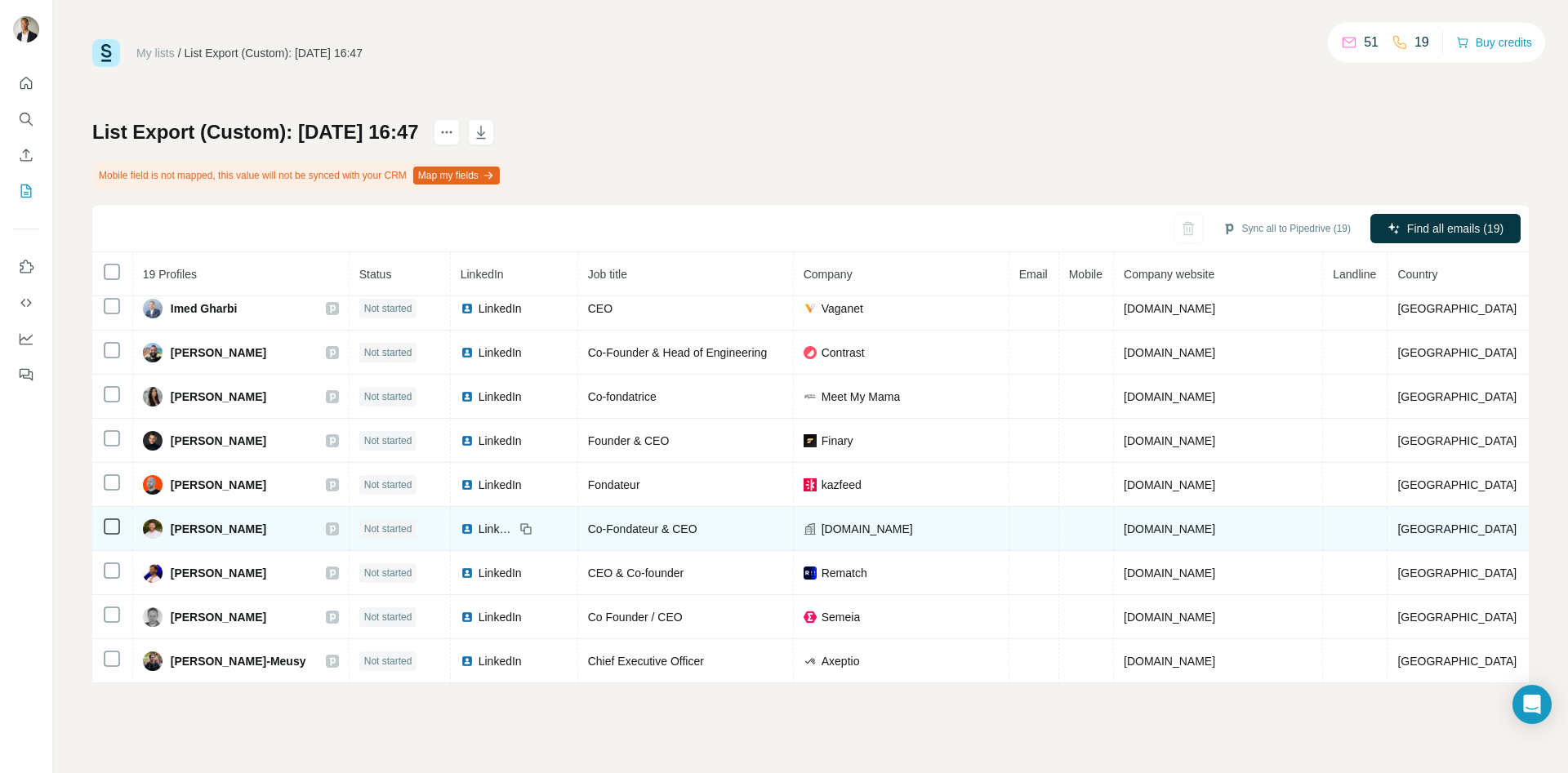
click at [514, 527] on span "LinkedIn" at bounding box center [496, 528] width 36 height 16
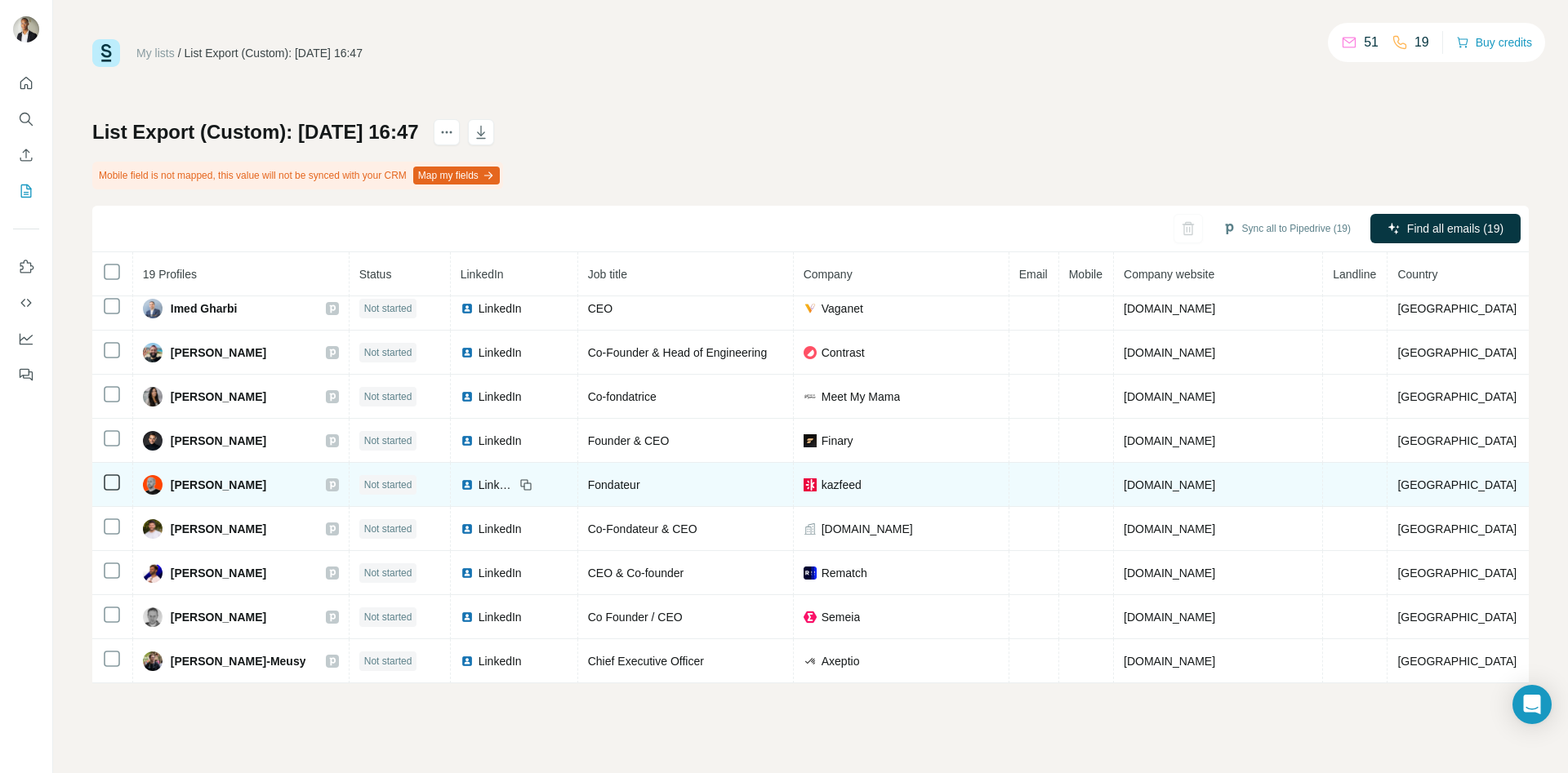
drag, startPoint x: 252, startPoint y: 490, endPoint x: 177, endPoint y: 499, distance: 75.5
click at [177, 499] on td "[PERSON_NAME]" at bounding box center [241, 485] width 216 height 44
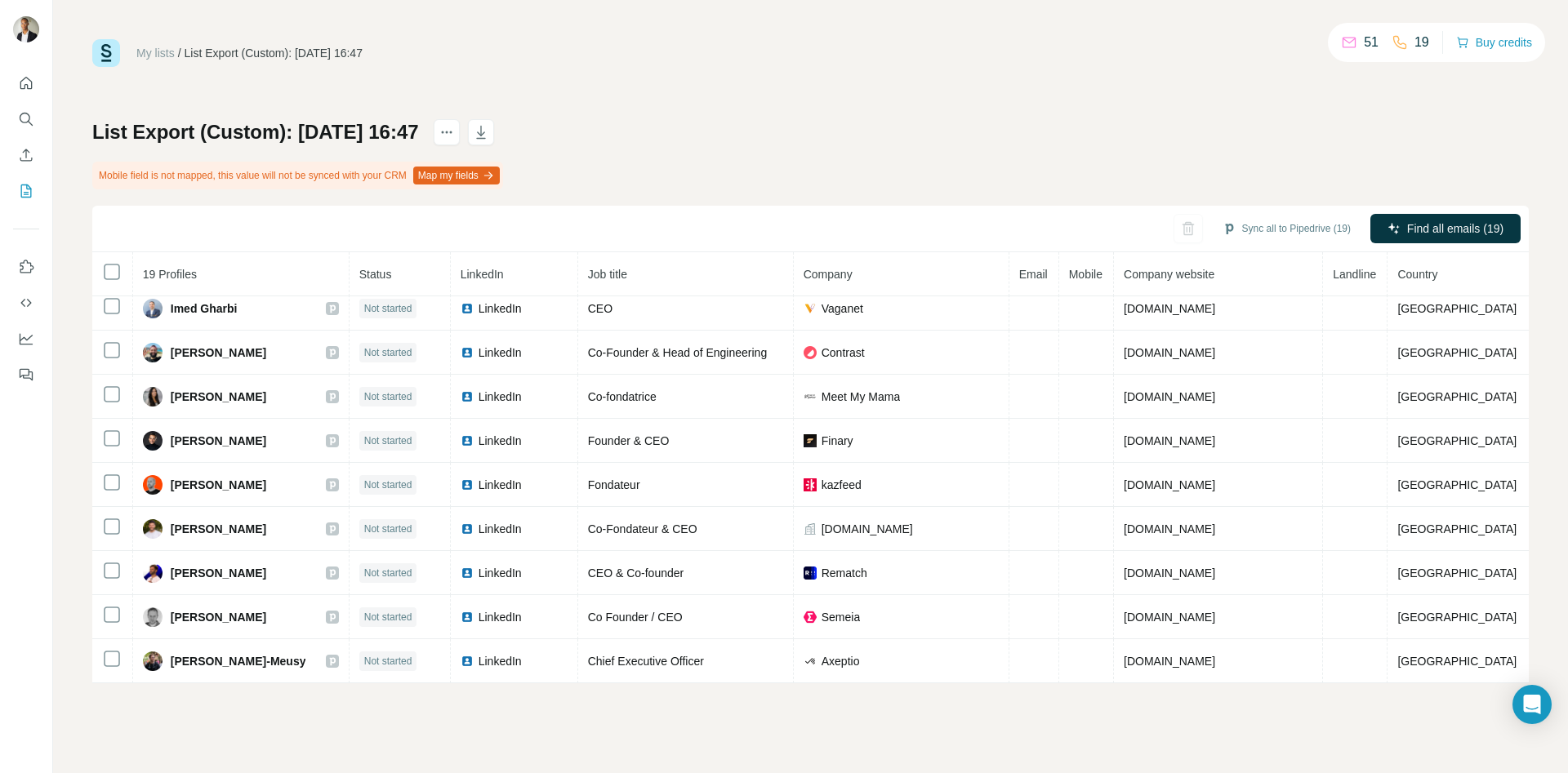
copy span "[PERSON_NAME]"
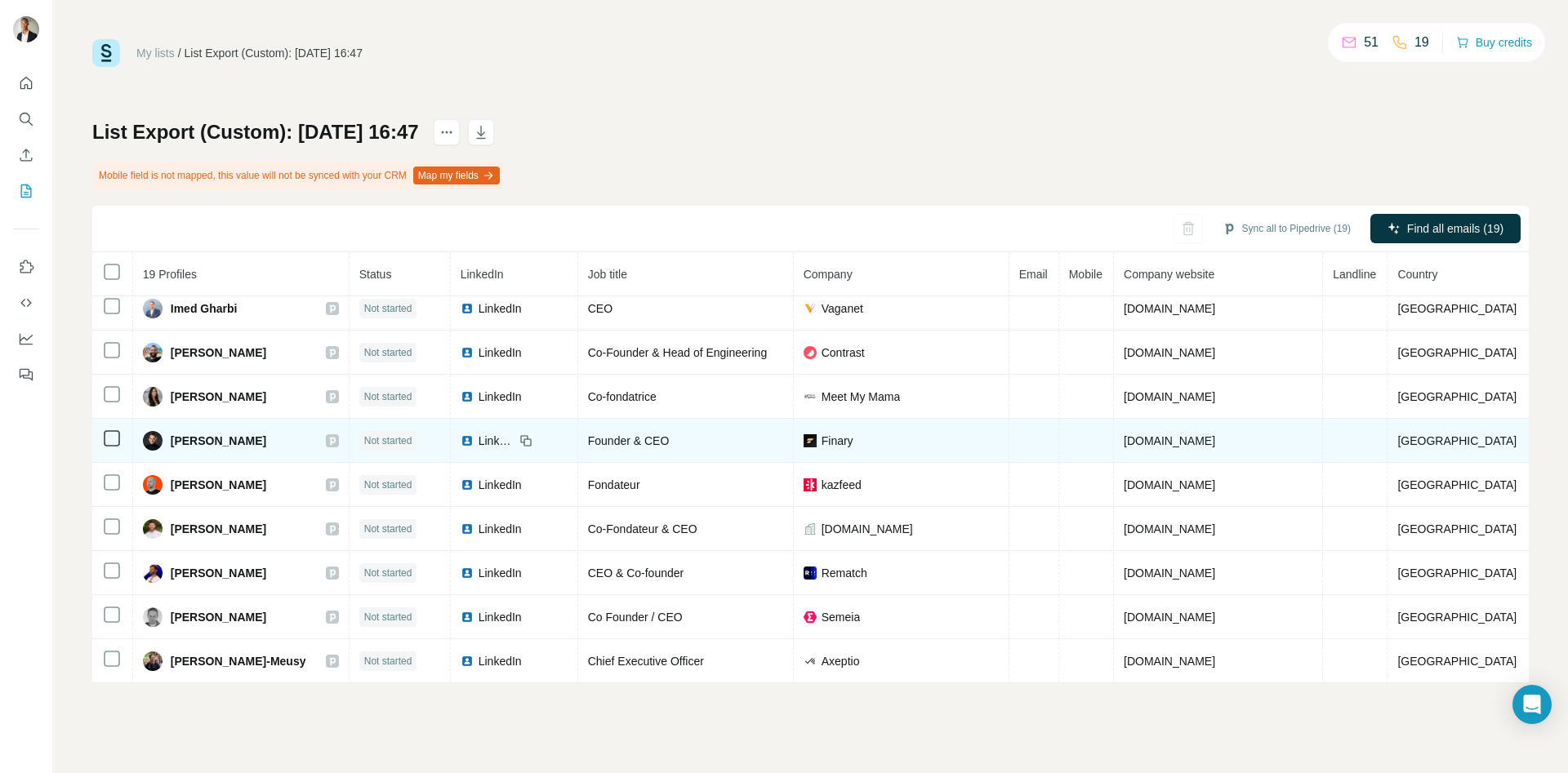
drag, startPoint x: 302, startPoint y: 443, endPoint x: 177, endPoint y: 440, distance: 125.0
click at [177, 440] on div "[PERSON_NAME]" at bounding box center [240, 440] width 196 height 19
copy span "[PERSON_NAME]"
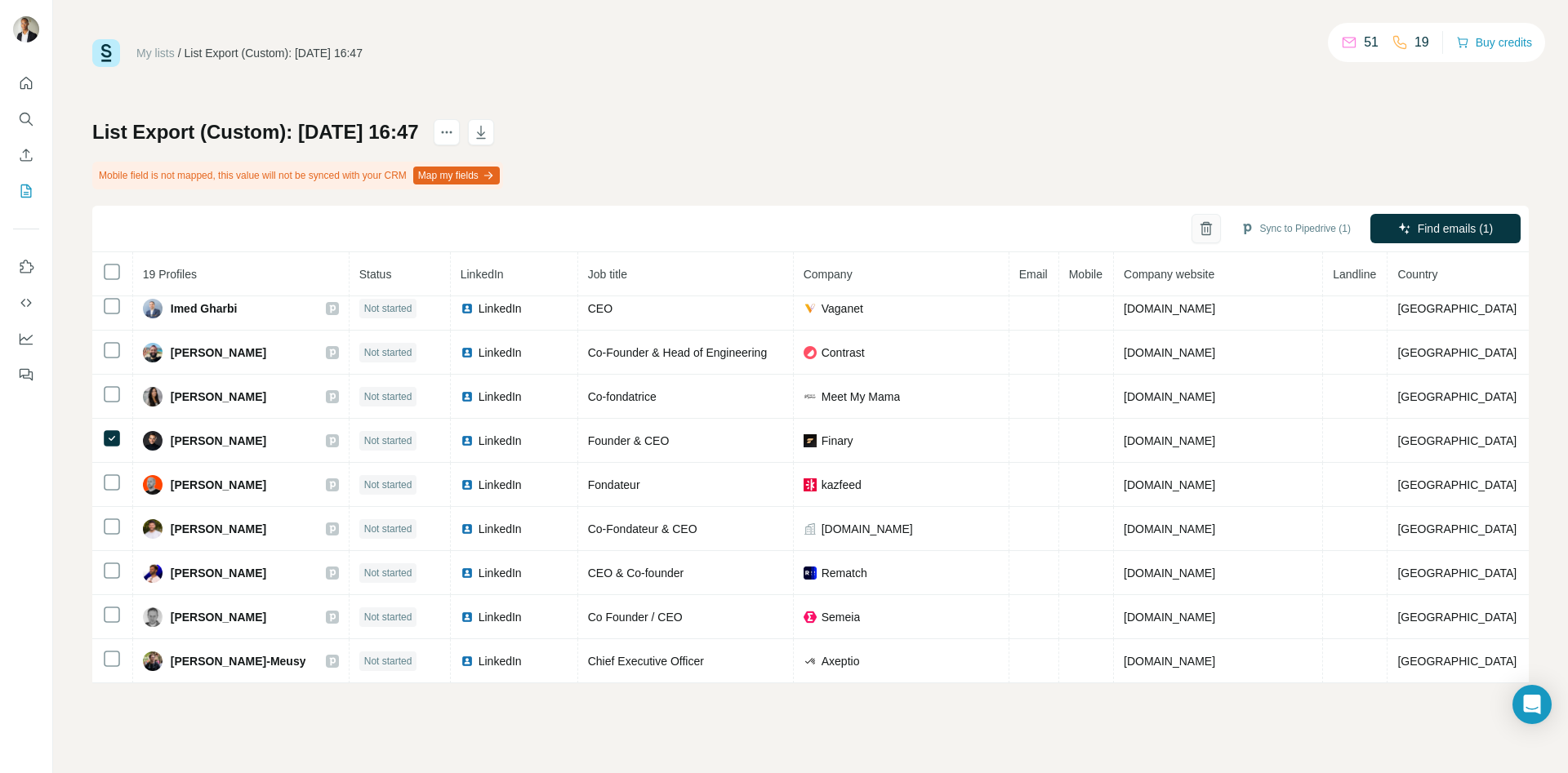
click at [1186, 221] on div "Sync to Pipedrive (1) Find emails (1)" at bounding box center [810, 228] width 1436 height 46
click at [1191, 221] on button "button" at bounding box center [1205, 228] width 29 height 29
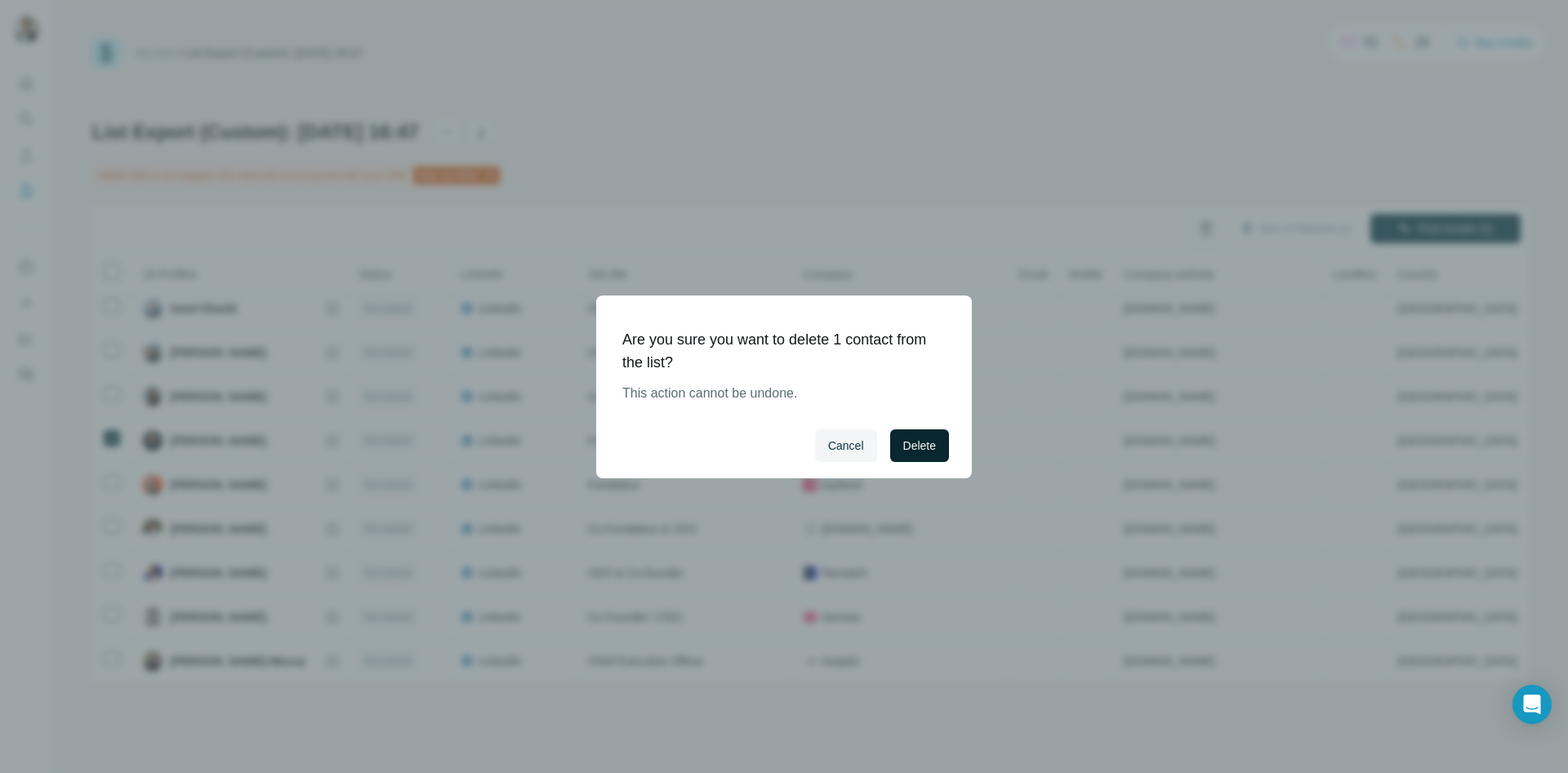
click at [893, 451] on button "Delete" at bounding box center [919, 445] width 59 height 33
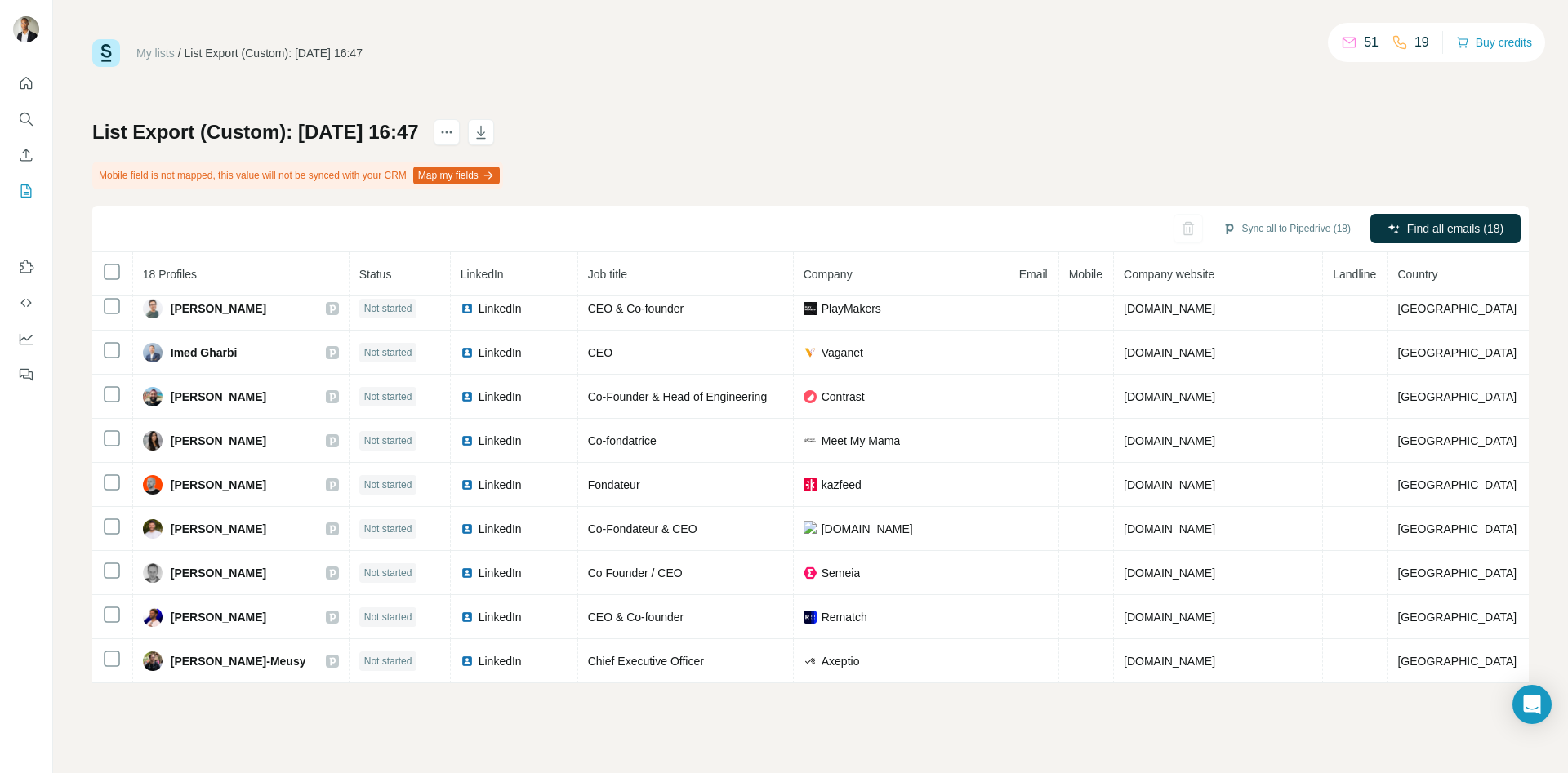
scroll to position [407, 0]
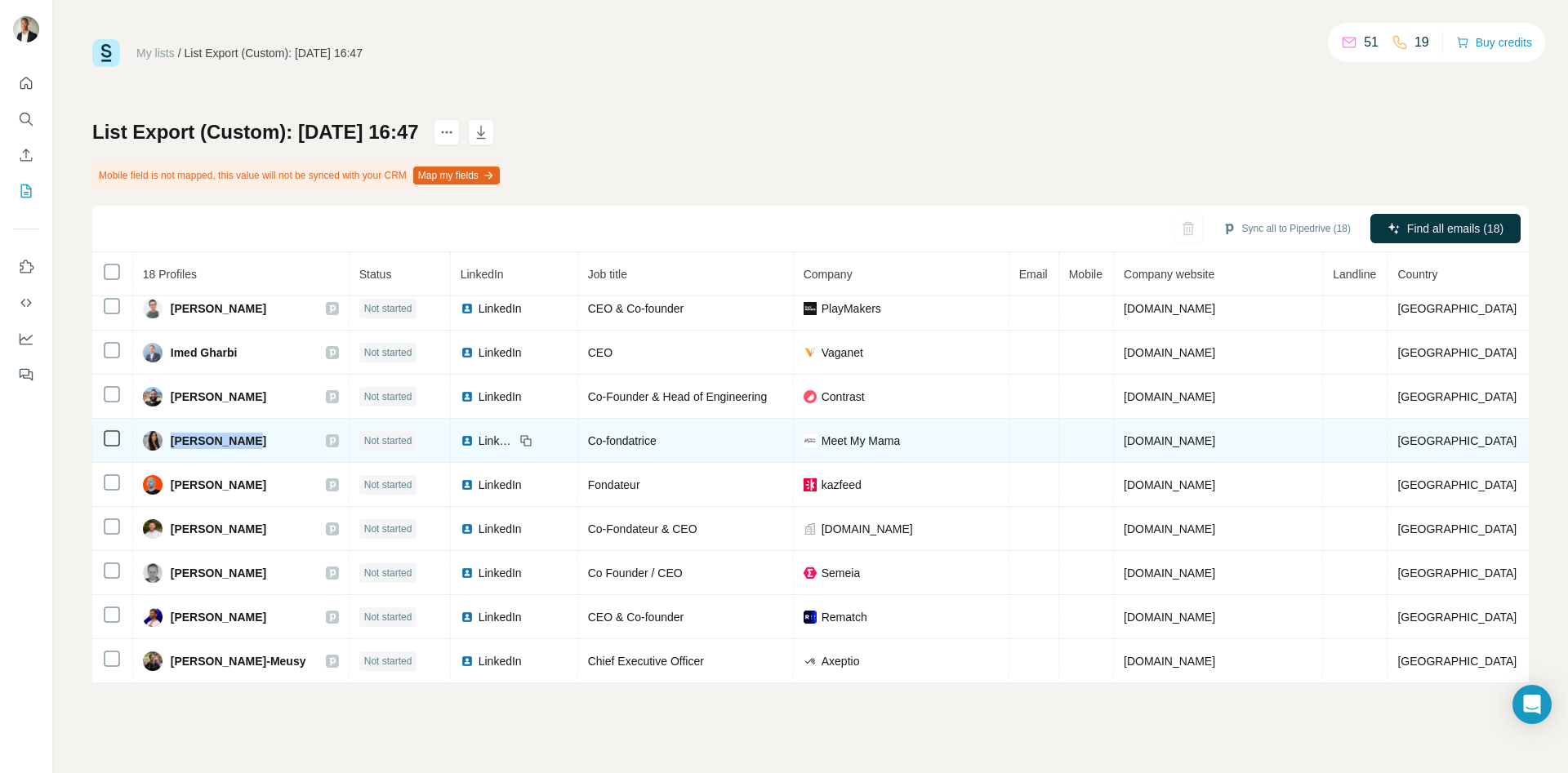
drag, startPoint x: 261, startPoint y: 443, endPoint x: 177, endPoint y: 447, distance: 84.1
click at [177, 447] on div "[PERSON_NAME]" at bounding box center [240, 440] width 196 height 19
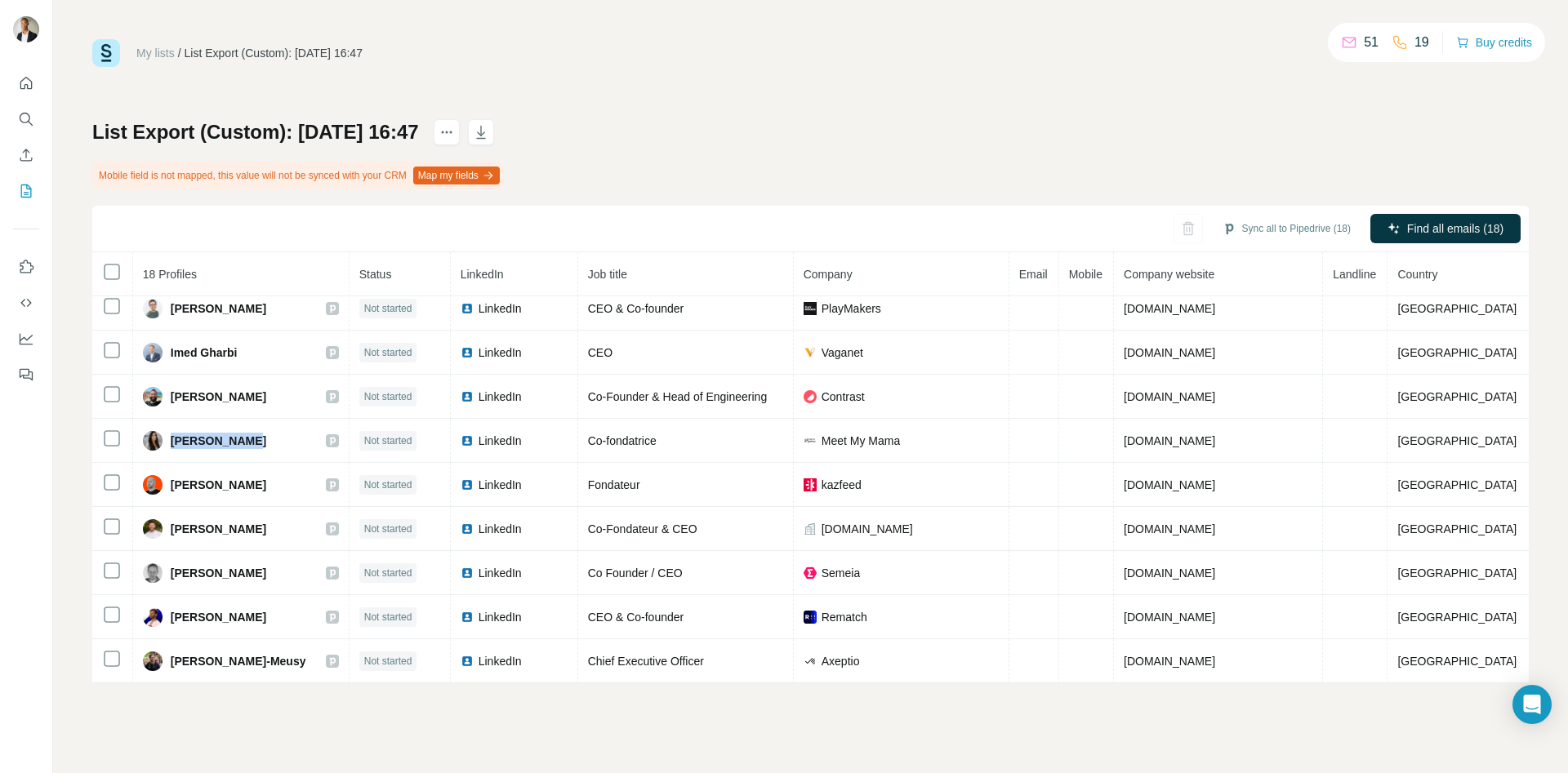
copy span "[PERSON_NAME]"
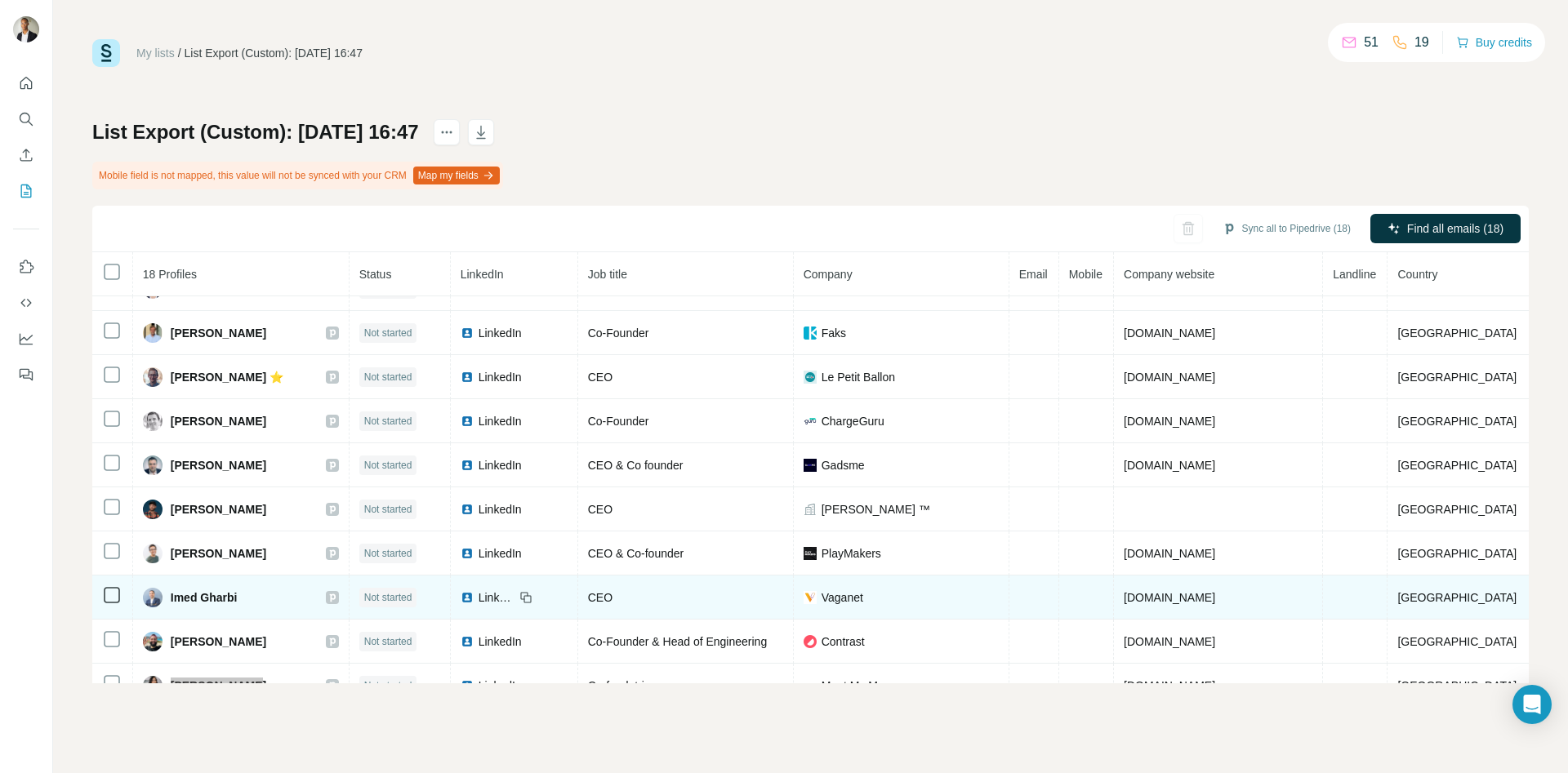
scroll to position [284, 0]
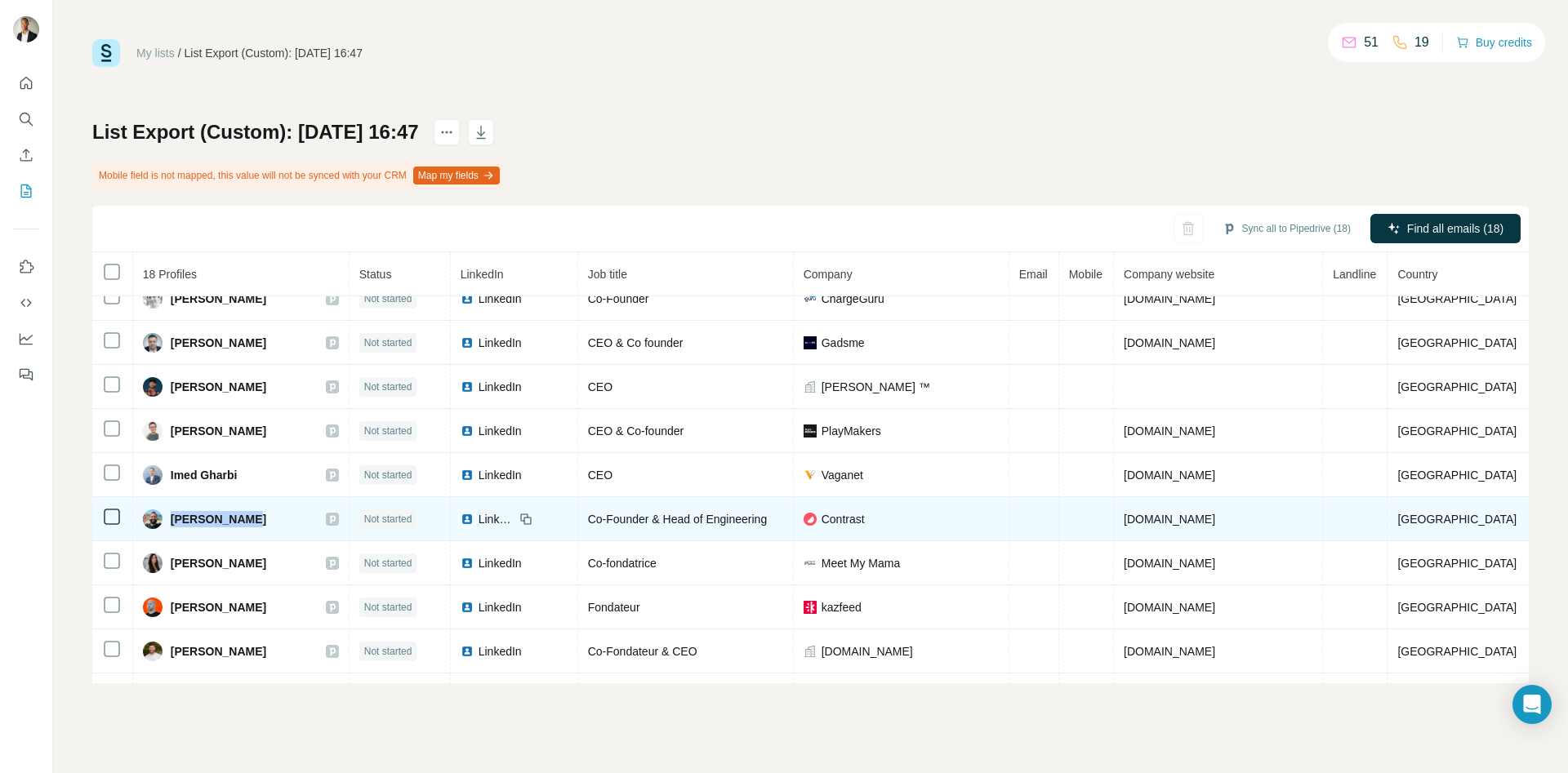
drag, startPoint x: 259, startPoint y: 515, endPoint x: 176, endPoint y: 524, distance: 83.5
click at [176, 524] on div "[PERSON_NAME]" at bounding box center [240, 519] width 196 height 19
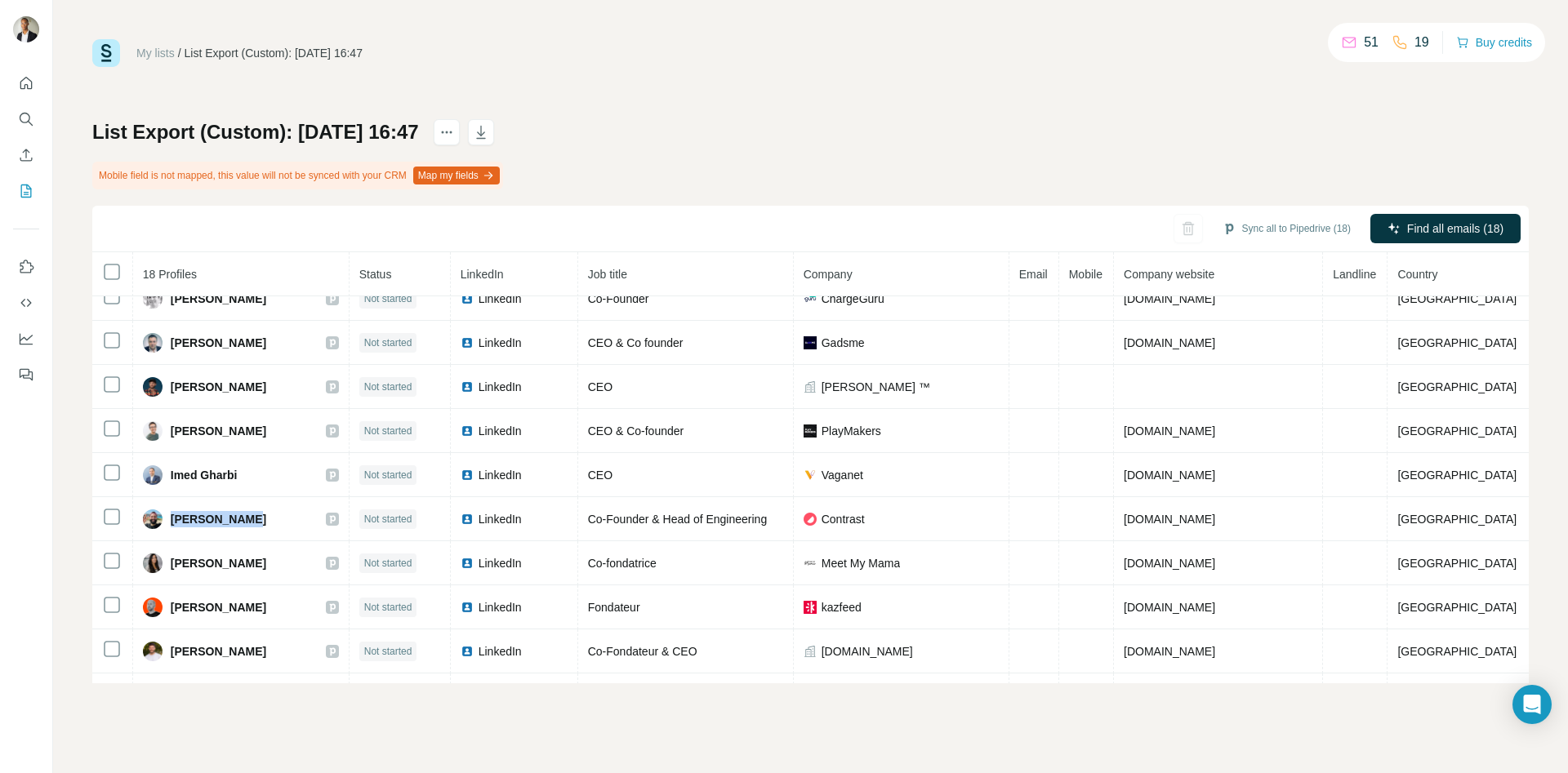
copy span "[PERSON_NAME]"
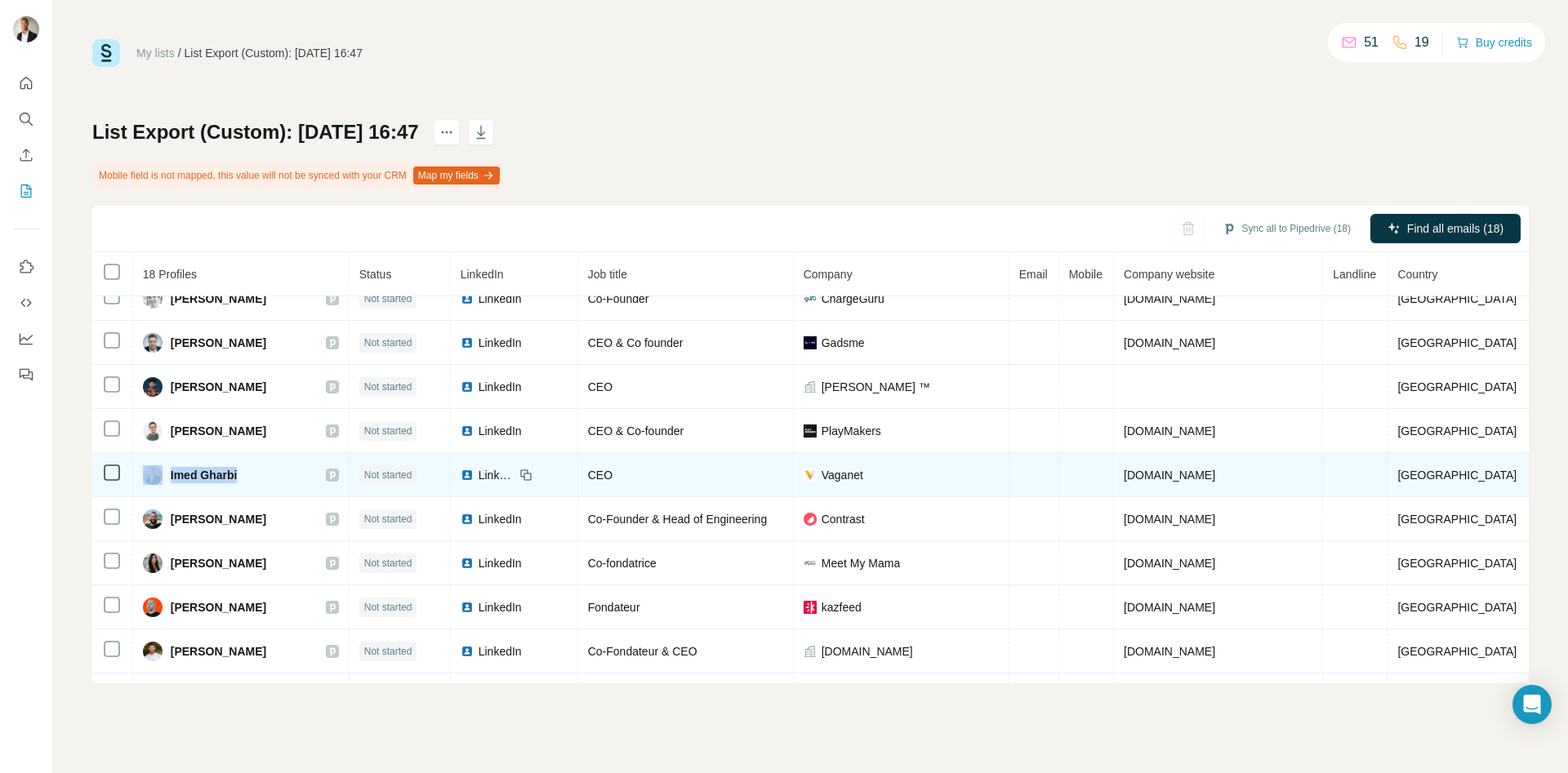
drag, startPoint x: 264, startPoint y: 469, endPoint x: 175, endPoint y: 476, distance: 89.3
click at [175, 476] on div "Imed Gharbi" at bounding box center [240, 475] width 196 height 19
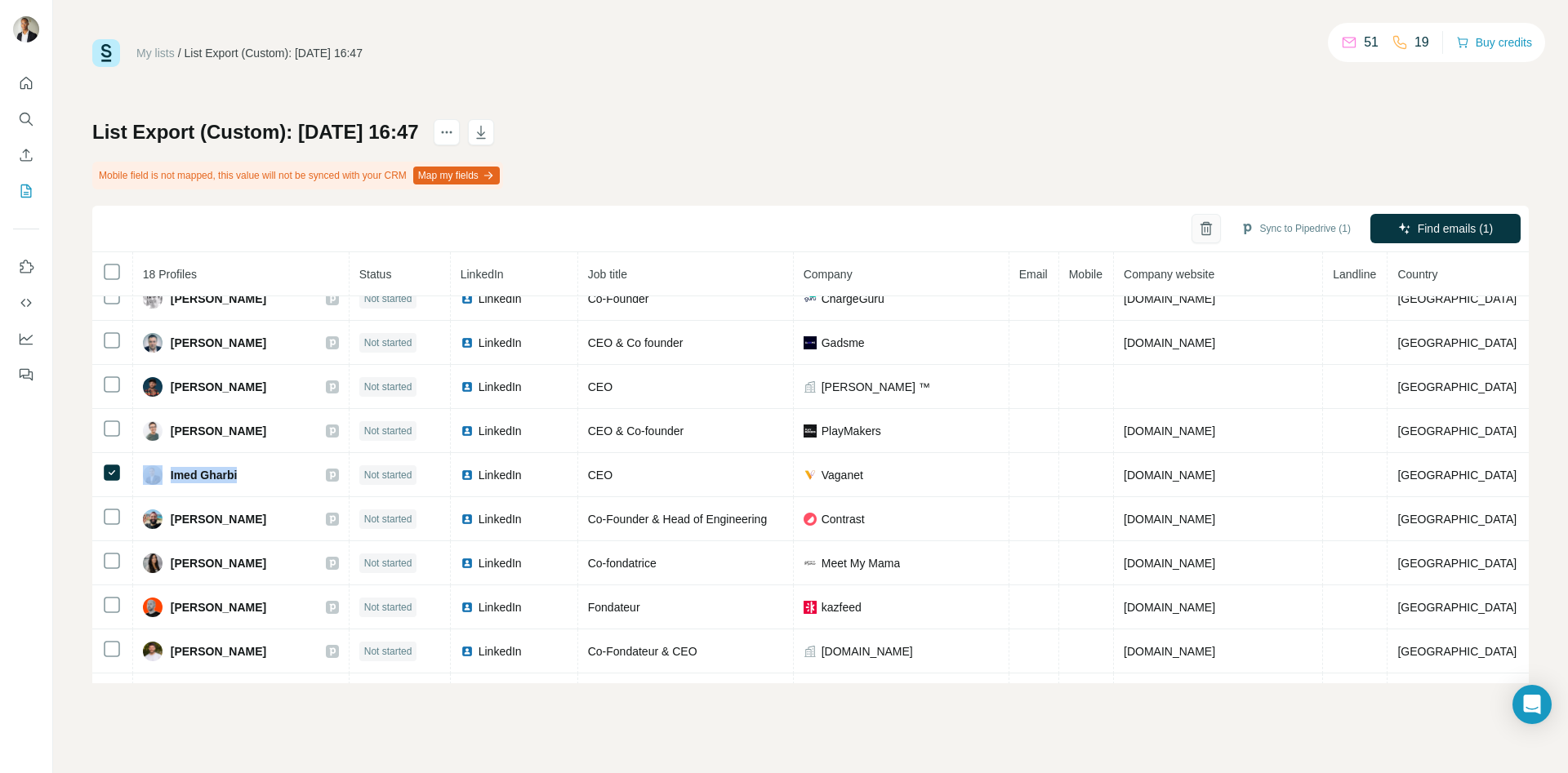
click at [1206, 231] on icon "button" at bounding box center [1205, 228] width 16 height 16
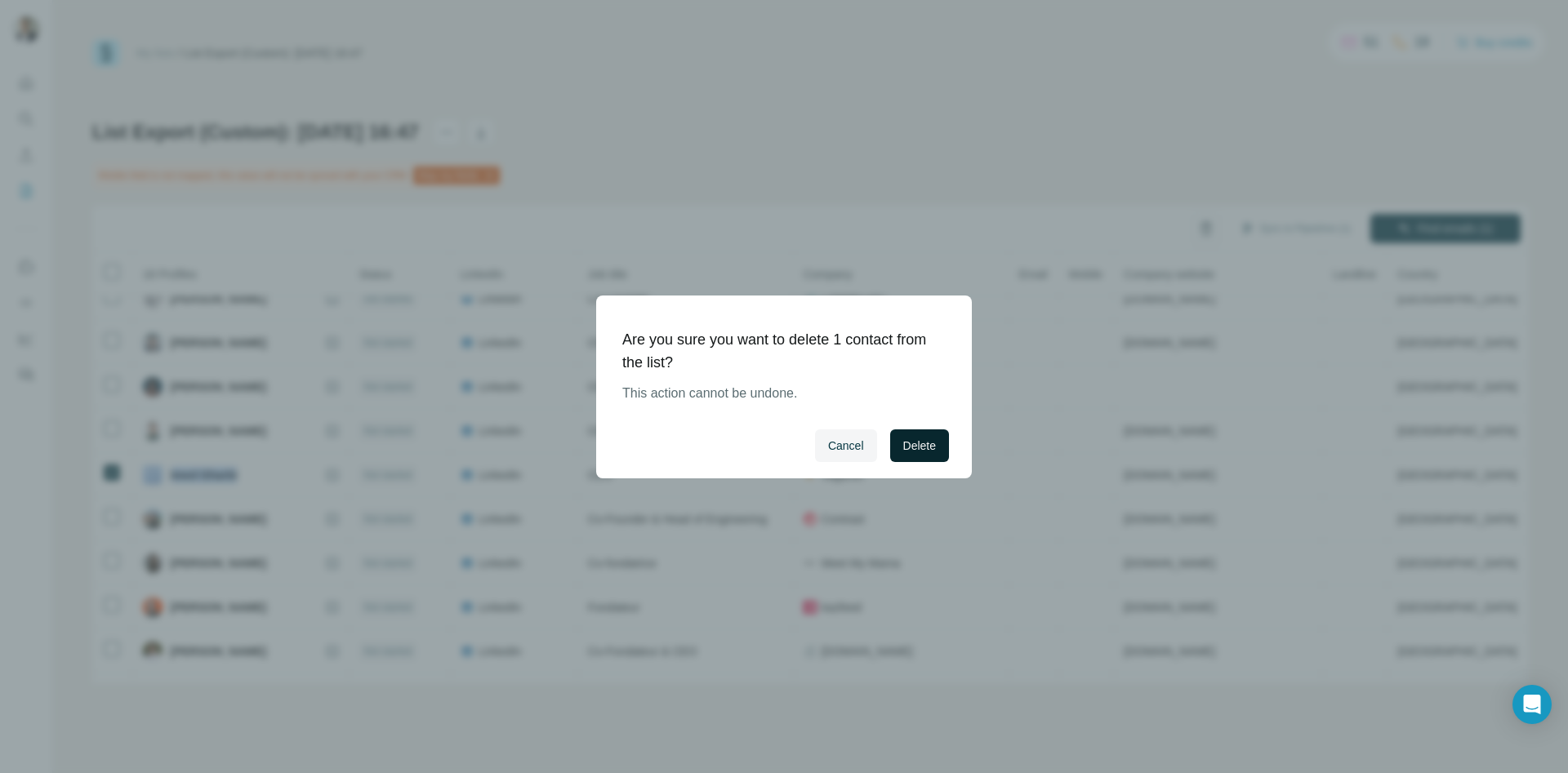
click at [915, 444] on span "Delete" at bounding box center [920, 445] width 33 height 16
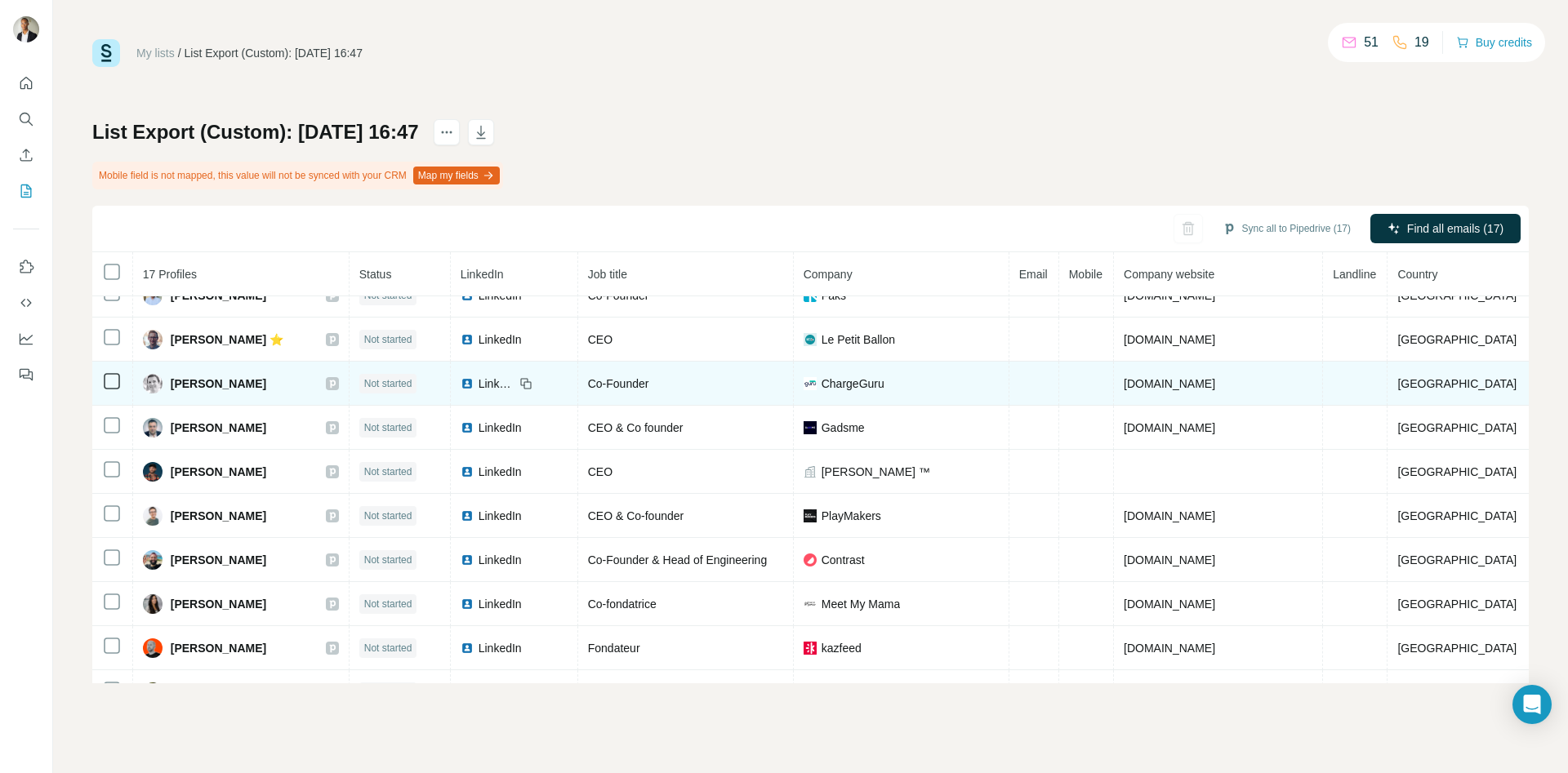
scroll to position [162, 0]
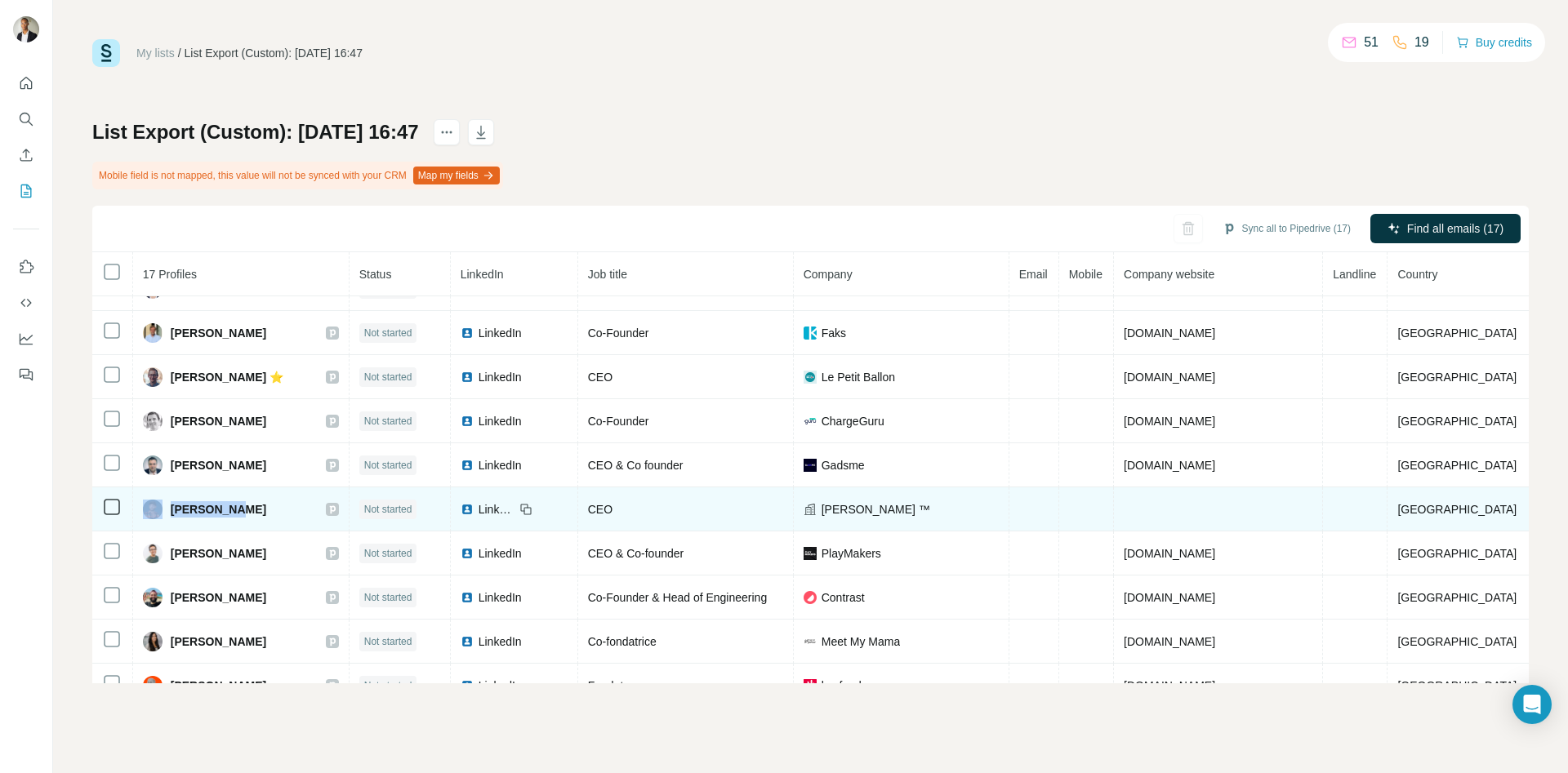
drag, startPoint x: 265, startPoint y: 516, endPoint x: 174, endPoint y: 518, distance: 91.0
click at [174, 518] on div "[PERSON_NAME]" at bounding box center [240, 509] width 196 height 19
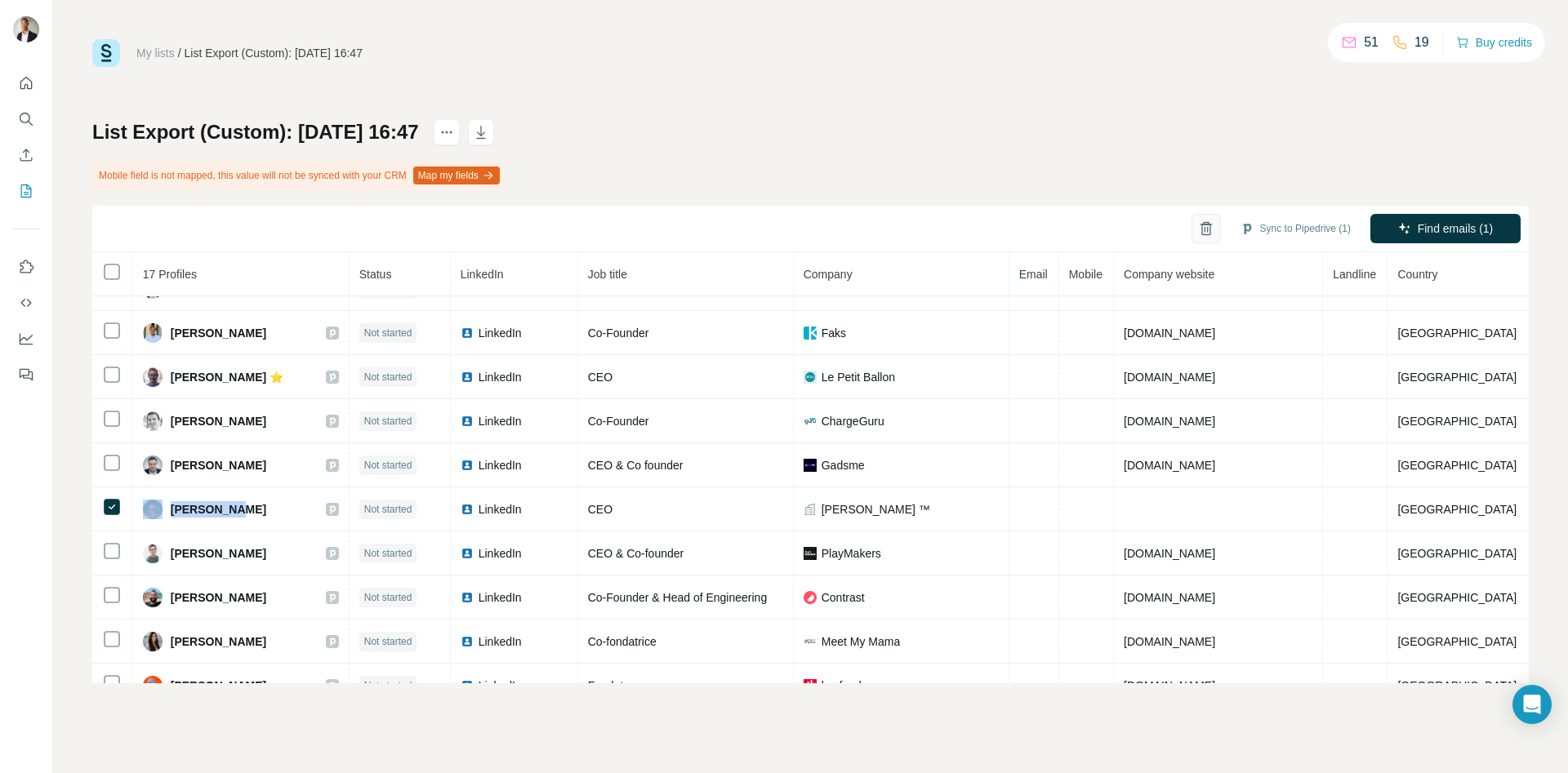
click at [1198, 229] on icon "button" at bounding box center [1205, 228] width 16 height 16
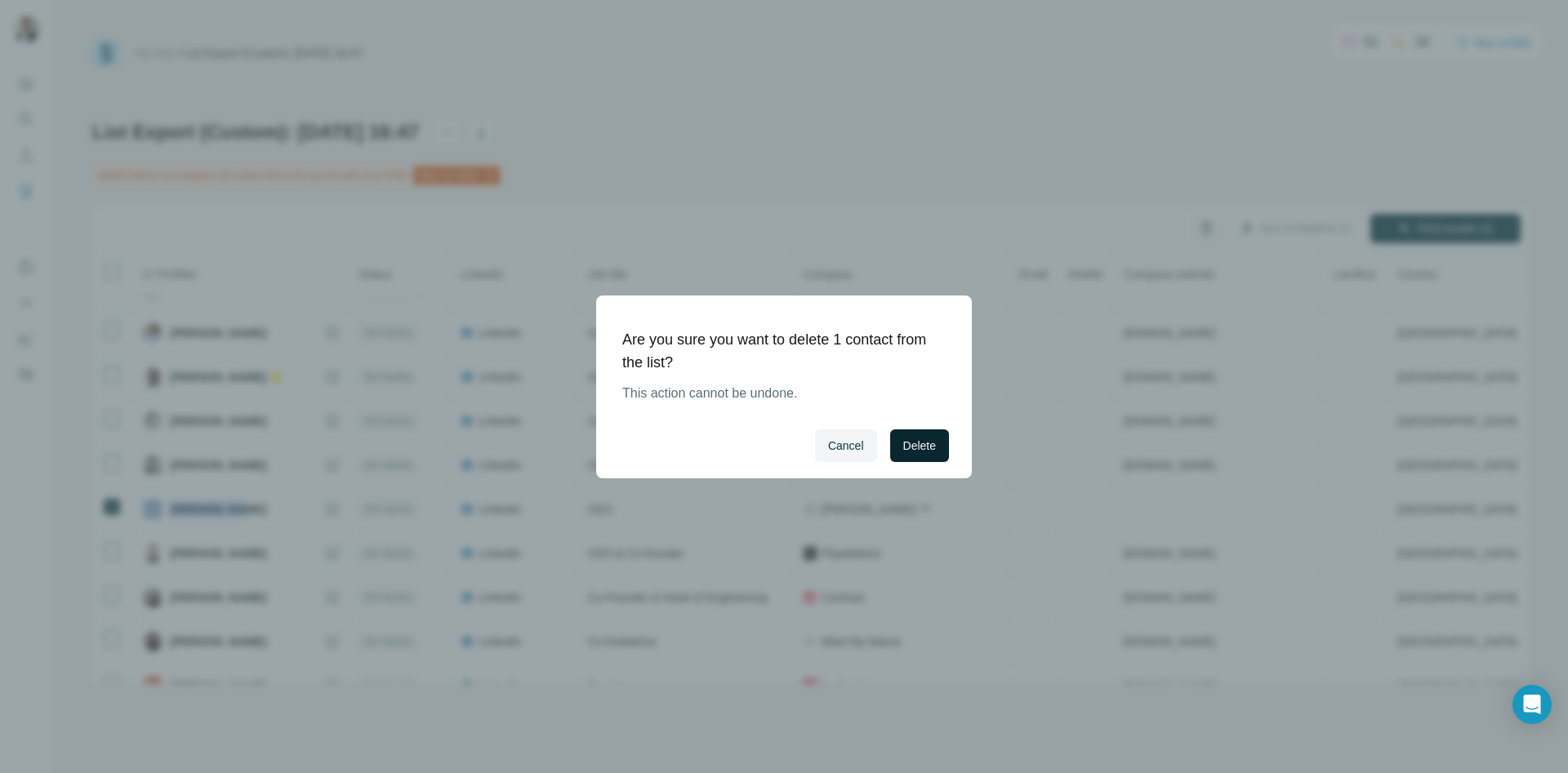
click at [910, 454] on button "Delete" at bounding box center [919, 445] width 59 height 33
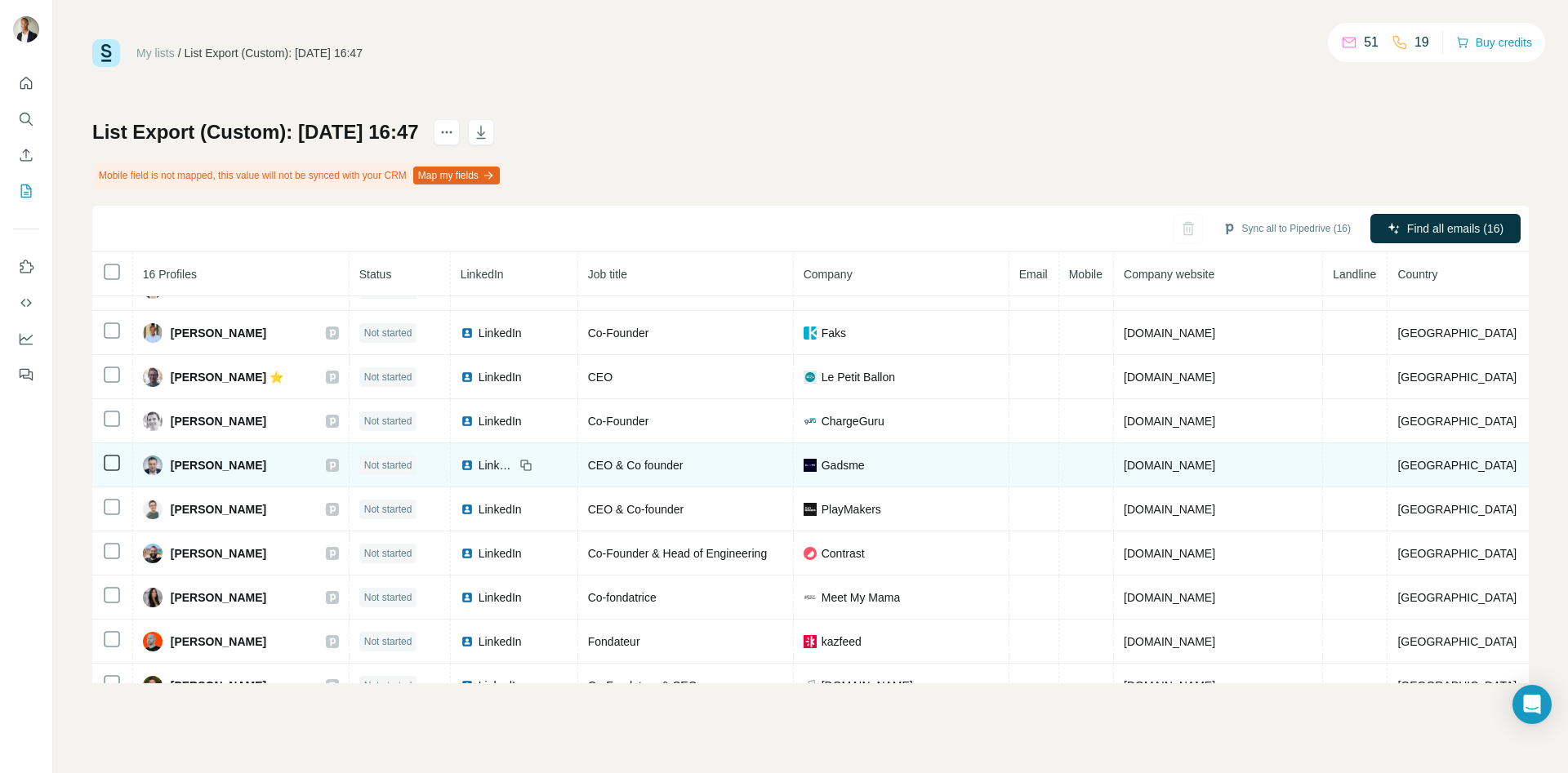
drag, startPoint x: 286, startPoint y: 465, endPoint x: 178, endPoint y: 466, distance: 108.0
click at [178, 466] on div "[PERSON_NAME]" at bounding box center [240, 465] width 196 height 19
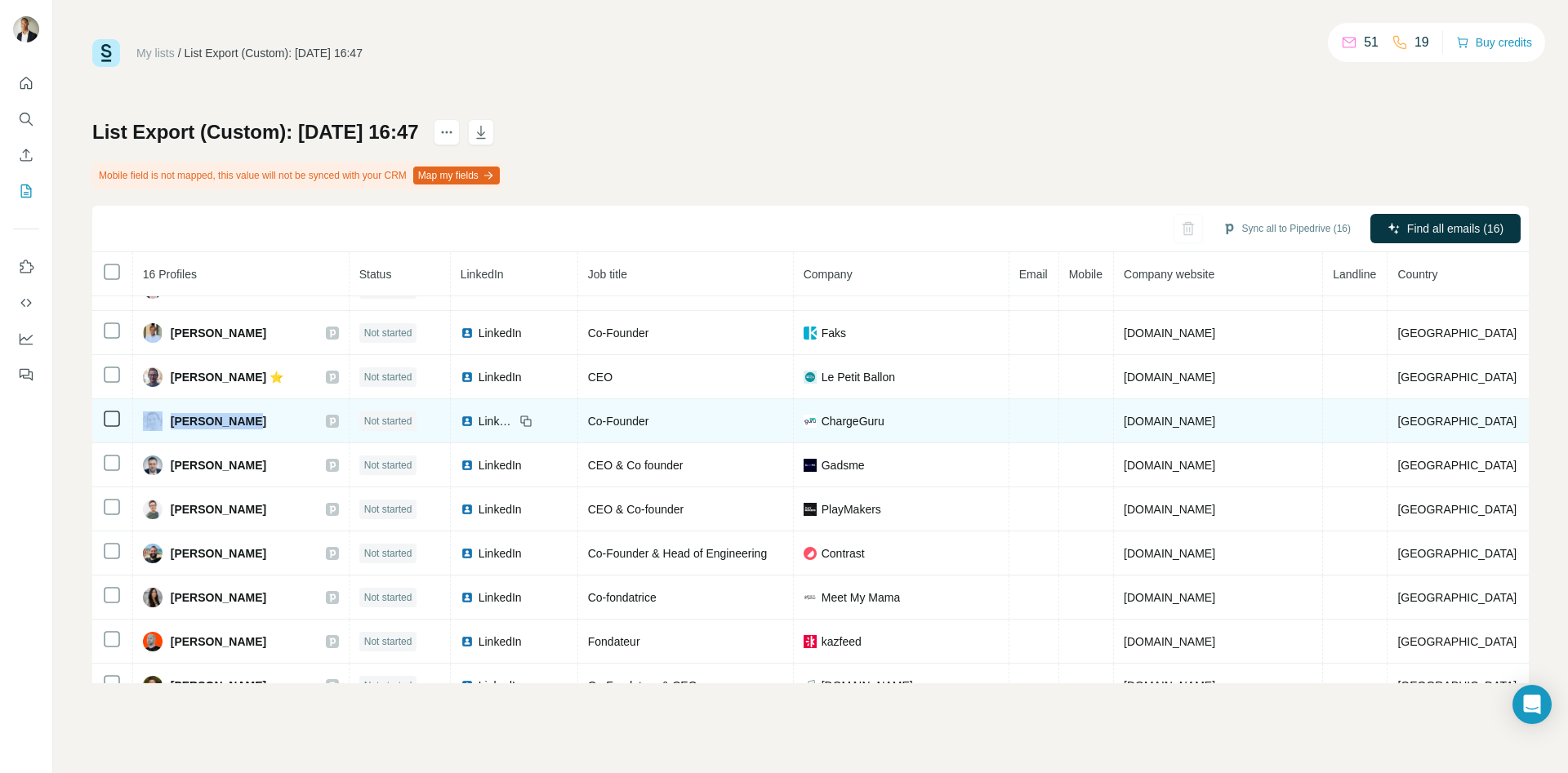
drag, startPoint x: 269, startPoint y: 423, endPoint x: 171, endPoint y: 428, distance: 98.1
click at [171, 428] on div "[PERSON_NAME]" at bounding box center [240, 421] width 196 height 19
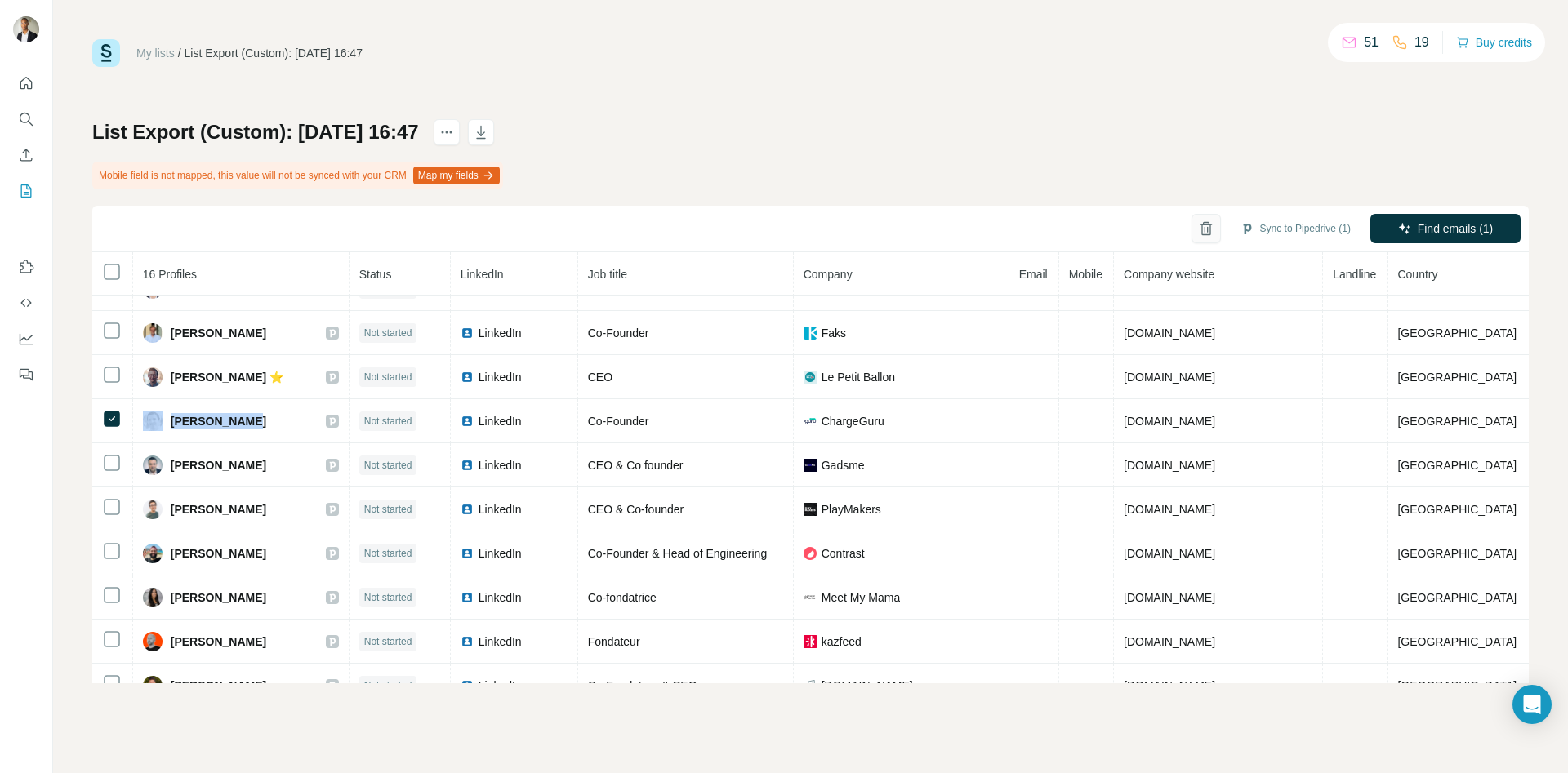
click at [1198, 235] on icon "button" at bounding box center [1205, 228] width 16 height 16
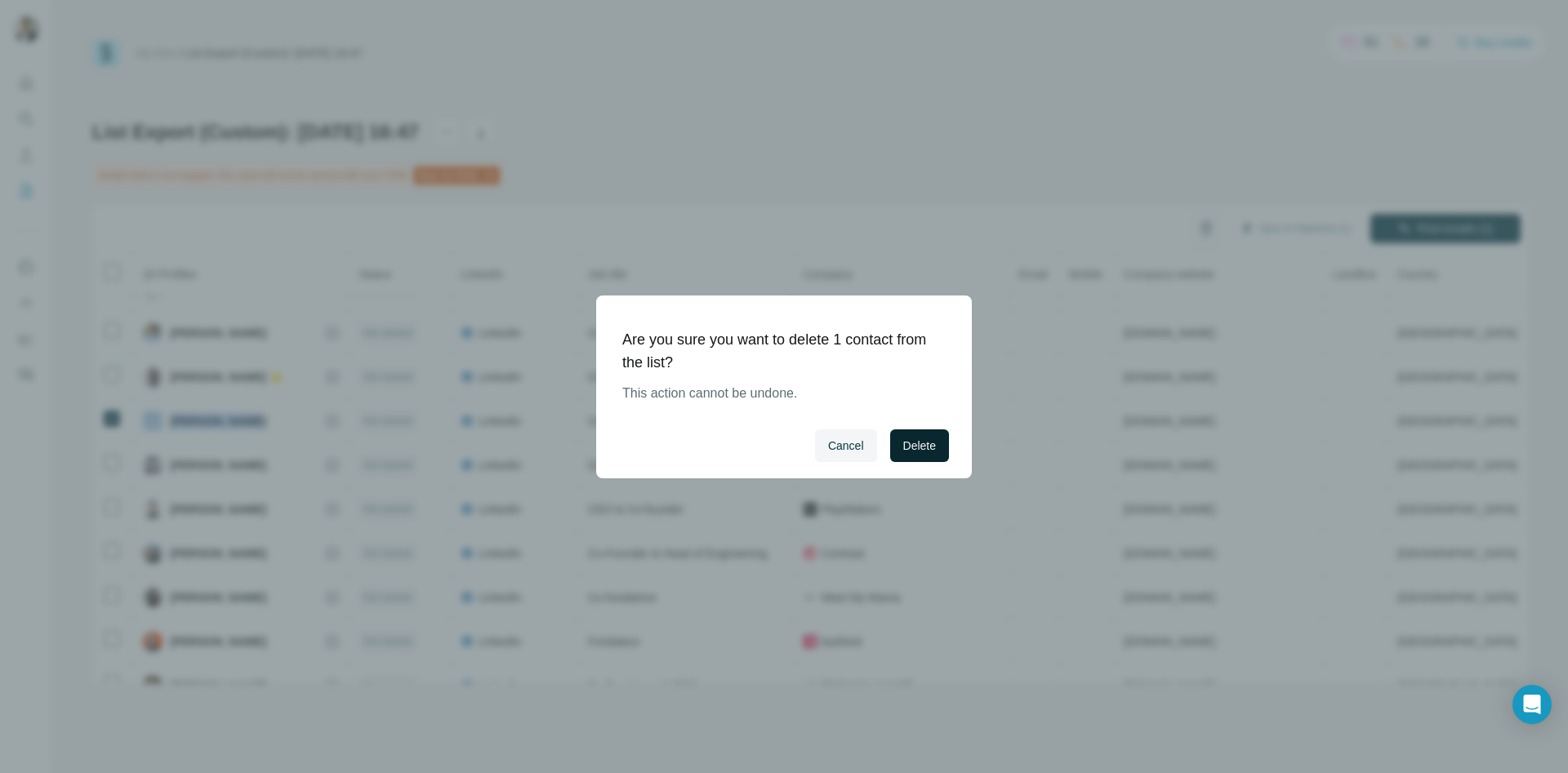
click at [937, 440] on button "Delete" at bounding box center [919, 445] width 59 height 33
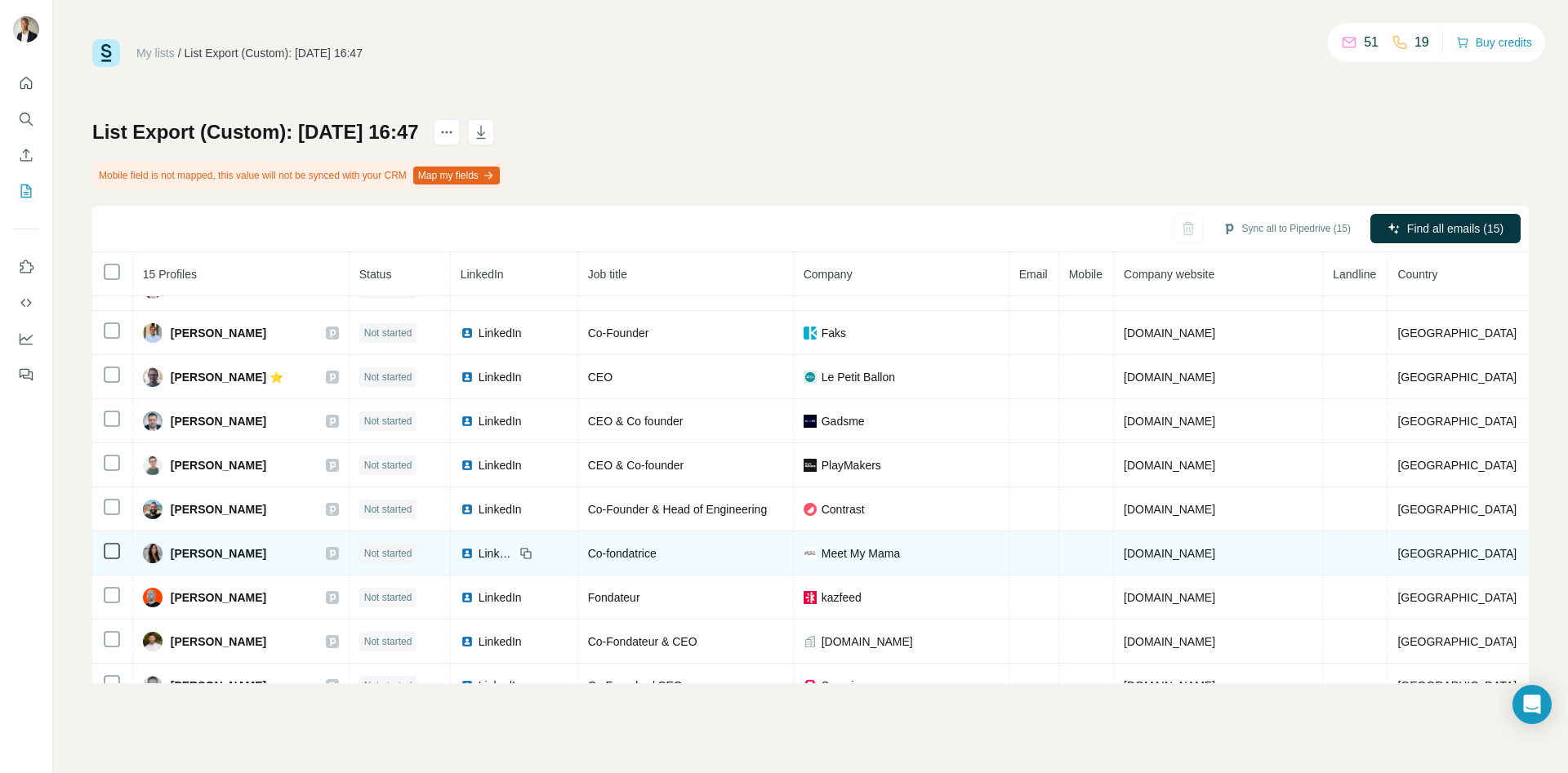
scroll to position [275, 0]
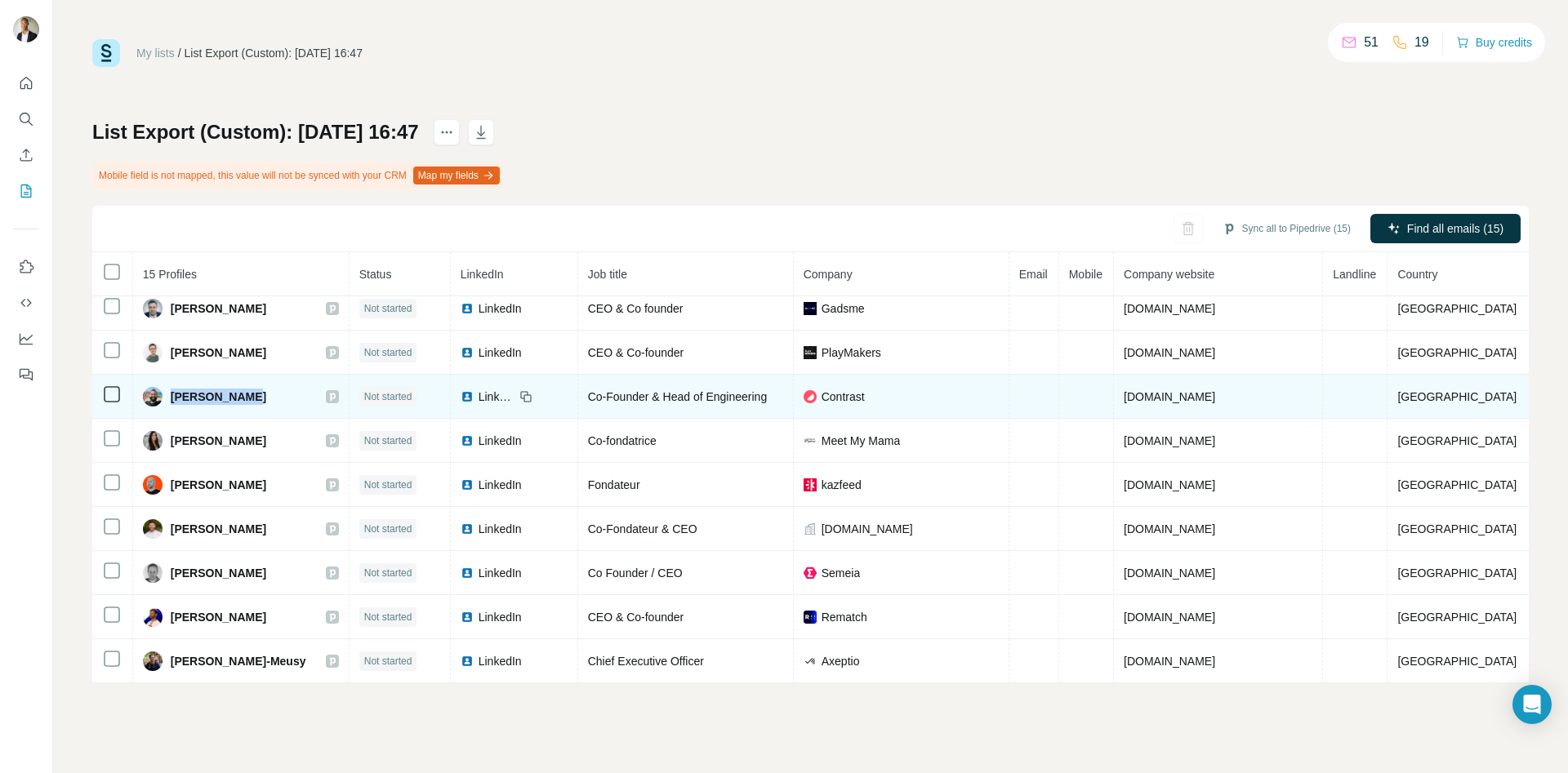
drag, startPoint x: 275, startPoint y: 398, endPoint x: 178, endPoint y: 402, distance: 97.1
click at [177, 402] on div "[PERSON_NAME]" at bounding box center [240, 396] width 196 height 19
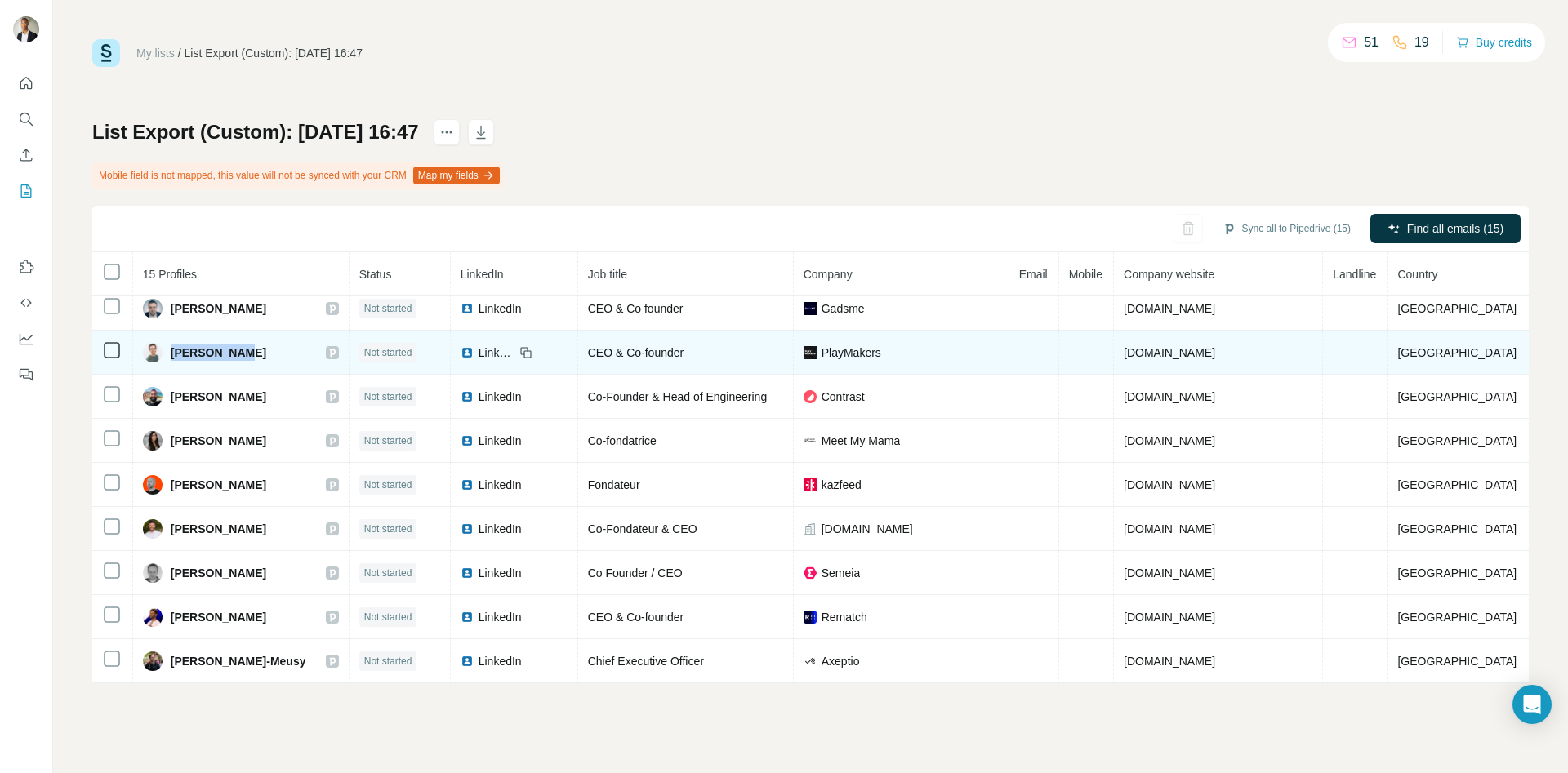
drag, startPoint x: 263, startPoint y: 348, endPoint x: 178, endPoint y: 357, distance: 85.5
click at [178, 357] on div "[PERSON_NAME]" at bounding box center [240, 353] width 196 height 19
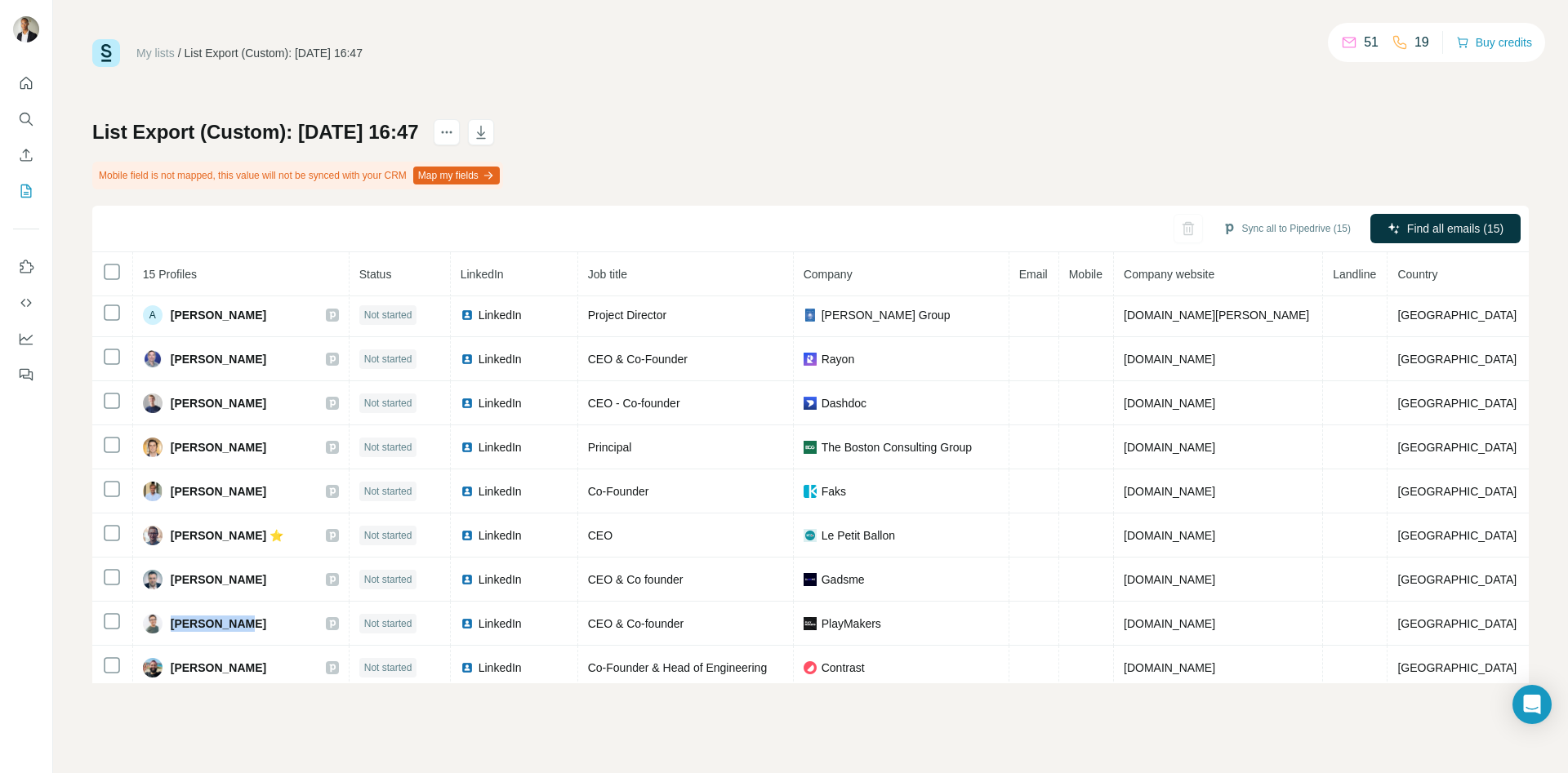
scroll to position [0, 0]
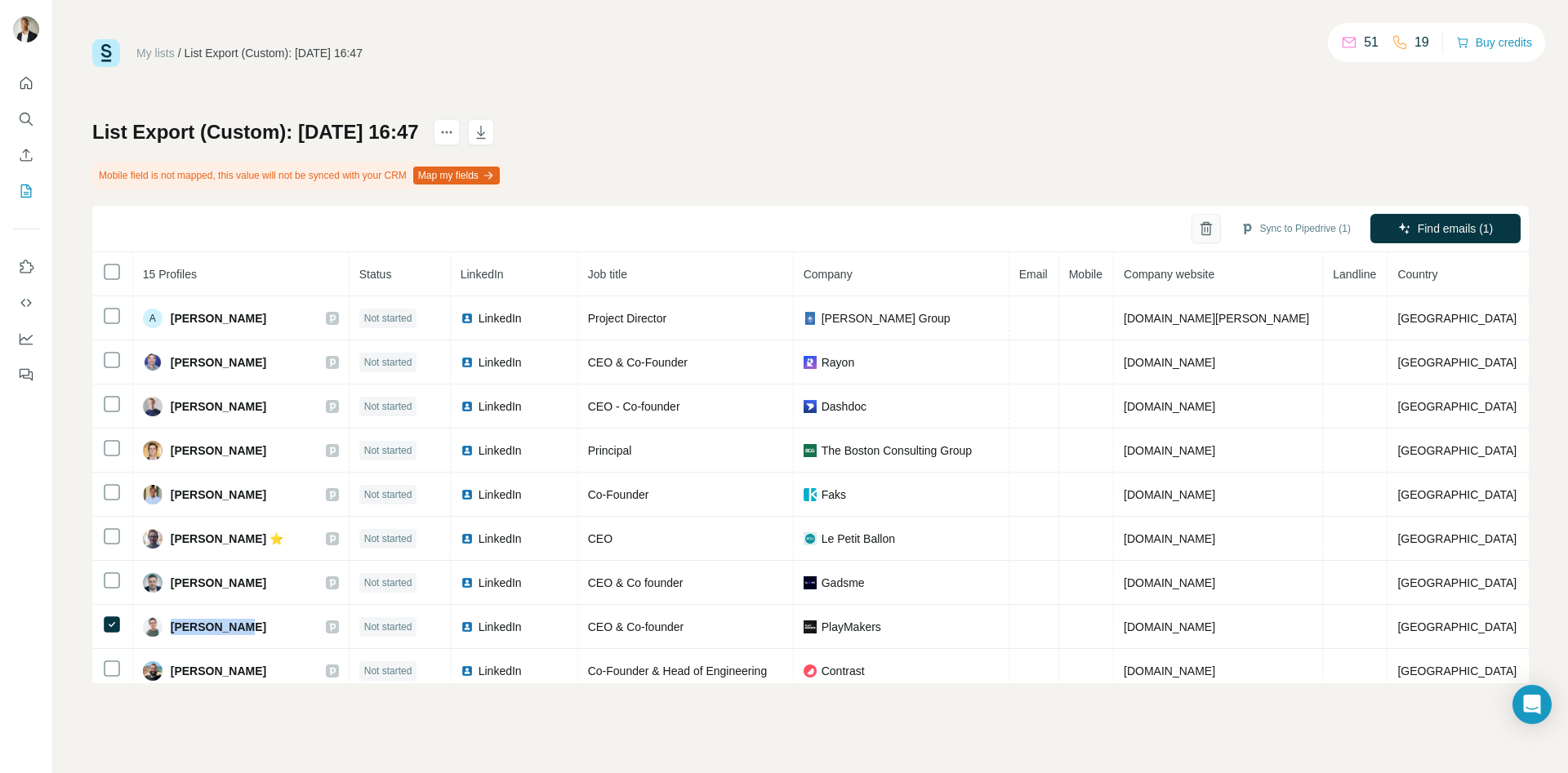
click at [1198, 232] on icon "button" at bounding box center [1205, 228] width 16 height 16
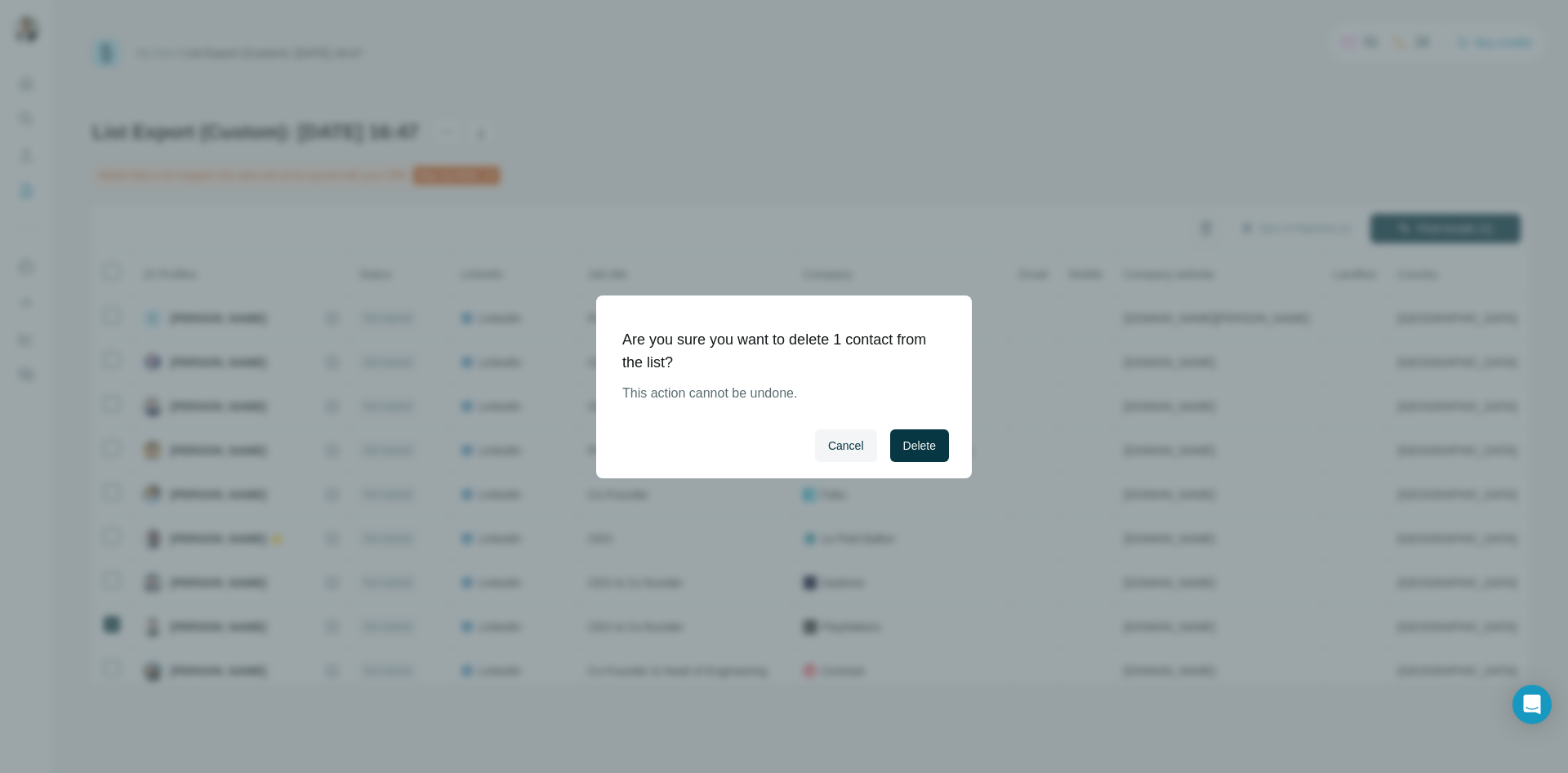
click at [882, 435] on div "Cancel Delete" at bounding box center [784, 445] width 376 height 66
click at [919, 440] on span "Delete" at bounding box center [920, 445] width 33 height 16
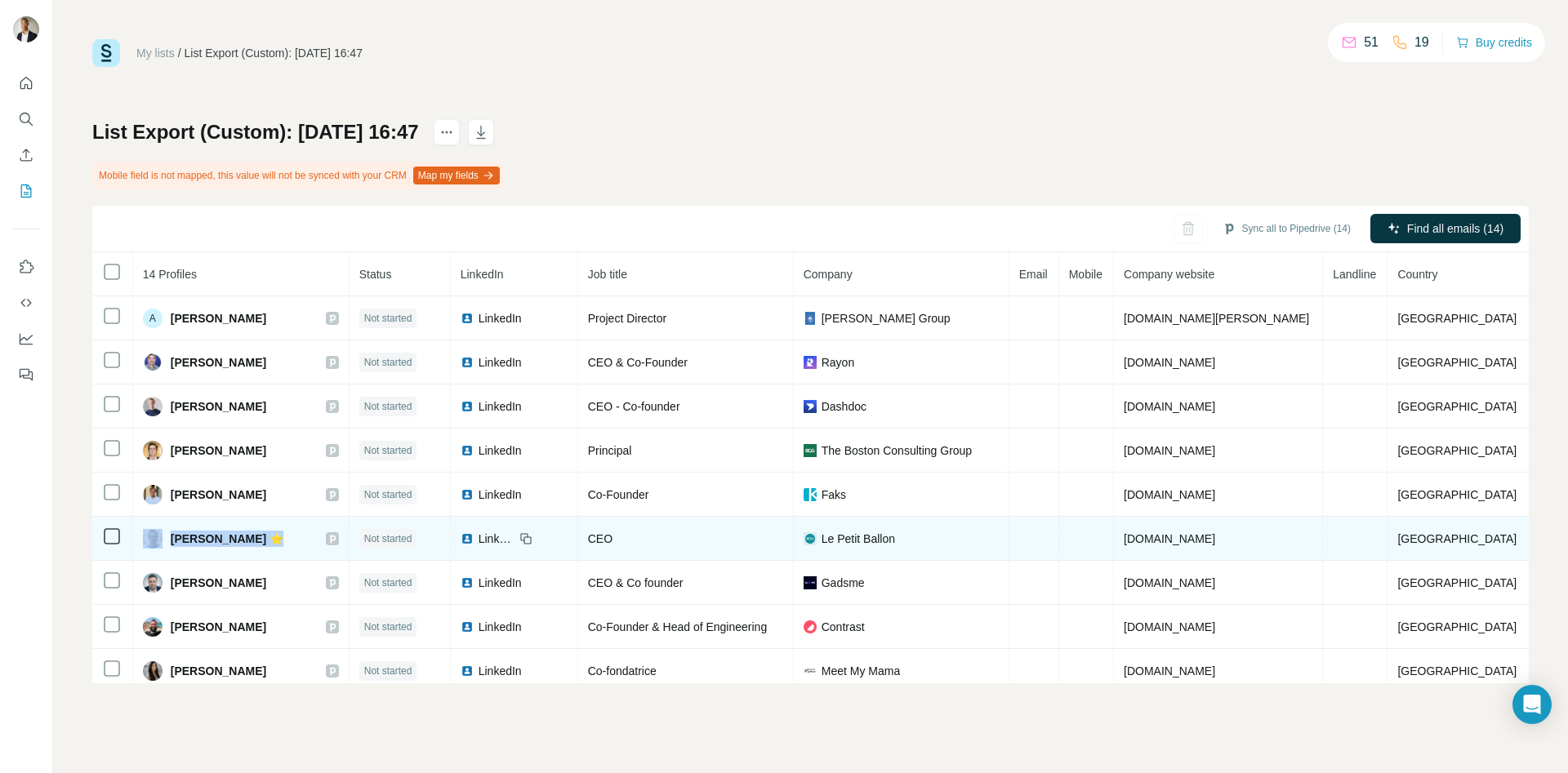
drag, startPoint x: 285, startPoint y: 535, endPoint x: 173, endPoint y: 545, distance: 112.4
click at [173, 545] on div "[PERSON_NAME] ⭐️" at bounding box center [240, 539] width 196 height 19
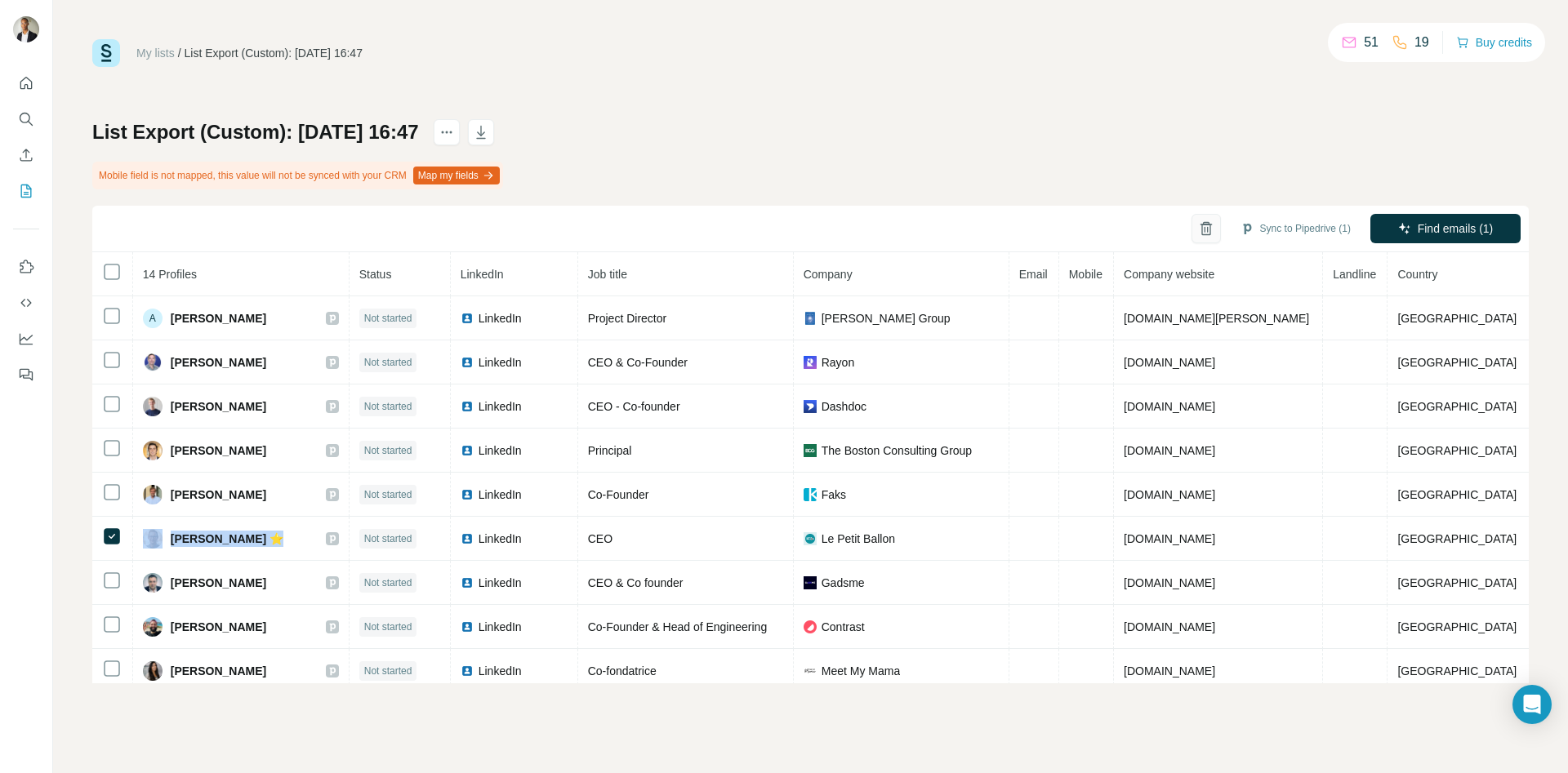
click at [1209, 229] on button "button" at bounding box center [1205, 228] width 29 height 29
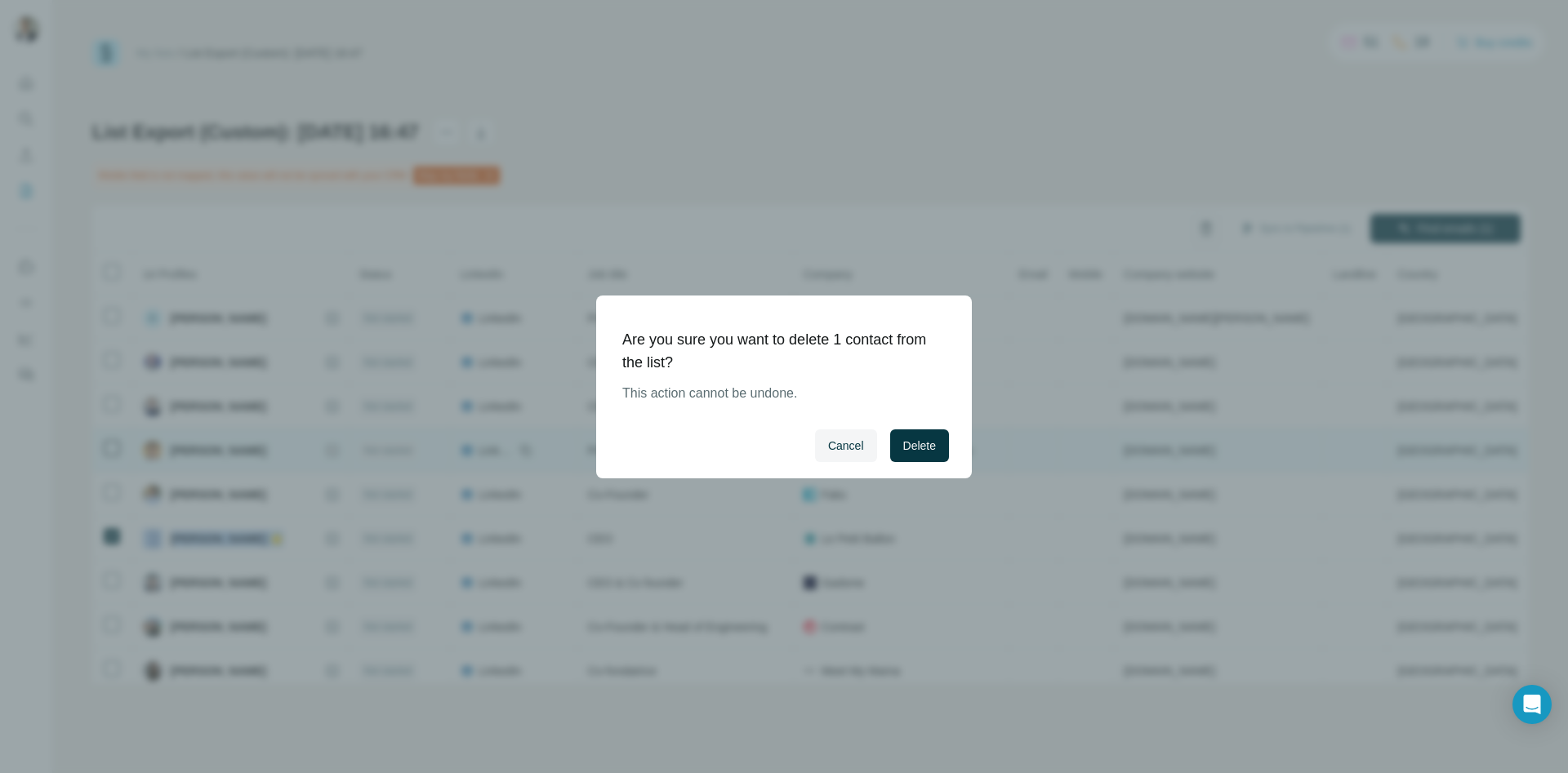
click at [940, 452] on button "Delete" at bounding box center [919, 445] width 59 height 33
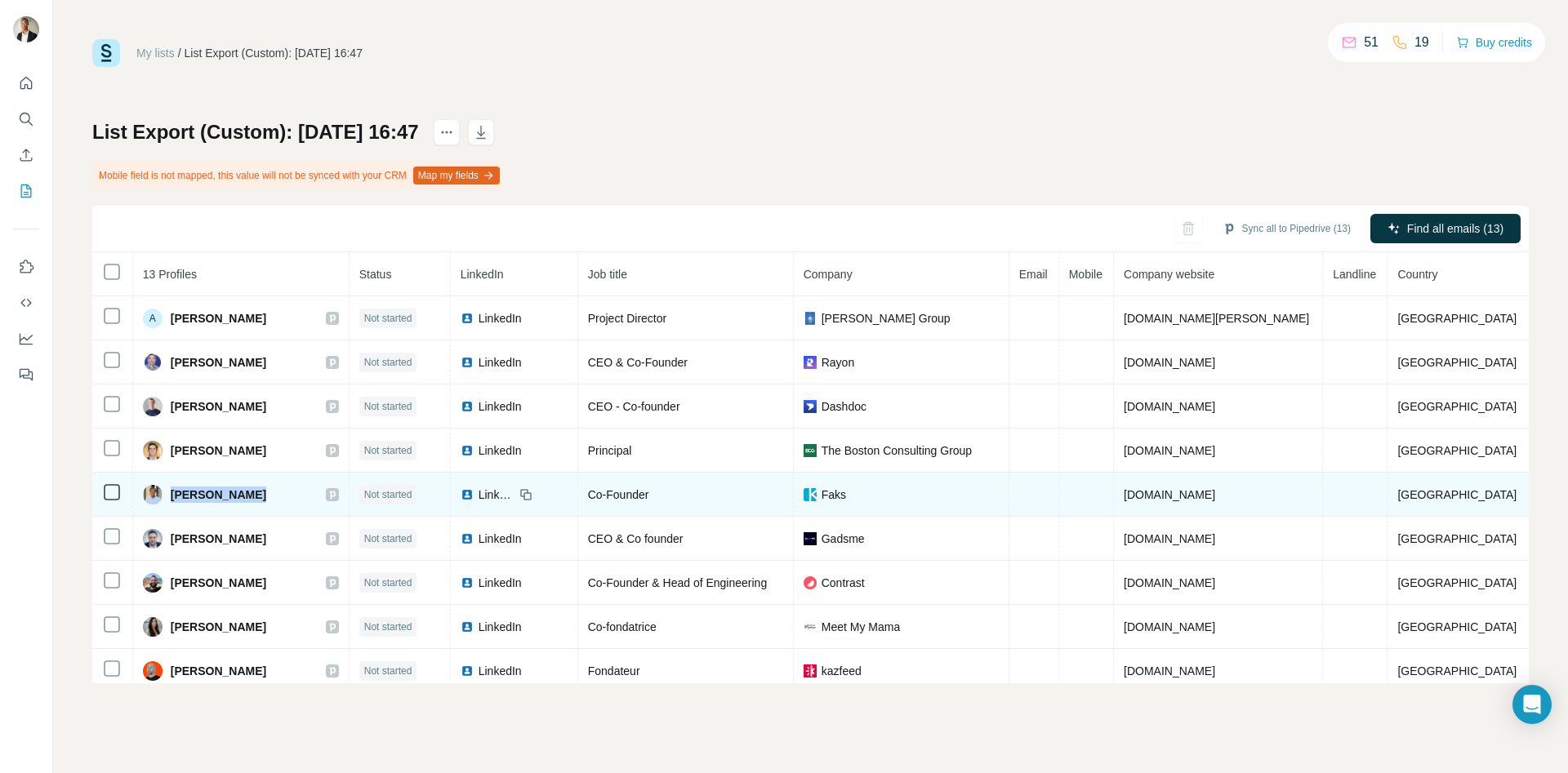
drag, startPoint x: 279, startPoint y: 498, endPoint x: 183, endPoint y: 499, distance: 96.0
click at [183, 499] on div "[PERSON_NAME]" at bounding box center [240, 494] width 196 height 19
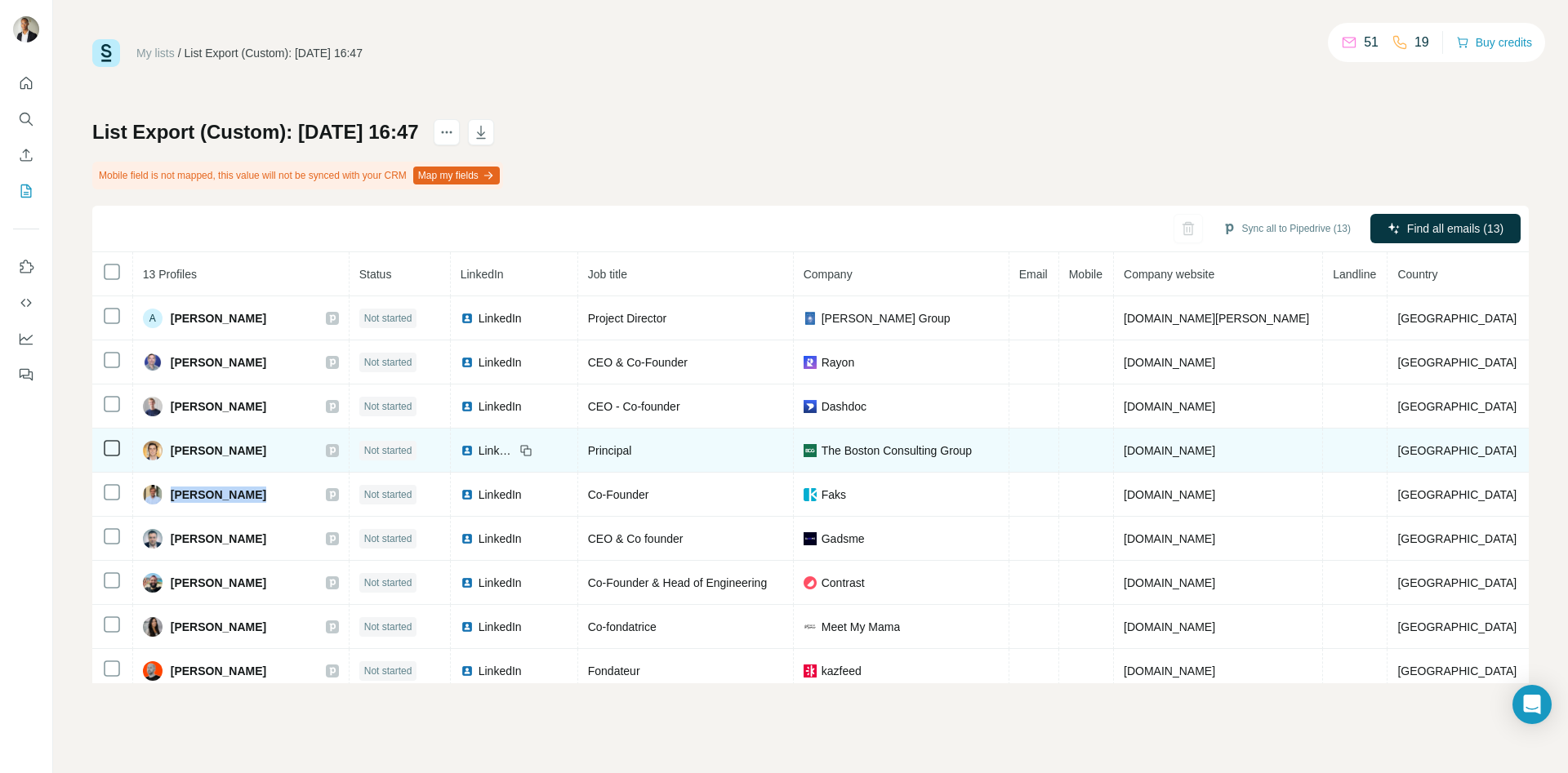
drag, startPoint x: 300, startPoint y: 450, endPoint x: 179, endPoint y: 455, distance: 121.1
click at [179, 455] on div "[PERSON_NAME]" at bounding box center [240, 450] width 196 height 19
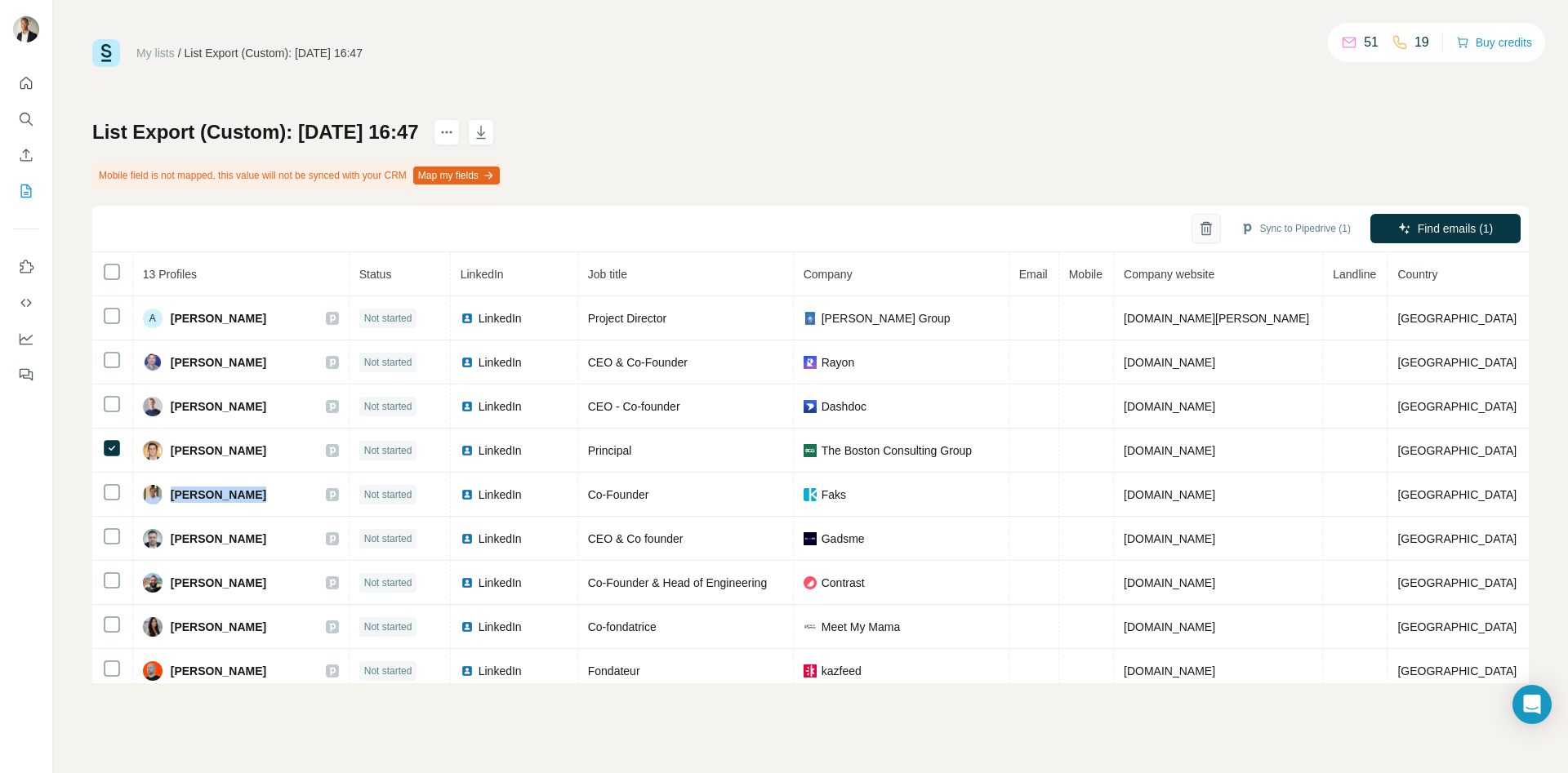
click at [1198, 231] on icon "button" at bounding box center [1205, 228] width 16 height 16
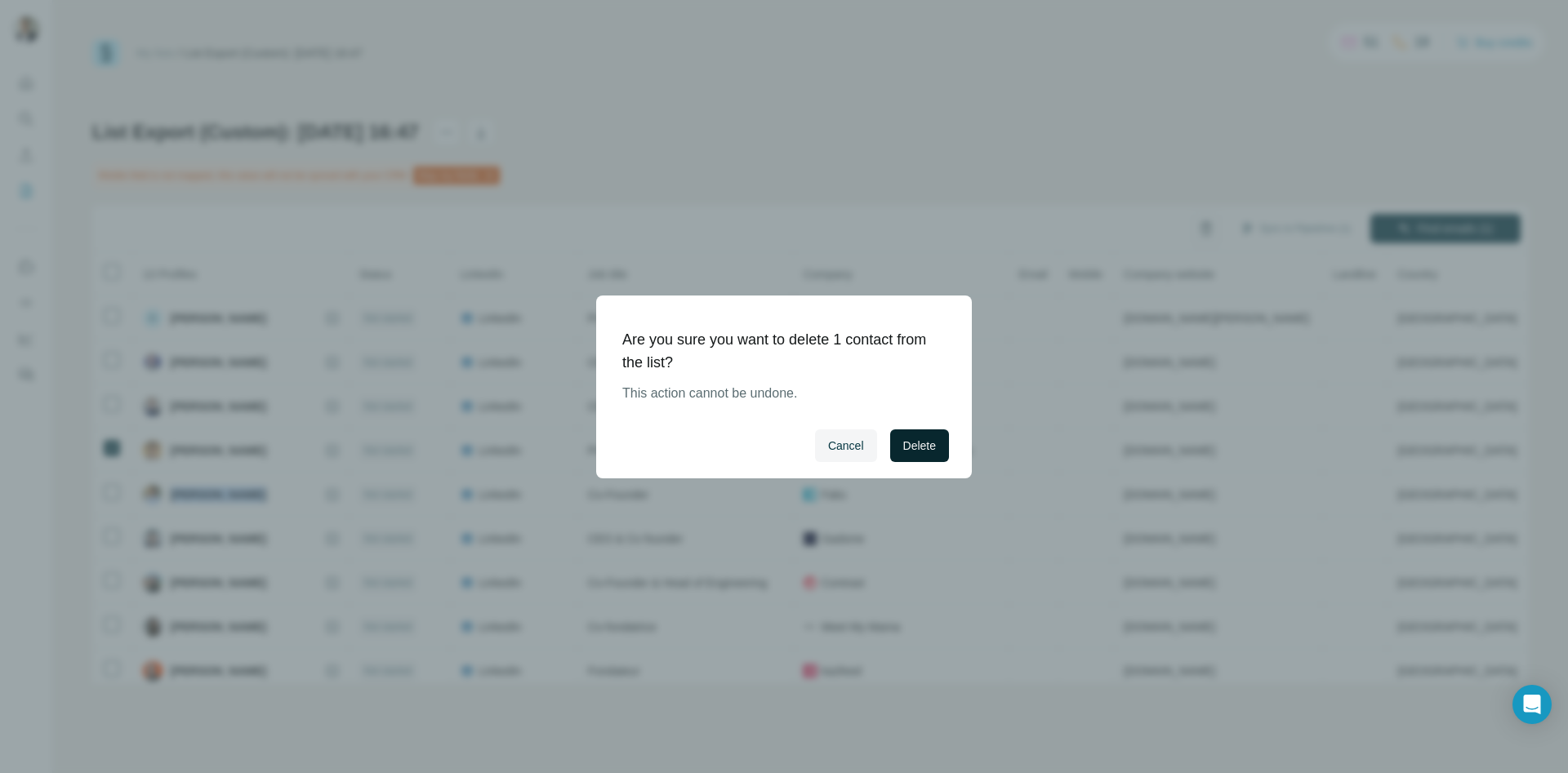
click at [897, 443] on button "Delete" at bounding box center [919, 445] width 59 height 33
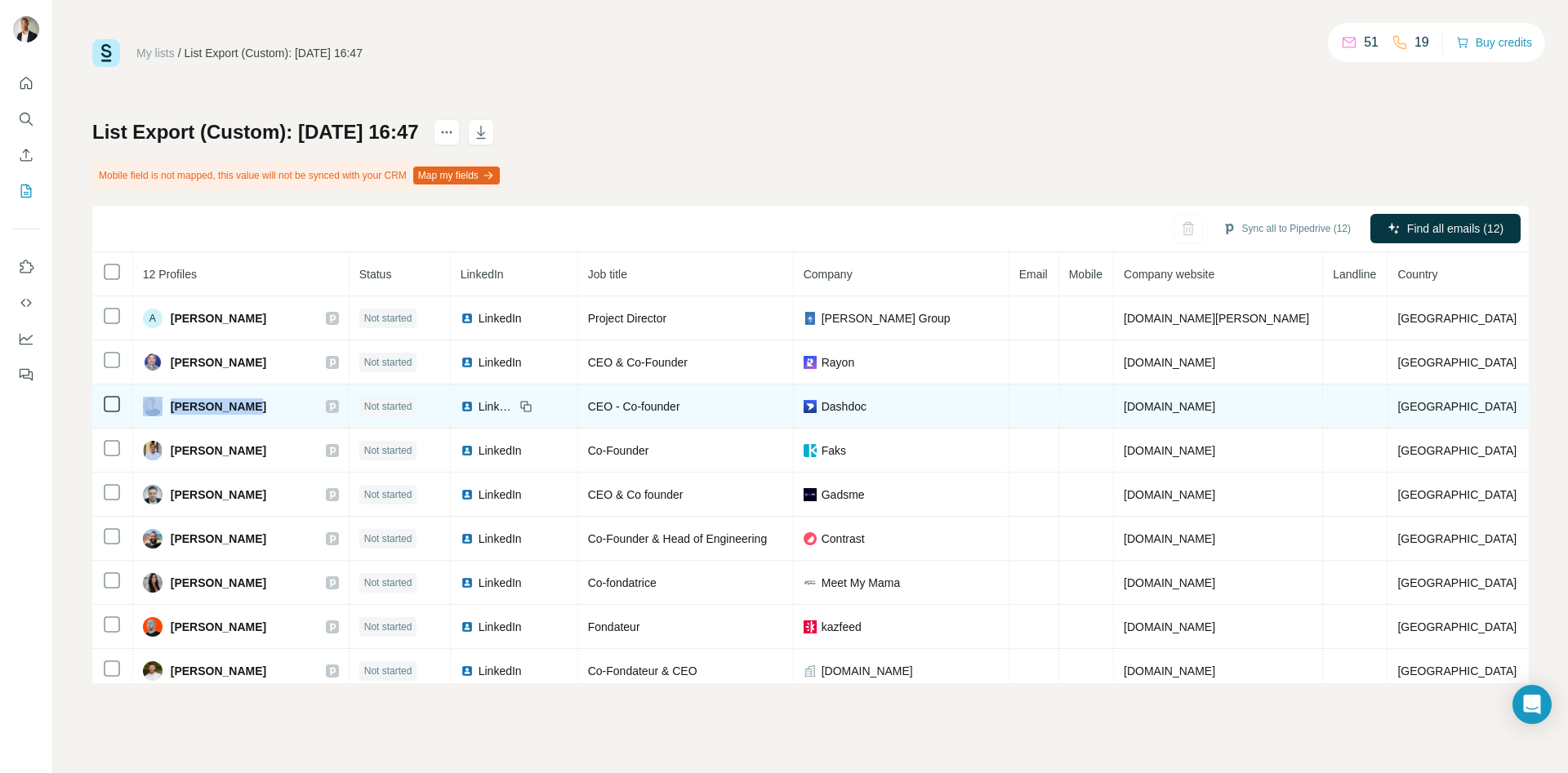
drag, startPoint x: 269, startPoint y: 405, endPoint x: 170, endPoint y: 413, distance: 99.3
click at [170, 413] on div "[PERSON_NAME]" at bounding box center [240, 407] width 196 height 19
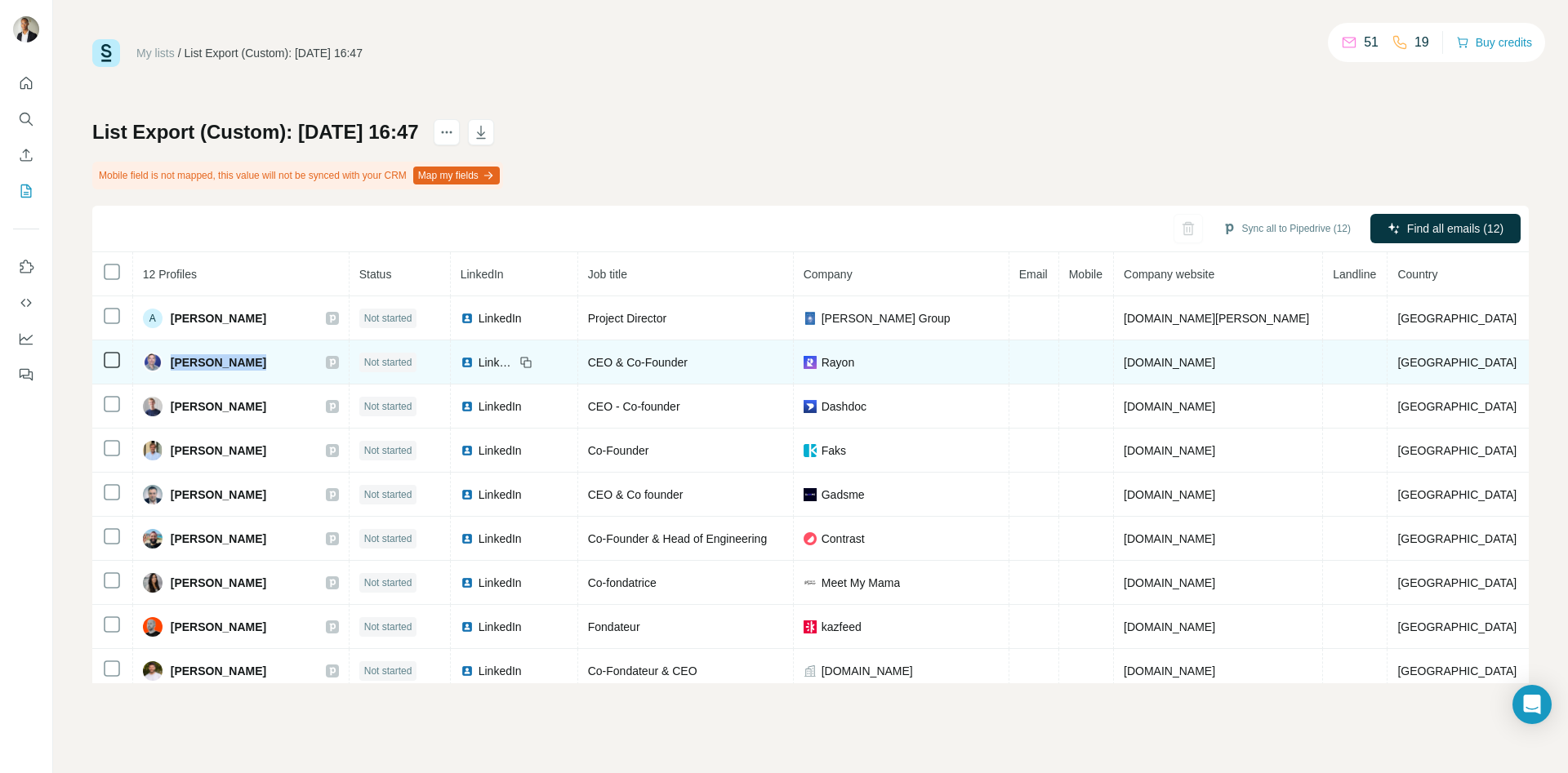
drag, startPoint x: 273, startPoint y: 365, endPoint x: 177, endPoint y: 369, distance: 96.1
click at [177, 369] on div "[PERSON_NAME]" at bounding box center [240, 362] width 196 height 19
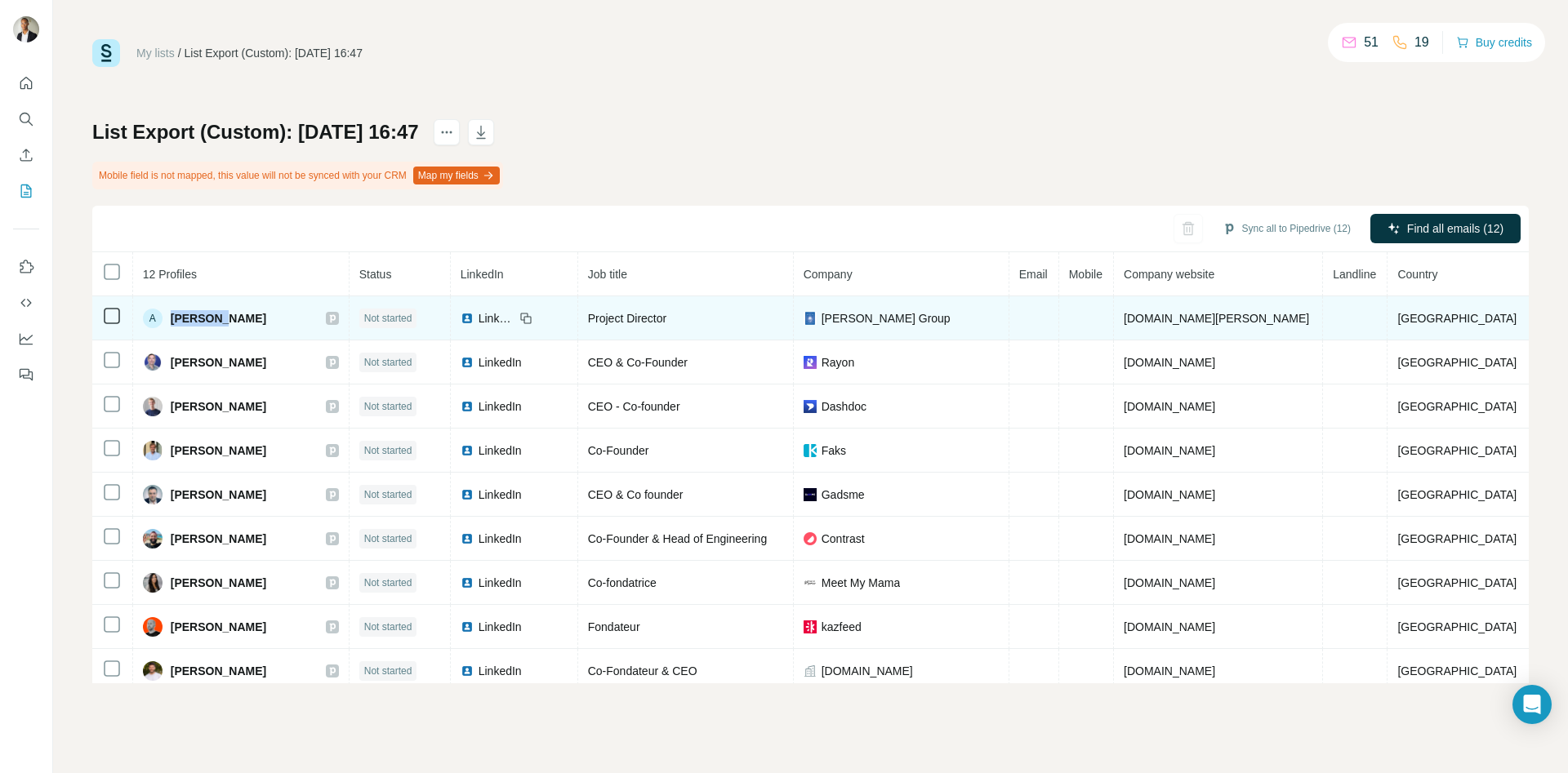
drag, startPoint x: 250, startPoint y: 317, endPoint x: 176, endPoint y: 321, distance: 74.1
click at [176, 321] on div "A [PERSON_NAME]" at bounding box center [240, 318] width 196 height 19
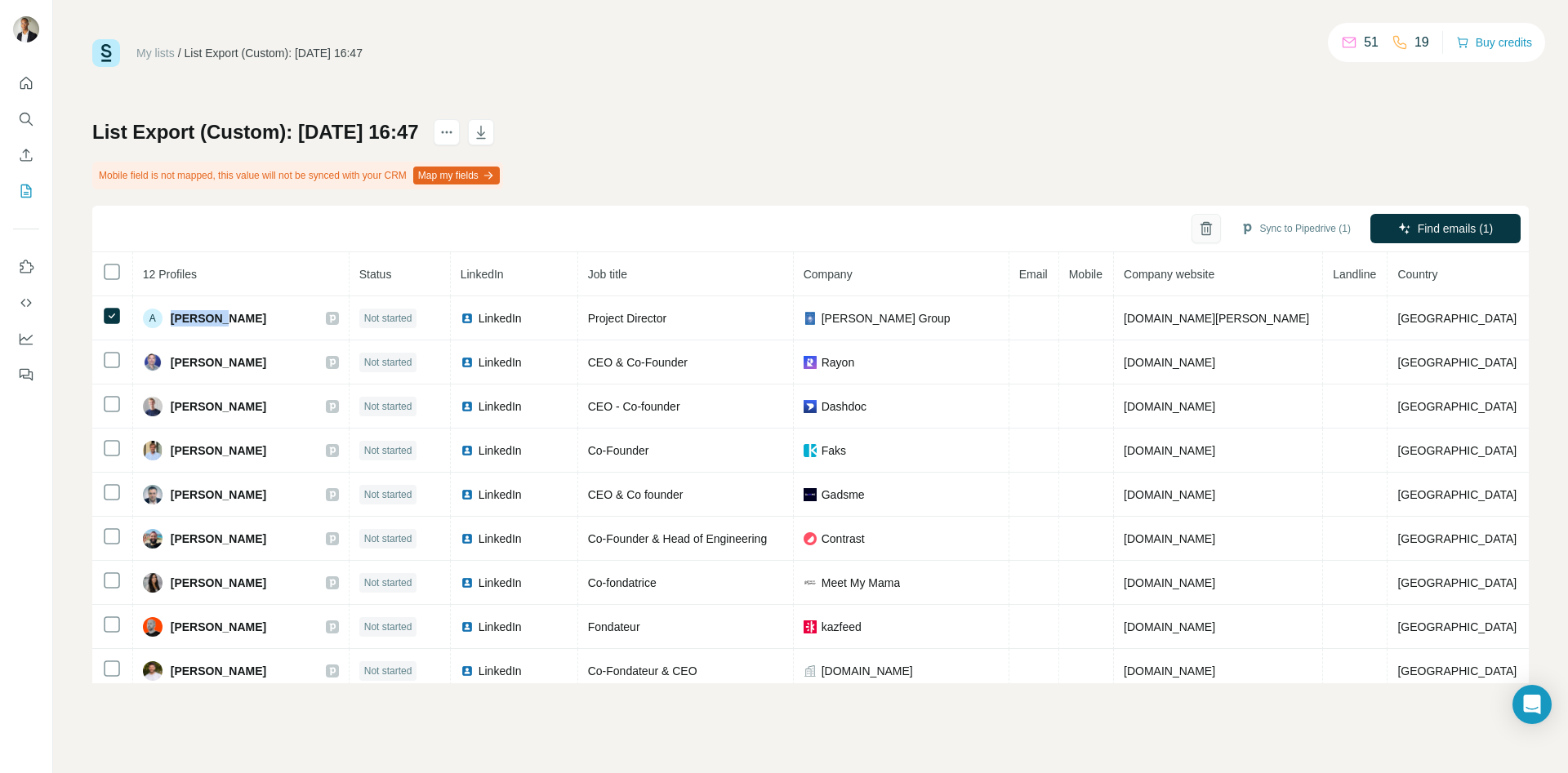
click at [1200, 224] on icon "button" at bounding box center [1205, 224] width 13 height 1
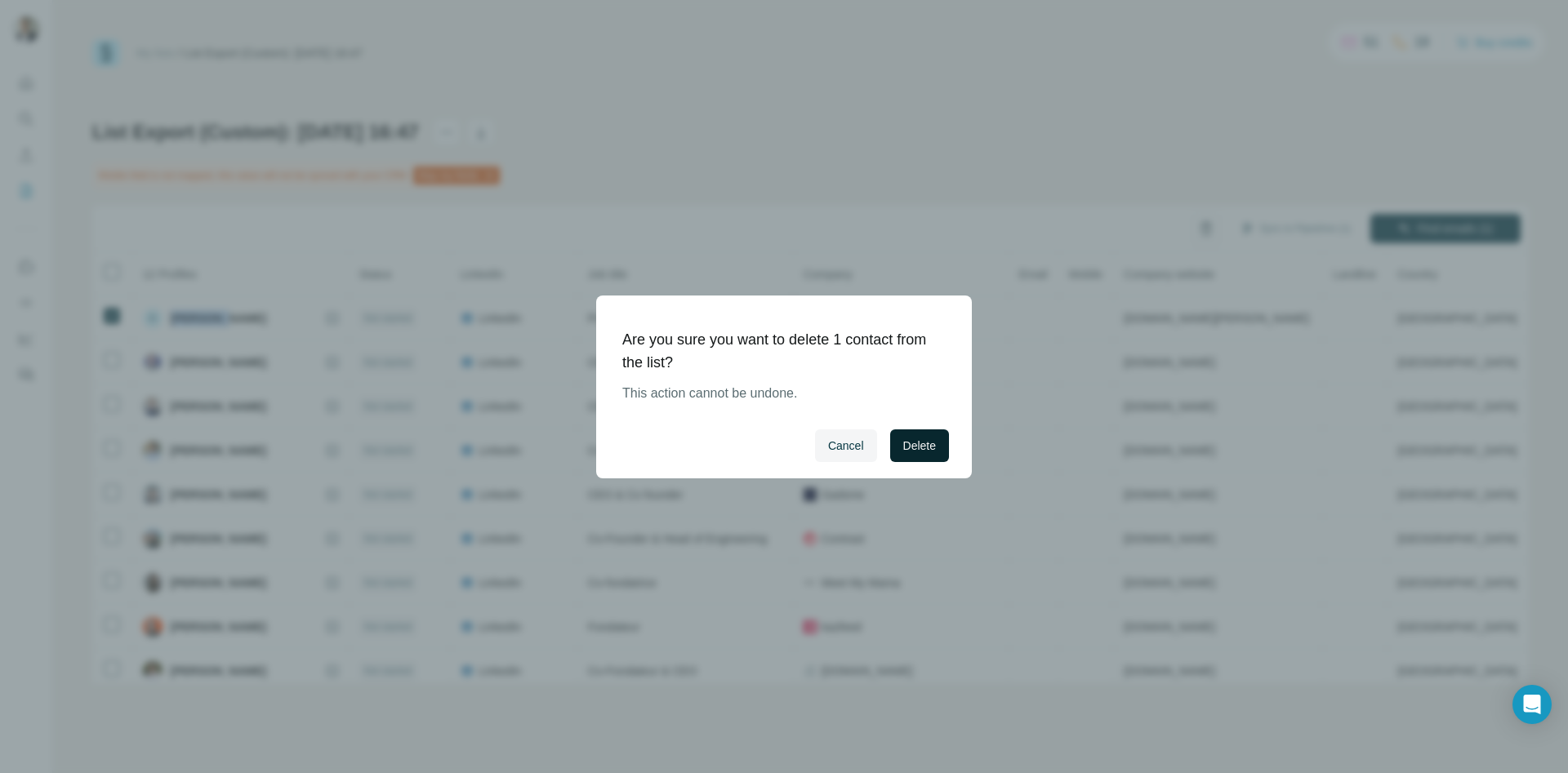
click at [941, 448] on button "Delete" at bounding box center [919, 445] width 59 height 33
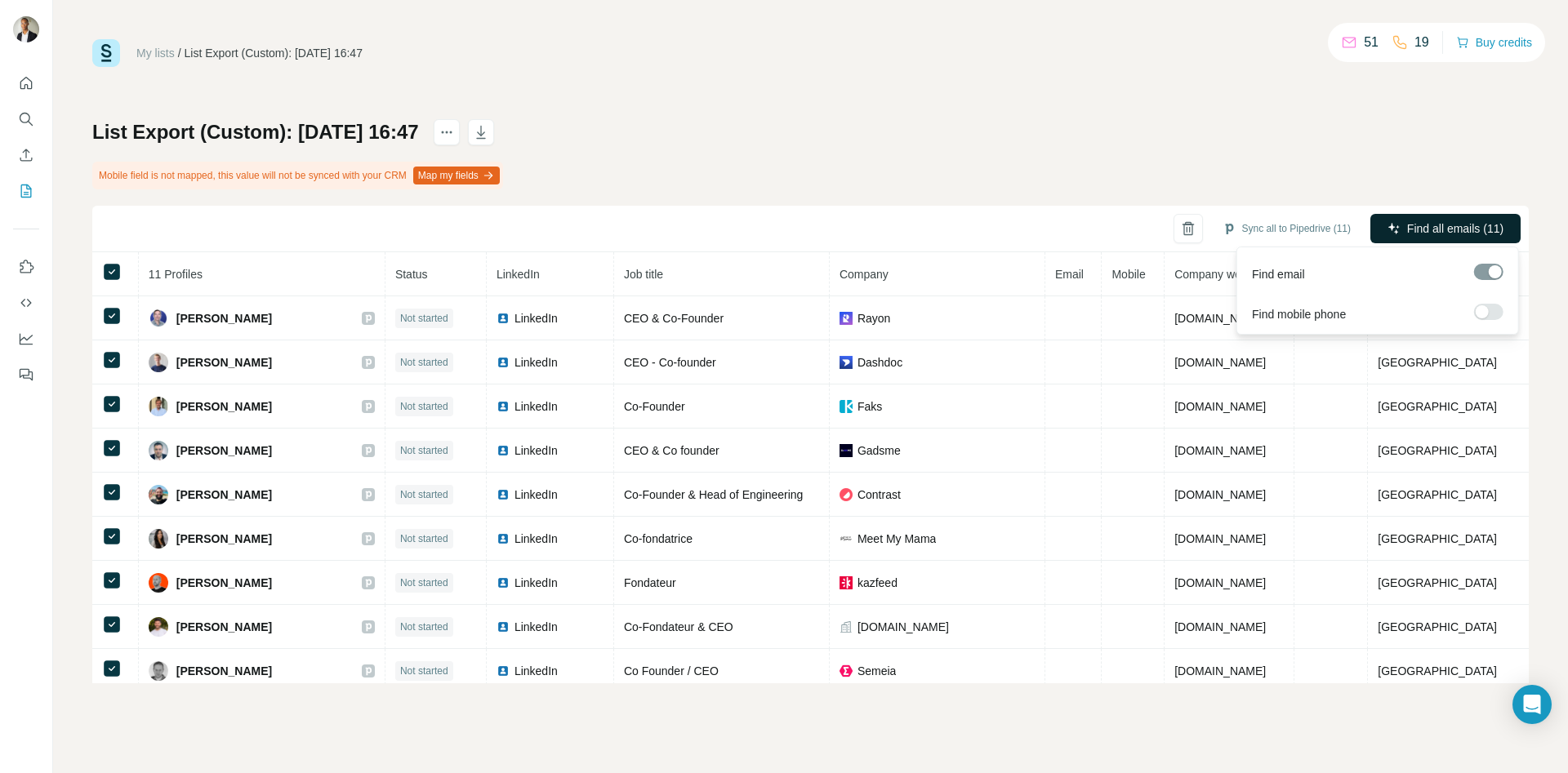
click at [1442, 223] on span "Find all emails (11)" at bounding box center [1455, 228] width 96 height 16
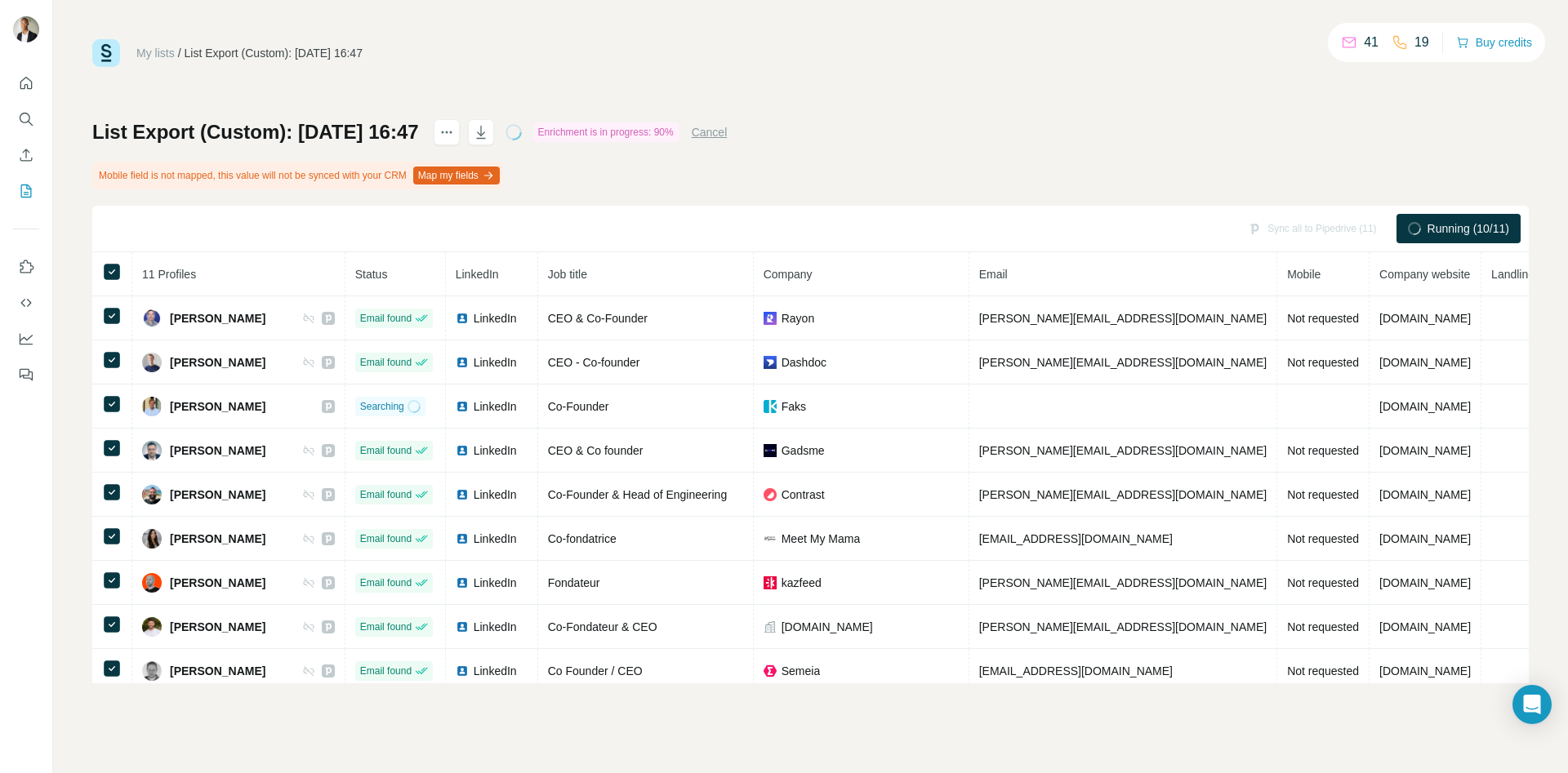
click at [1436, 232] on span "Running (10/11)" at bounding box center [1468, 228] width 82 height 16
click at [1353, 143] on div "List Export (Custom): [DATE] 16:47 Enrichment is in progress: 90% Cancel Mobile…" at bounding box center [810, 401] width 1436 height 564
click at [1255, 228] on button "Sync all to Pipedrive (11)" at bounding box center [1286, 227] width 151 height 24
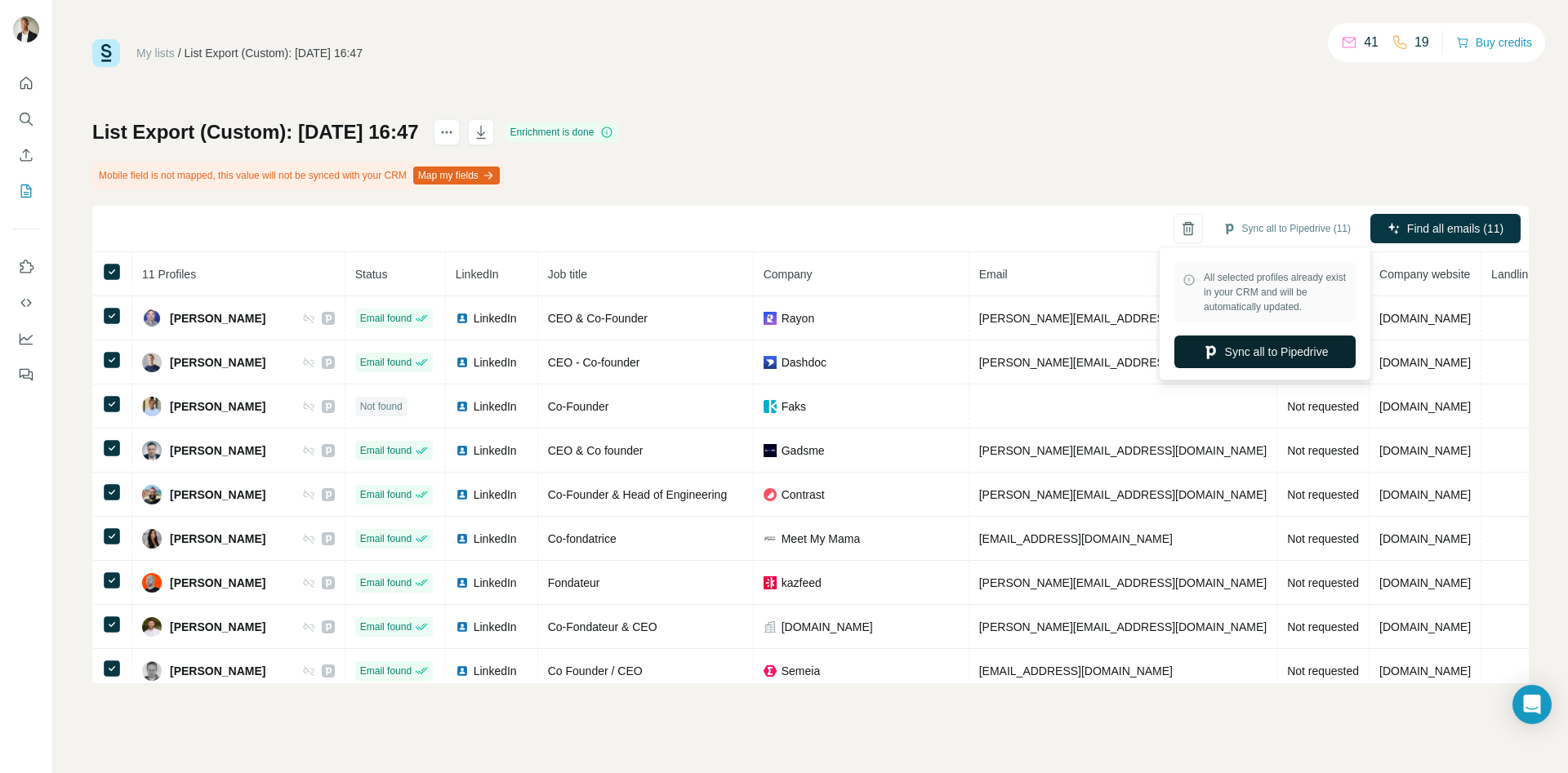
click at [1222, 359] on button "Sync all to Pipedrive" at bounding box center [1265, 352] width 181 height 33
